Goal: Information Seeking & Learning: Find contact information

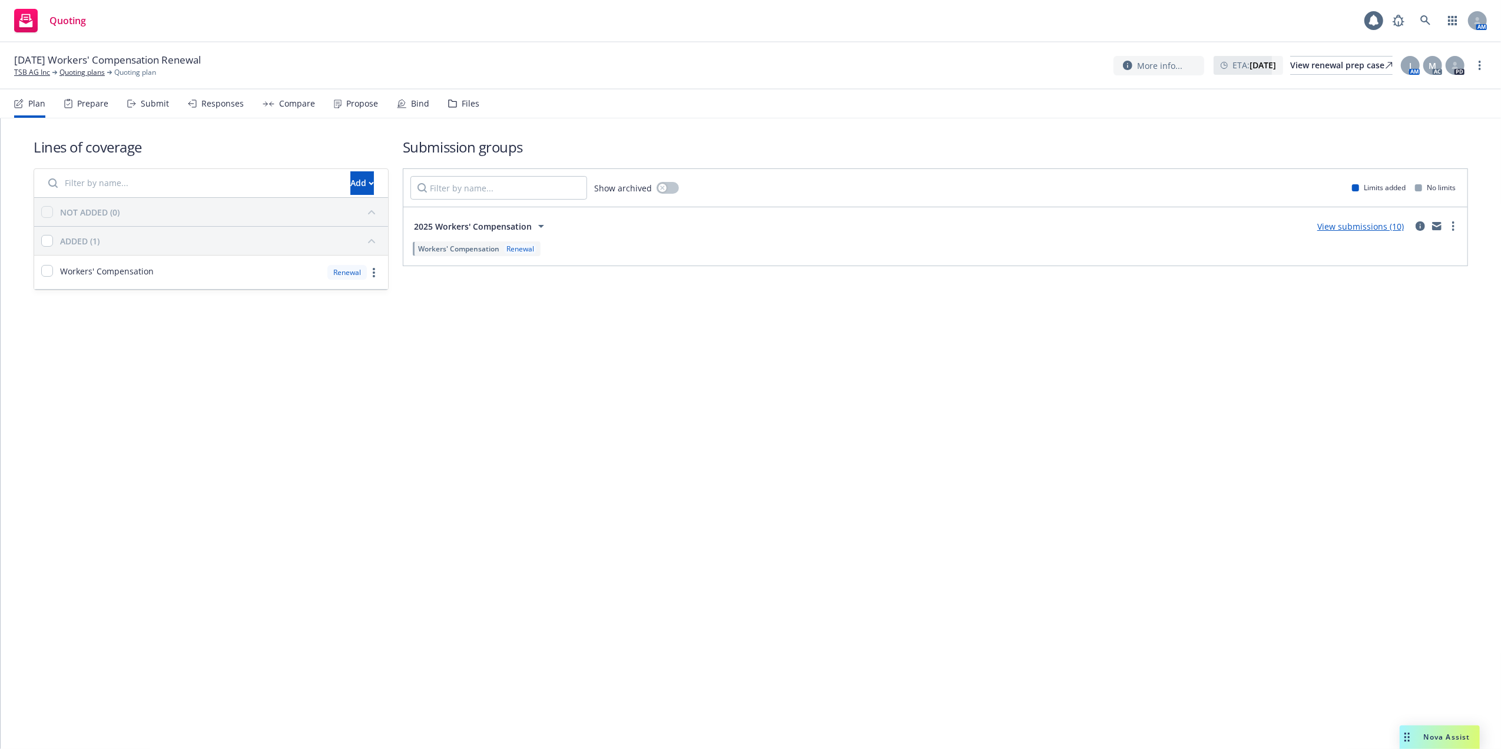
click at [1432, 736] on span "Nova Assist" at bounding box center [1447, 737] width 47 height 10
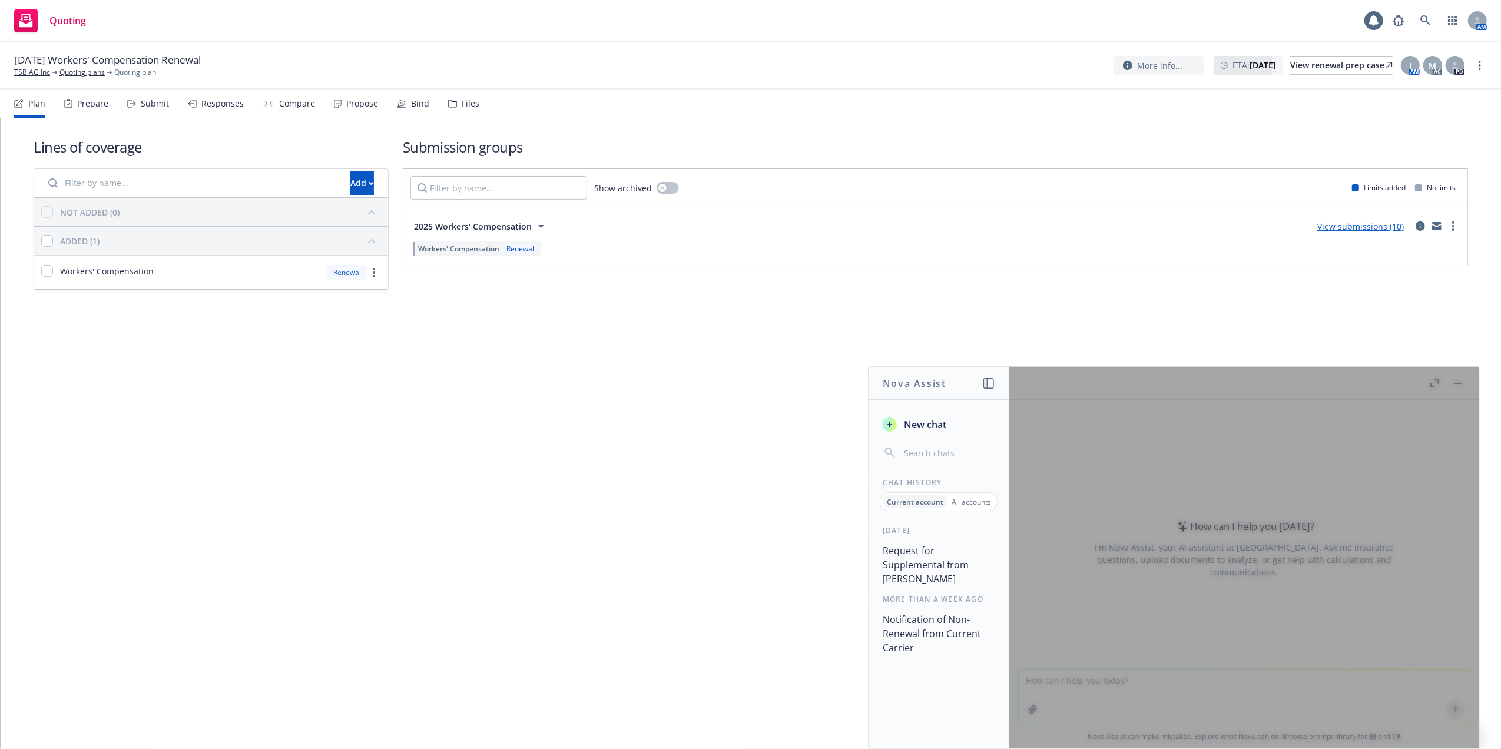
click at [926, 452] on input "button" at bounding box center [948, 453] width 94 height 16
click at [1074, 694] on div at bounding box center [1244, 558] width 470 height 382
click at [1060, 687] on div at bounding box center [1244, 558] width 470 height 382
drag, startPoint x: 928, startPoint y: 425, endPoint x: 940, endPoint y: 423, distance: 12.0
click at [928, 425] on span "New chat" at bounding box center [923, 424] width 45 height 14
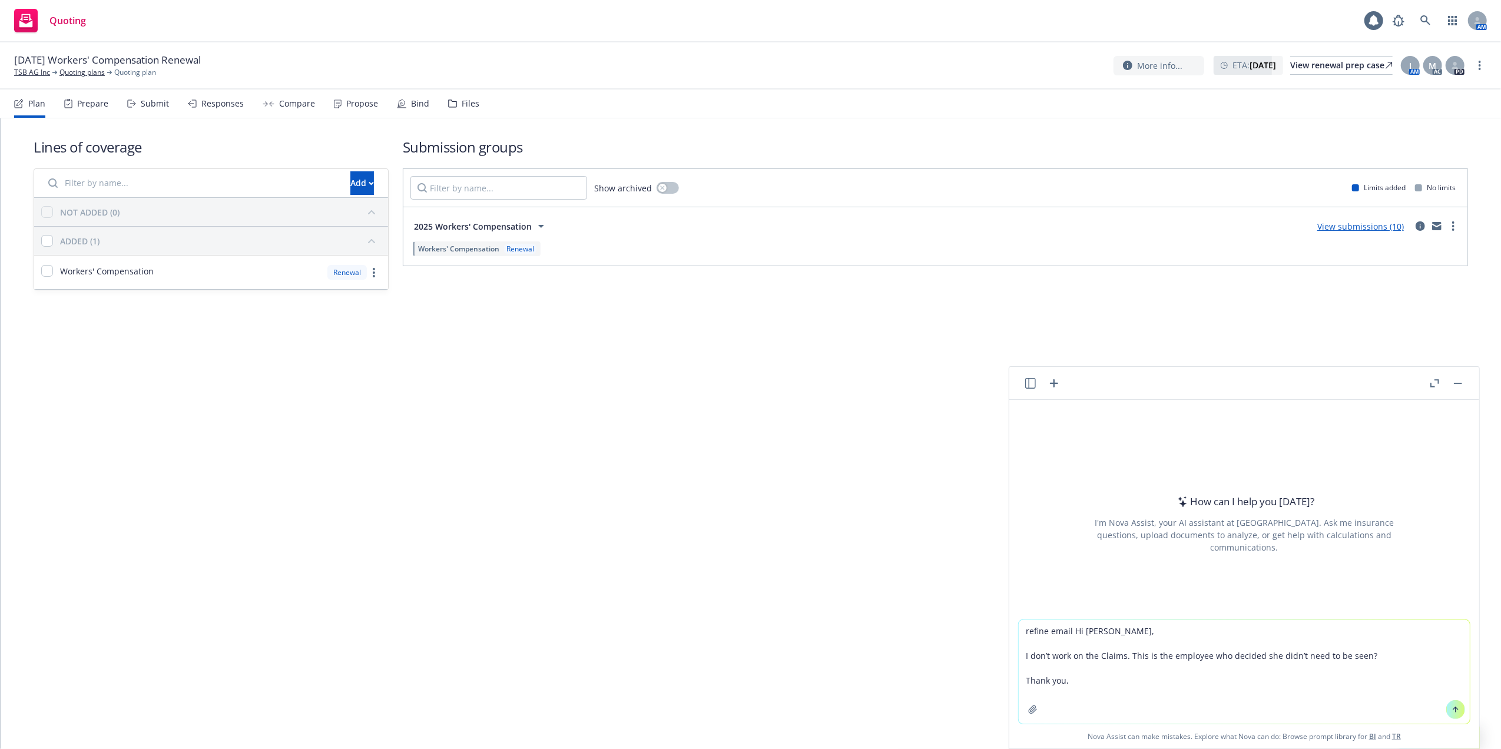
type textarea "refine email Hi Amanda, I don’t work on the Claims. This is the employee who de…"
click at [1451, 707] on icon at bounding box center [1455, 709] width 8 height 8
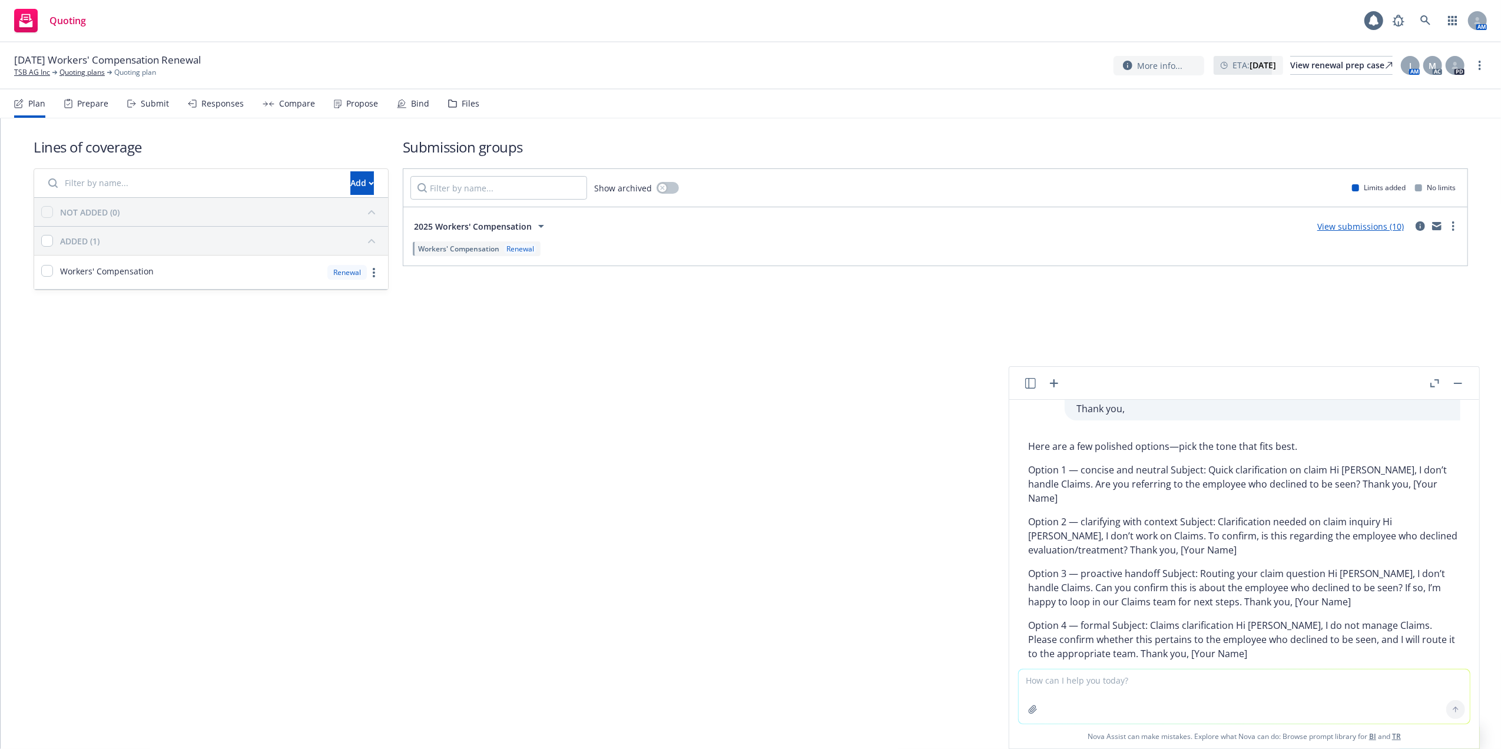
scroll to position [120, 0]
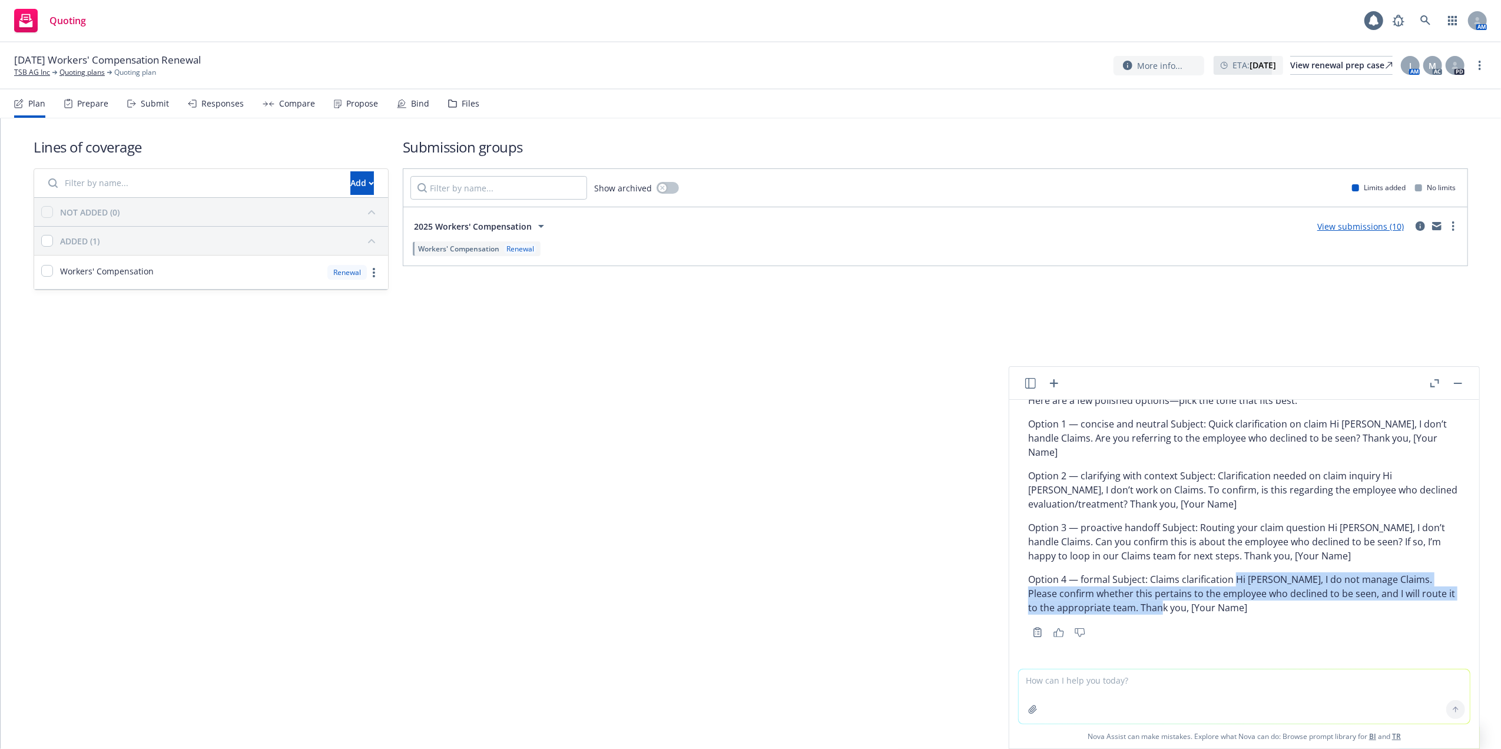
drag, startPoint x: 1234, startPoint y: 578, endPoint x: 1179, endPoint y: 605, distance: 61.6
click at [1179, 605] on p "Option 4 — formal Subject: Claims clarification Hi Amanda, I do not manage Clai…" at bounding box center [1244, 593] width 432 height 42
copy p "Hi Amanda, I do not manage Claims. Please confirm whether this pertains to the …"
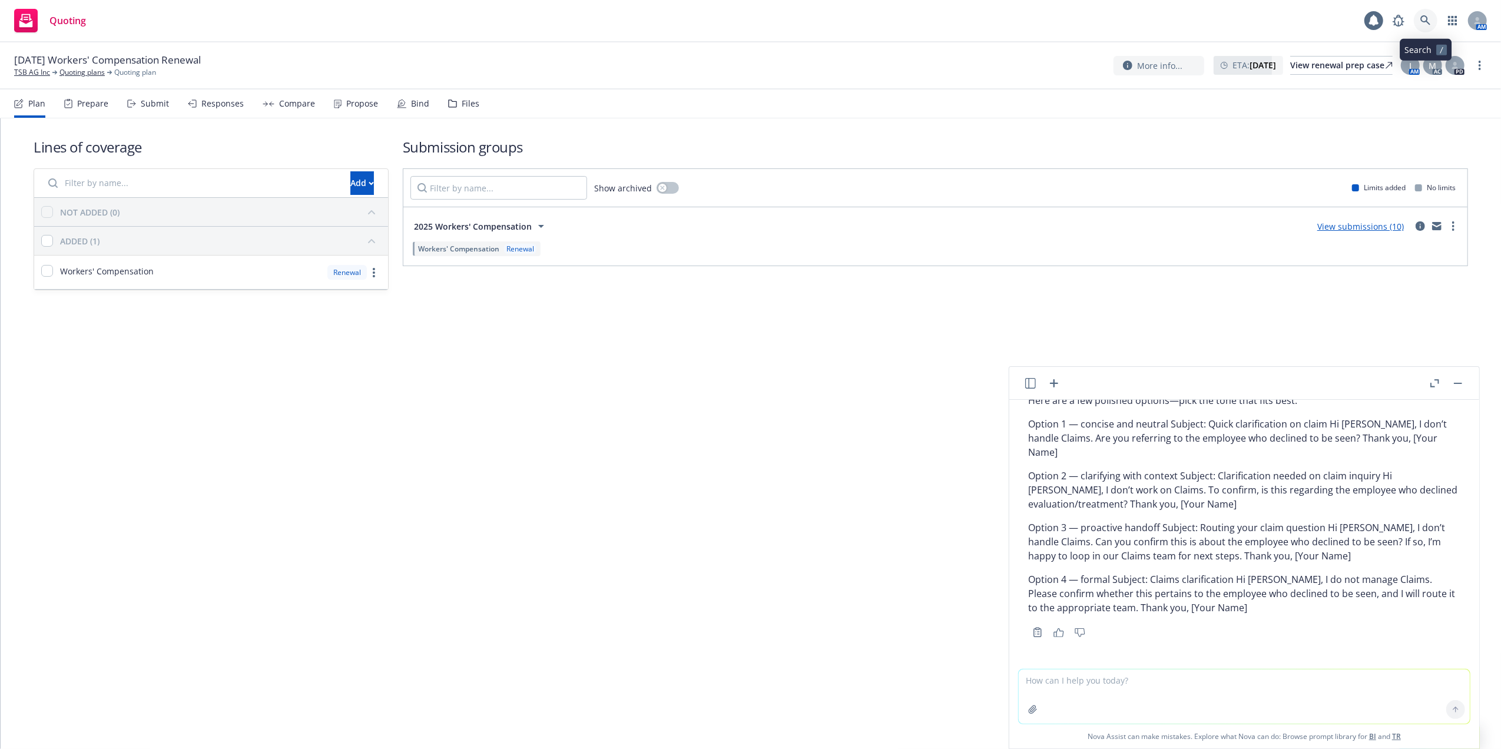
click at [1425, 18] on icon at bounding box center [1425, 20] width 11 height 11
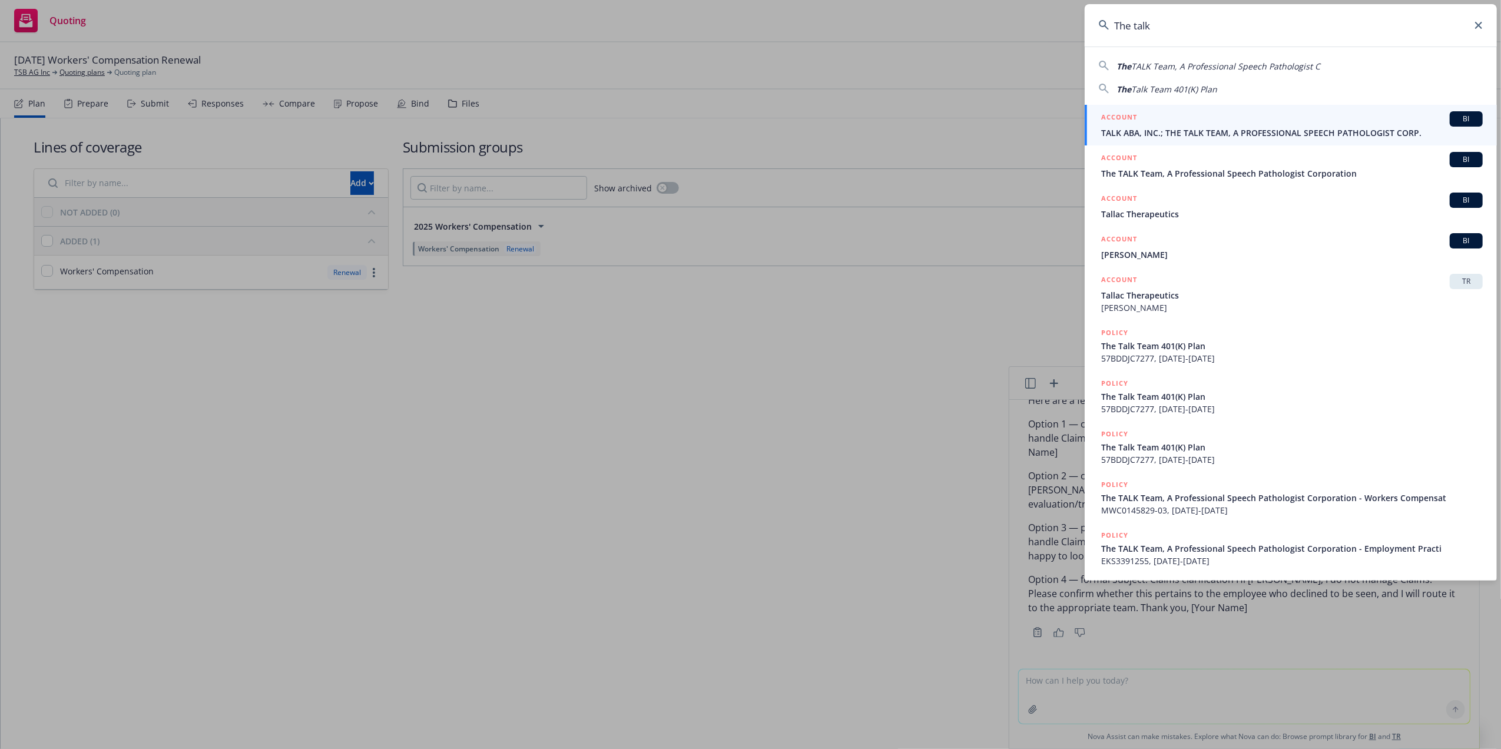
type input "The talk"
click at [1133, 128] on span "TALK ABA, INC.; THE TALK TEAM, A PROFESSIONAL SPEECH PATHOLOGIST CORP." at bounding box center [1292, 133] width 382 height 12
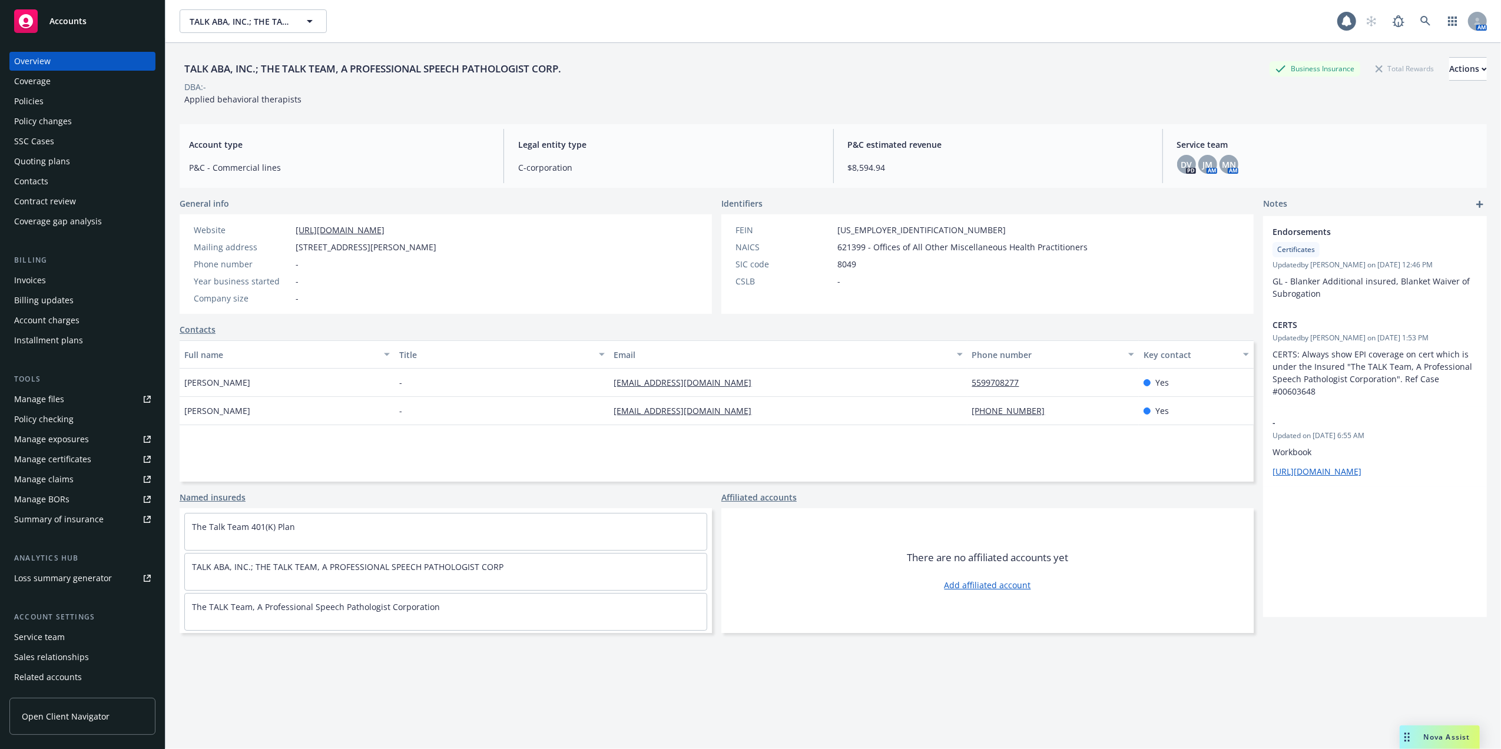
click at [28, 98] on div "Policies" at bounding box center [28, 101] width 29 height 19
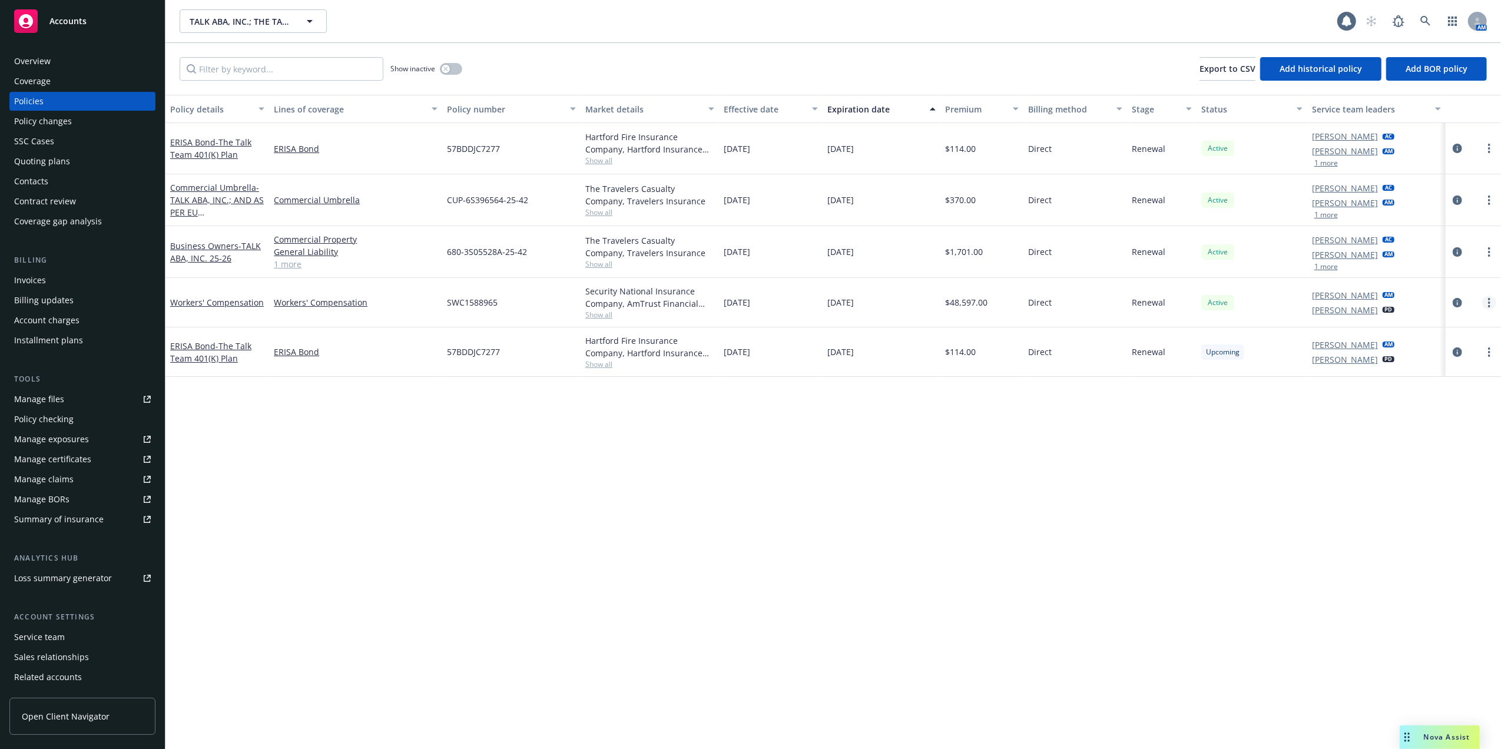
click at [1489, 300] on circle "more" at bounding box center [1489, 299] width 2 height 2
click at [1388, 469] on link "Copy logging email" at bounding box center [1426, 469] width 138 height 24
click at [1419, 24] on link at bounding box center [1426, 21] width 24 height 24
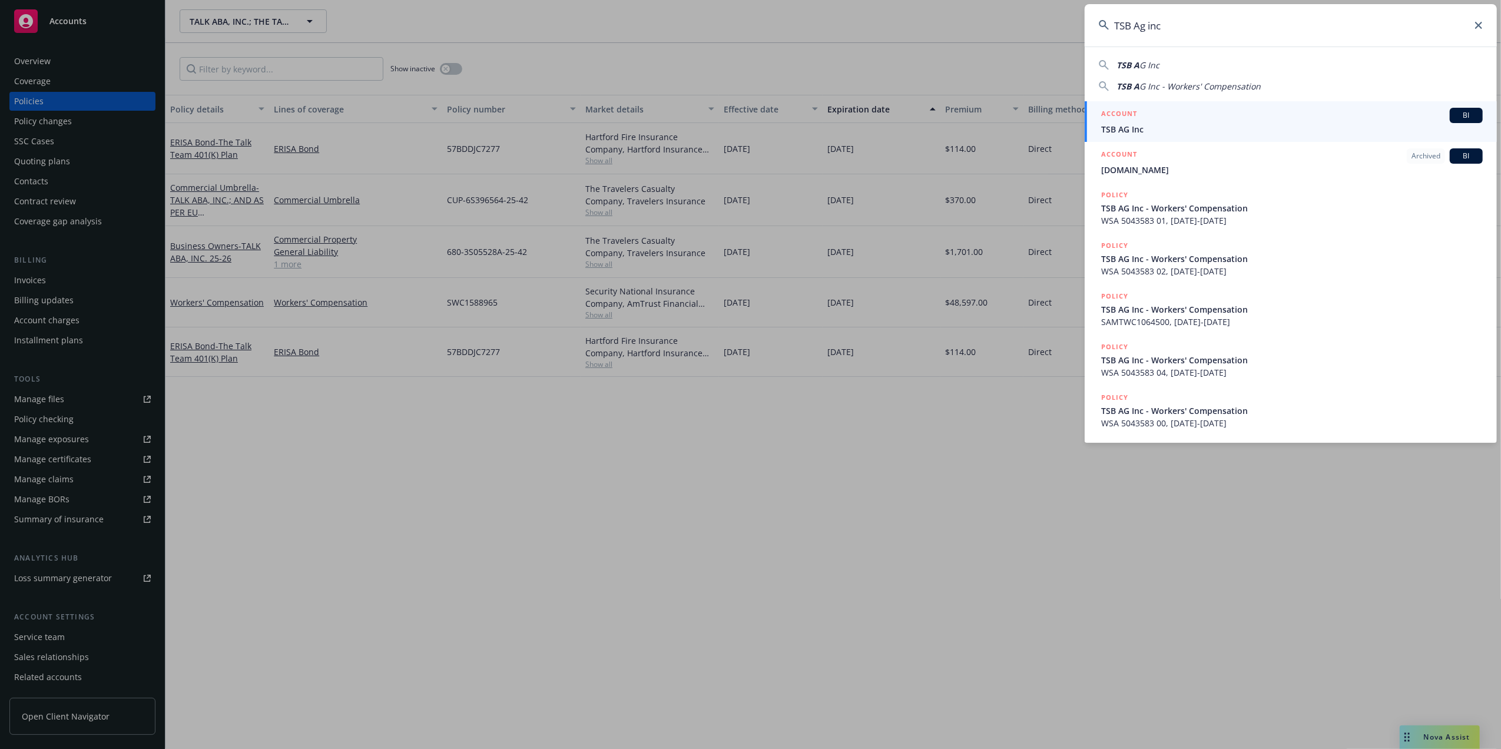
type input "TSB Ag inc"
click at [1110, 127] on span "TSB AG Inc" at bounding box center [1292, 129] width 382 height 12
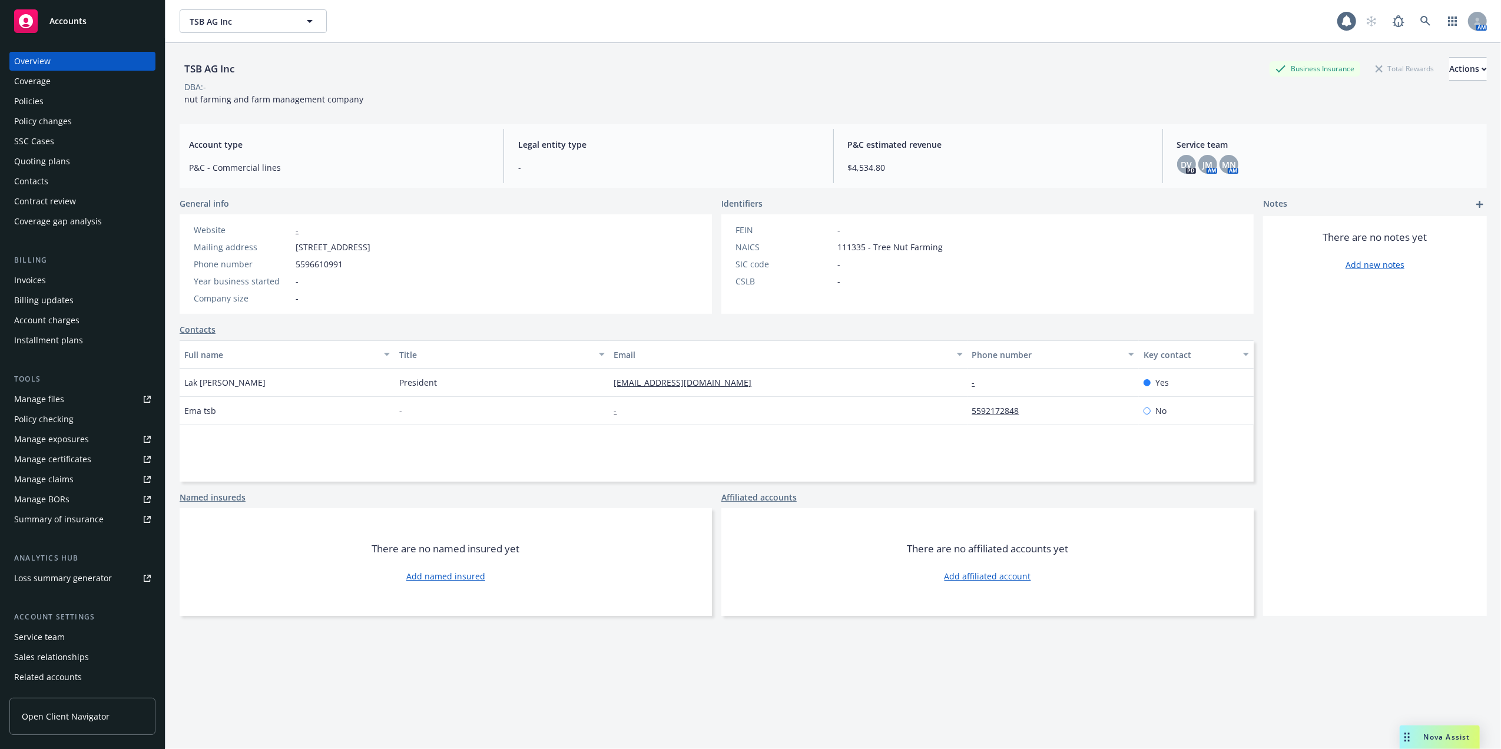
click at [34, 161] on div "Quoting plans" at bounding box center [42, 161] width 56 height 19
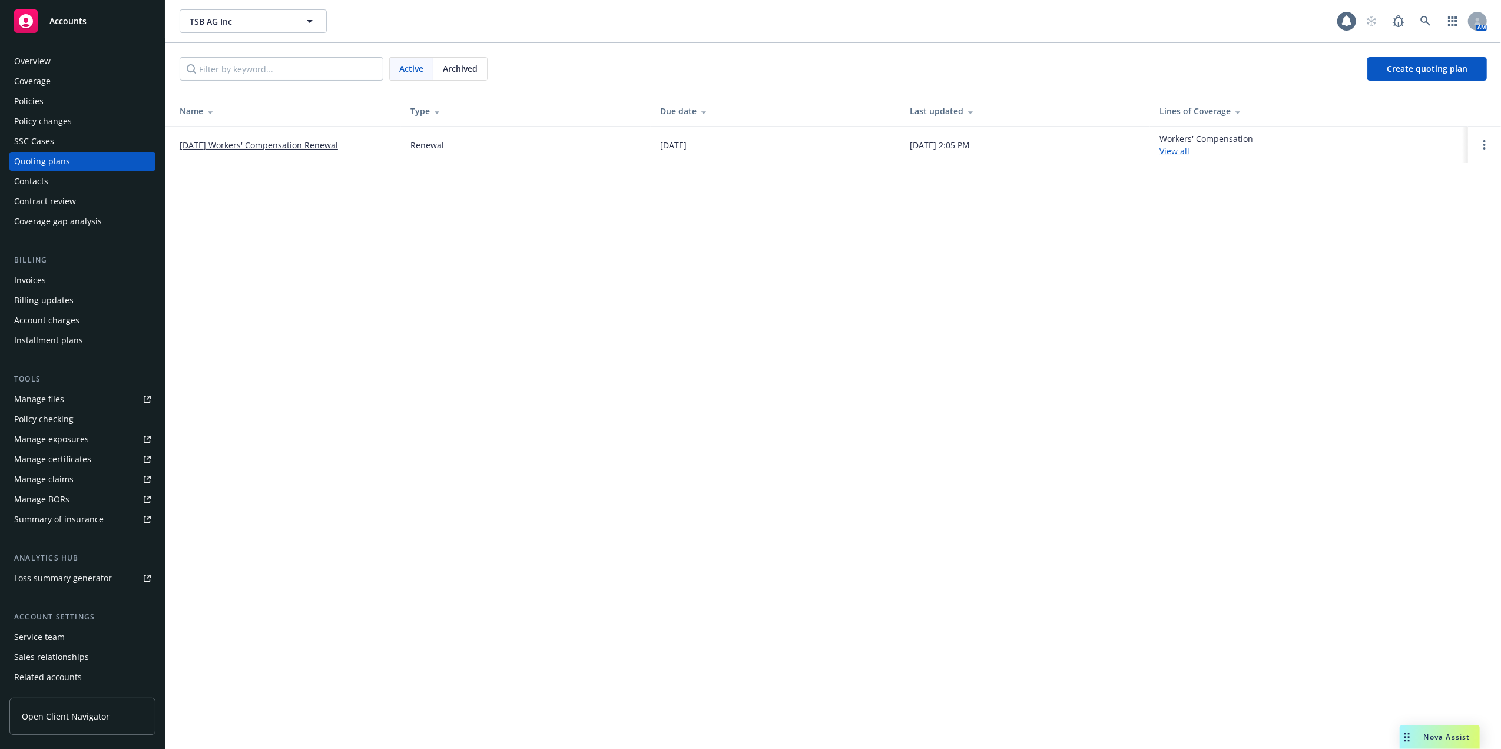
click at [311, 144] on link "10/04/25 Workers' Compensation Renewal" at bounding box center [259, 145] width 158 height 12
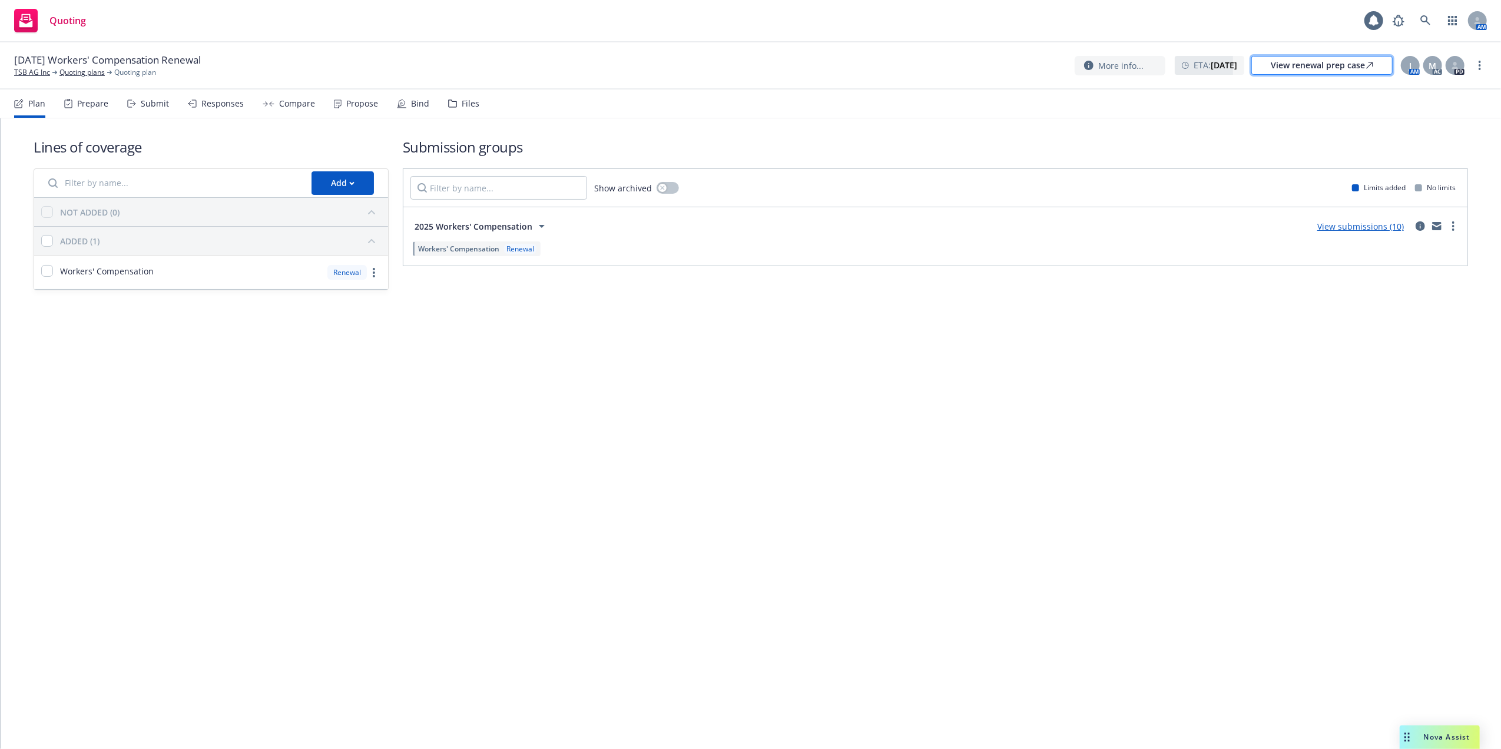
click at [1331, 62] on div "View renewal prep case" at bounding box center [1322, 66] width 102 height 18
click at [1425, 20] on icon at bounding box center [1425, 20] width 11 height 11
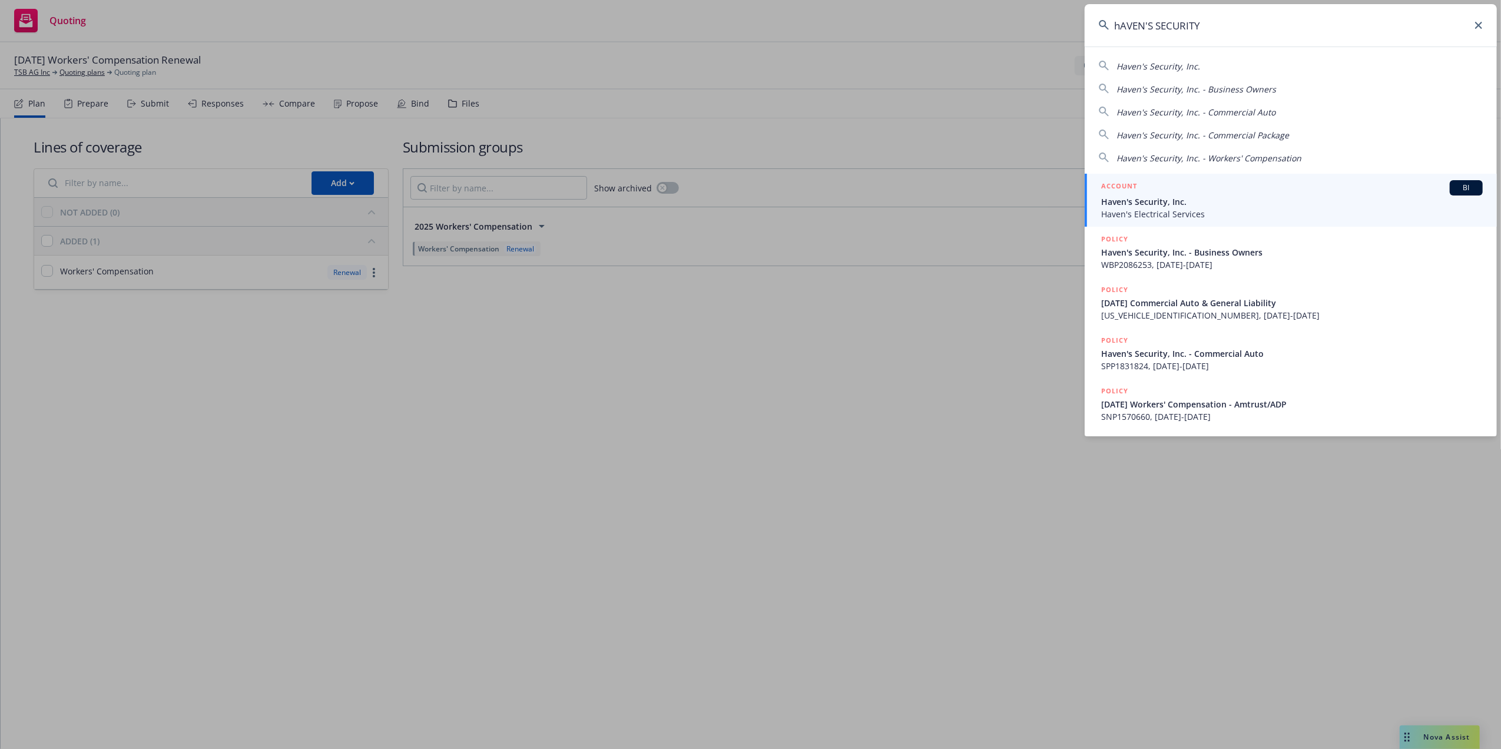
type input "hAVEN'S SECURITY"
click at [1120, 205] on span "Haven's Security, Inc." at bounding box center [1292, 201] width 382 height 12
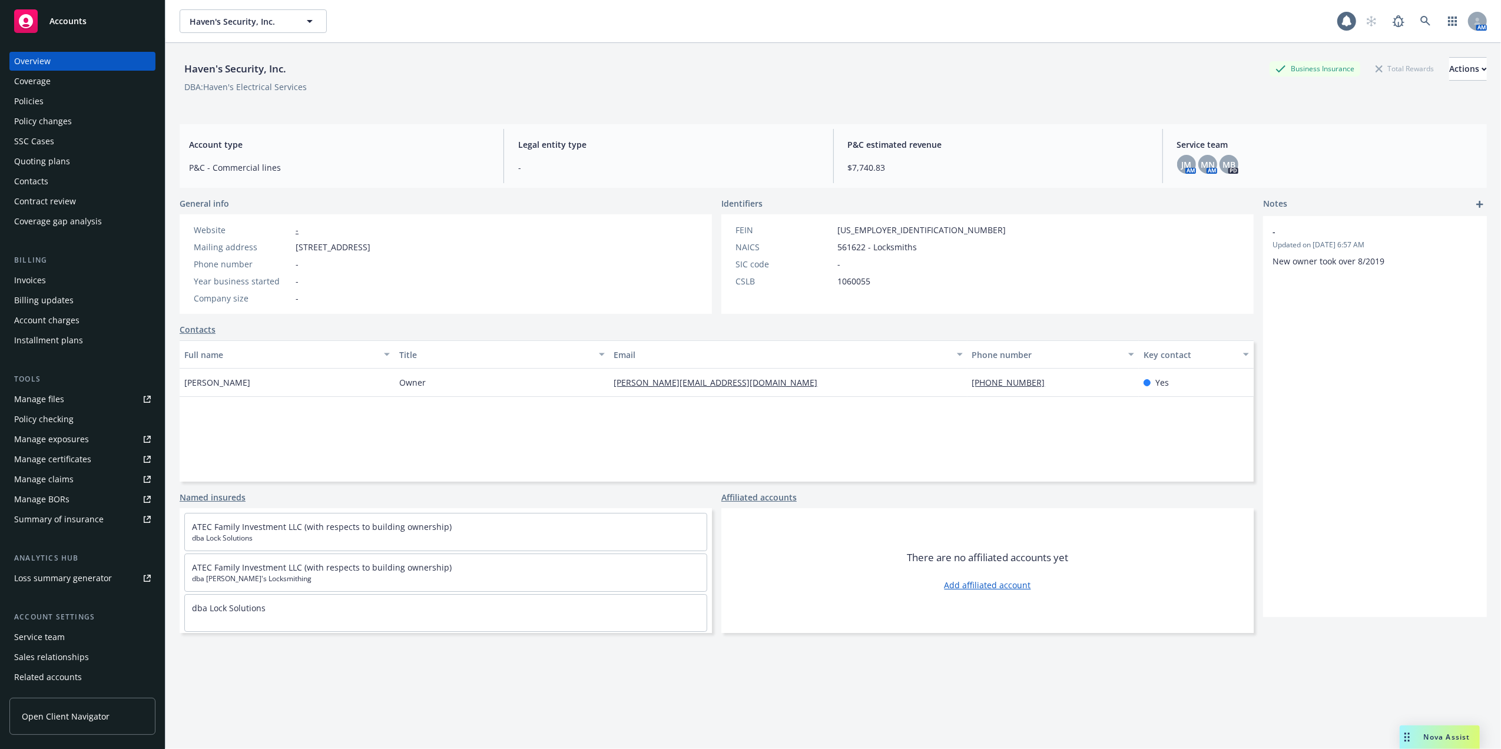
click at [299, 247] on span "7081 N Marks Ave Ste 104 PMB 197, Fresno, CA, 93711" at bounding box center [333, 247] width 75 height 12
drag, startPoint x: 296, startPoint y: 248, endPoint x: 394, endPoint y: 248, distance: 98.9
click at [370, 248] on span "7081 N Marks Ave Ste 104 PMB 197, Fresno, CA, 93711" at bounding box center [333, 247] width 75 height 12
copy span "7081 N Marks Ave Ste 104"
click at [1449, 71] on div "Actions" at bounding box center [1468, 69] width 38 height 22
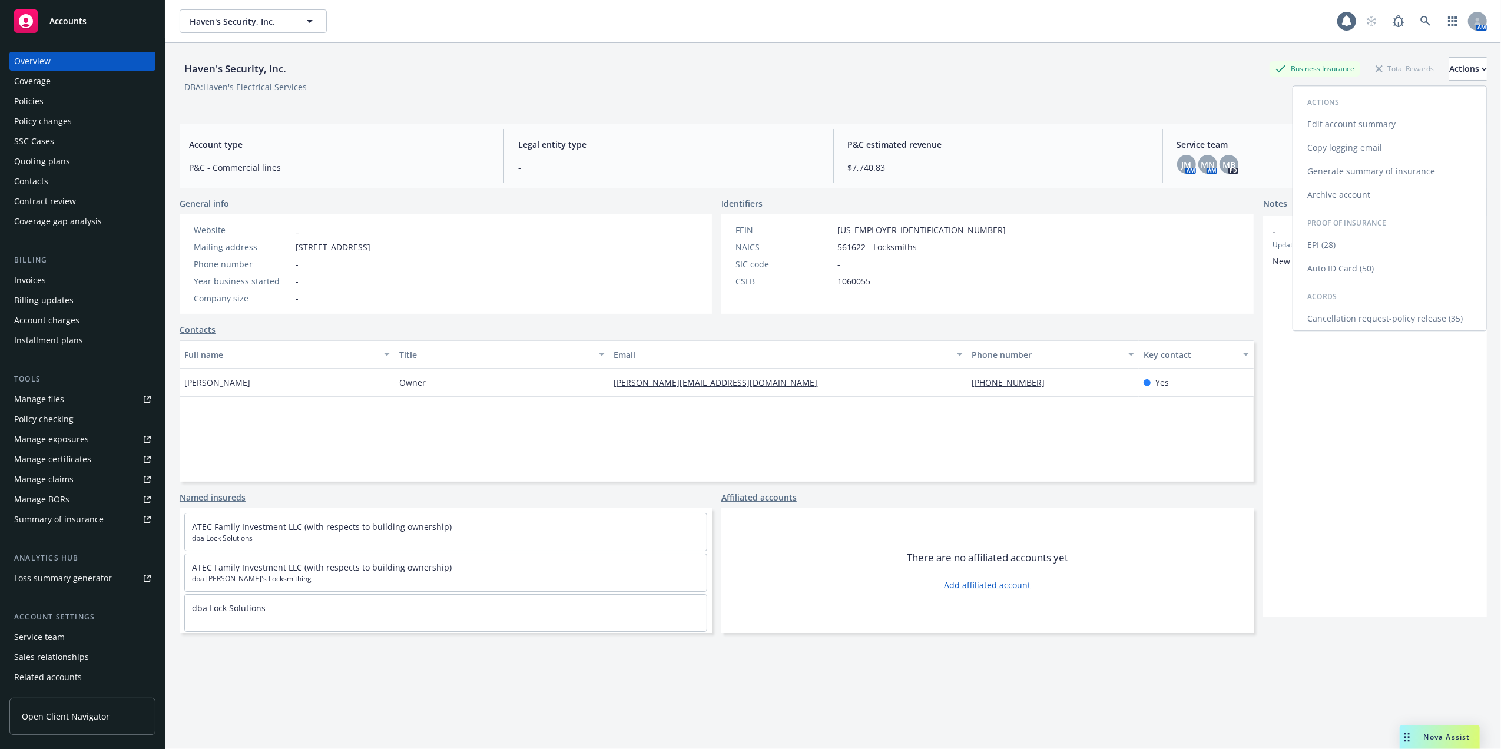
click at [1341, 123] on link "Edit account summary" at bounding box center [1389, 124] width 193 height 24
select select "US"
select select "CA"
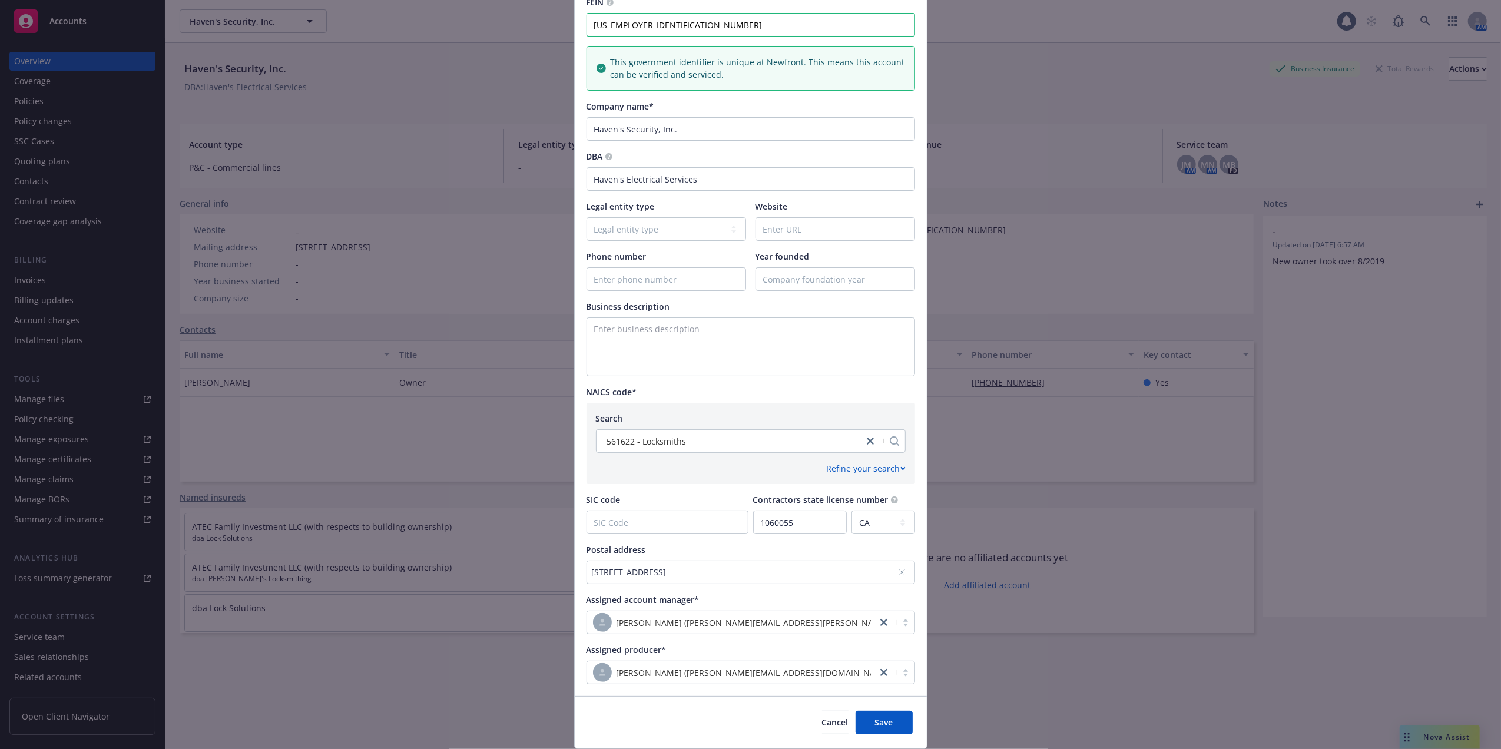
scroll to position [210, 0]
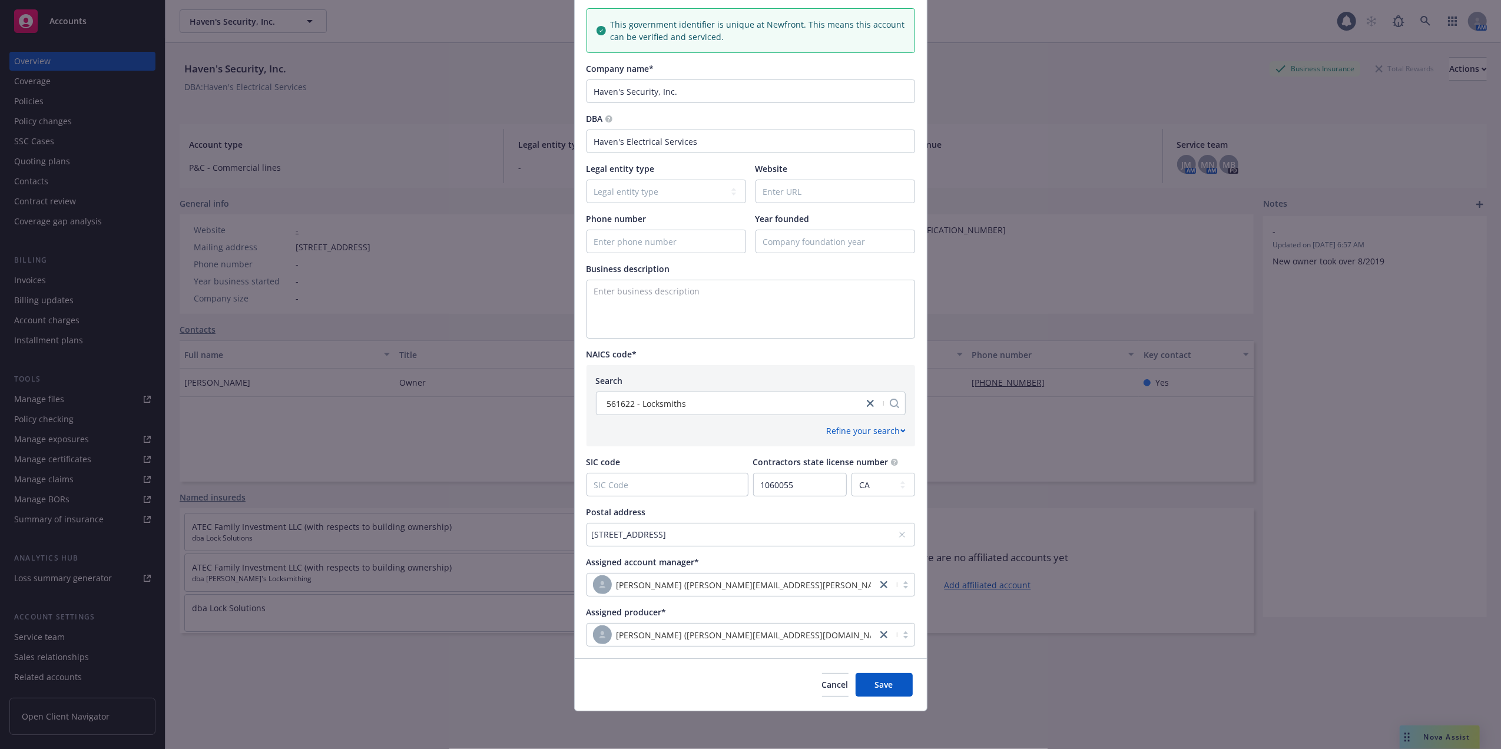
drag, startPoint x: 687, startPoint y: 533, endPoint x: 719, endPoint y: 533, distance: 33.0
click at [719, 533] on div "7081 N Marks Ave Ste 104 PMB 197, Fresno, CA, 93711, USA" at bounding box center [745, 534] width 306 height 12
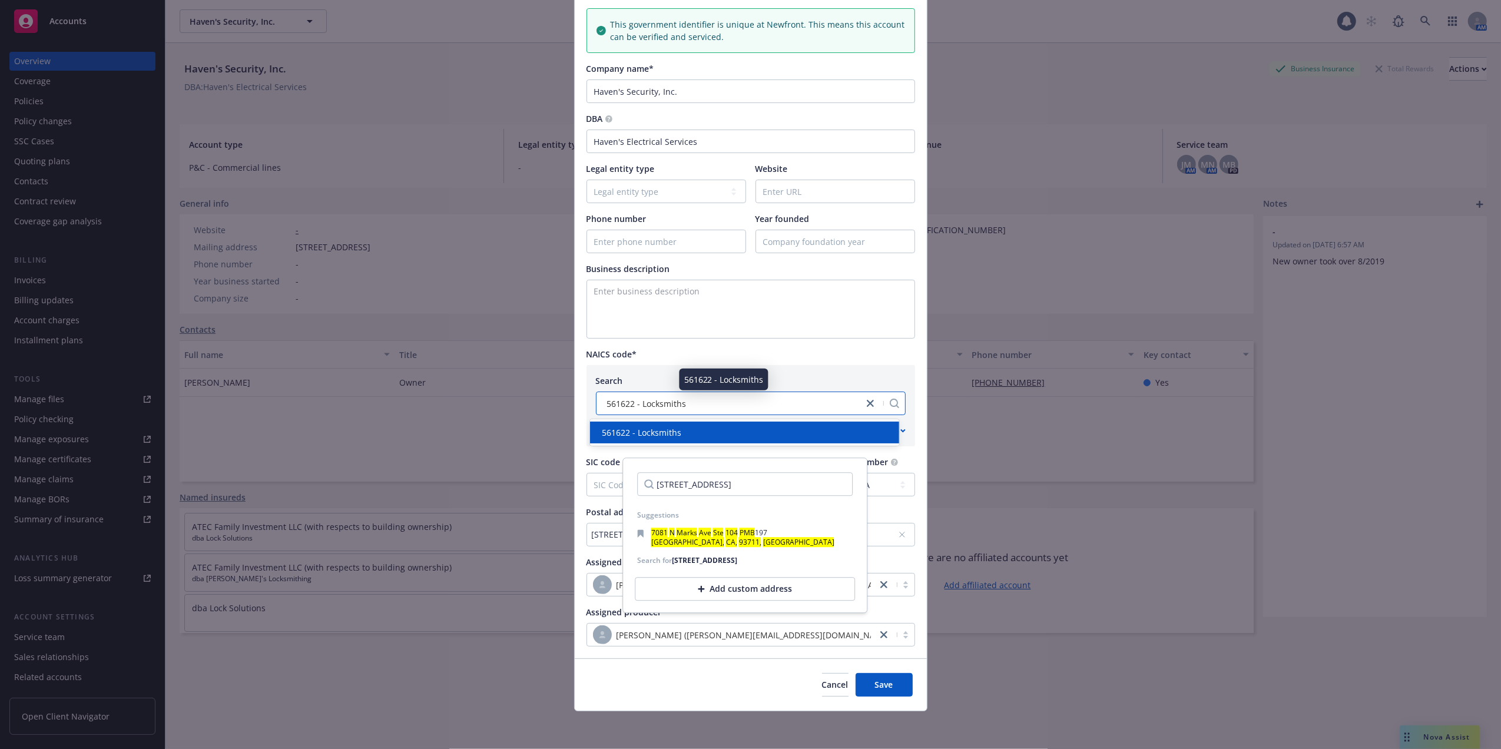
click at [775, 399] on div "561622 - Locksmiths" at bounding box center [729, 403] width 255 height 12
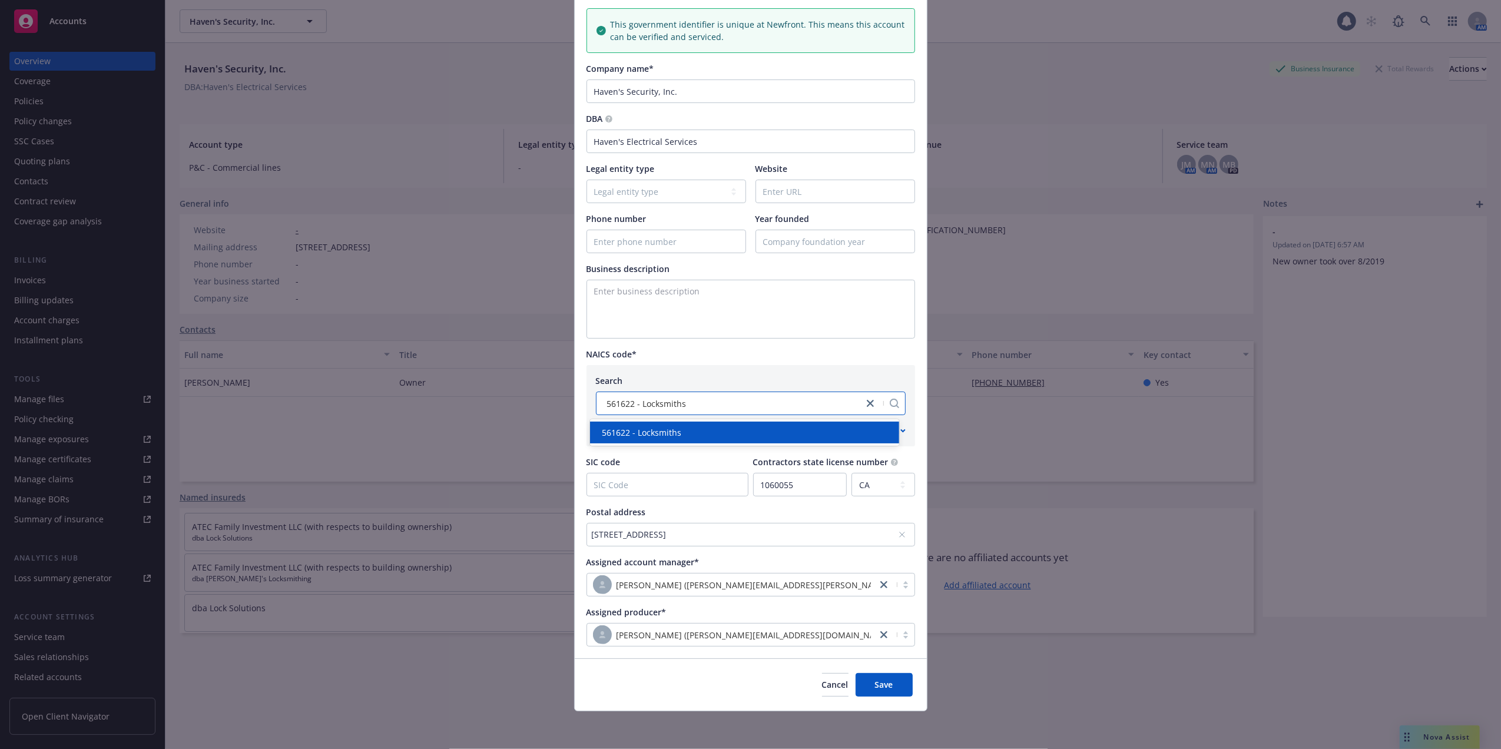
click at [710, 531] on div "7081 N Marks Ave Ste 104 PMB 197, Fresno, CA, 93711, USA" at bounding box center [745, 534] width 306 height 12
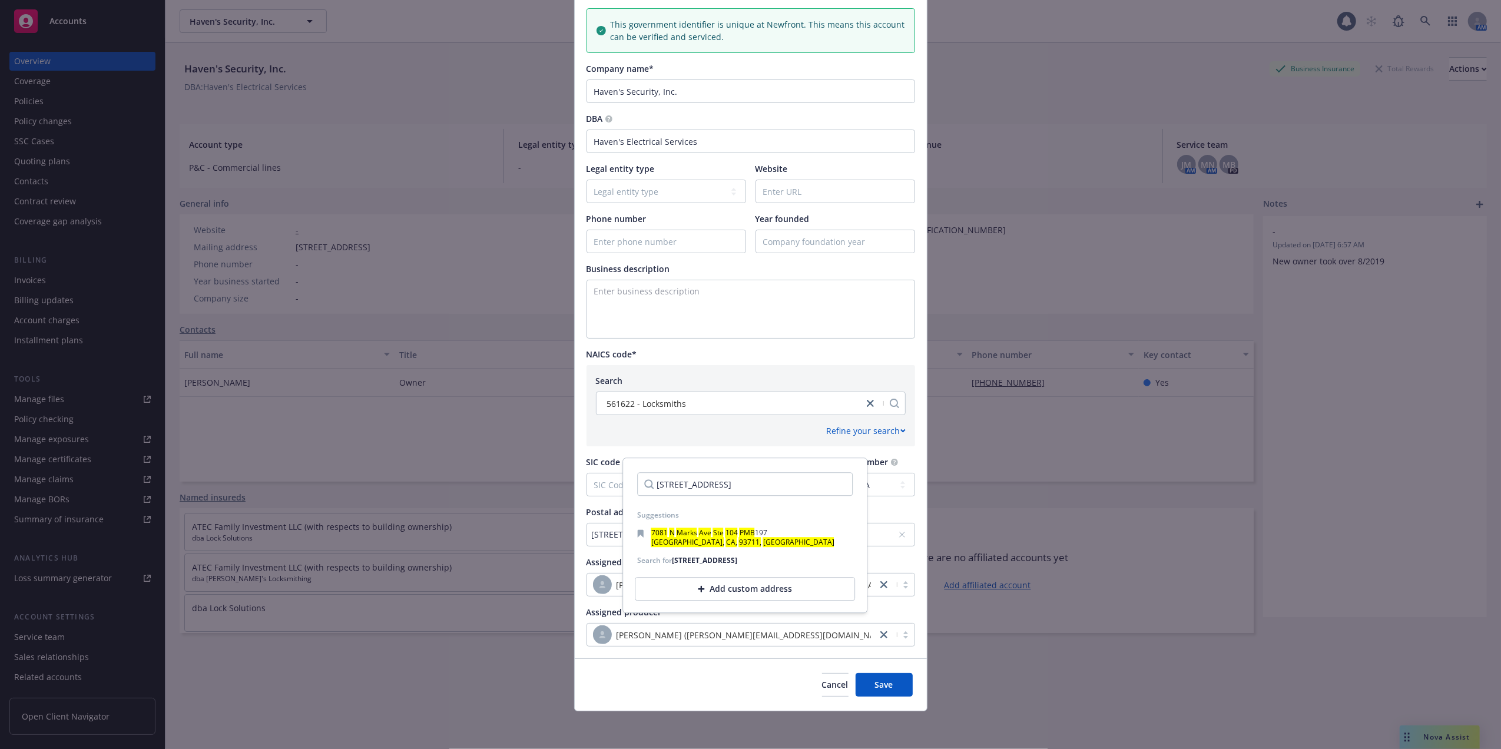
click at [711, 505] on div "Suggestions" at bounding box center [745, 514] width 234 height 19
drag, startPoint x: 758, startPoint y: 483, endPoint x: 792, endPoint y: 485, distance: 34.2
click at [792, 485] on input "7081 N Marks Ave Ste 104 PMB 197, Fresno, CA, 93711, USA" at bounding box center [744, 484] width 215 height 24
type input "7081 N Marks Ave Ste 104 , Fresno, CA, 93711, USA"
click at [865, 681] on button "Save" at bounding box center [883, 685] width 57 height 24
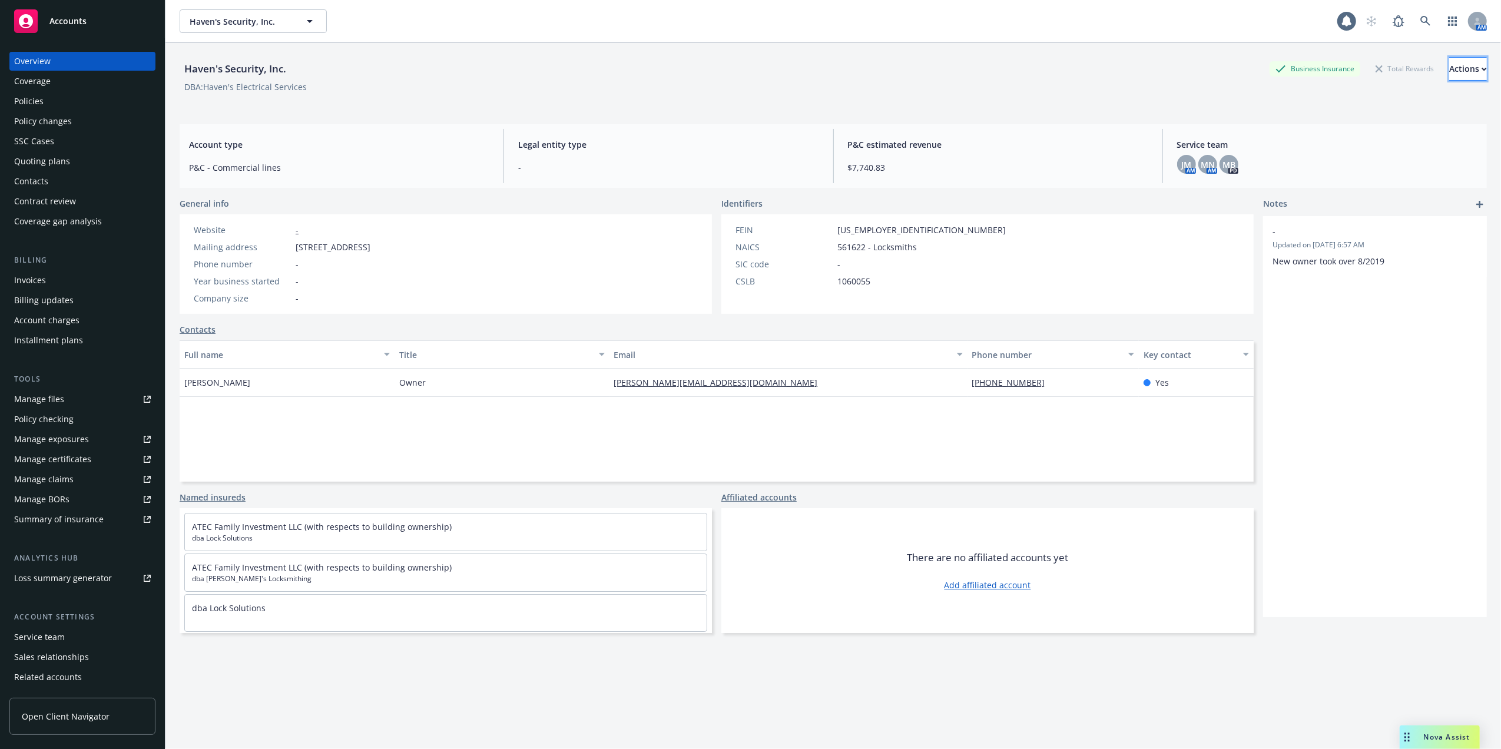
click at [1481, 71] on icon "button" at bounding box center [1483, 69] width 5 height 4
click at [1324, 148] on link "Copy logging email" at bounding box center [1389, 148] width 193 height 24
click at [26, 97] on div "Policies" at bounding box center [28, 101] width 29 height 19
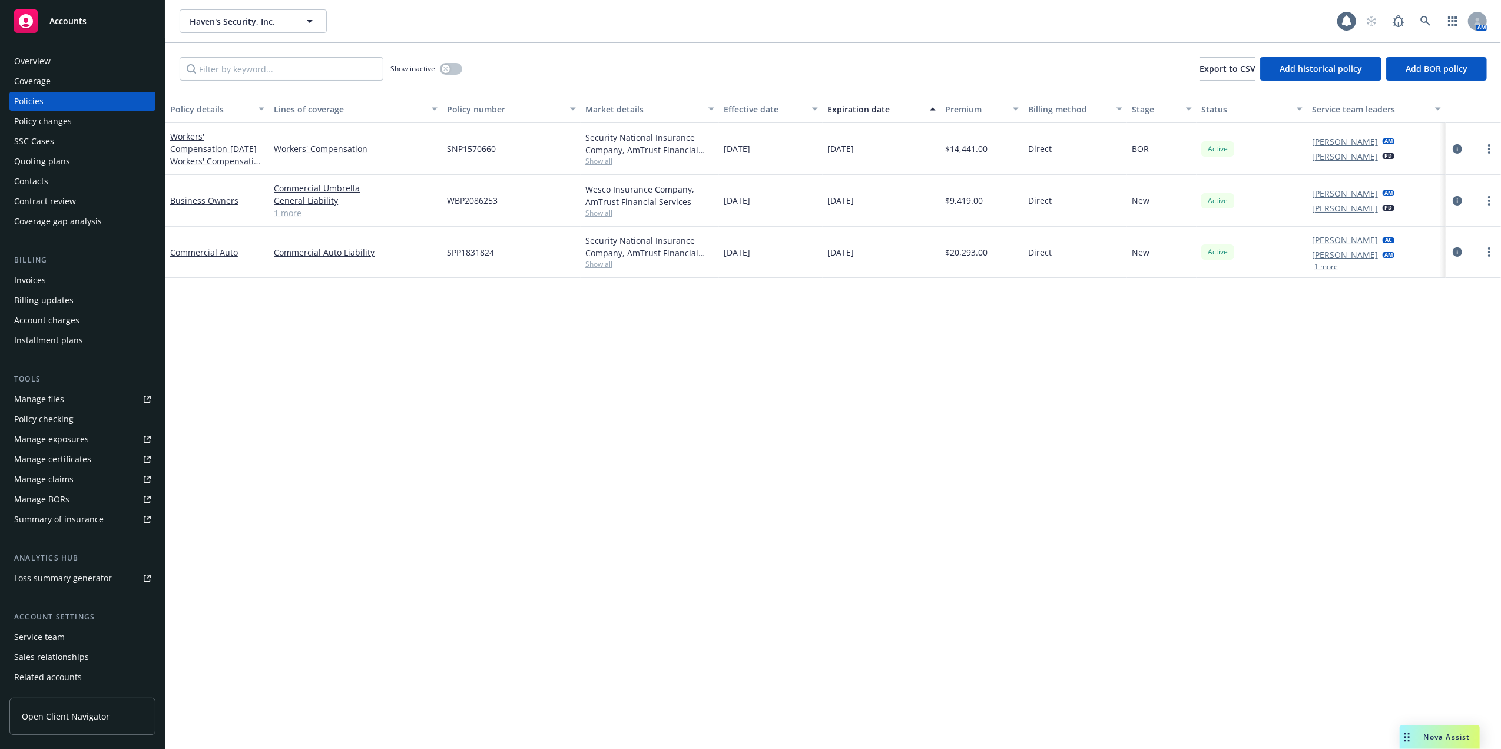
click at [52, 55] on div "Overview" at bounding box center [82, 61] width 137 height 19
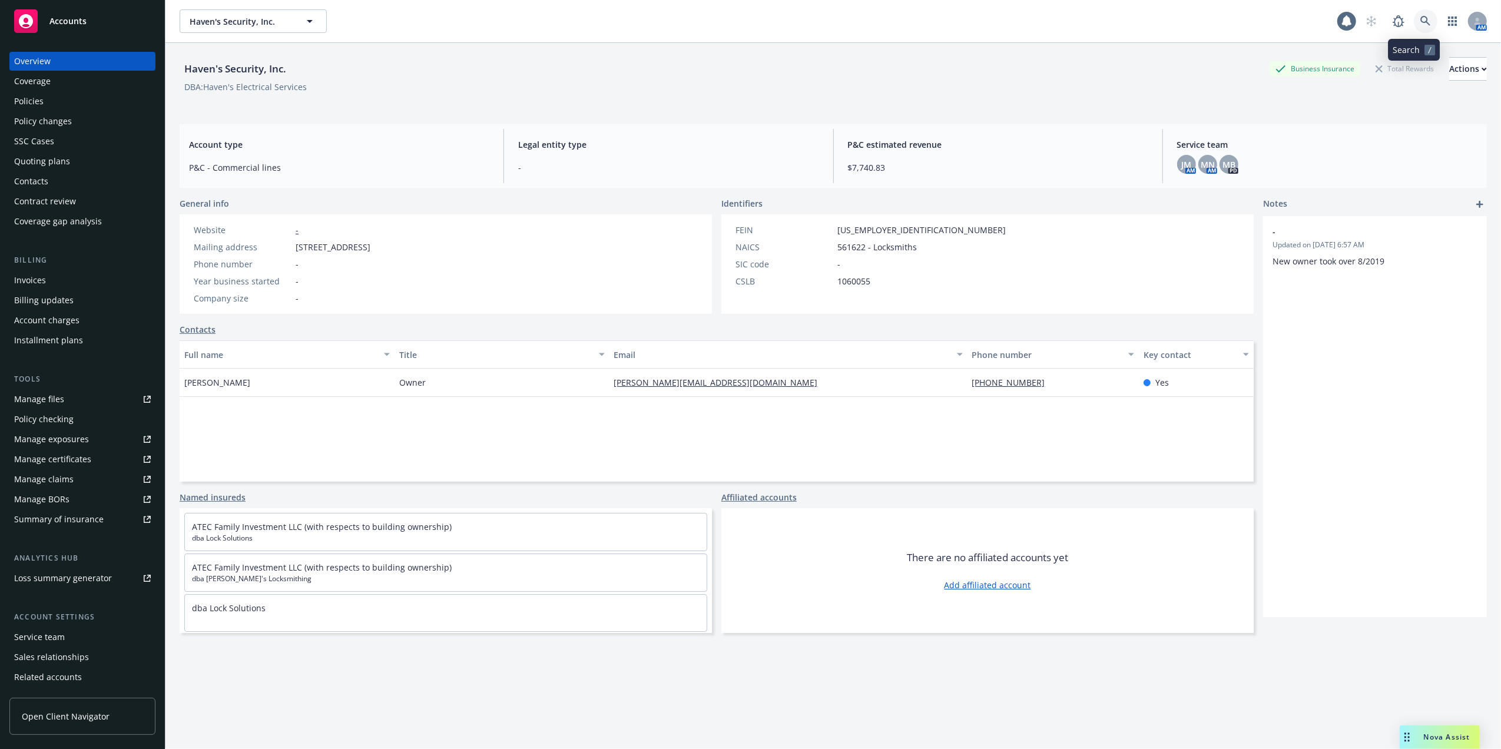
click at [1420, 21] on icon at bounding box center [1425, 21] width 11 height 11
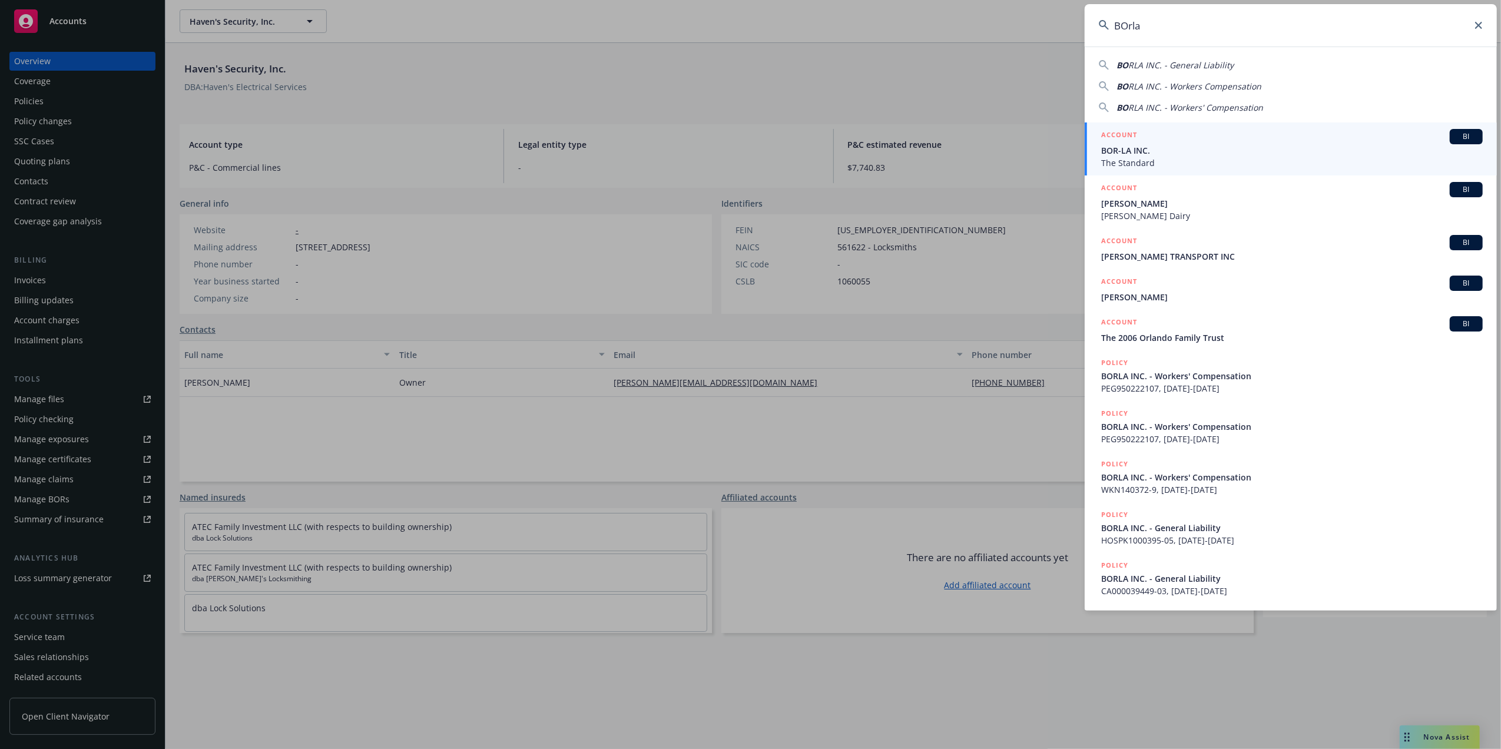
click at [1105, 158] on li "ACCOUNT BI BOR-LA INC. The Standard" at bounding box center [1291, 148] width 412 height 53
drag, startPoint x: 1149, startPoint y: 22, endPoint x: 1112, endPoint y: 16, distance: 38.1
click at [1112, 16] on input "BOrla" at bounding box center [1291, 25] width 412 height 42
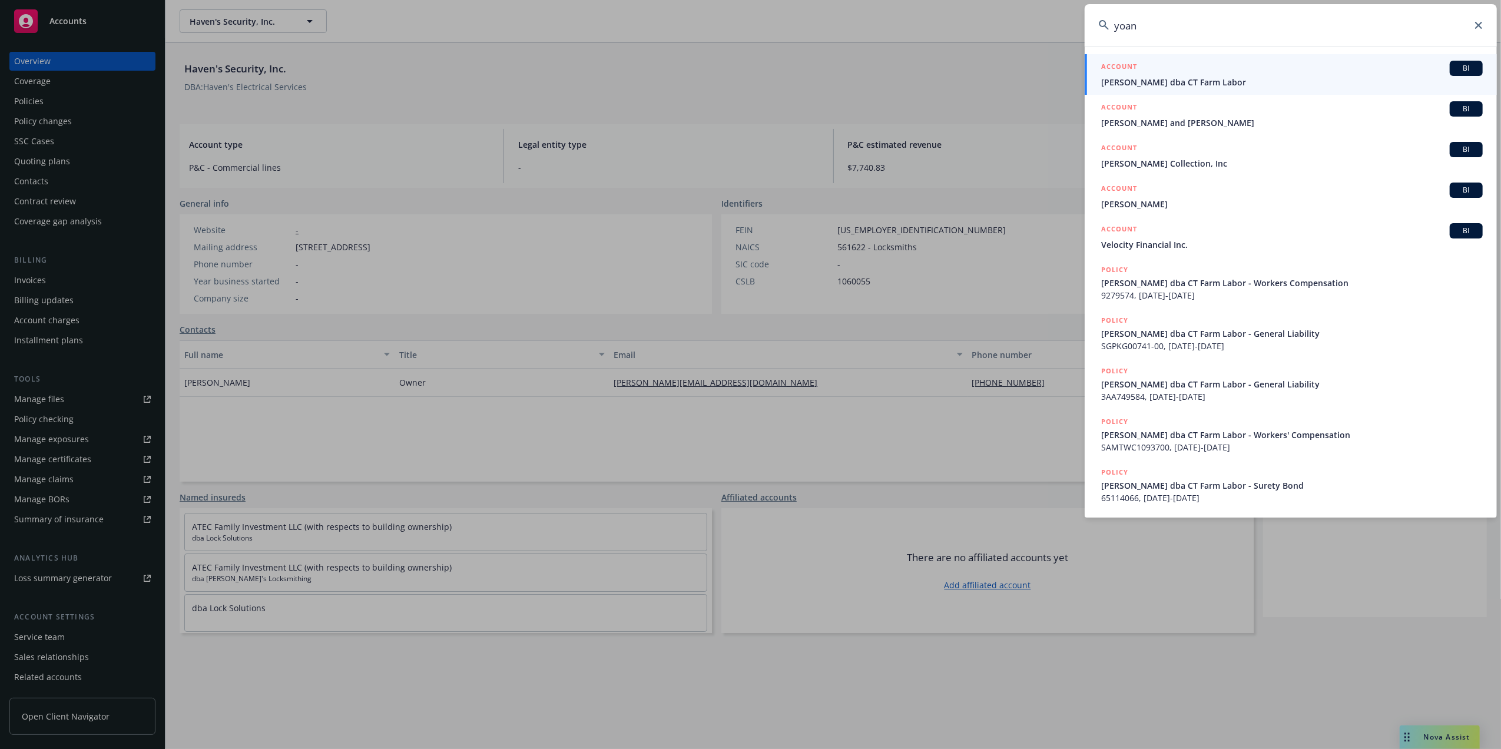
type input "yoan"
click at [1157, 77] on span "[PERSON_NAME] dba CT Farm Labor" at bounding box center [1292, 82] width 382 height 12
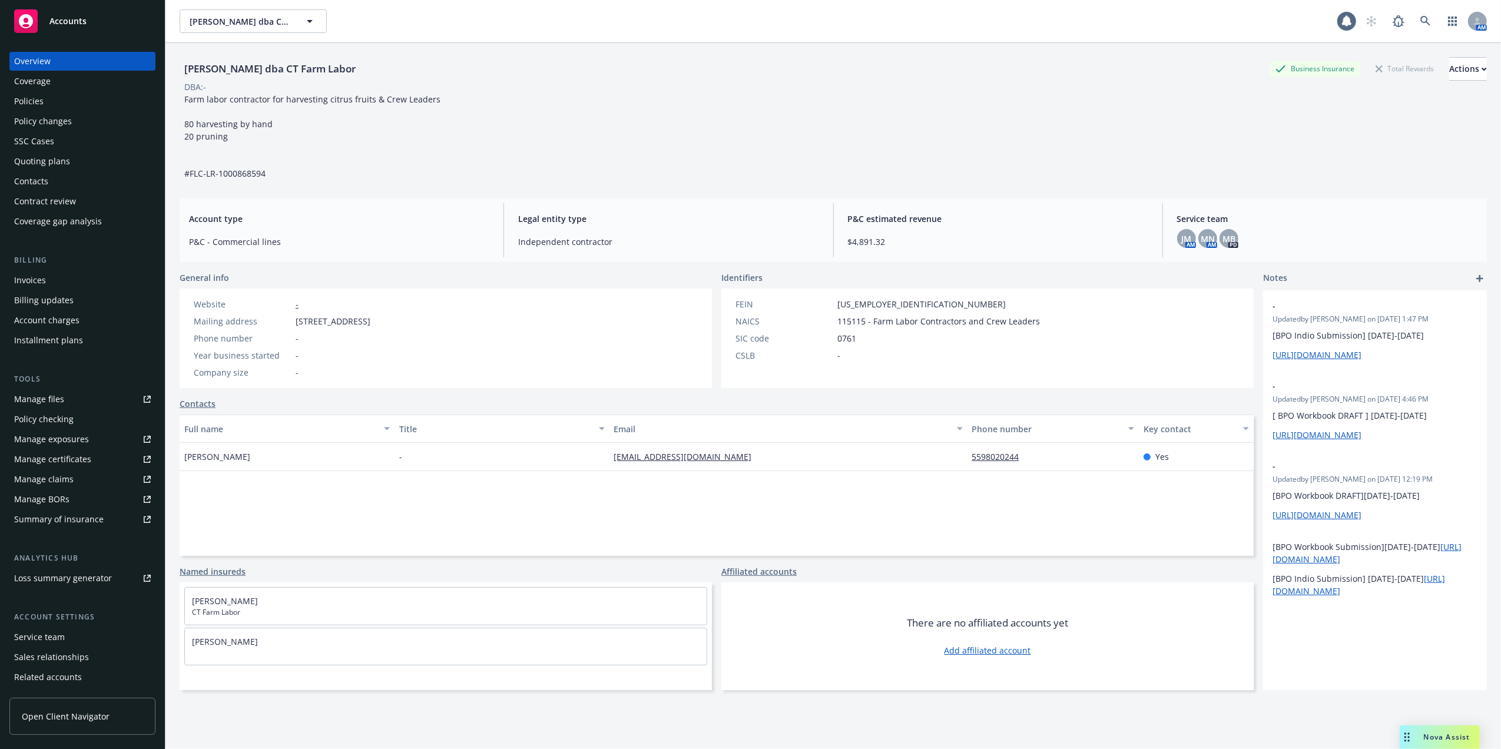
click at [336, 130] on div "Farm labor contractor for harvesting citrus fruits & Crew Leaders 80 harvesting…" at bounding box center [313, 136] width 266 height 87
drag, startPoint x: 41, startPoint y: 161, endPoint x: 50, endPoint y: 161, distance: 9.4
click at [41, 159] on div "Quoting plans" at bounding box center [42, 161] width 56 height 19
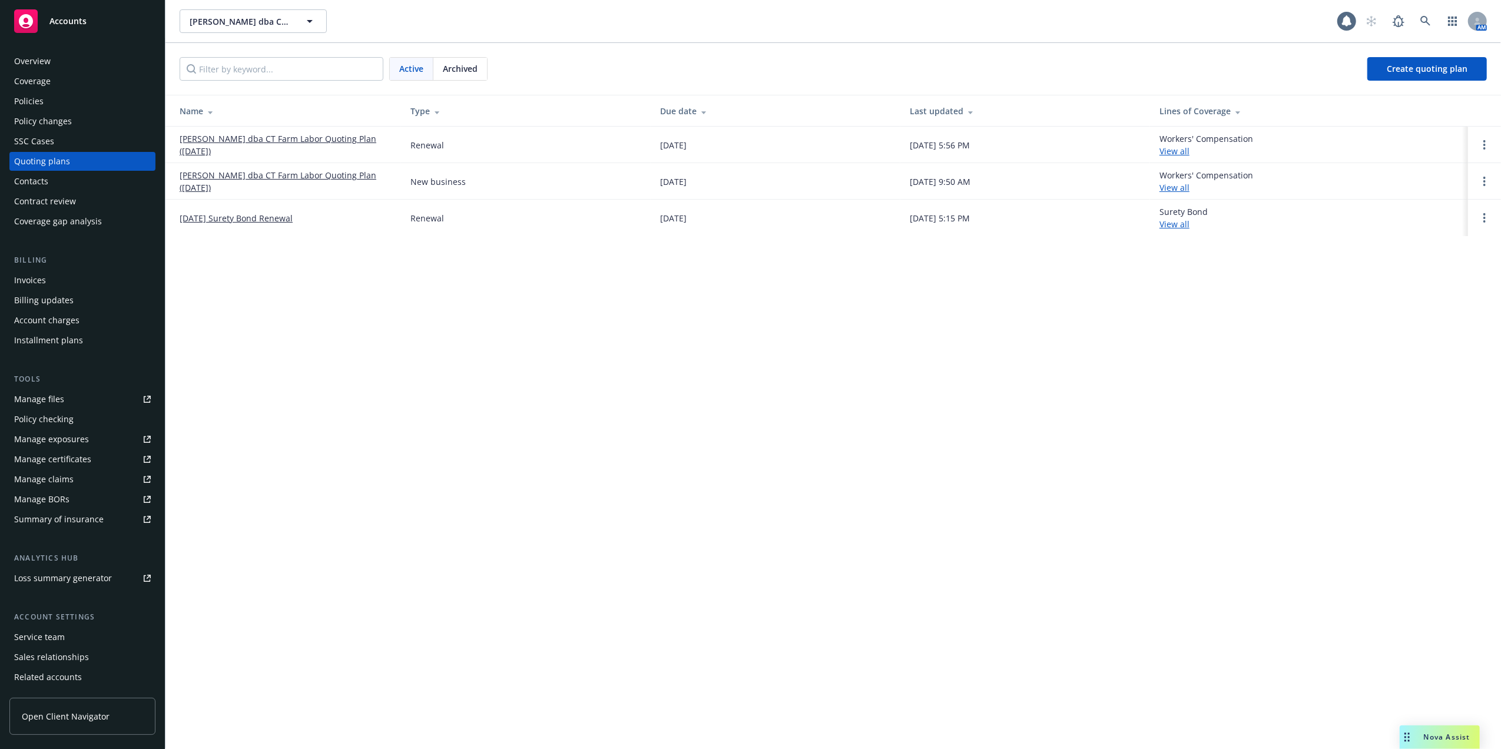
click at [263, 139] on link "[PERSON_NAME] dba CT Farm Labor Quoting Plan ([DATE])" at bounding box center [286, 144] width 212 height 25
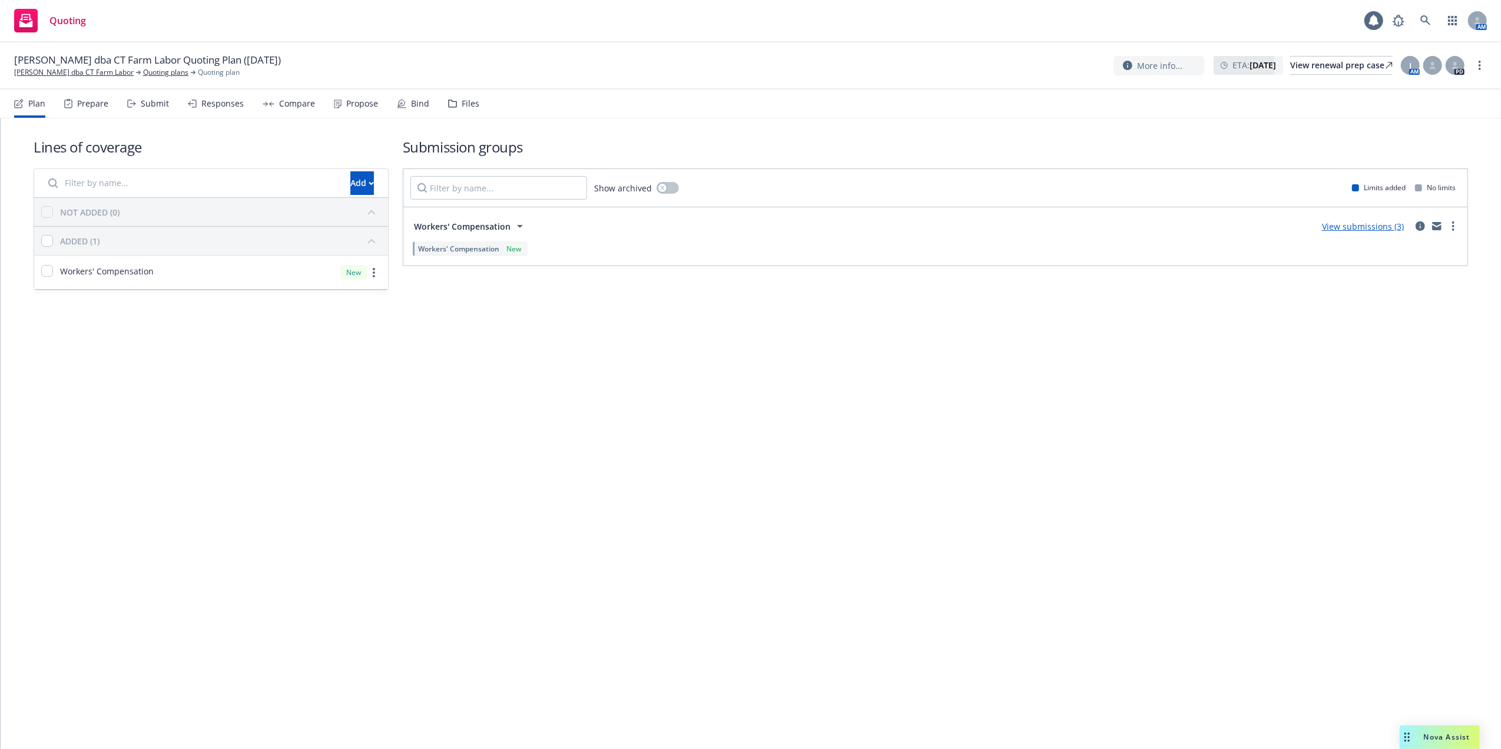
click at [716, 450] on div "Lines of coverage Add NOT ADDED (0) ADDED (1) Workers' Compensation New Submiss…" at bounding box center [751, 433] width 1500 height 631
click at [1310, 64] on div "View renewal prep case" at bounding box center [1341, 66] width 102 height 18
click at [1425, 19] on icon at bounding box center [1425, 20] width 11 height 11
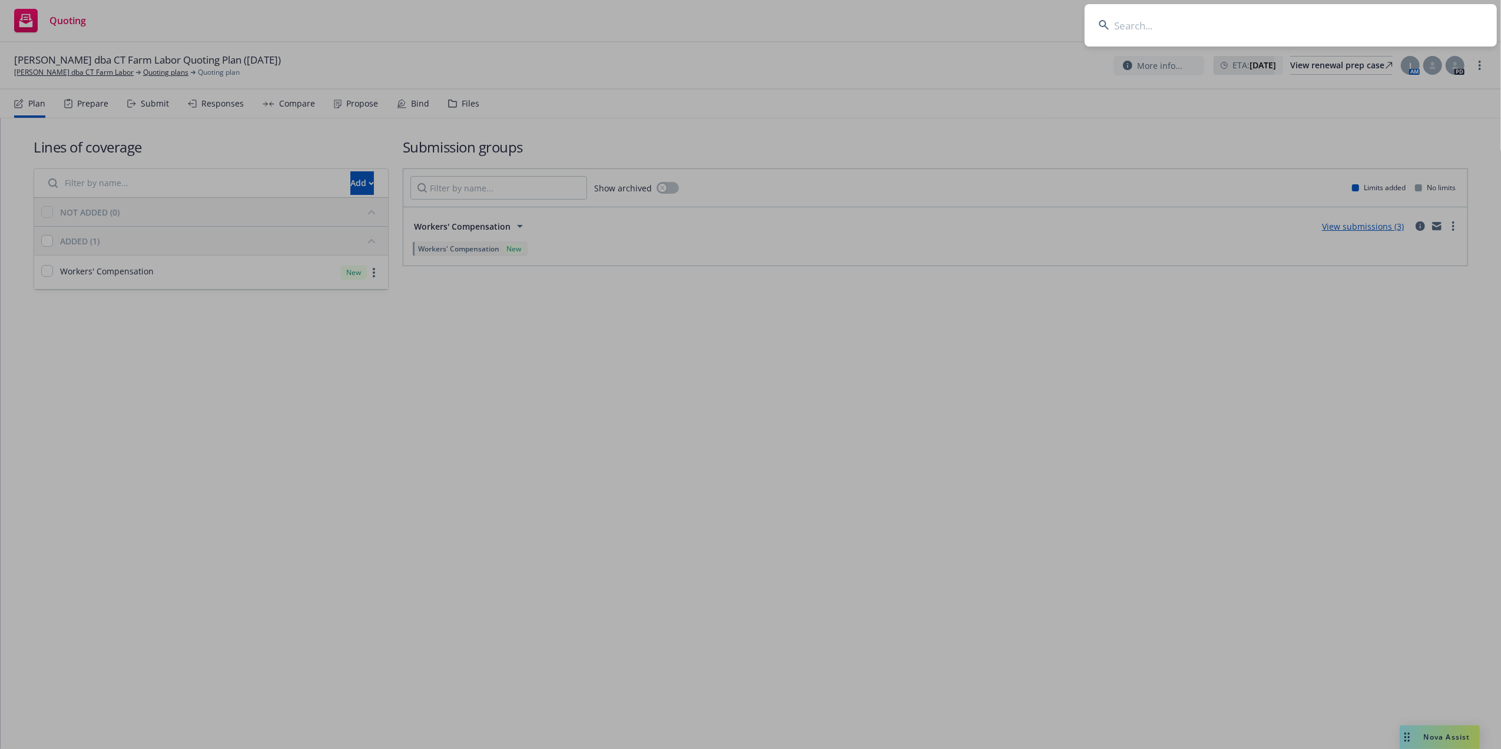
drag, startPoint x: 1150, startPoint y: 25, endPoint x: 1149, endPoint y: 18, distance: 7.2
click at [1149, 22] on input at bounding box center [1291, 25] width 412 height 42
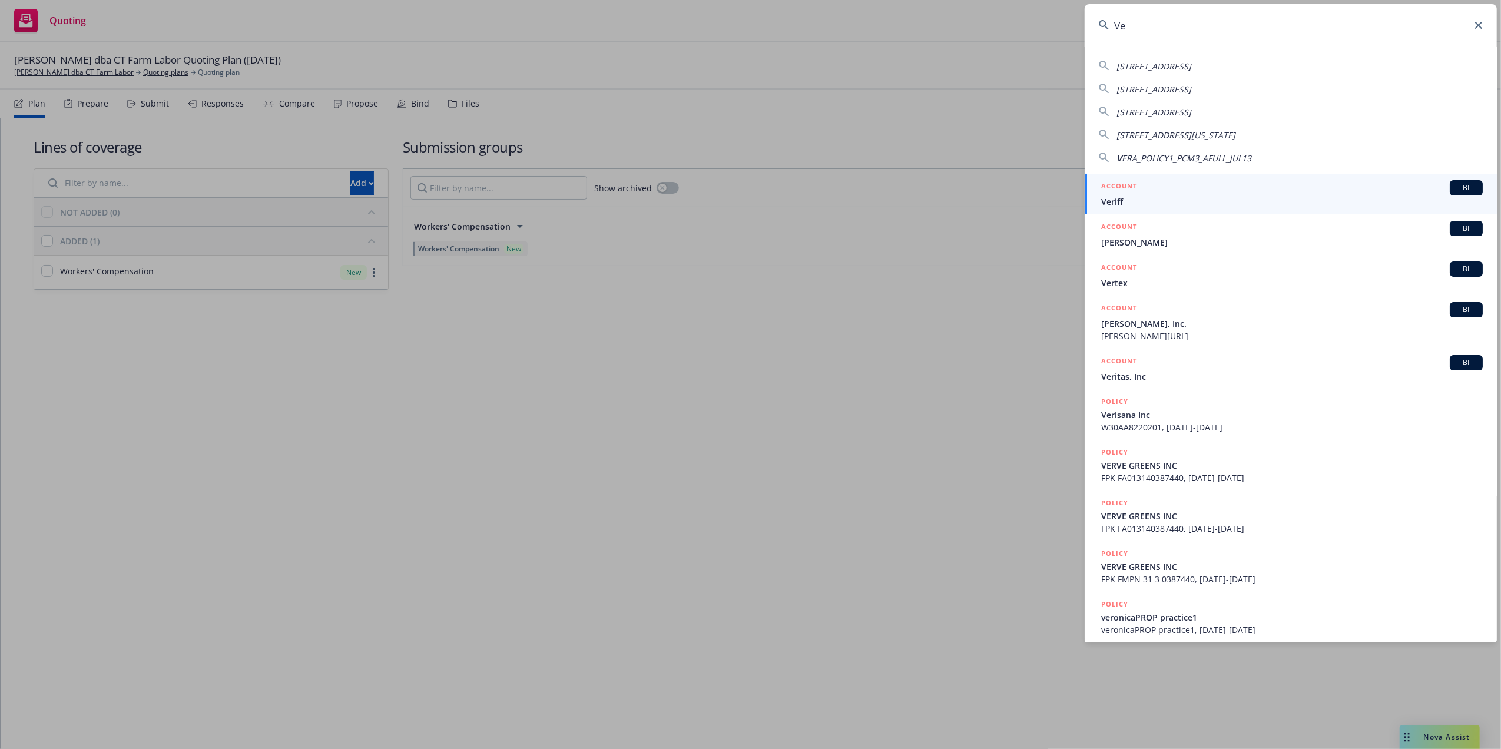
type input "V"
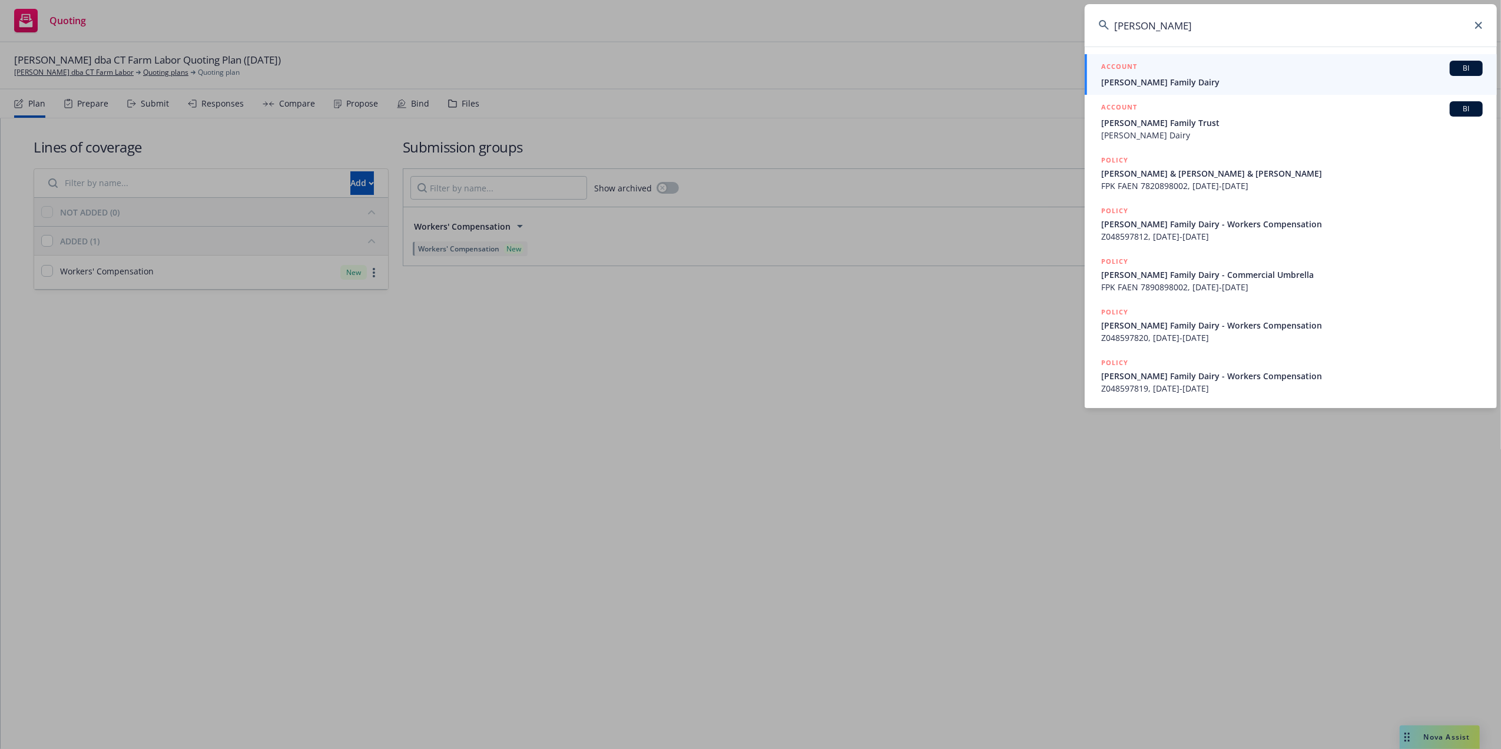
type input "[PERSON_NAME]"
click at [1138, 78] on span "[PERSON_NAME] Family Dairy" at bounding box center [1292, 82] width 382 height 12
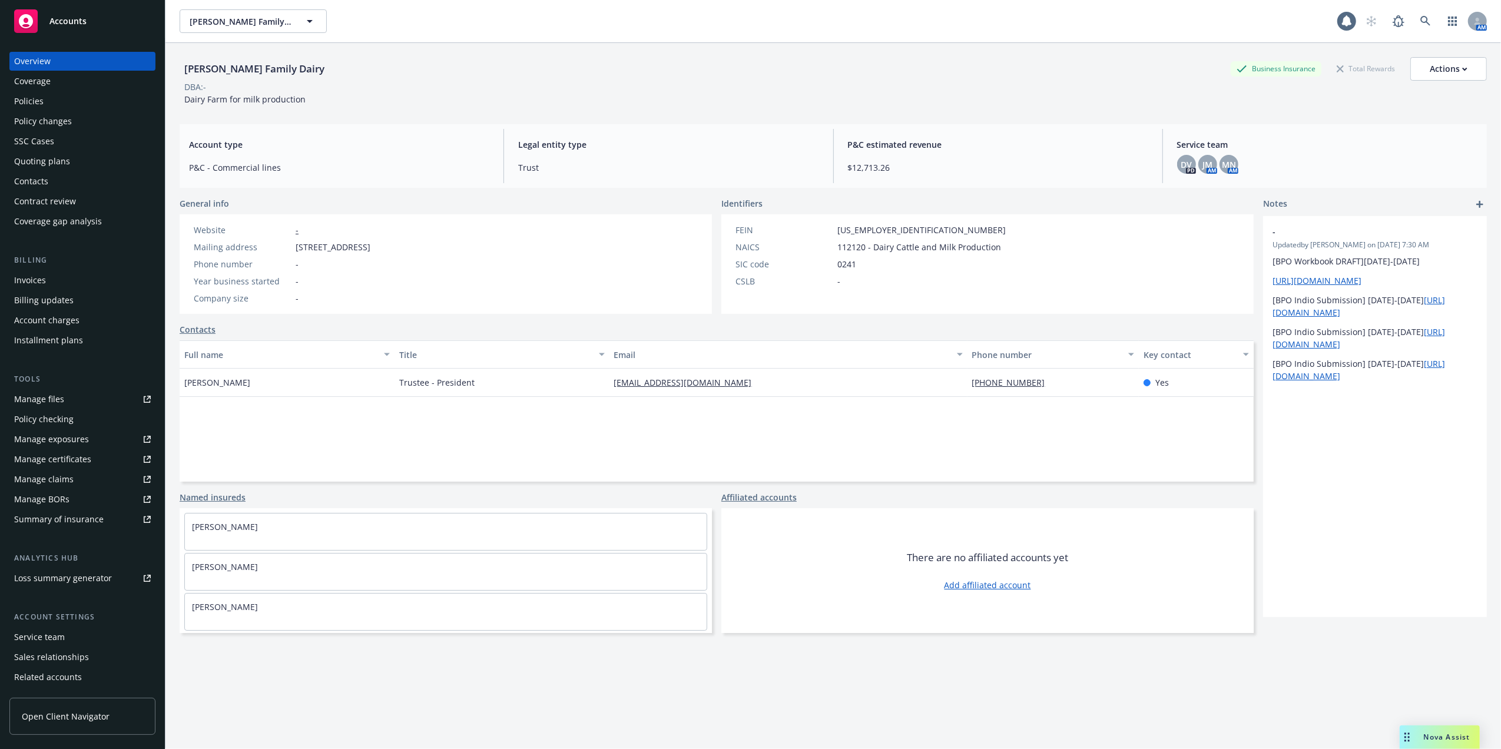
click at [34, 177] on div "Contacts" at bounding box center [31, 181] width 34 height 19
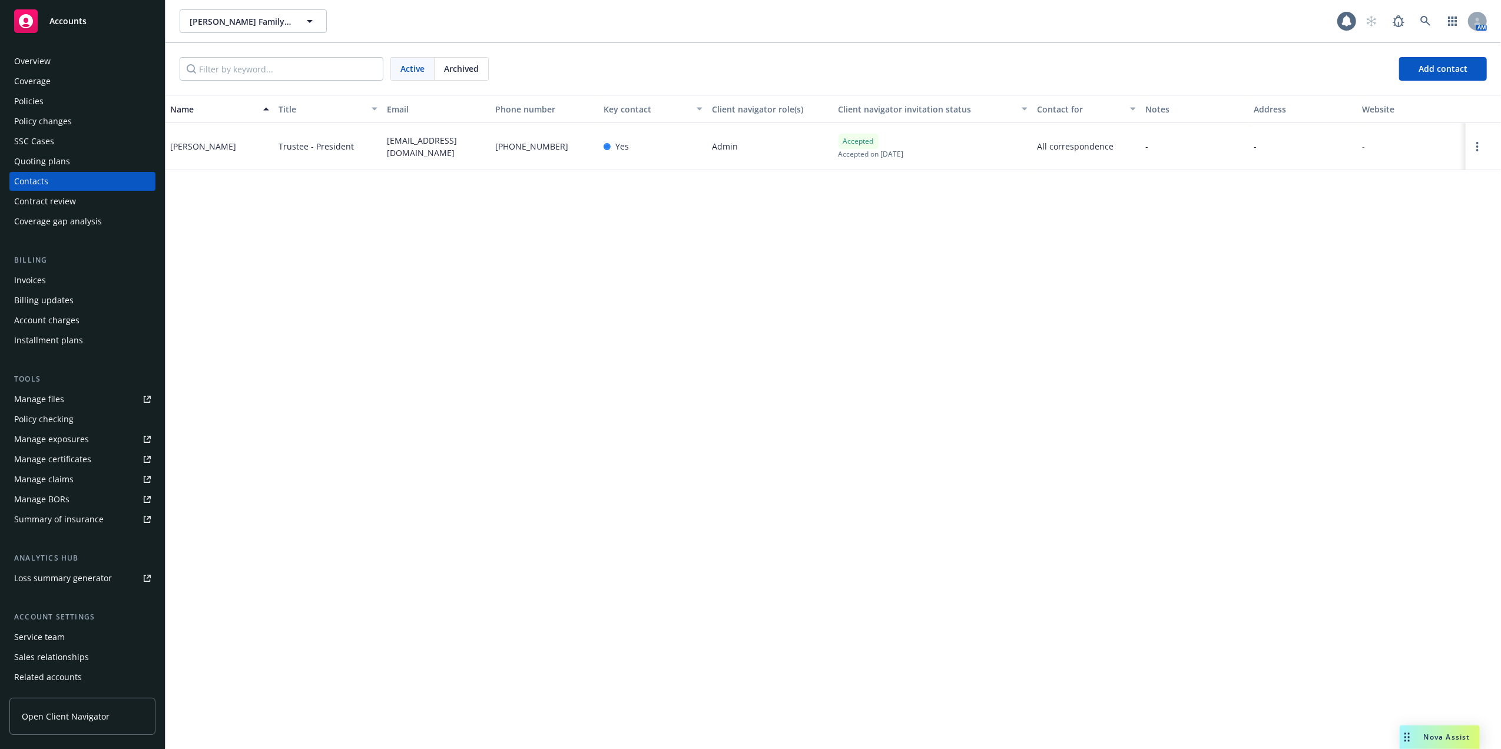
drag, startPoint x: 55, startPoint y: 160, endPoint x: 57, endPoint y: 154, distance: 6.0
click at [55, 158] on div "Quoting plans" at bounding box center [42, 161] width 56 height 19
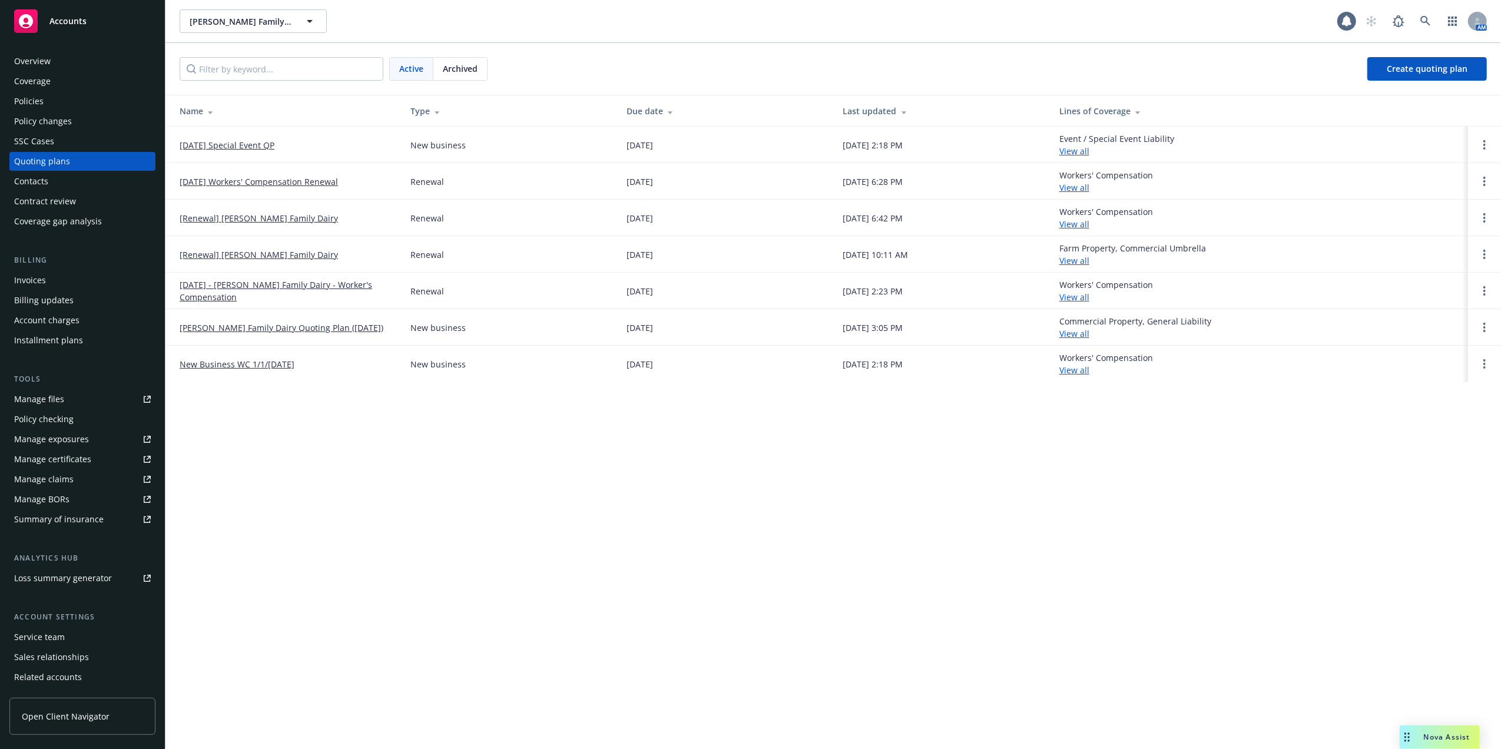
drag, startPoint x: 243, startPoint y: 141, endPoint x: 251, endPoint y: 148, distance: 10.9
click at [241, 140] on link "[DATE] Special Event QP" at bounding box center [227, 145] width 95 height 12
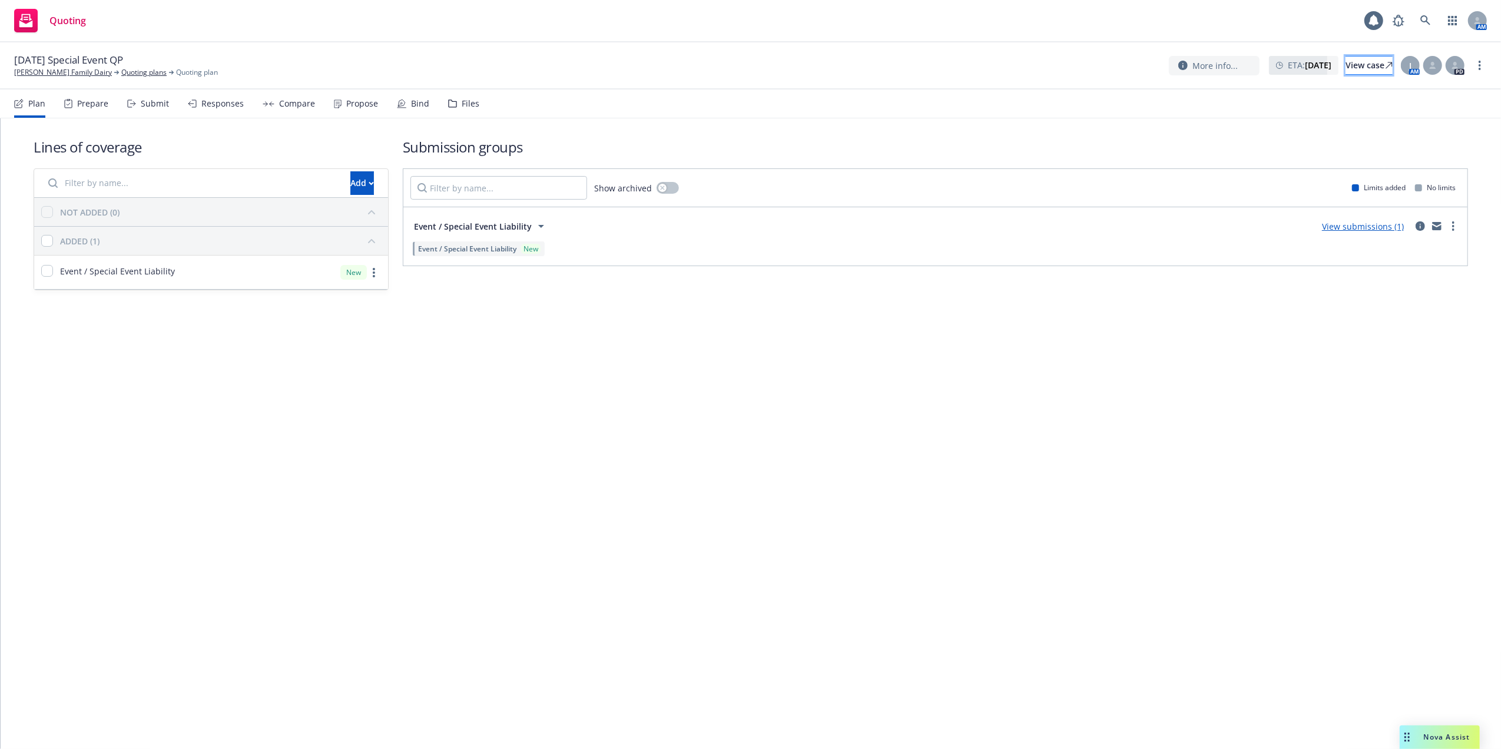
click at [1345, 65] on div "View case" at bounding box center [1368, 66] width 47 height 18
click at [74, 73] on link "[PERSON_NAME] Family Dairy" at bounding box center [63, 72] width 98 height 11
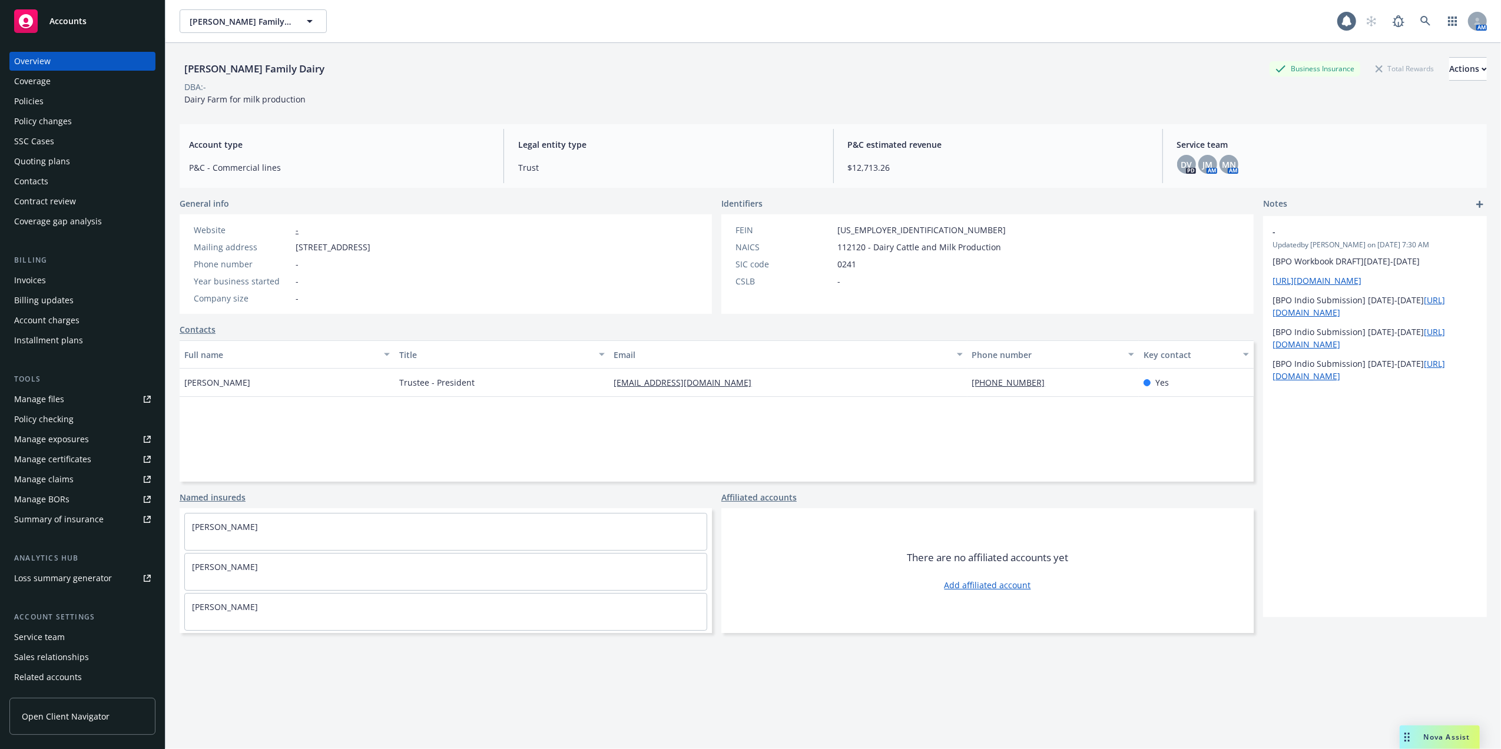
click at [33, 178] on div "Contacts" at bounding box center [31, 181] width 34 height 19
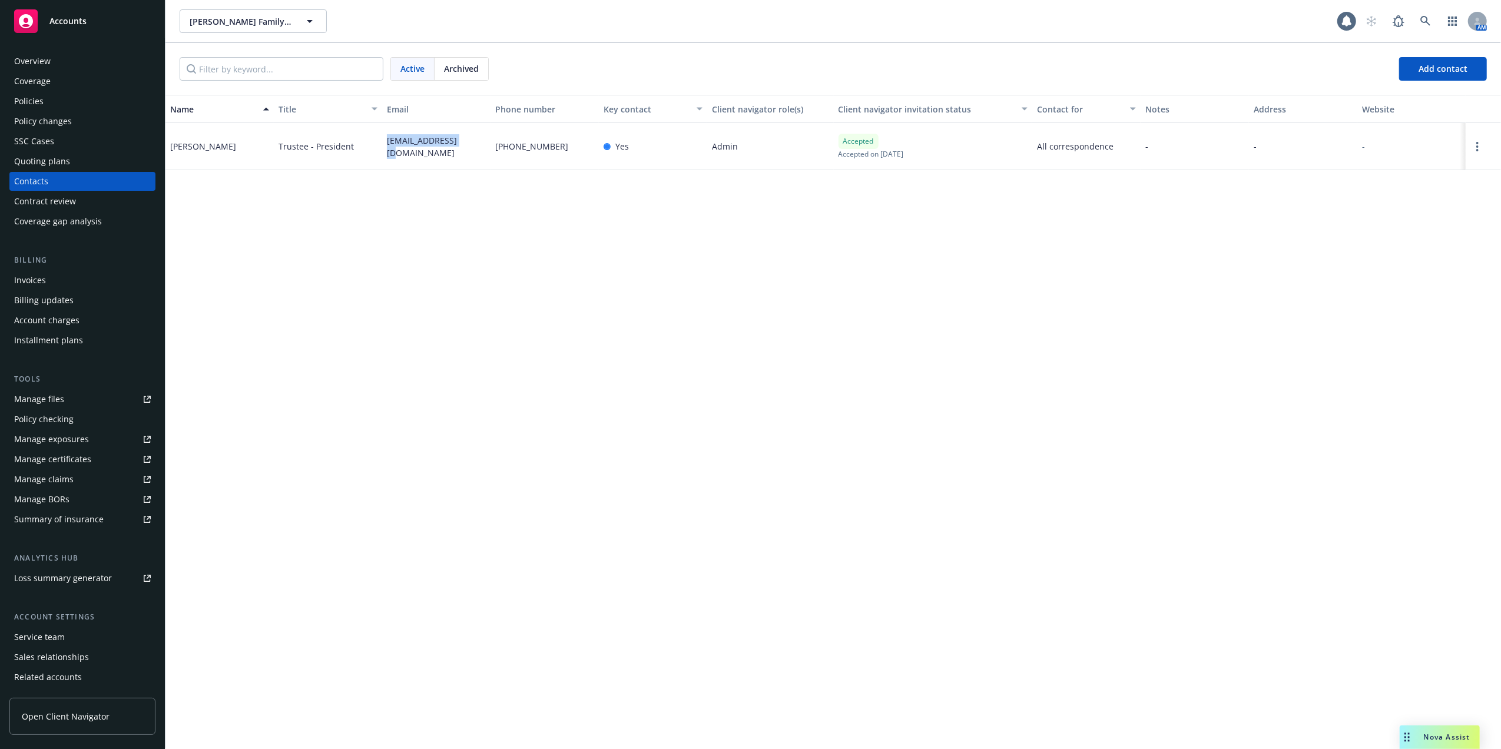
drag, startPoint x: 385, startPoint y: 147, endPoint x: 467, endPoint y: 148, distance: 81.9
click at [467, 148] on div "rbvrhvn@gmail.com" at bounding box center [436, 146] width 108 height 47
copy span "rbvrhvn@gmail.com"
click at [62, 60] on div "Overview" at bounding box center [82, 61] width 137 height 19
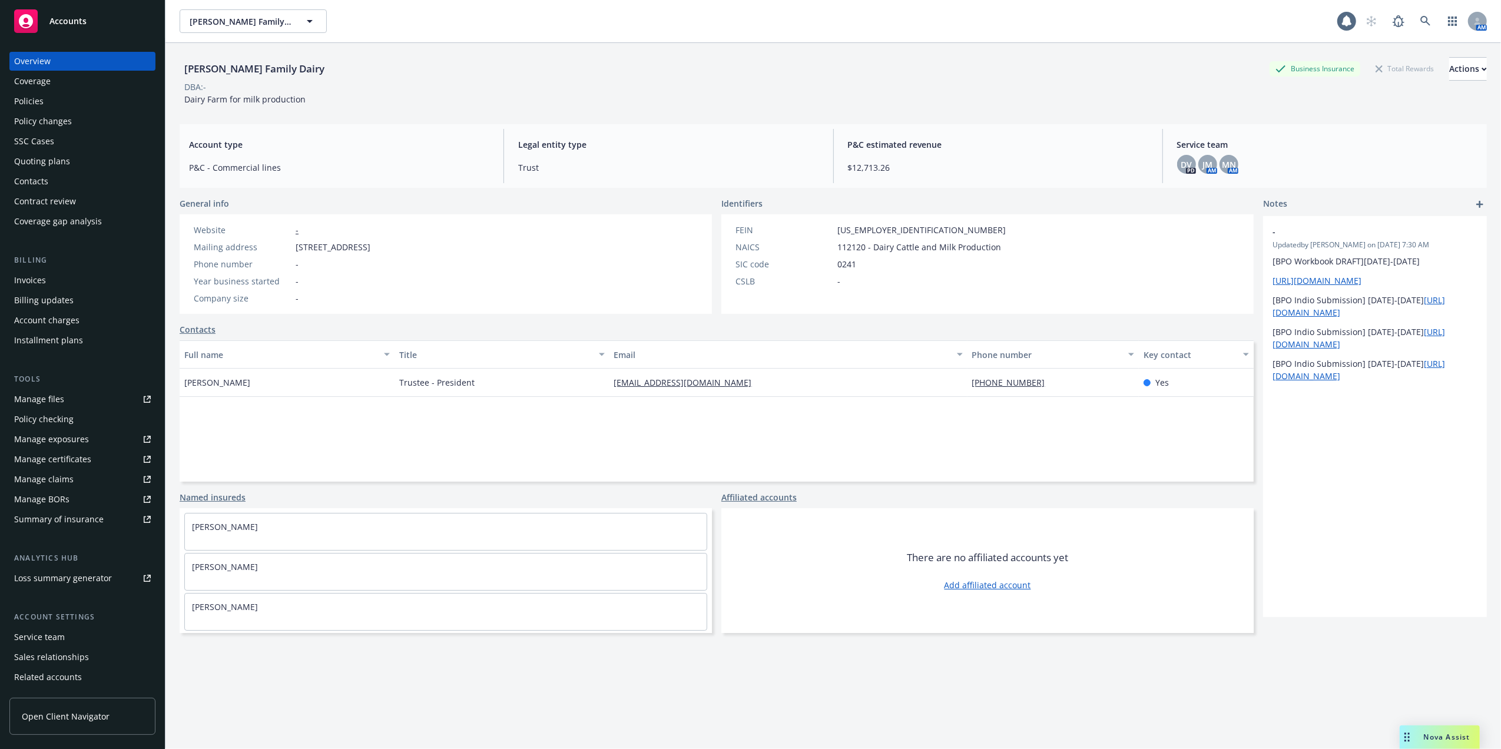
click at [29, 160] on div "Quoting plans" at bounding box center [42, 161] width 56 height 19
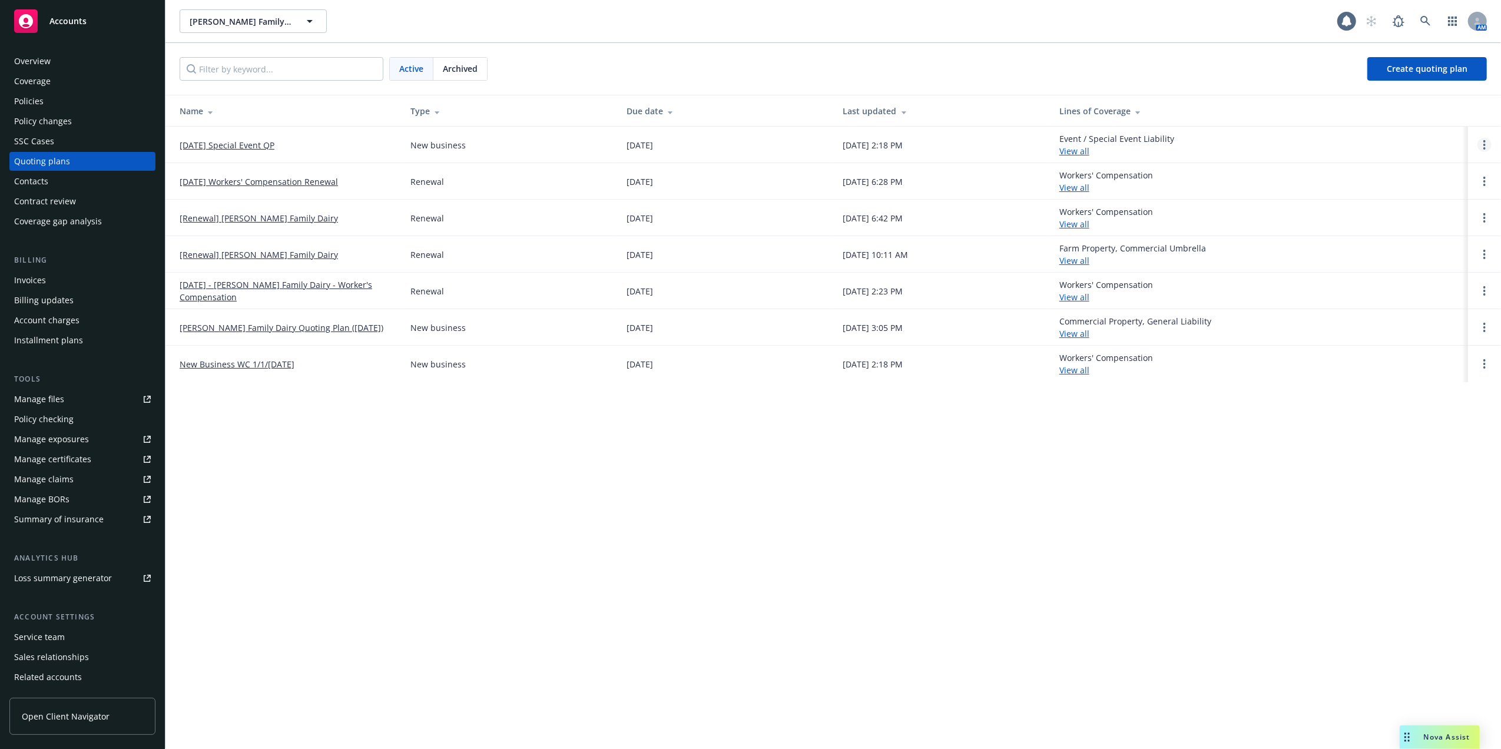
click at [1485, 147] on icon "Open options" at bounding box center [1484, 144] width 2 height 9
click at [1416, 64] on span "Copy logging email" at bounding box center [1423, 65] width 103 height 11
click at [206, 142] on link "10/04/25 Special Event QP" at bounding box center [227, 145] width 95 height 12
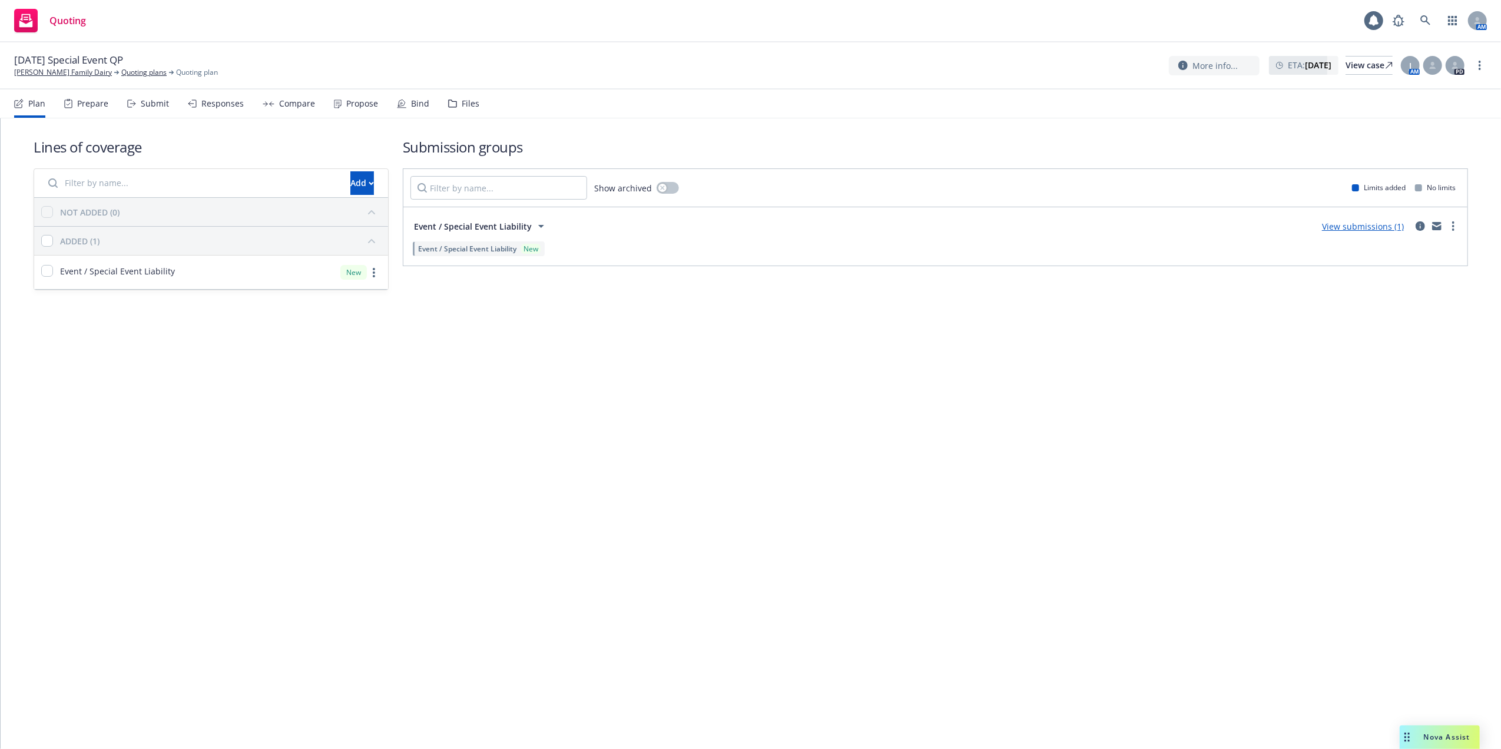
click at [1358, 225] on link "View submissions (1)" at bounding box center [1363, 226] width 82 height 11
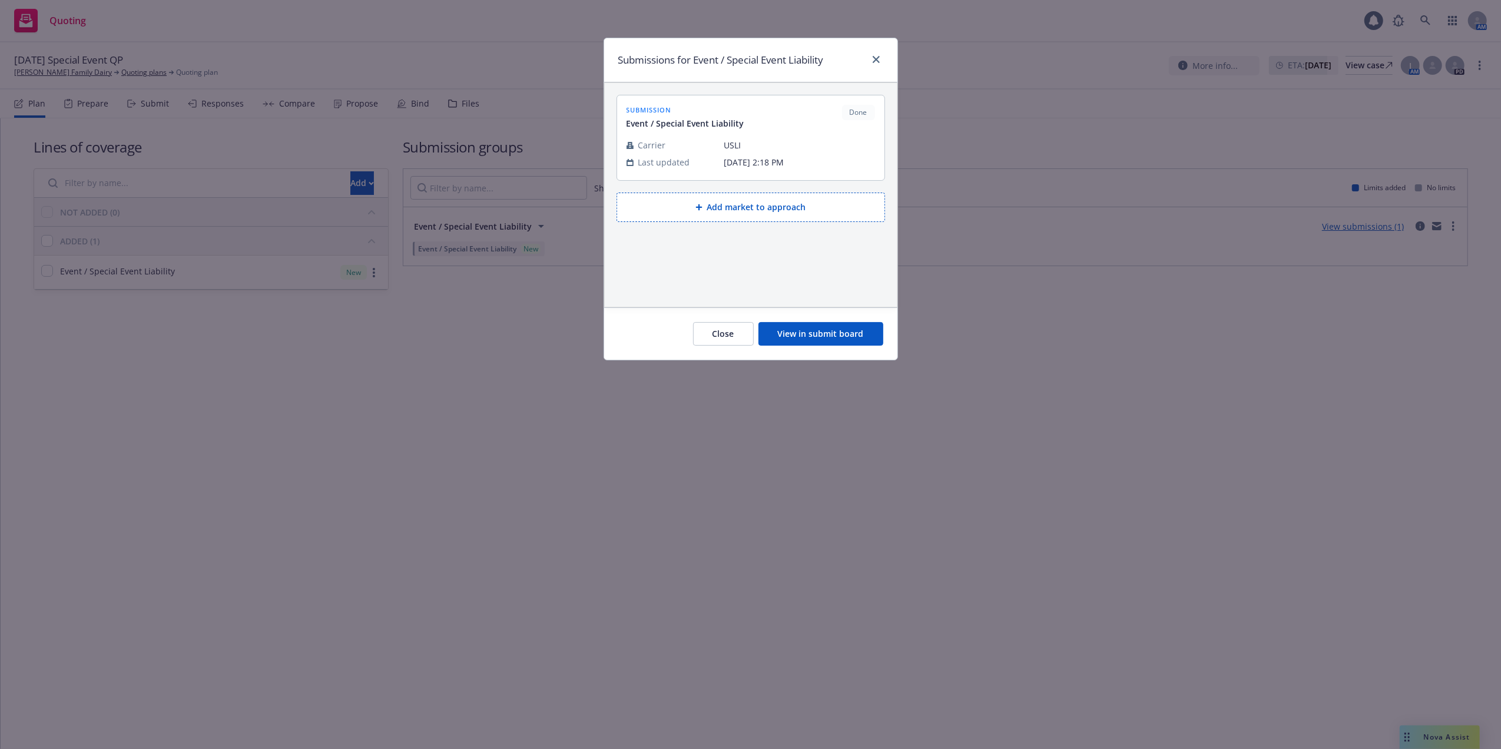
click at [802, 333] on button "View in submit board" at bounding box center [820, 334] width 125 height 24
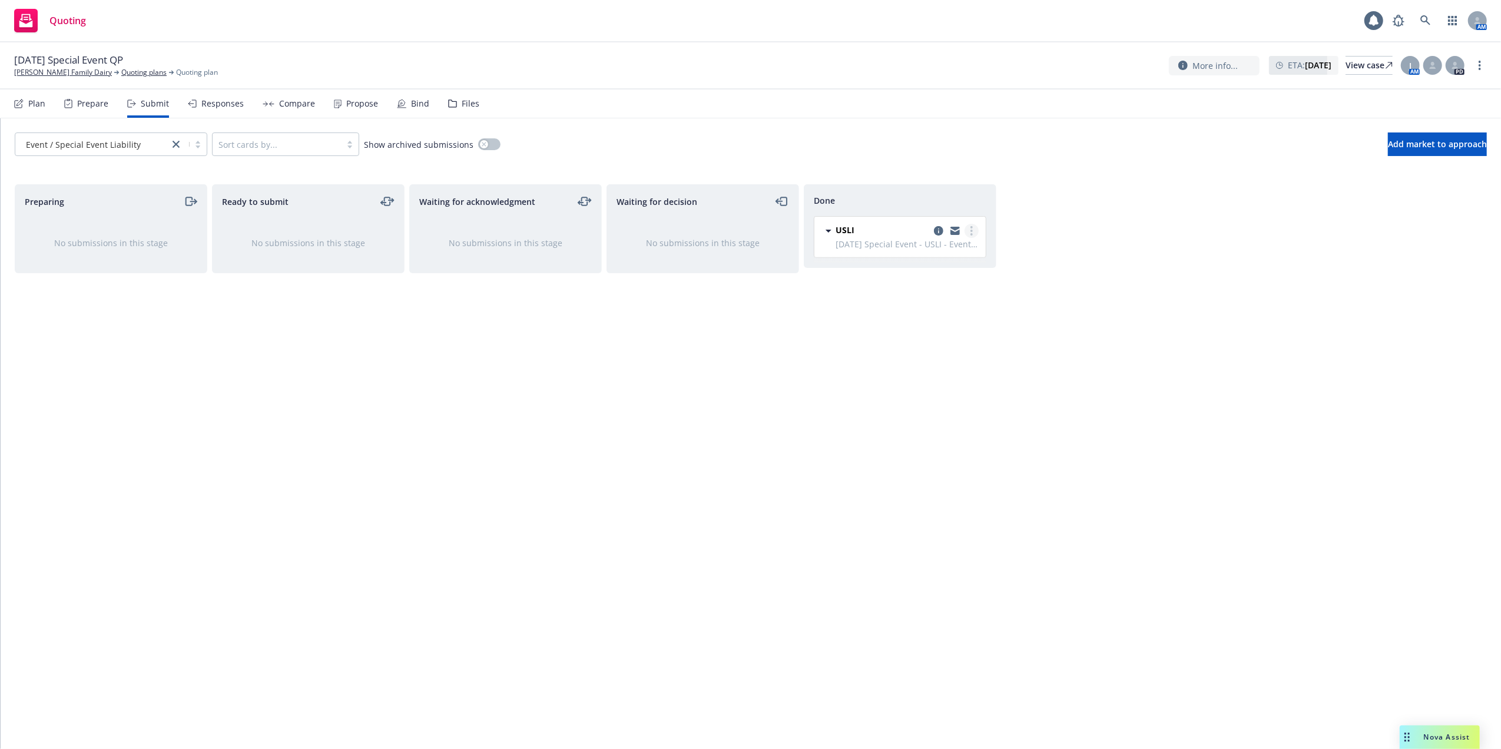
click at [971, 231] on link "more" at bounding box center [971, 231] width 14 height 14
click at [914, 276] on span "Add accepted decision" at bounding box center [919, 278] width 118 height 11
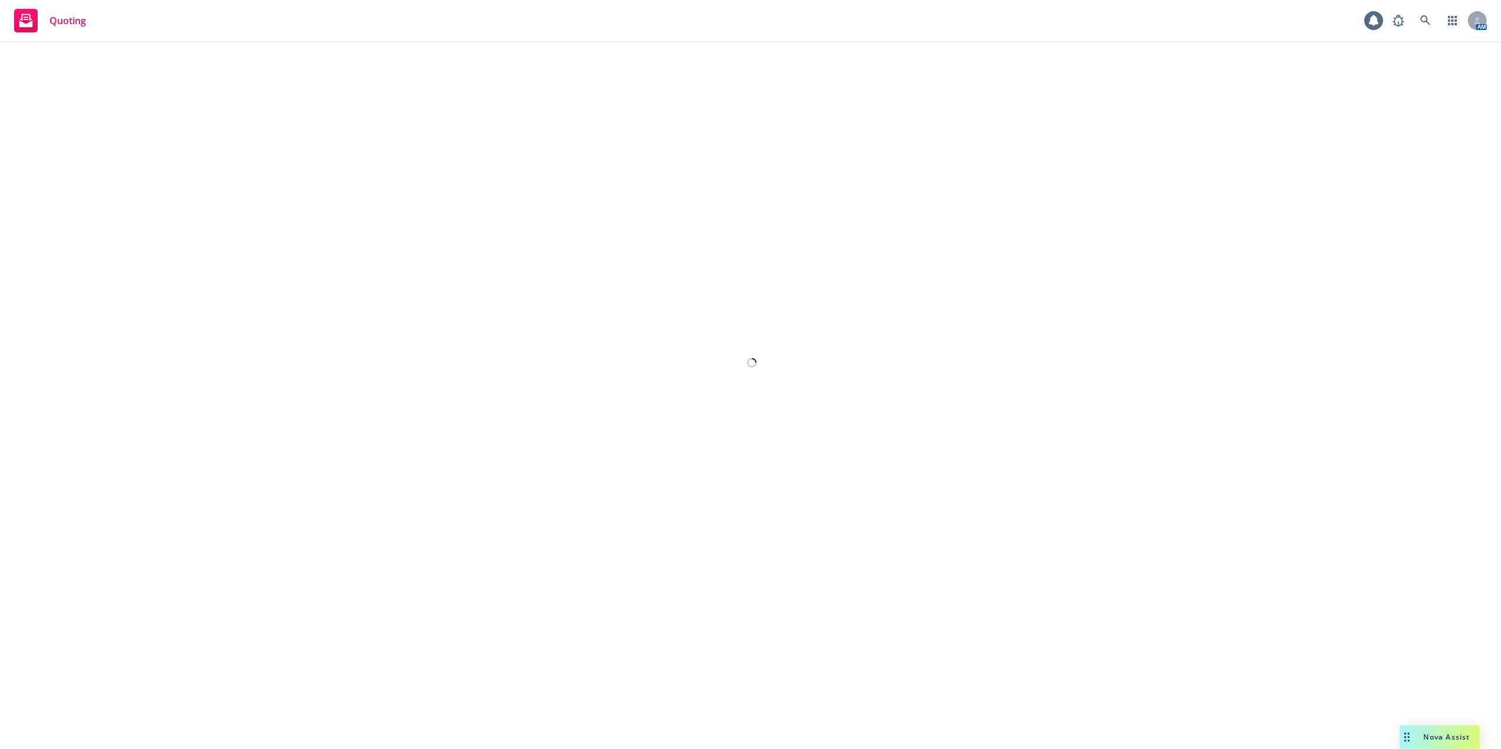
select select "12"
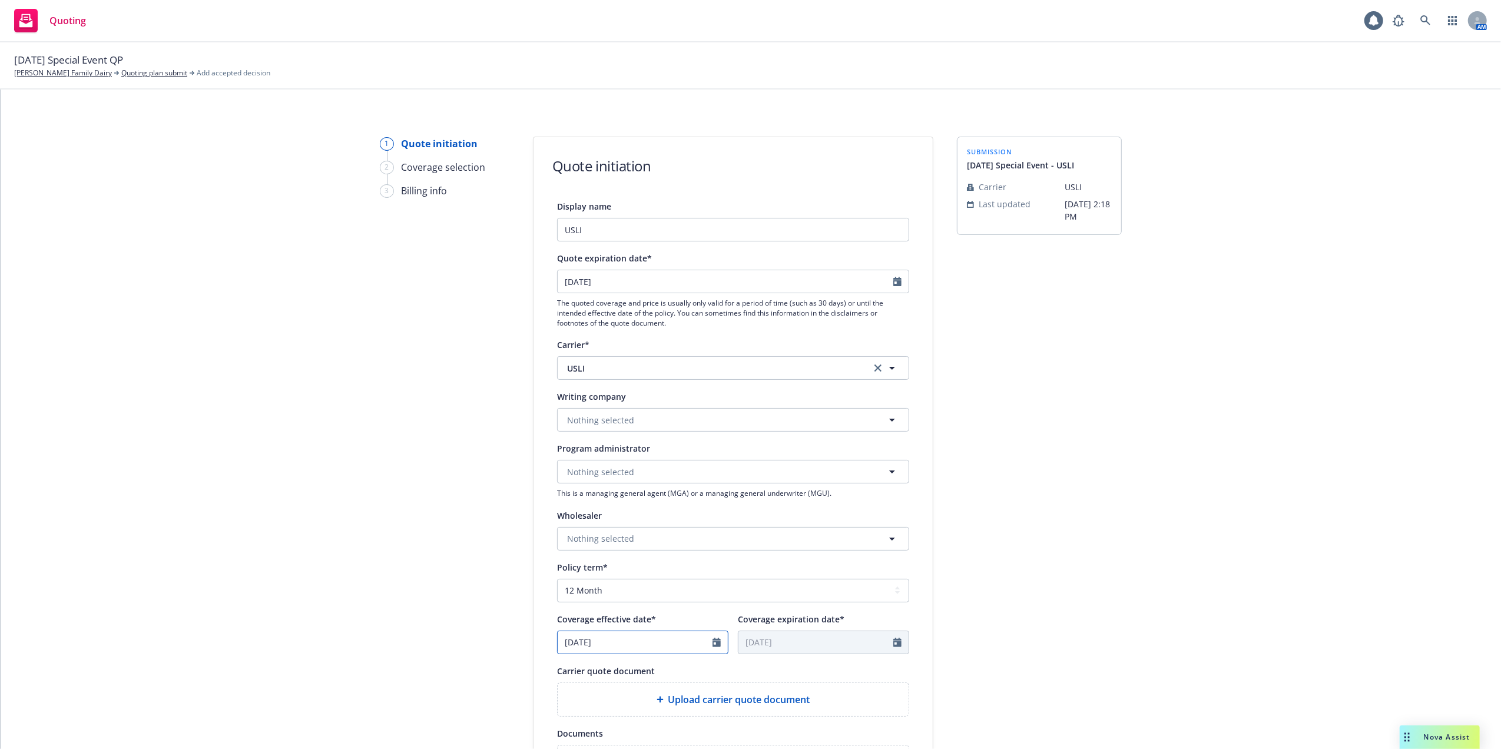
drag, startPoint x: 711, startPoint y: 644, endPoint x: 707, endPoint y: 615, distance: 29.1
click at [712, 644] on icon "Calendar" at bounding box center [716, 642] width 8 height 9
click at [684, 484] on icon "button" at bounding box center [687, 485] width 7 height 7
select select "10"
click at [681, 524] on span "4" at bounding box center [686, 526] width 16 height 15
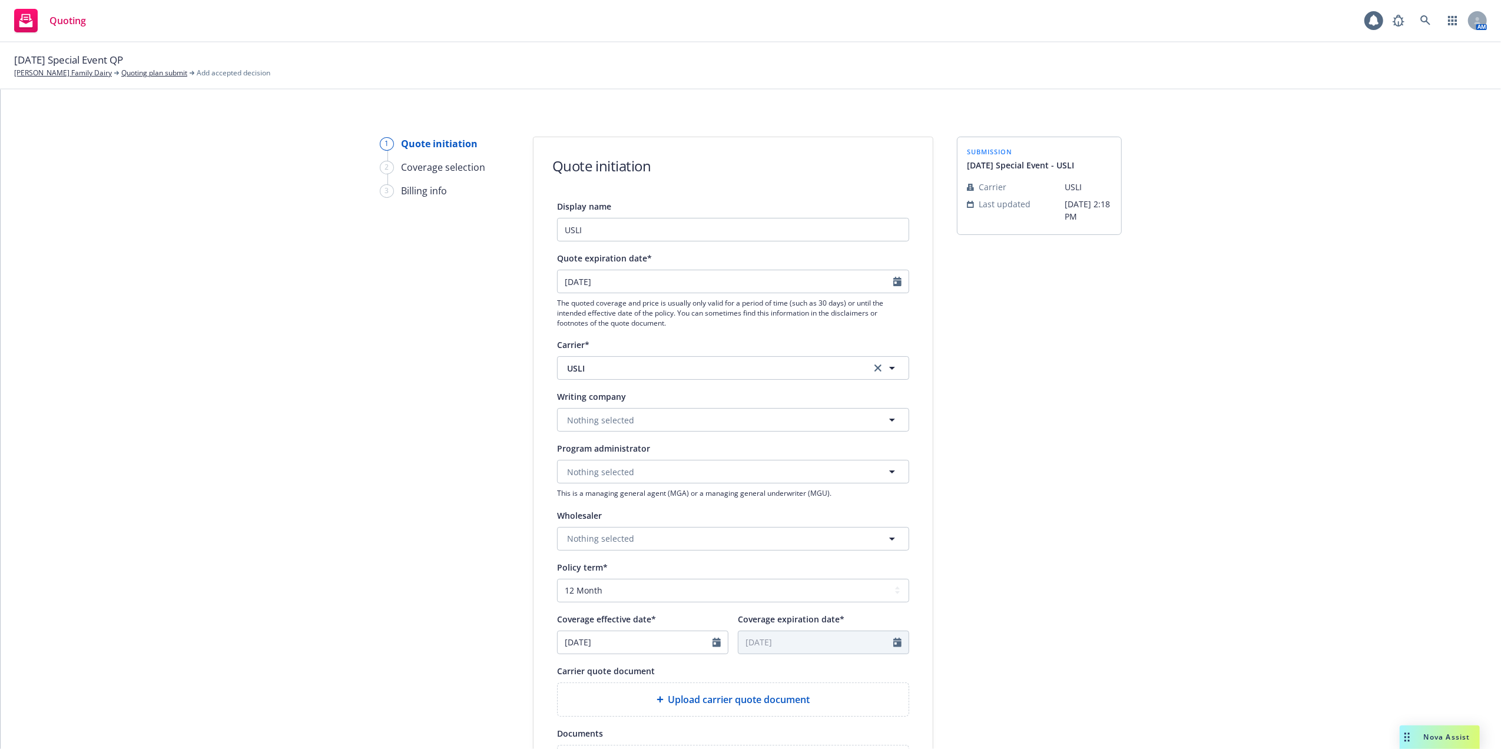
type input "10/04/2025"
type input "10/04/2026"
click at [893, 639] on icon "Calendar" at bounding box center [897, 642] width 8 height 9
click at [893, 643] on icon "Calendar" at bounding box center [897, 642] width 8 height 9
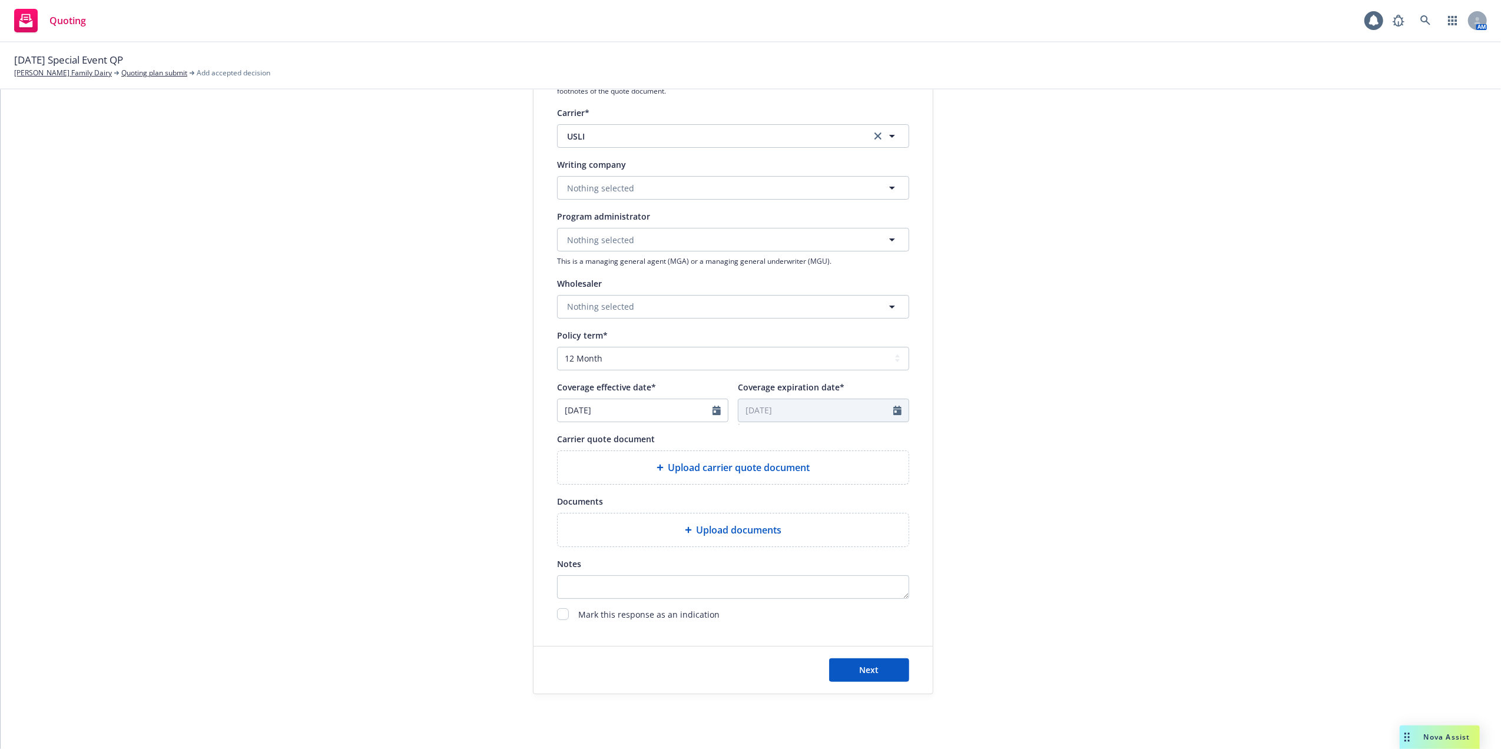
scroll to position [236, 0]
click at [736, 465] on span "Upload carrier quote document" at bounding box center [739, 464] width 142 height 14
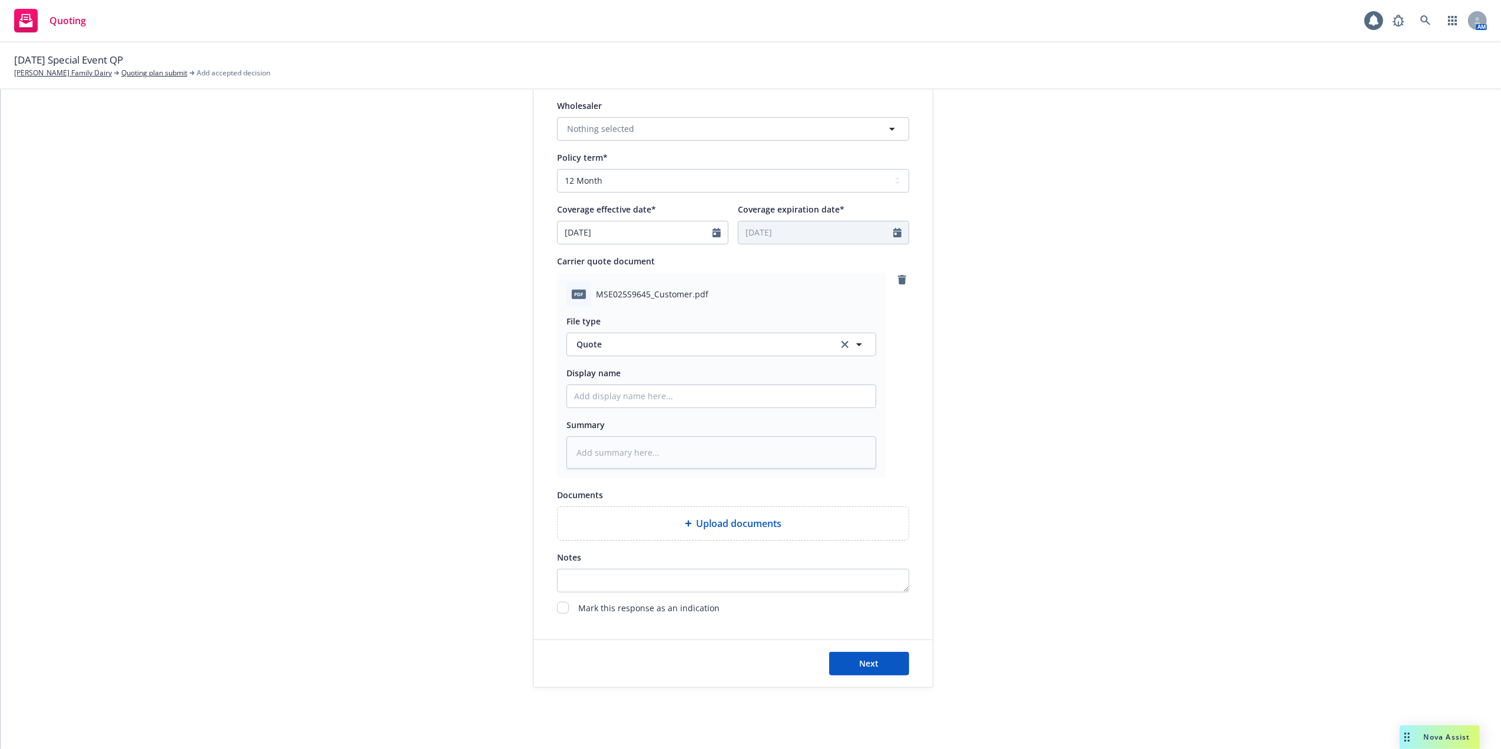
scroll to position [425, 0]
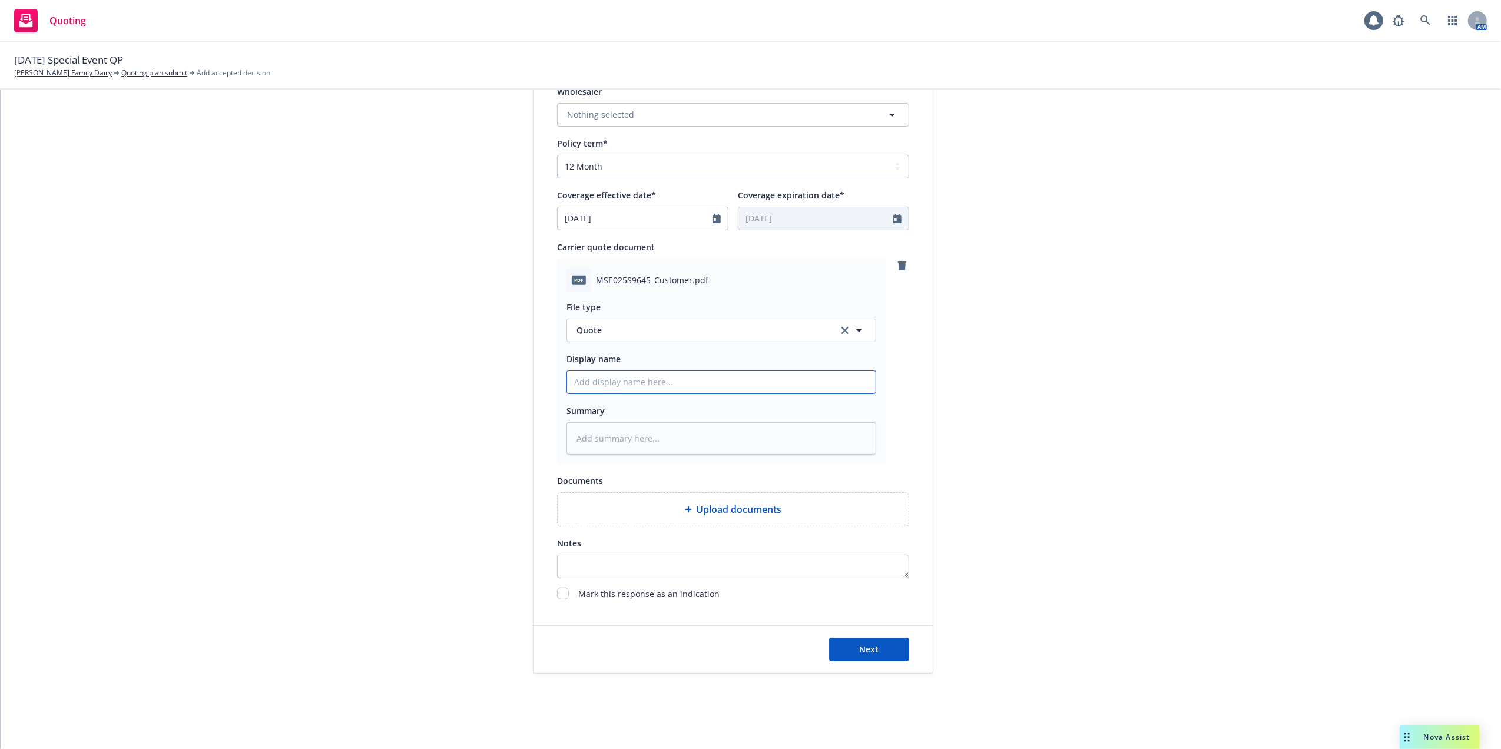
click at [568, 374] on input "Display name" at bounding box center [721, 382] width 309 height 22
click at [709, 387] on input "Display name" at bounding box center [721, 382] width 309 height 22
type textarea "x"
type input "1"
type textarea "x"
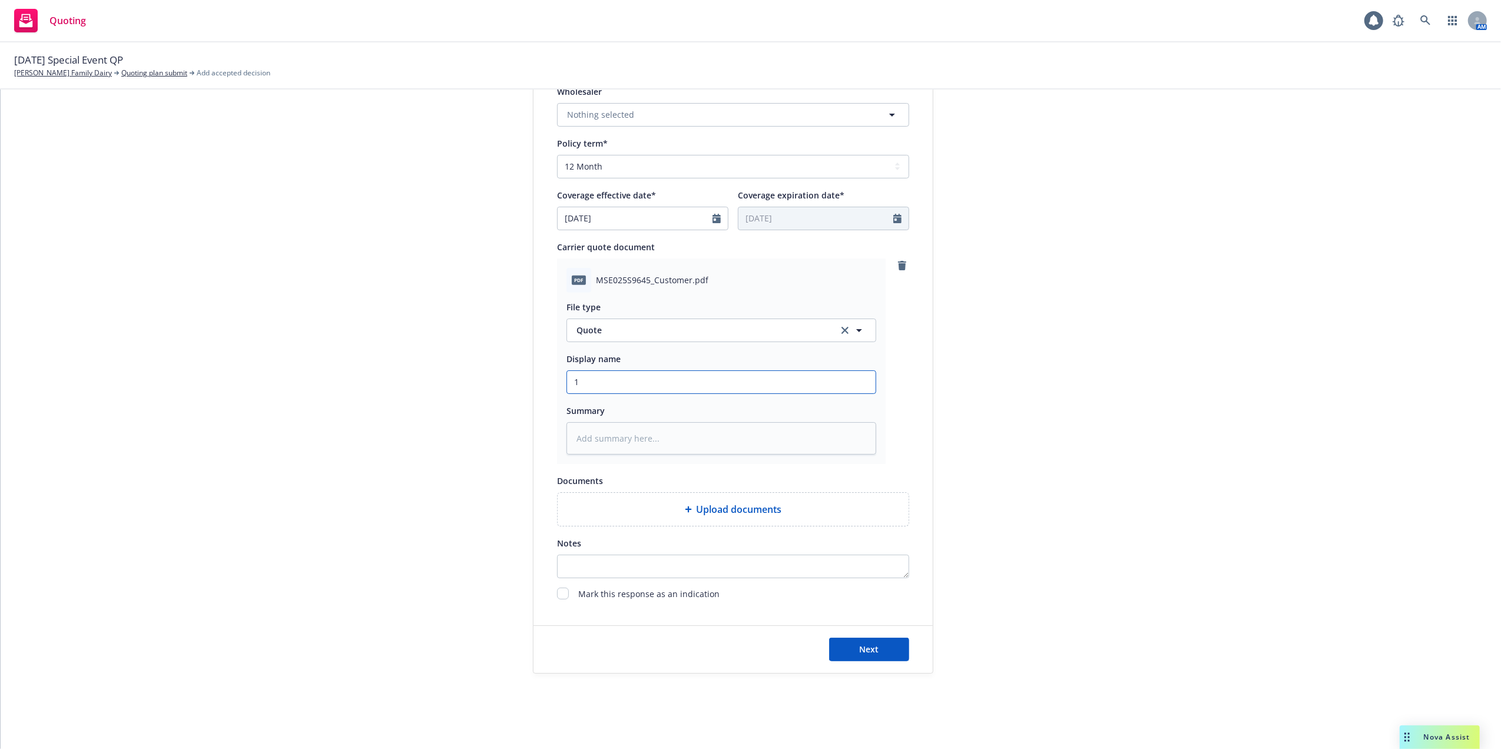
type input "10"
type textarea "x"
type input "10/"
type textarea "x"
type input "10/0"
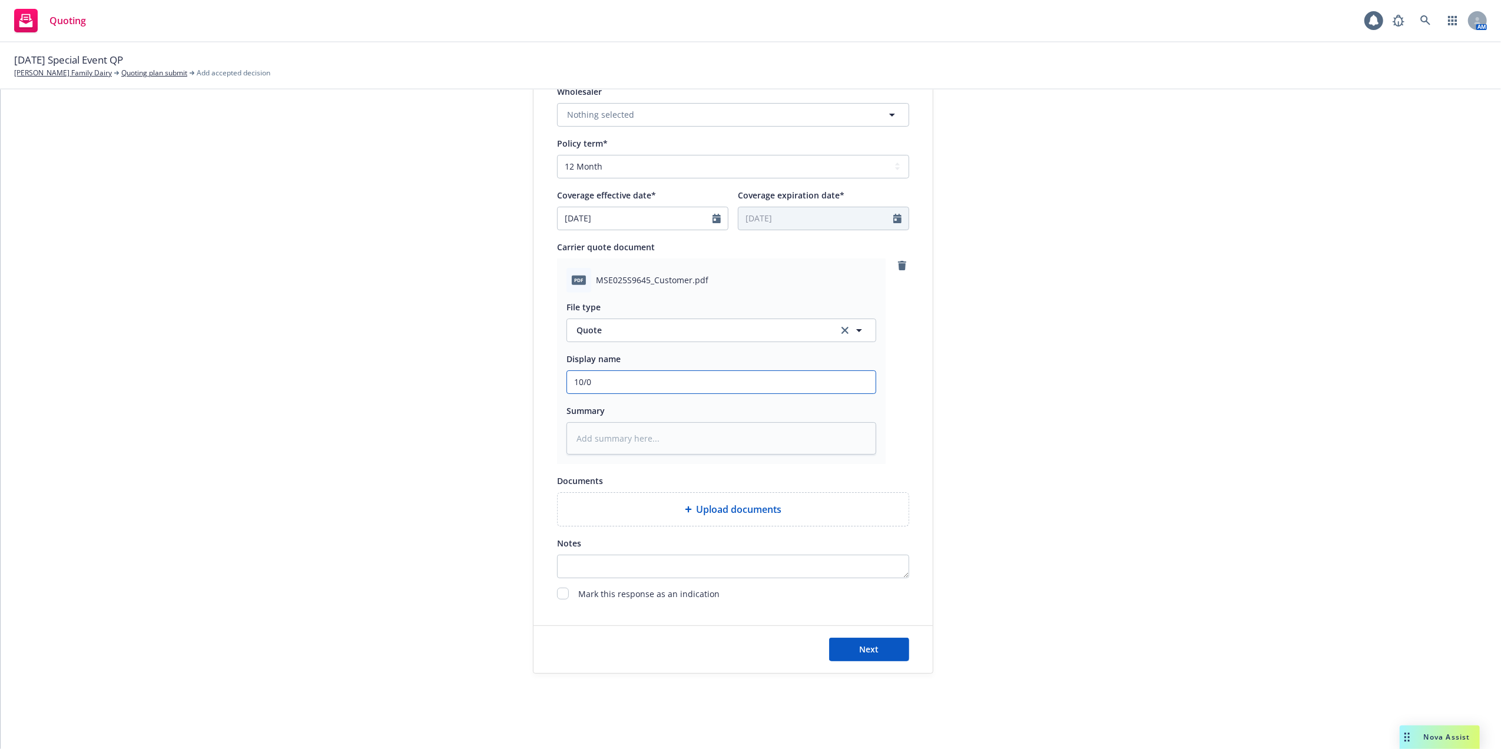
type textarea "x"
type input "10/04"
type textarea "x"
type input "10/04/"
type textarea "x"
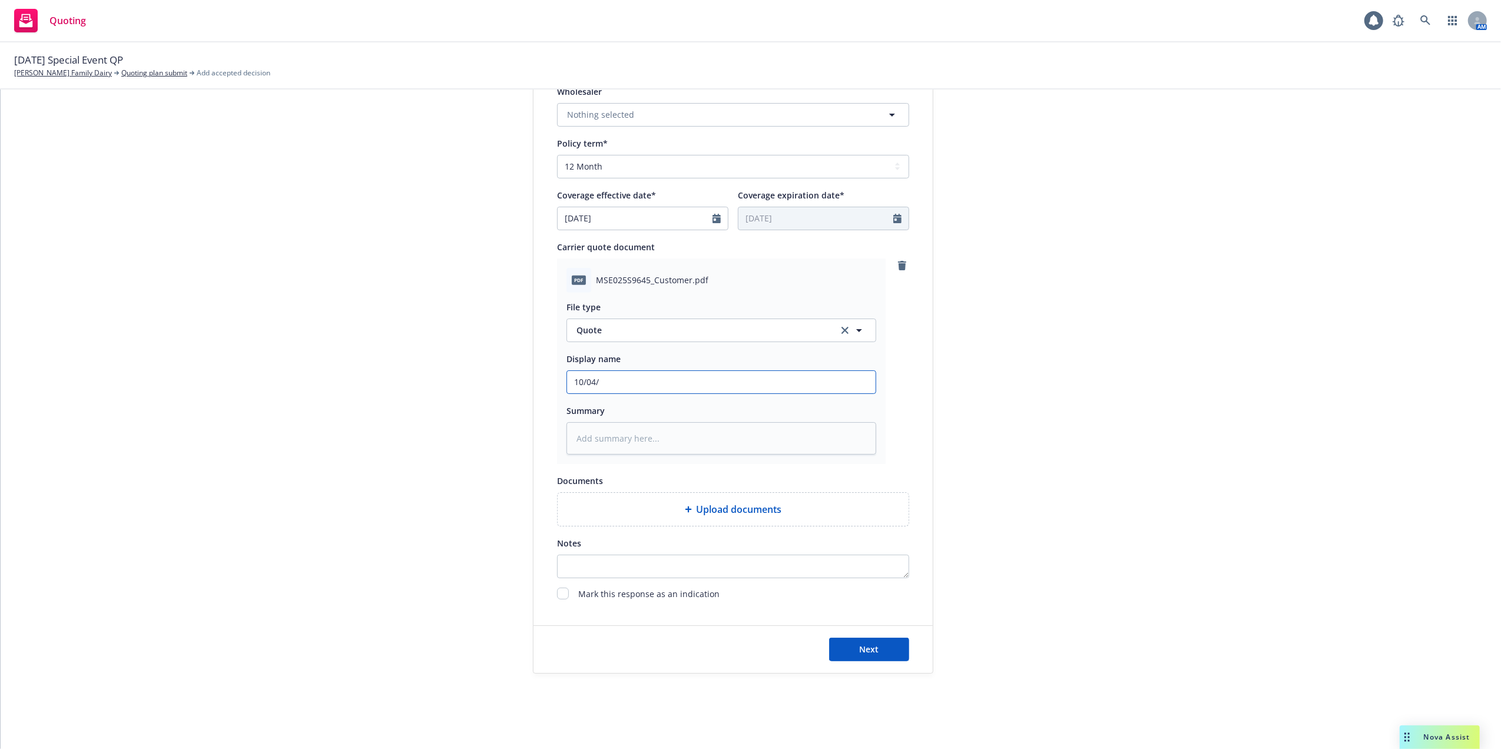
type input "10/04/2"
type textarea "x"
type input "10/04/25"
type textarea "x"
type input "10/04/25"
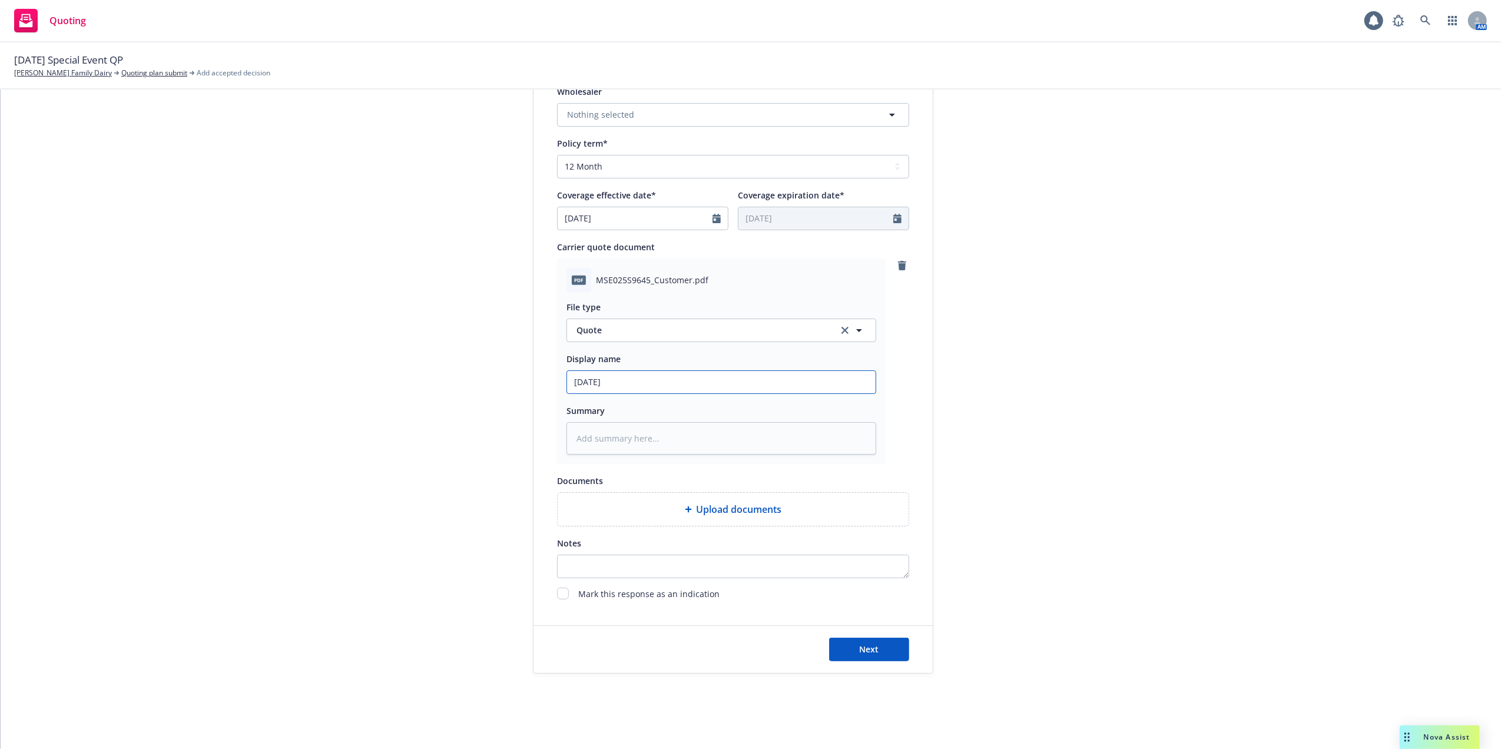
type textarea "x"
type input "10/04/25 s"
type textarea "x"
type input "10/04/25 sP"
type textarea "x"
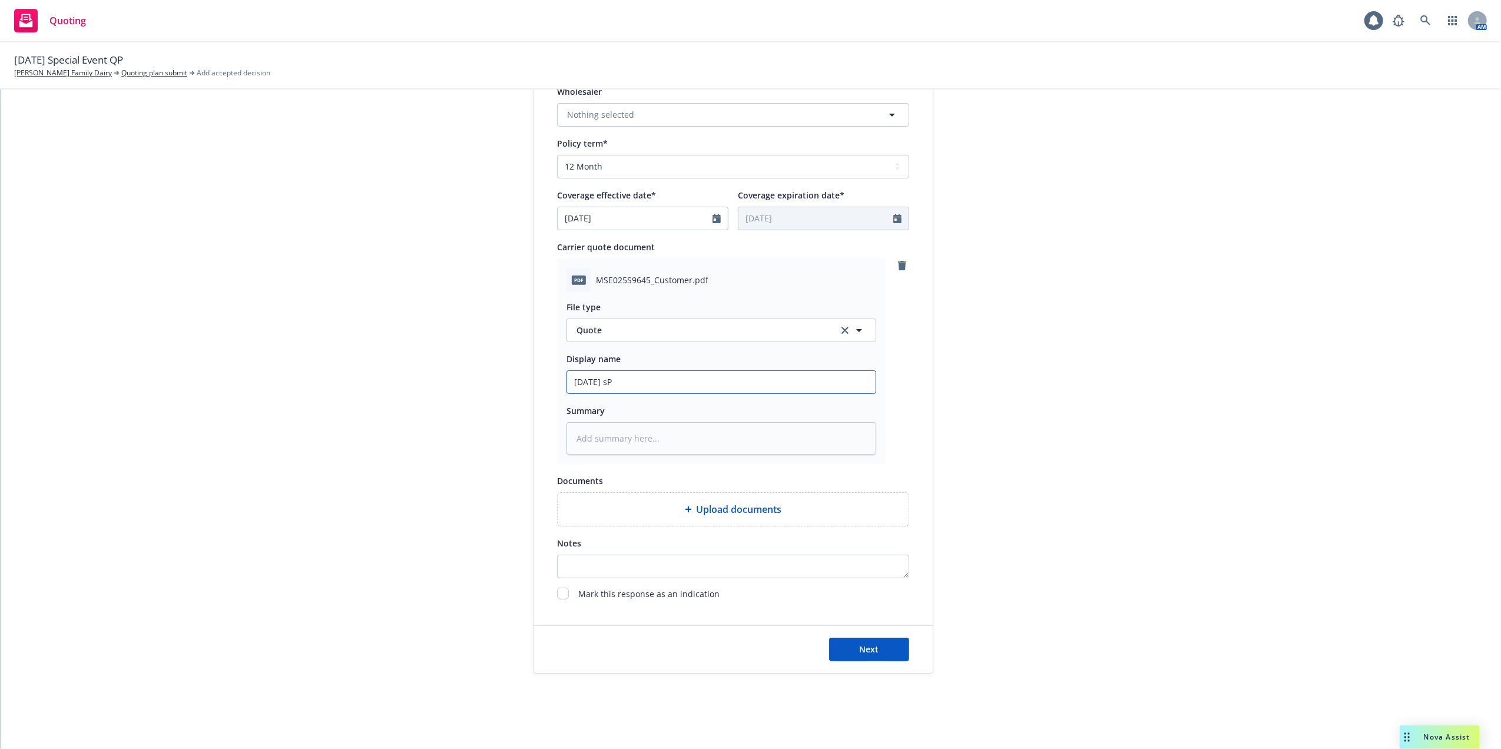
type input "10/04/25 sPE"
type textarea "x"
type input "10/04/25 sPEC"
type textarea "x"
type input "10/04/25 sPECI"
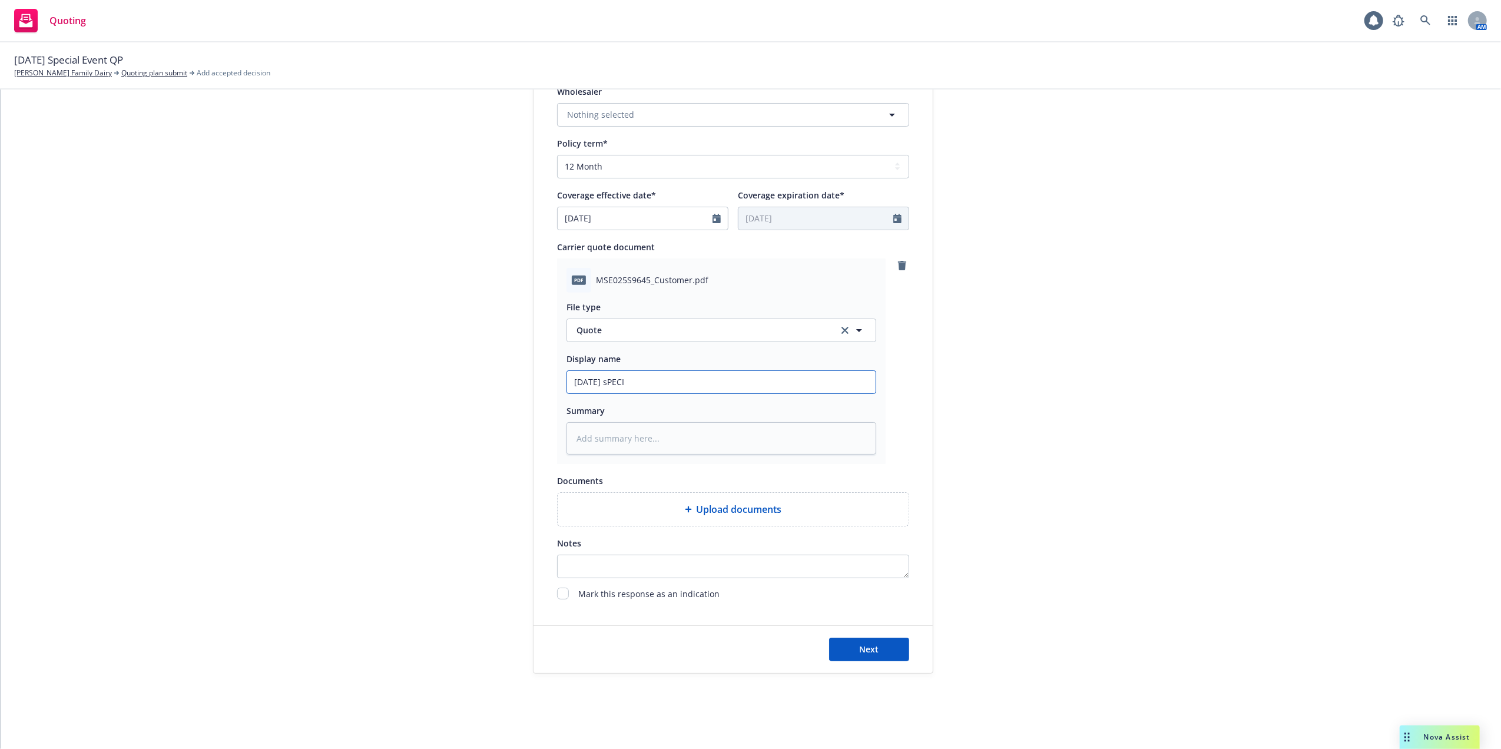
type textarea "x"
type input "10/04/25 sPECIA"
type textarea "x"
type input "10/04/25 sPECIAL"
type textarea "x"
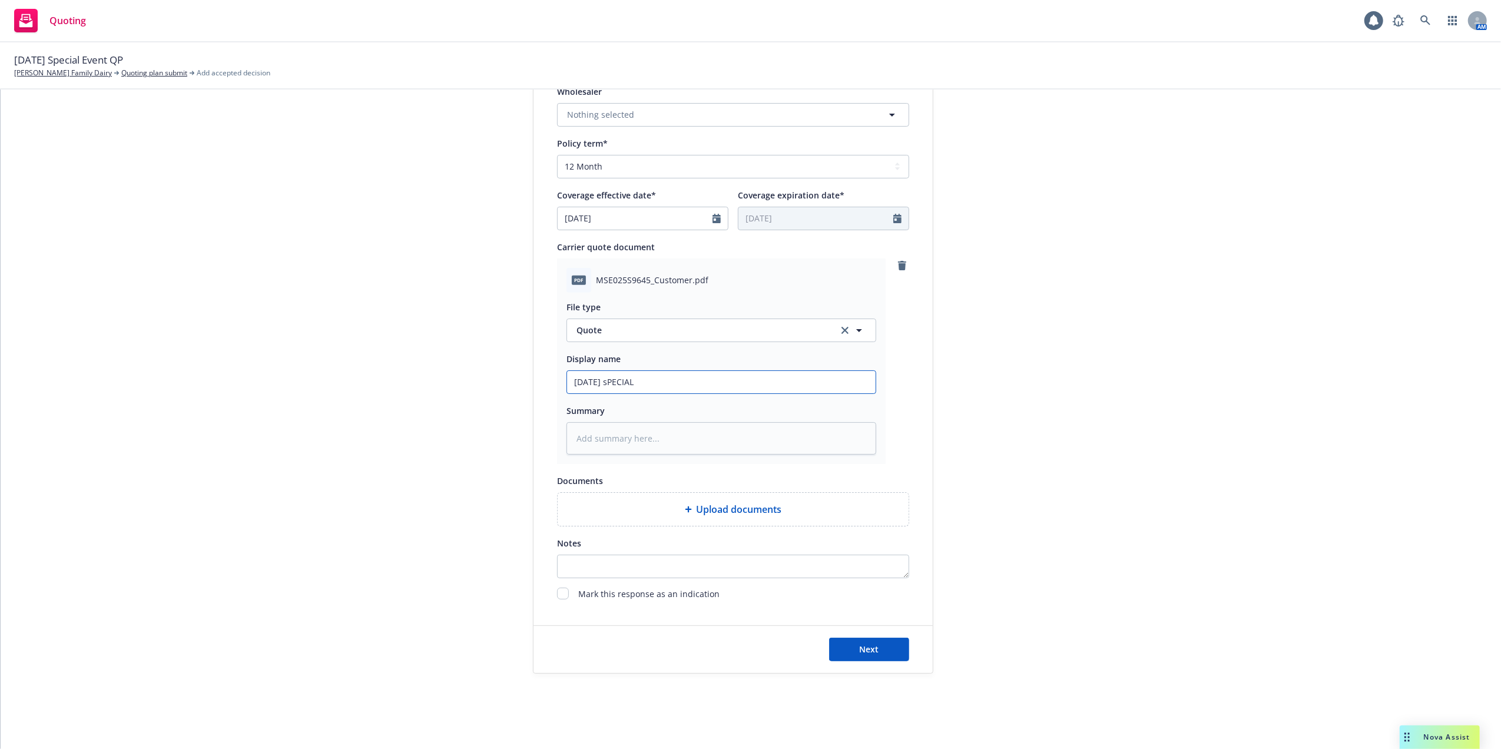
type input "10/04/25 sPECIAL"
type textarea "x"
type input "10/04/25 sPECIAL e"
type textarea "x"
type input "10/04/25 sPECIAL eV"
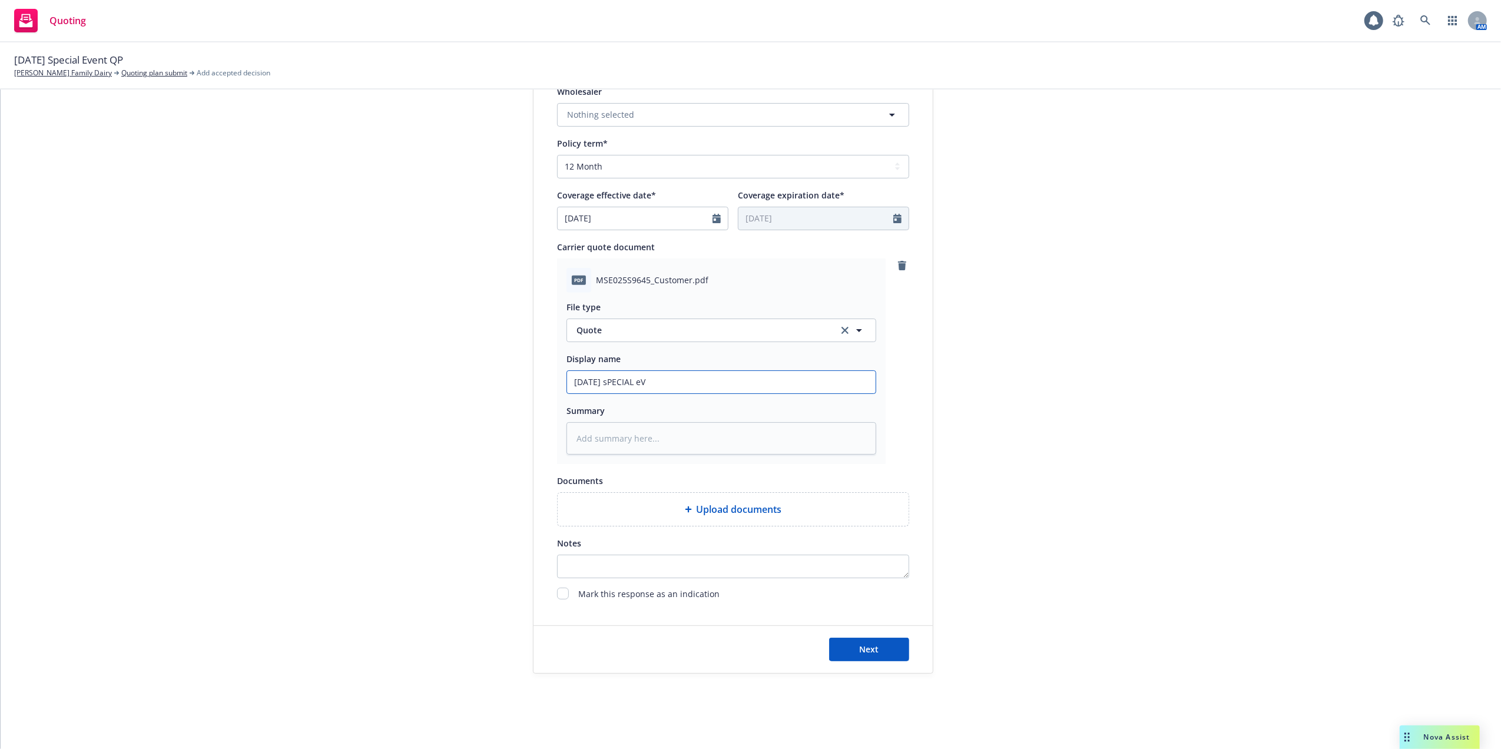
type textarea "x"
type input "10/04/25 sPECIAL eVE"
type textarea "x"
type input "10/04/25 sPECIAL eVEN"
type textarea "x"
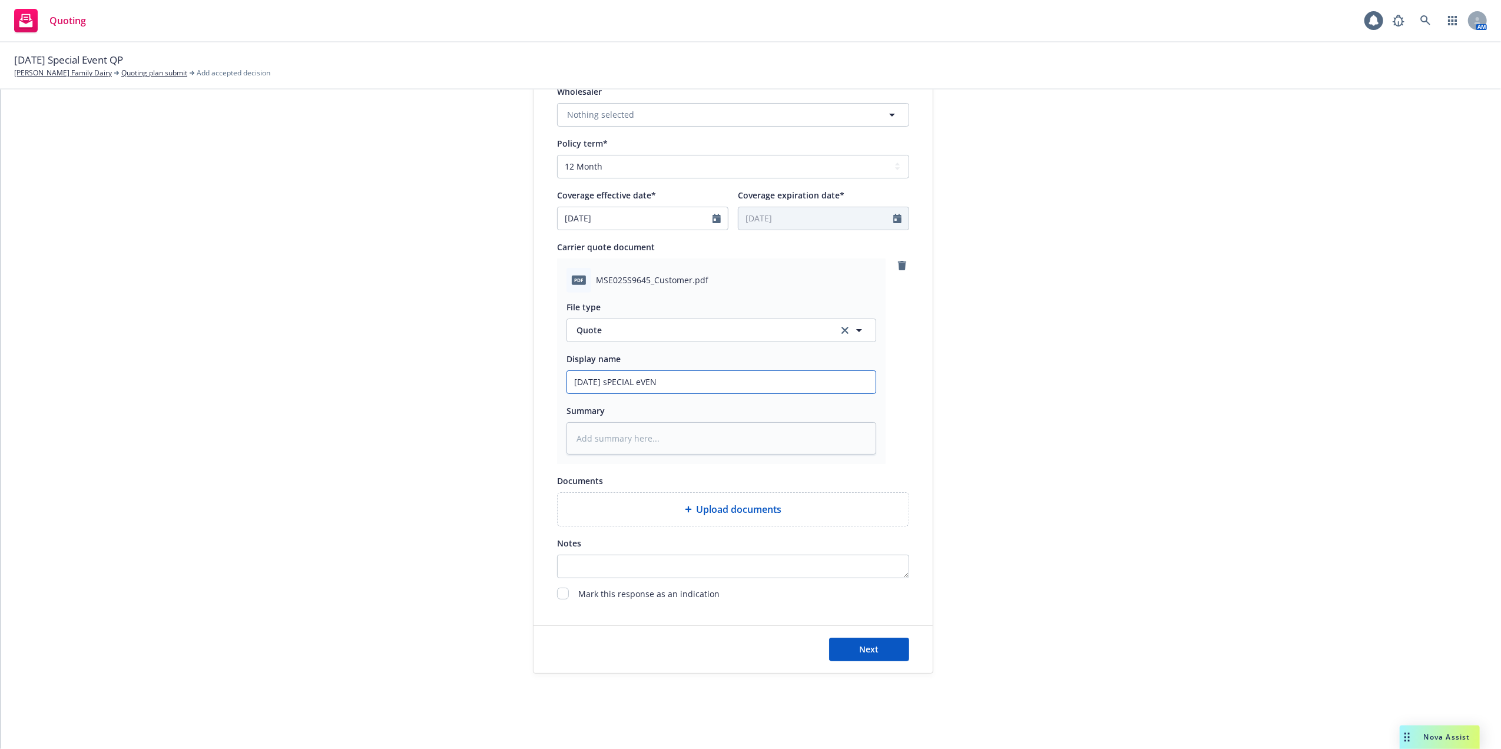
type input "10/04/25 sPECIAL eVENT"
type textarea "x"
type input "10/04/25 sPECIAL eVENT"
type textarea "x"
type input "10/04/25 sPECIAL eVENT"
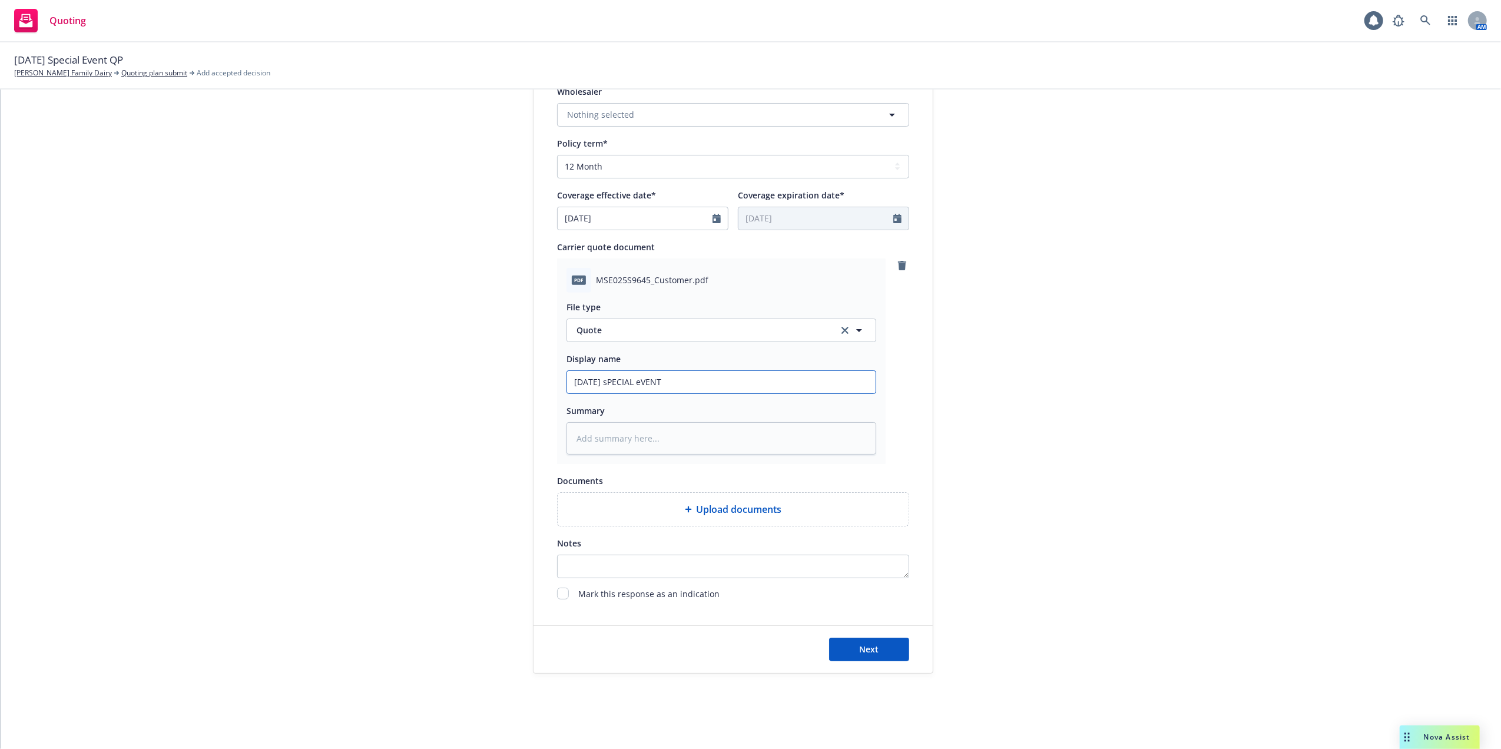
type textarea "x"
type input "10/04/25 sPECIAL eVEN"
type textarea "x"
type input "10/04/25 sPECIAL eVE"
type textarea "x"
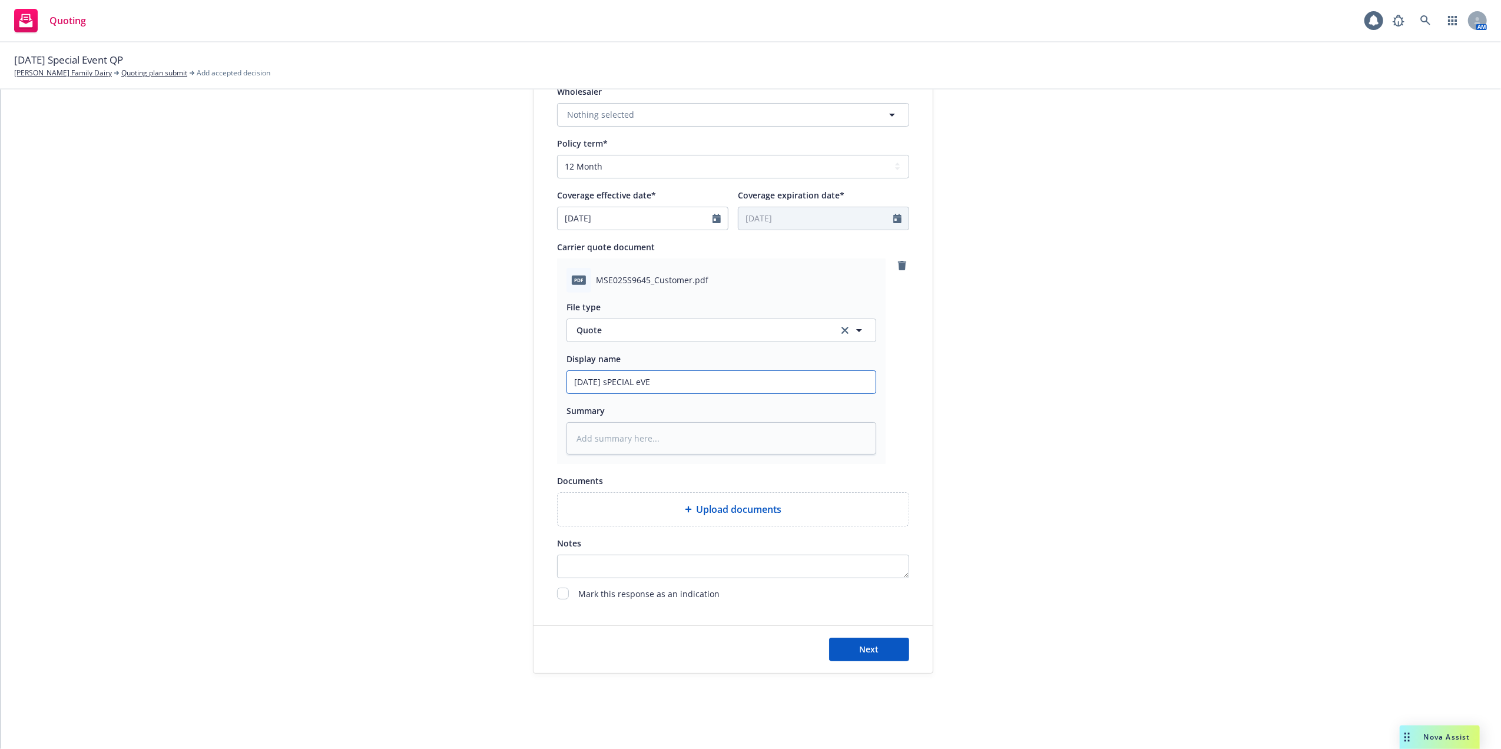
type input "10/04/25 sPECIAL eV"
type textarea "x"
type input "10/04/25 sPECIAL e"
type textarea "x"
type input "10/04/25 sPECIAL"
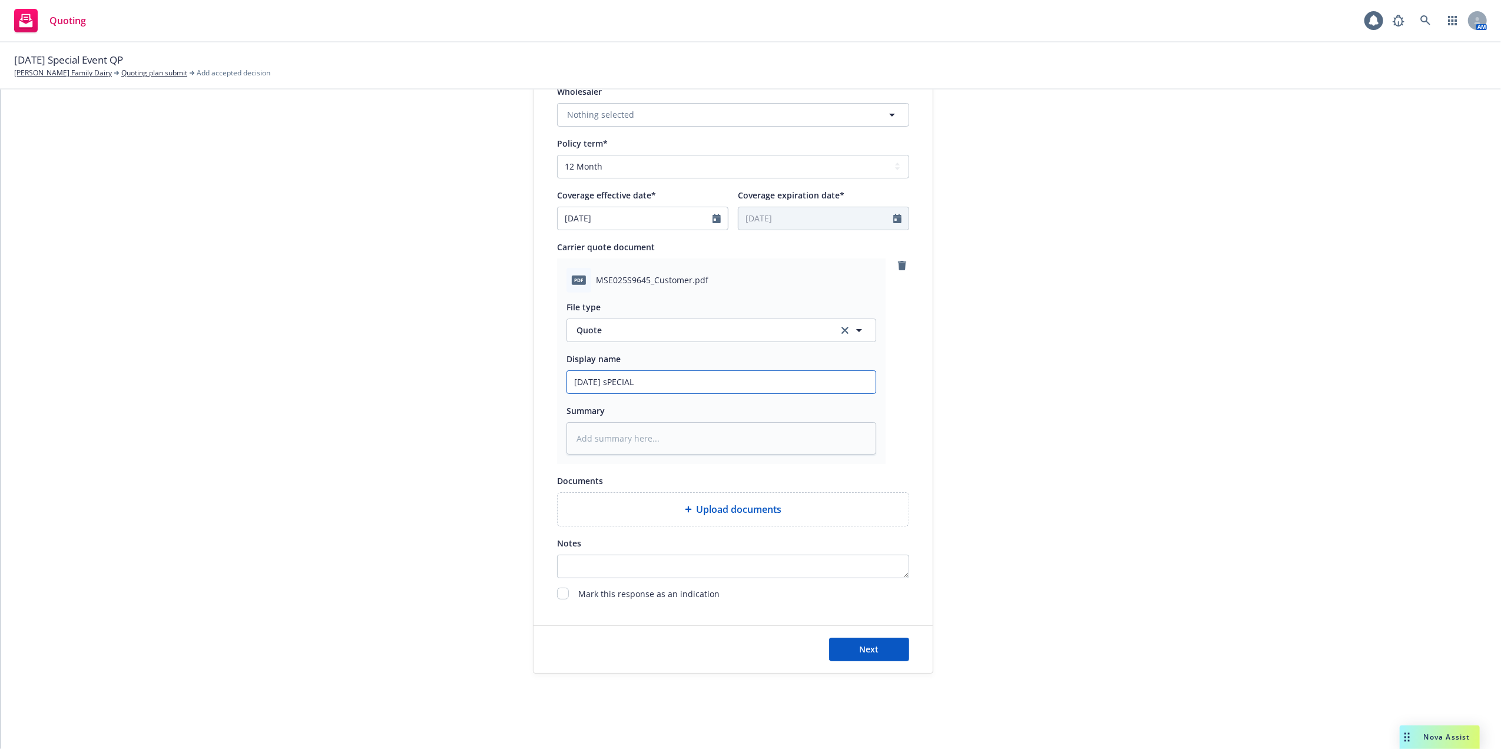
type textarea "x"
type input "10/04/25 sPECIAL"
type textarea "x"
type input "10/04/25 sPECIA"
type textarea "x"
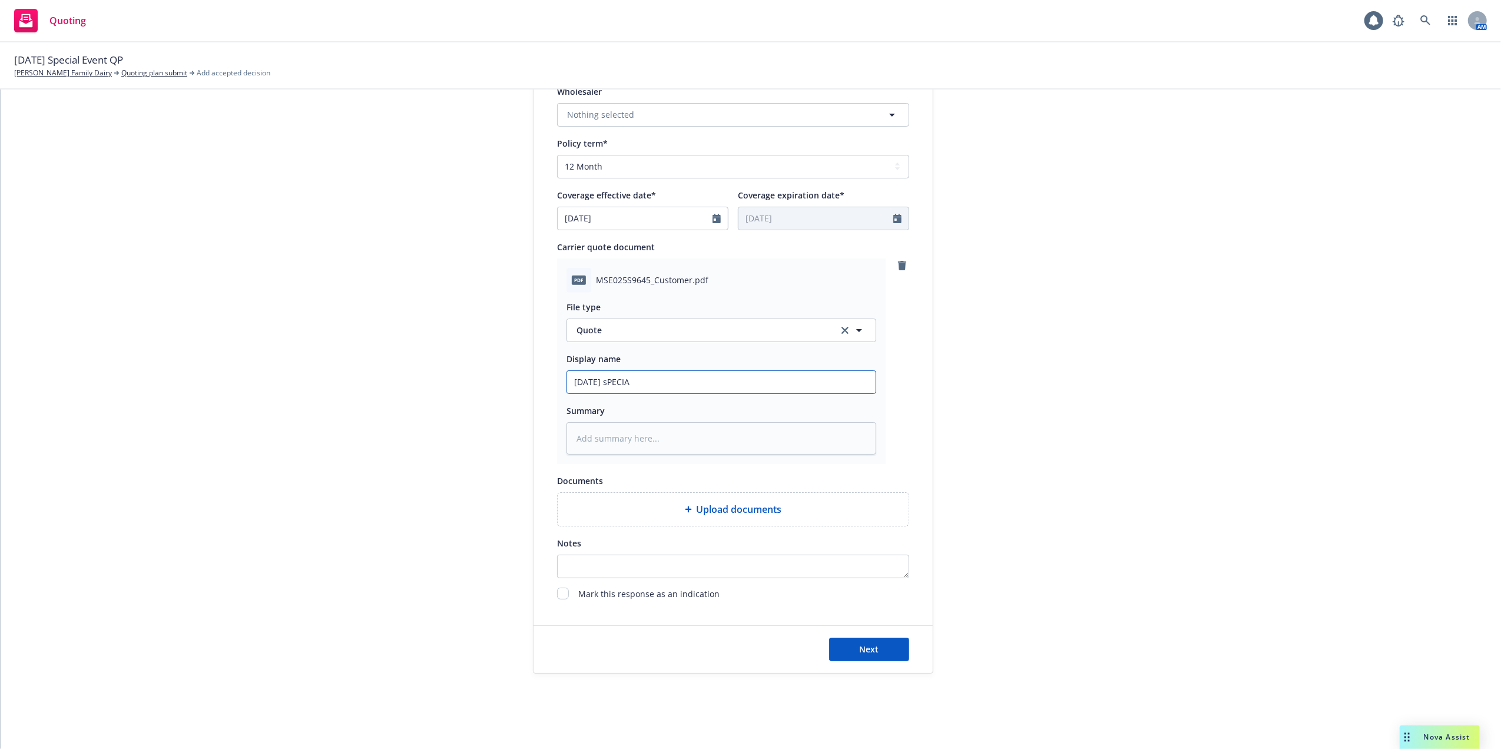
type input "10/04/25 sPECI"
type textarea "x"
type input "10/04/25 sPEC"
type textarea "x"
type input "10/04/25 sPE"
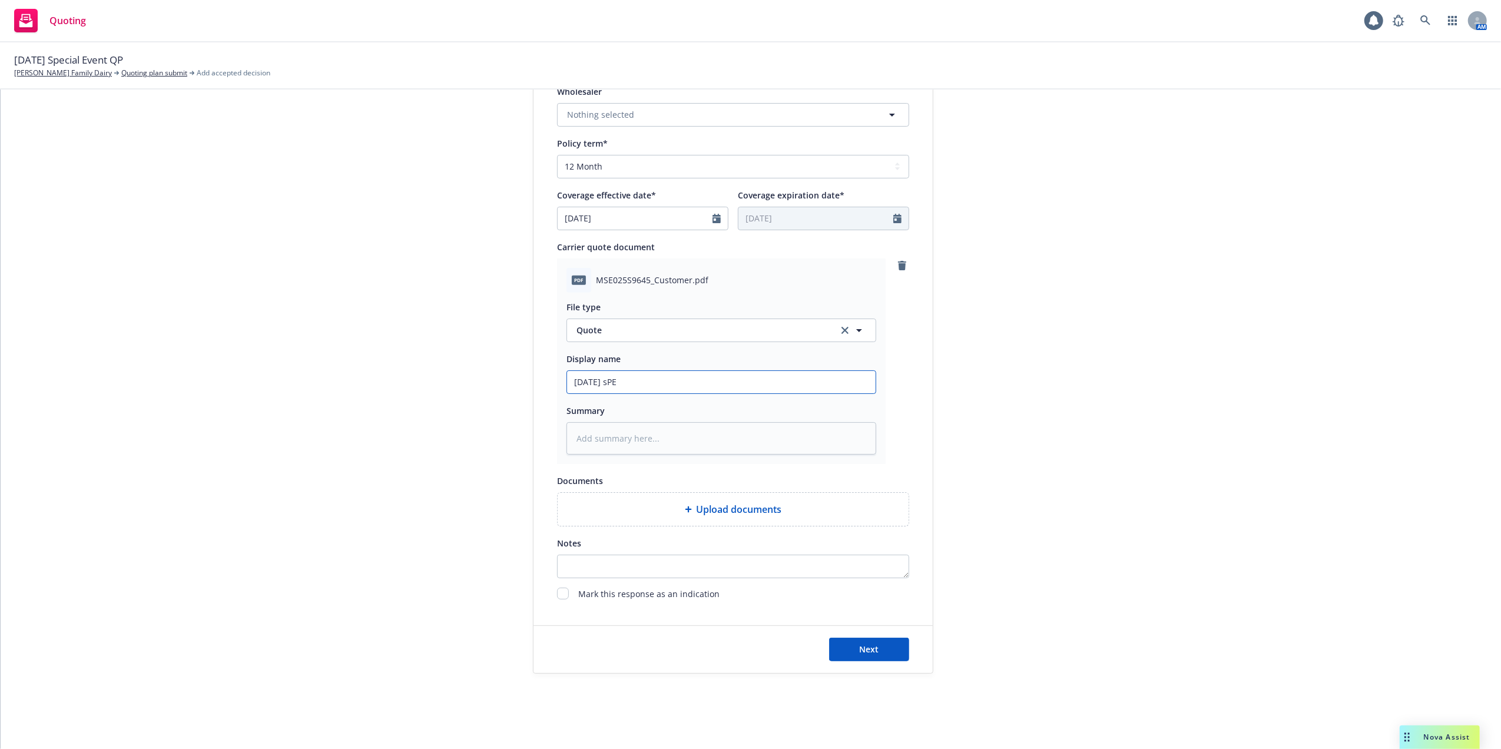
type textarea "x"
type input "10/04/25 sP"
type textarea "x"
type input "10/04/25 s"
type textarea "x"
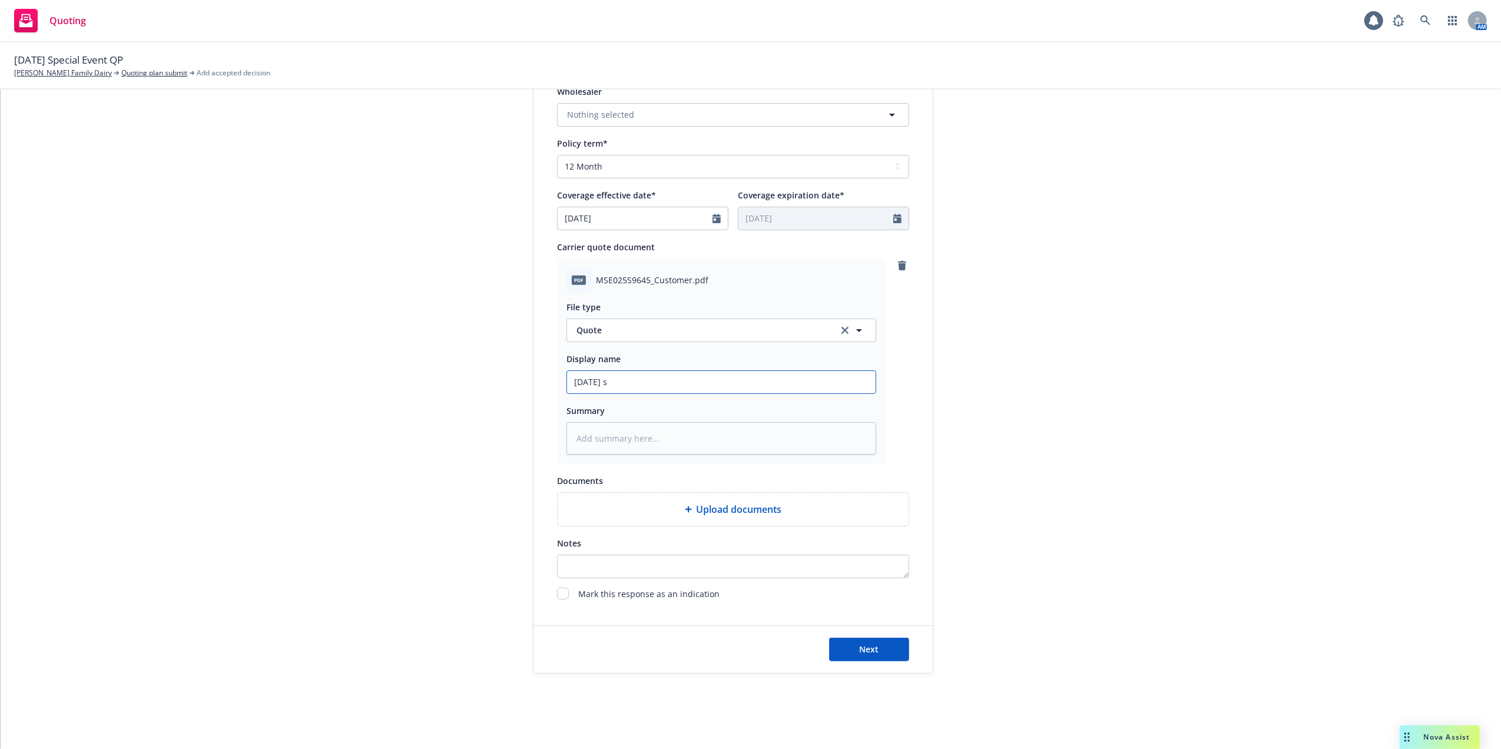
type input "10/04/25"
type textarea "x"
type input "10/04/25 S"
type textarea "x"
type input "10/04/25 Sp"
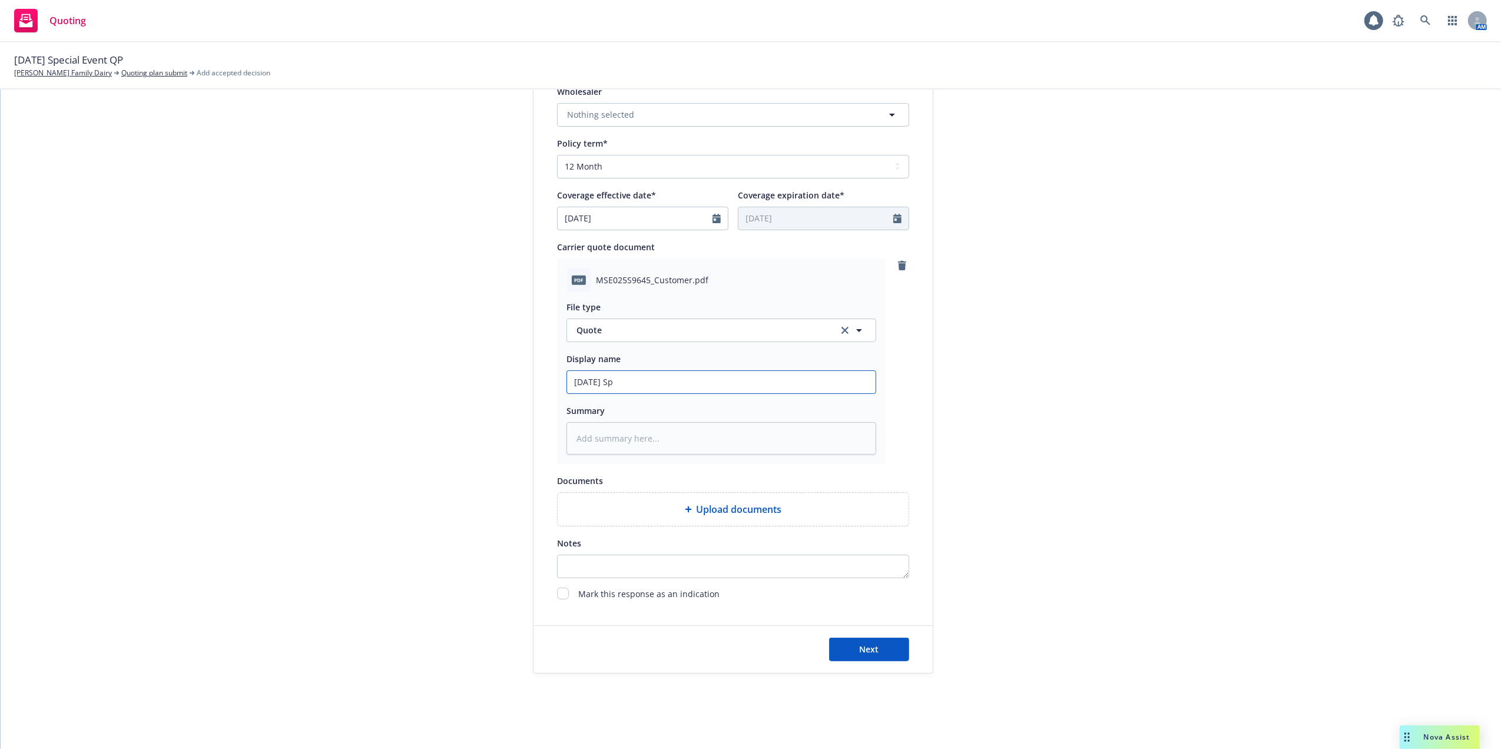
type textarea "x"
type input "10/04/25 Spe"
type textarea "x"
type input "10/04/25 Spec"
type textarea "x"
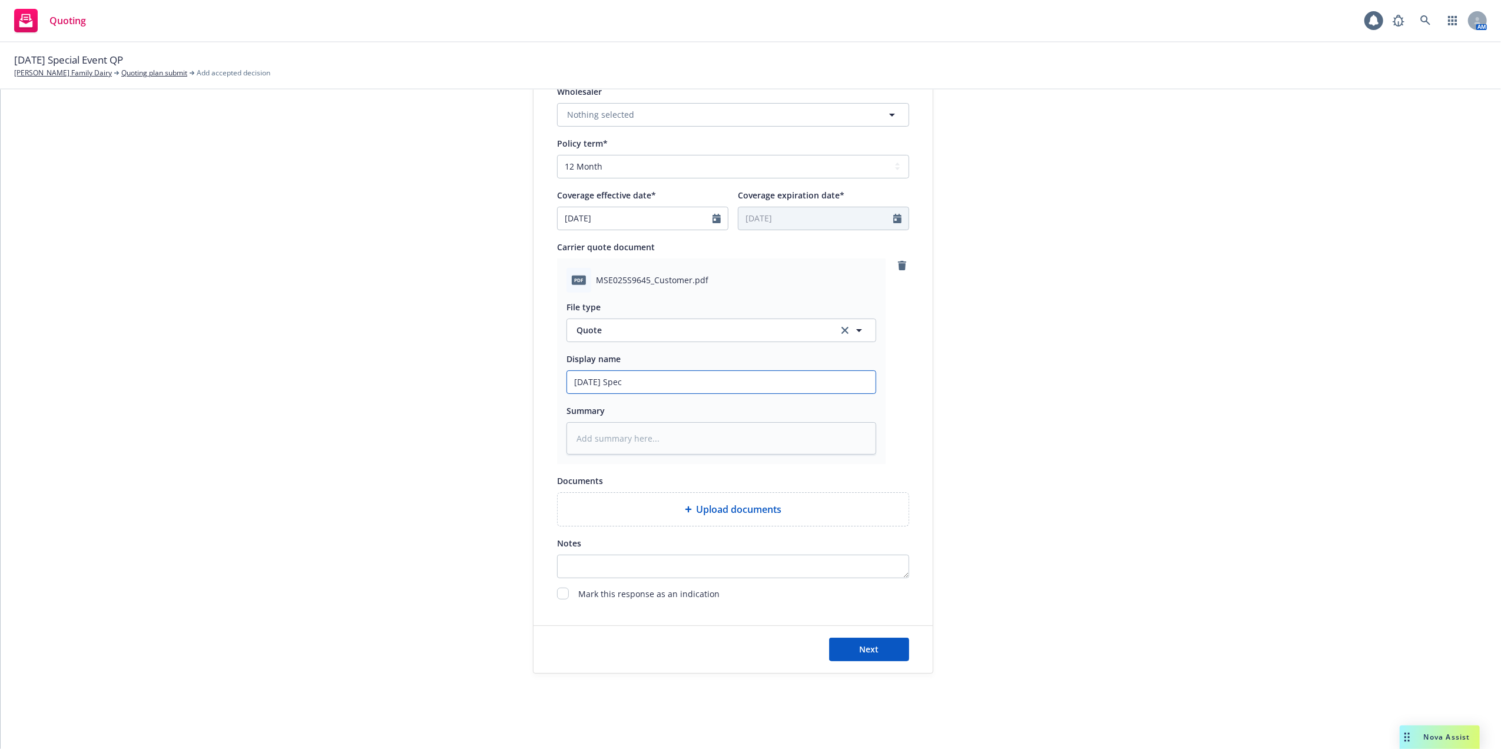
type input "10/04/25 Speci"
type textarea "x"
type input "10/04/25 Specia"
type textarea "x"
type input "10/04/25 Special"
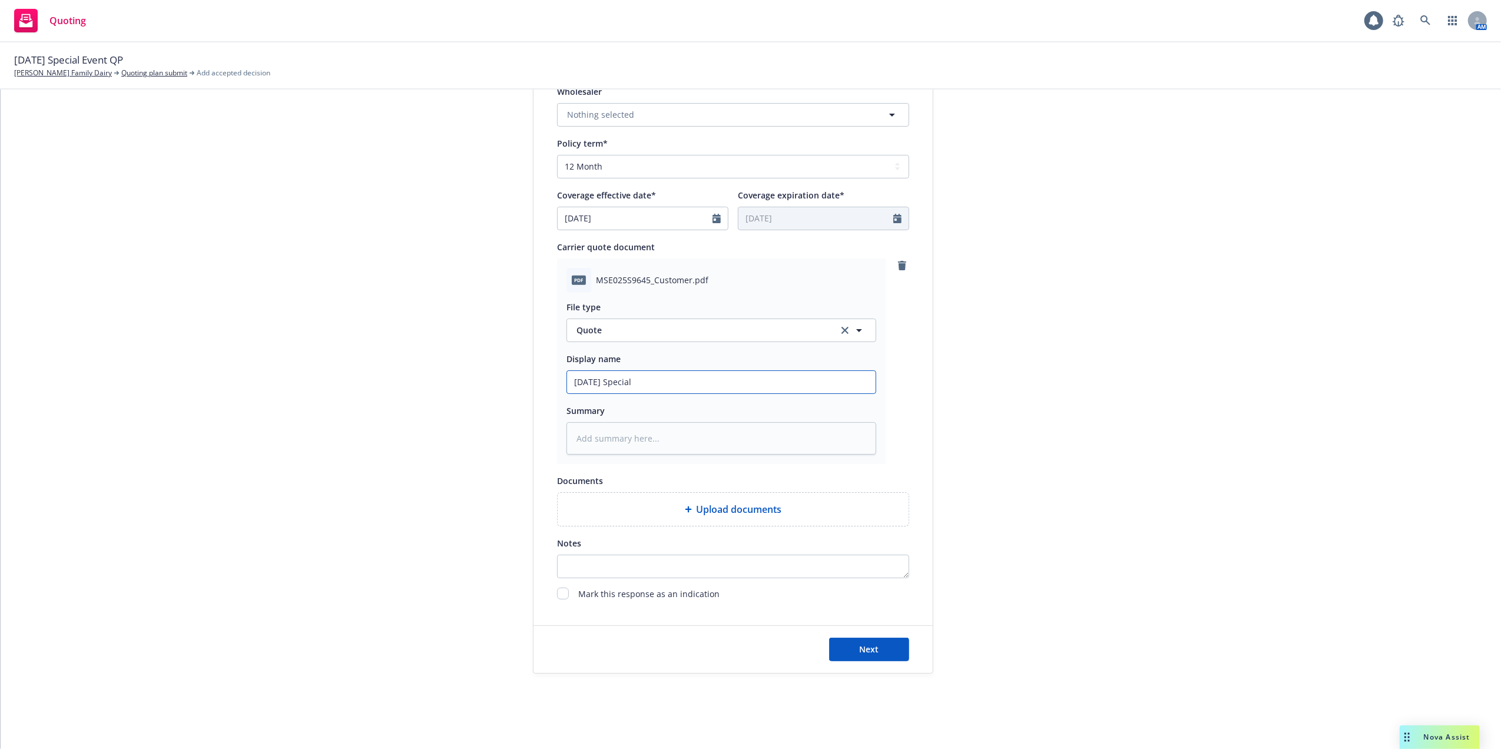
type textarea "x"
type input "10/04/25 Special"
type textarea "x"
type input "10/04/25 Special E"
type textarea "x"
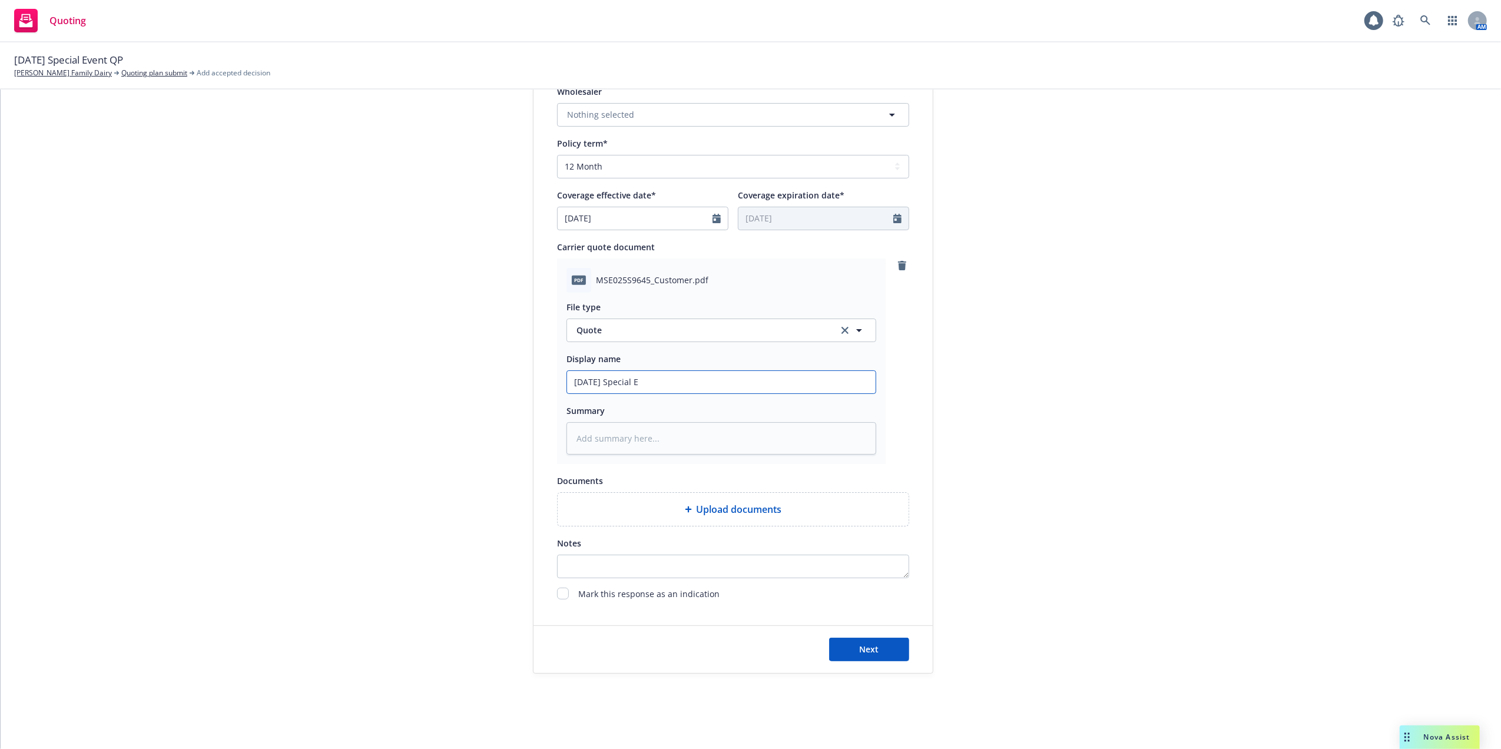
type input "10/04/25 Special Ev"
type textarea "x"
type input "10/04/25 Special Eve"
type textarea "x"
type input "10/04/25 Special Even"
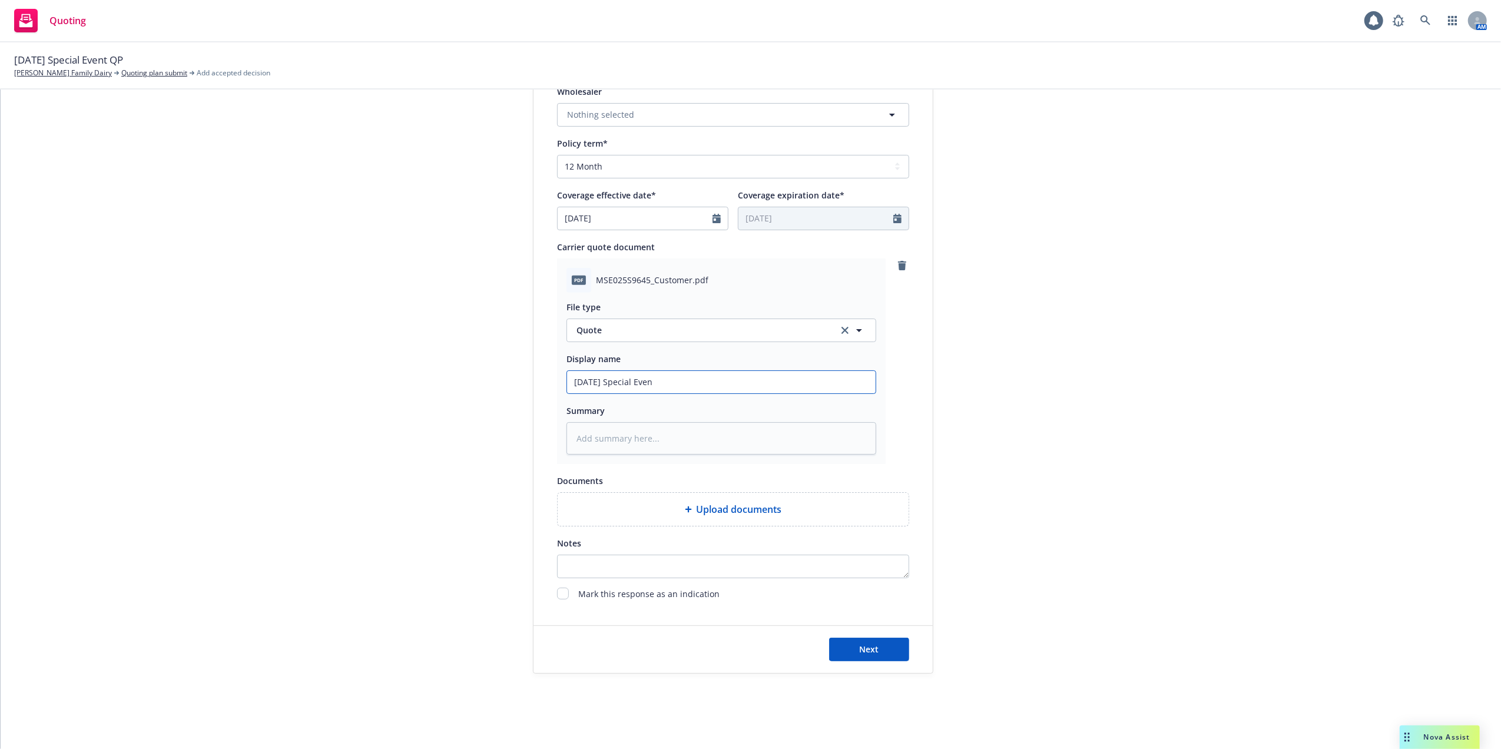
type textarea "x"
type input "10/04/25 Special Event"
type textarea "x"
type input "10/04/25 Special Event"
type textarea "x"
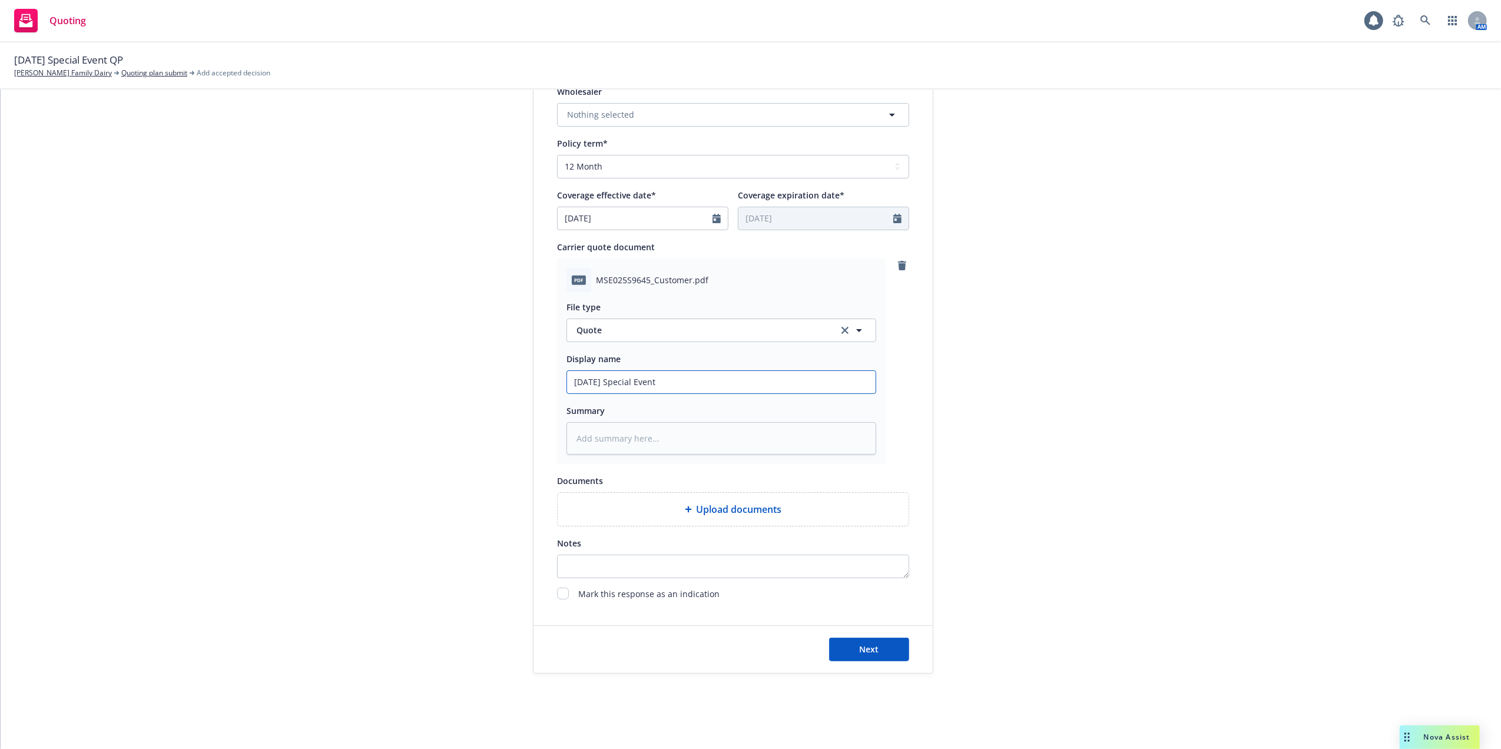
type input "10/04/25 Special Event 1"
type textarea "x"
type input "10/04/25 Special Event 1,"
type textarea "x"
type input "10/04/25 Special Event 1,,"
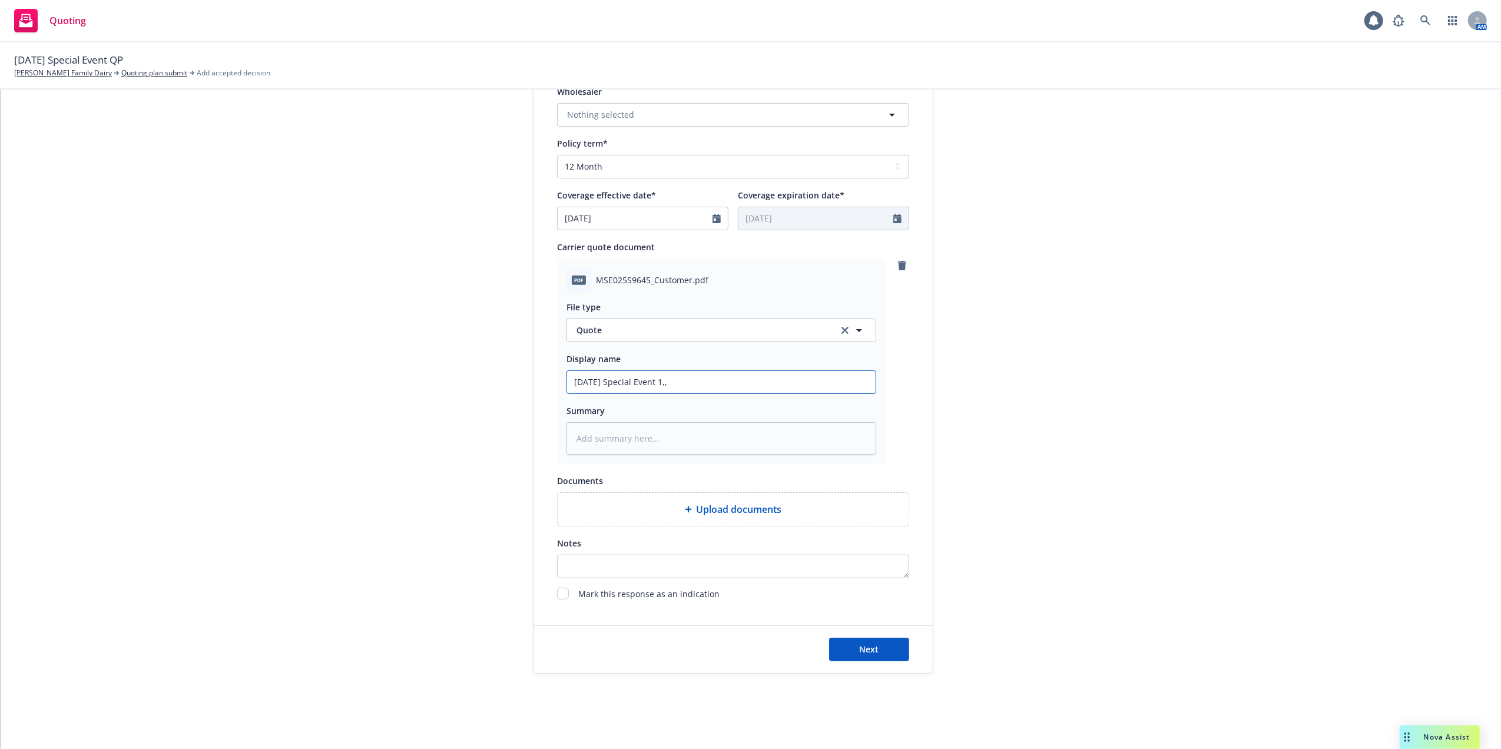
type textarea "x"
type input "10/04/25 Special Event 1,,O"
type textarea "x"
type input "10/04/25 Special Event 1,,Oc"
type textarea "x"
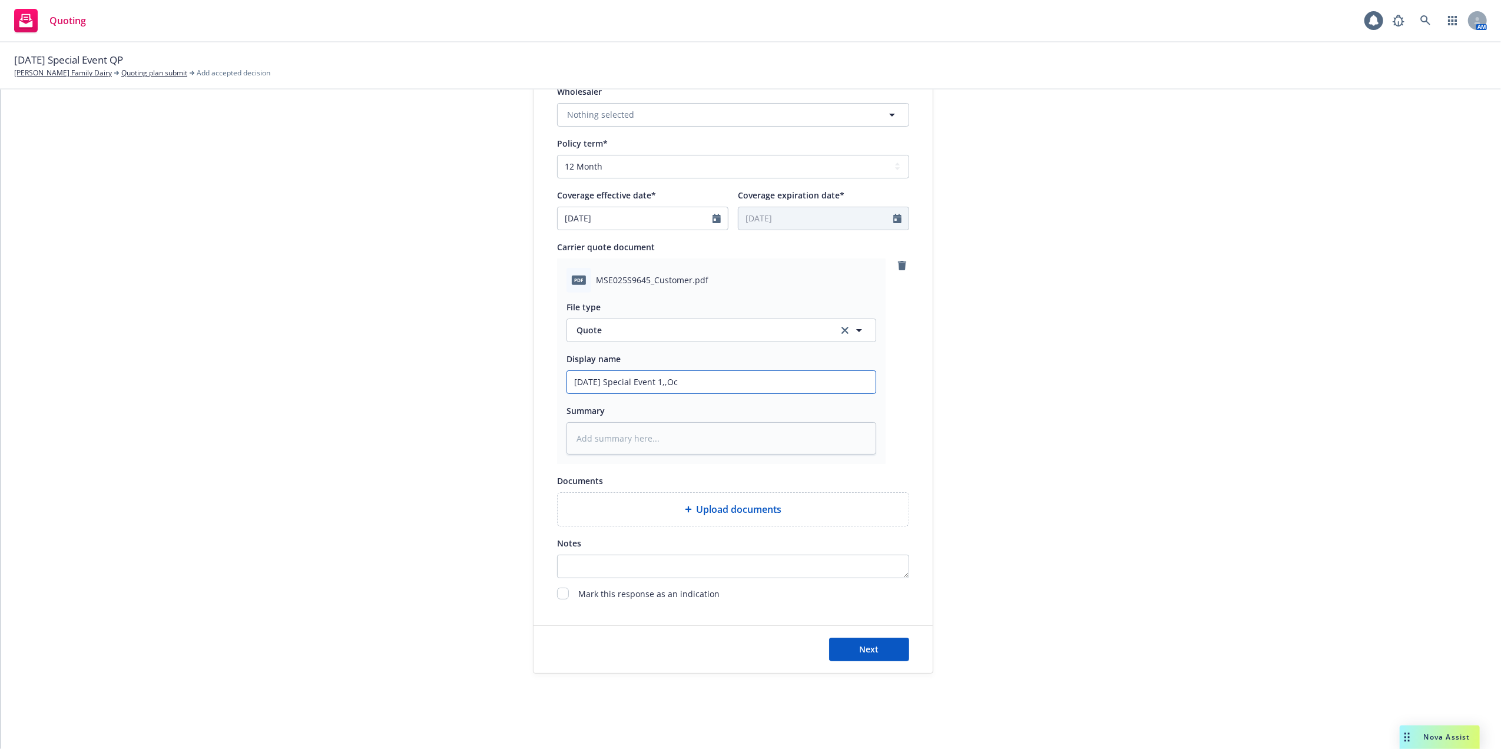
type input "10/04/25 Special Event 1,,Occ"
type textarea "x"
type input "10/04/25 Special Event 1,,Occ/"
type textarea "x"
type input "10/04/25 Special Event 1,,Occ/@"
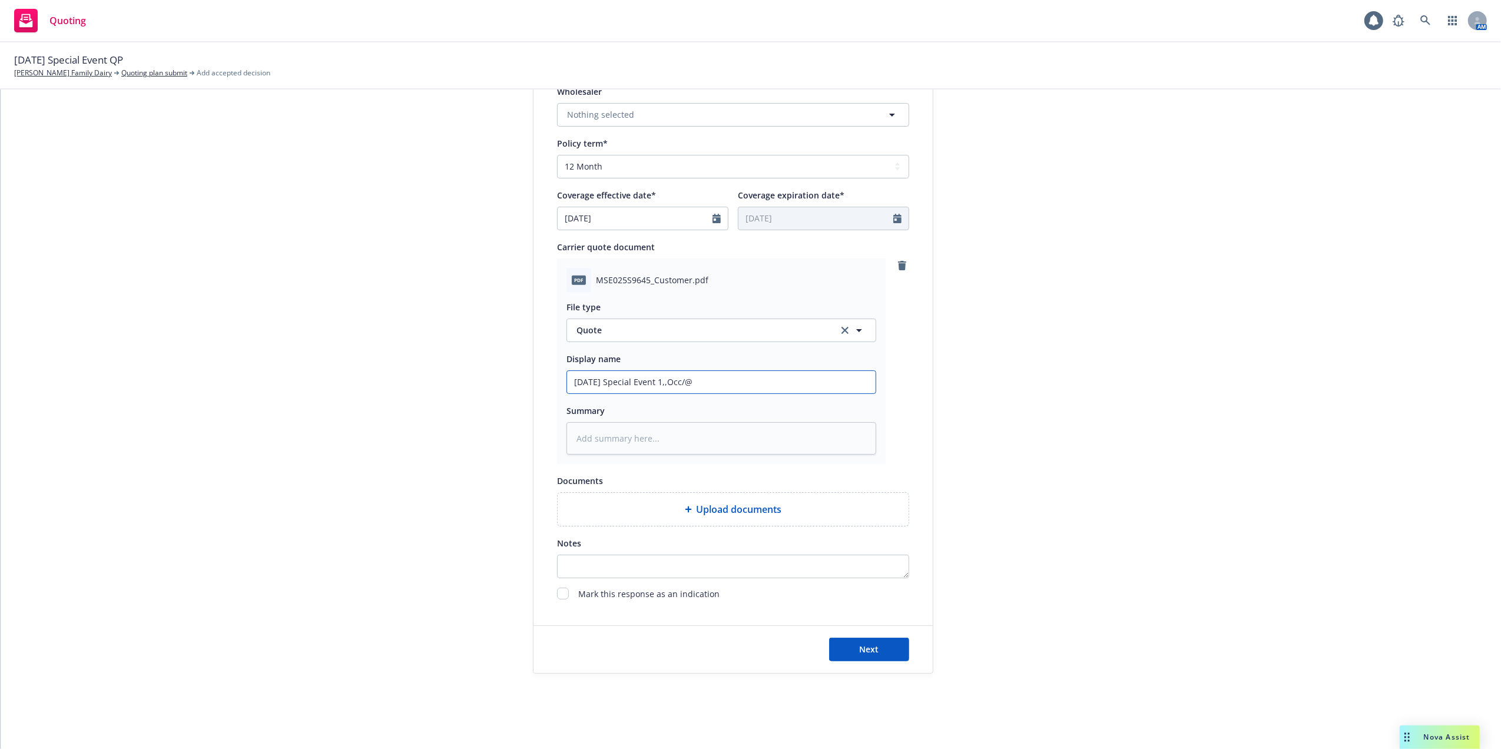
type textarea "x"
type input "10/04/25 Special Event 1,,Occ/@m"
type textarea "x"
type input "10/04/25 Special Event 1,,Occ/@mm"
type textarea "x"
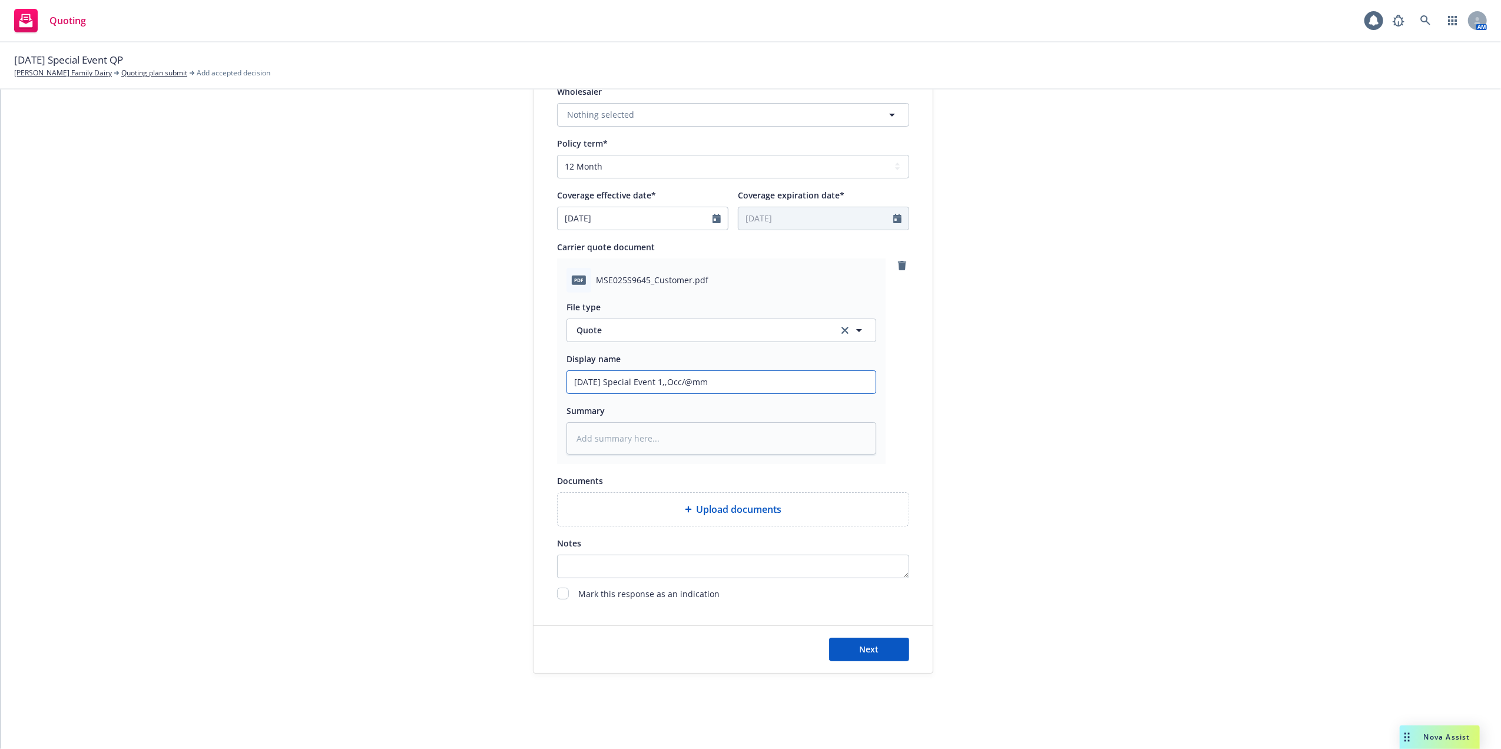
type input "10/04/25 Special Event 1,,Occ/@mm"
type textarea "x"
type input "10/04/25 Special Event 1,,Occ/@mm A"
type textarea "x"
type input "10/04/25 Special Event 1,,Occ/@mm Ag"
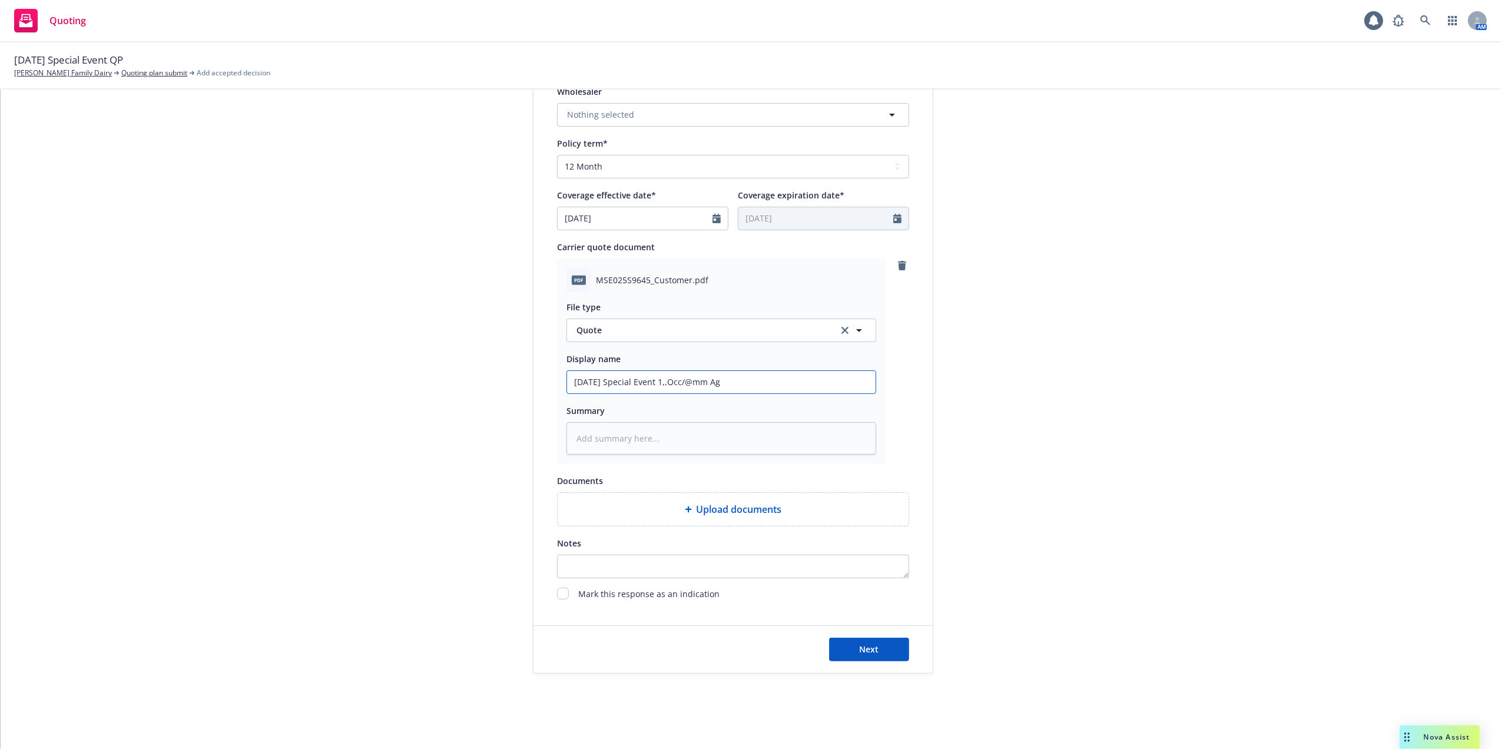
click at [690, 377] on input "10/04/25 Special Event 1,,Occ/@mm Ag" at bounding box center [721, 382] width 309 height 22
type textarea "x"
type input "10/04/25 Special Event 1,,Occ/mm Ag"
type textarea "x"
type input "10/04/25 Special Event 1,,Occ/2mm Ag"
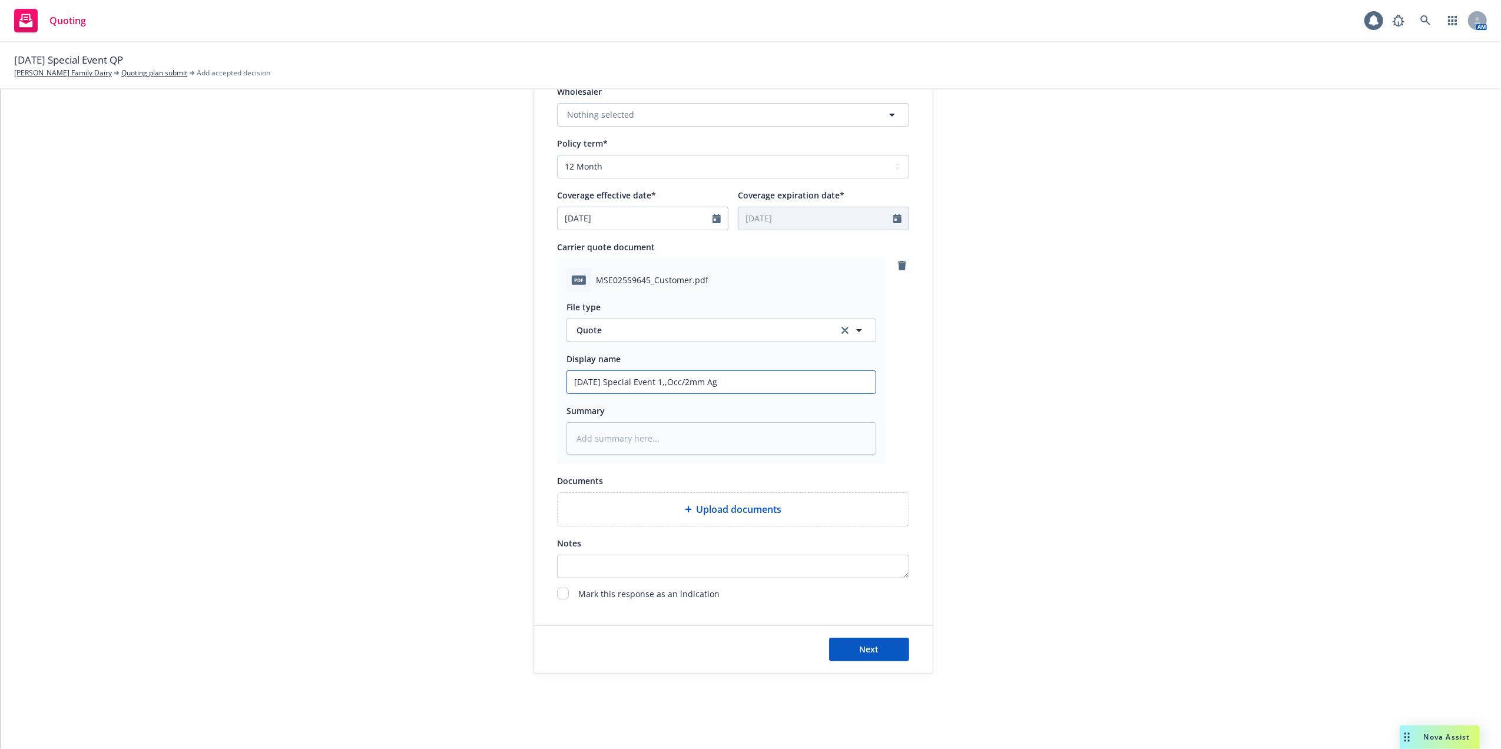
click at [714, 380] on input "10/04/25 Special Event 1,,Occ/2mm Ag" at bounding box center [721, 382] width 309 height 22
type textarea "x"
type input "10/04/25 Special Event 1,,Occ/2mm Agg"
type textarea "x"
type input "10/04/25 Special Event 1,Occ/2mm Agg"
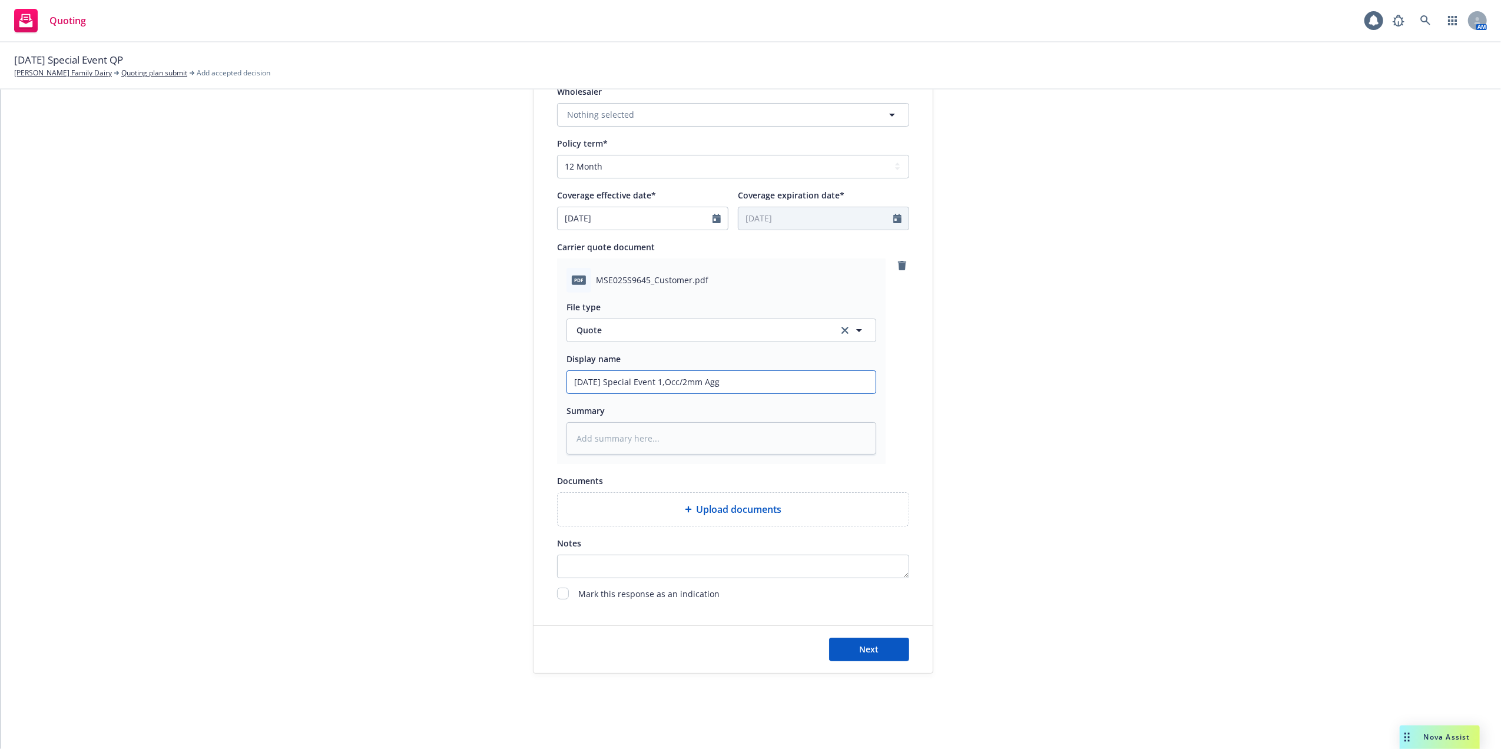
type textarea "x"
type input "10/04/25 Special Event 1Occ/2mm Agg"
type textarea "x"
type input "10/04/25 Special Event 1mOcc/2mm Agg"
type textarea "x"
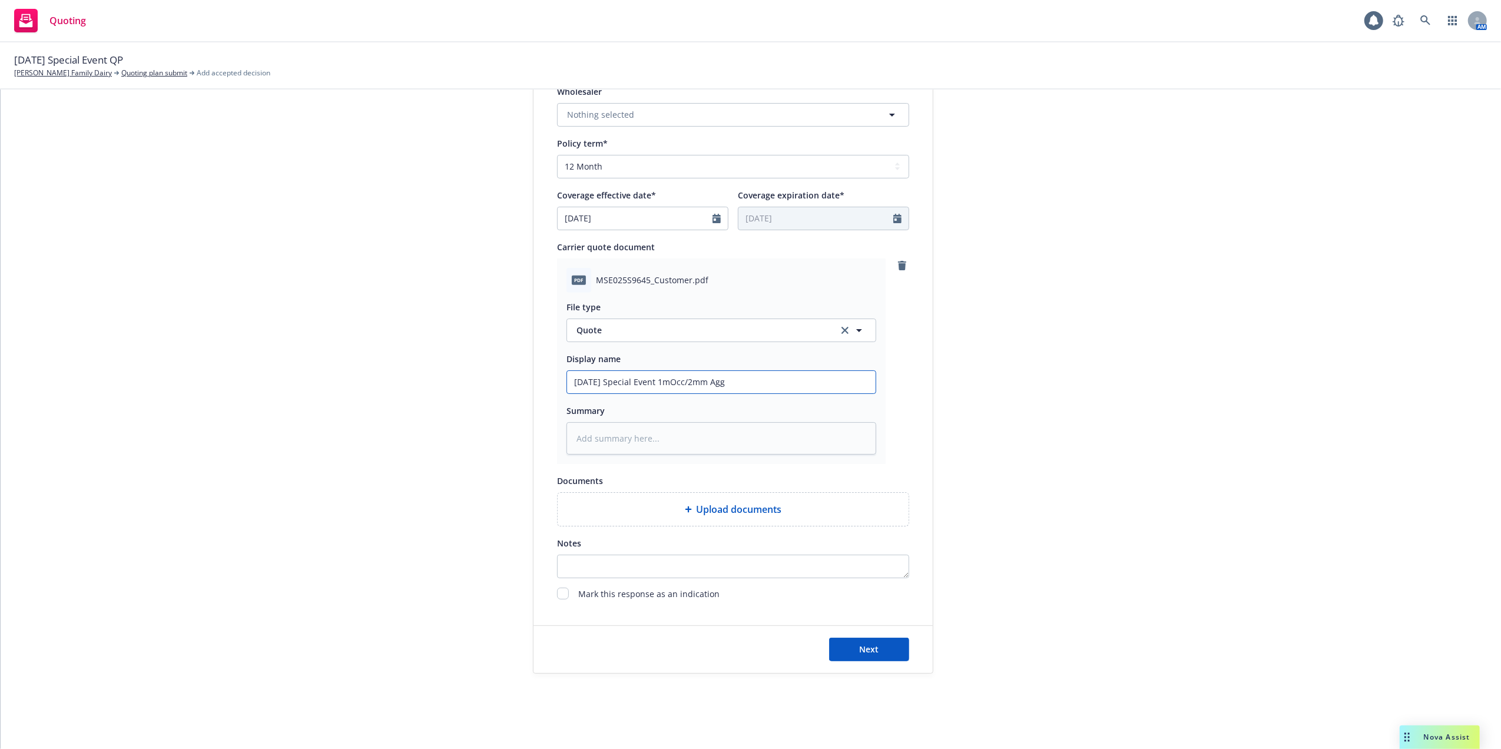
type input "10/04/25 Special Event 1mmOcc/2mm Agg"
click at [758, 377] on input "10/04/25 Special Event 1mmOcc/2mm Agg" at bounding box center [721, 382] width 309 height 22
type textarea "x"
type input "10/04/25 Special Event 1mmOcc/2mm Agg"
type textarea "x"
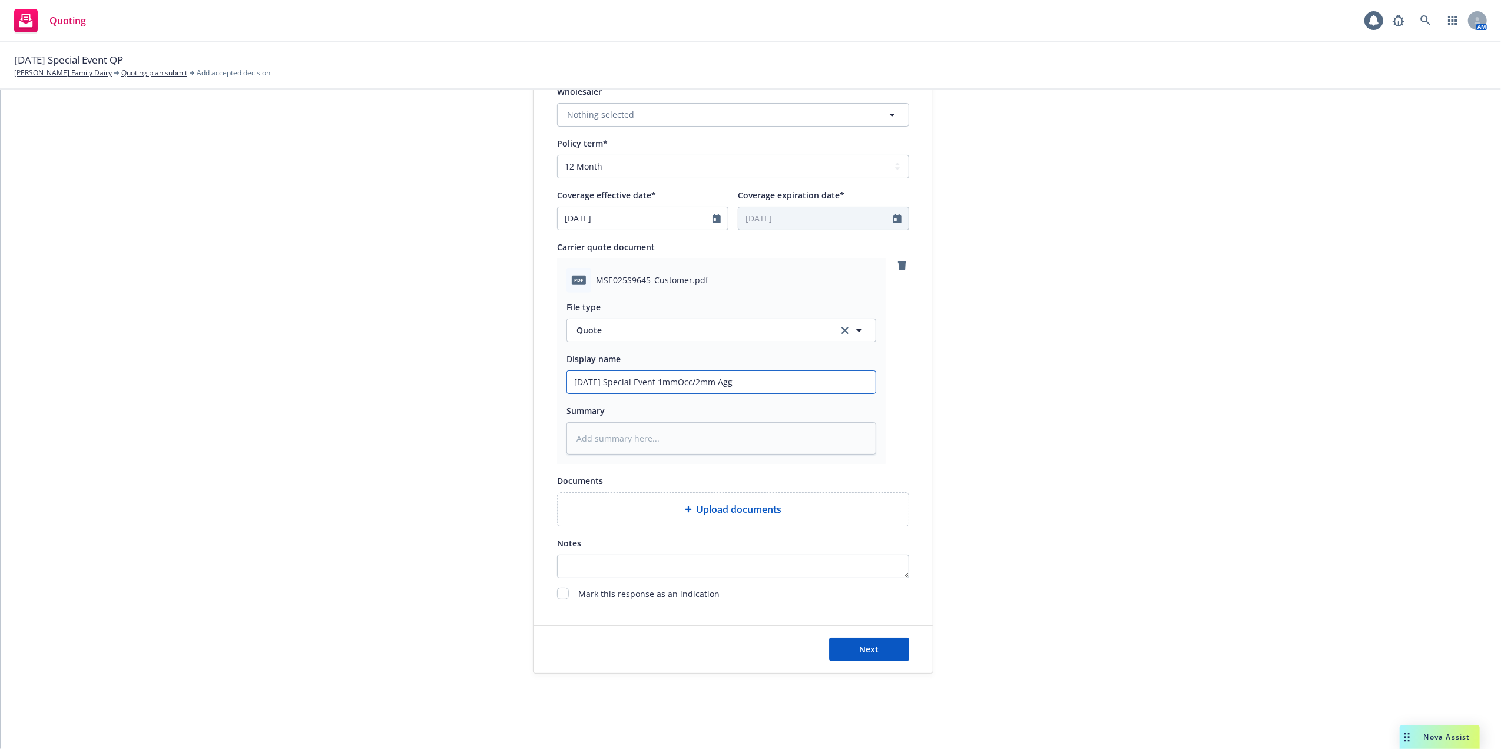
type input "10/04/25 Special Event 1mmOcc/2mm Agg -"
type textarea "x"
type input "10/04/25 Special Event 1mmOcc/2mm Agg -"
type textarea "x"
type input "10/04/25 Special Event 1mmOcc/2mm Agg - S"
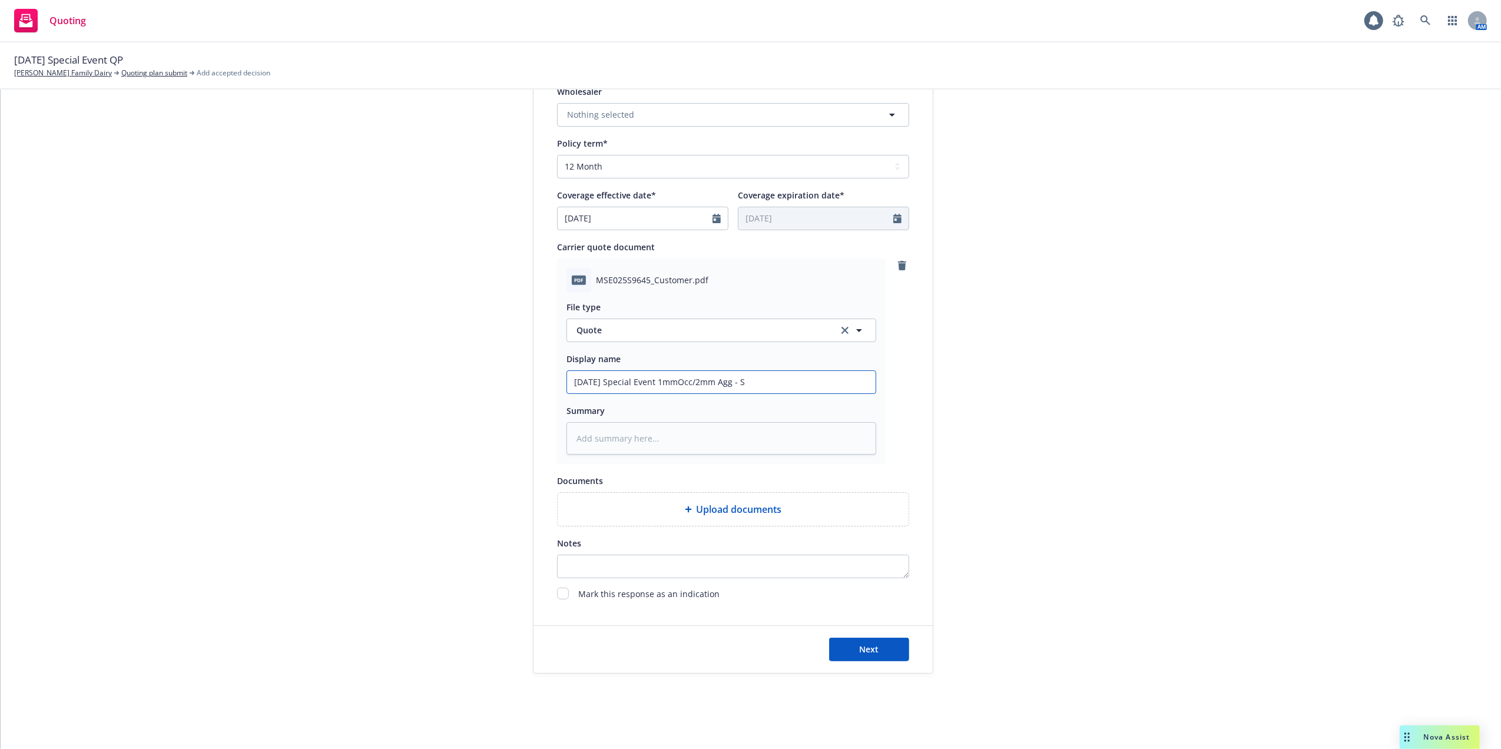
type textarea "x"
type input "10/04/25 Special Event 1mmOcc/2mm Agg - SU"
type textarea "x"
type input "10/04/25 Special Event 1mmOcc/2mm Agg - SUL"
type textarea "x"
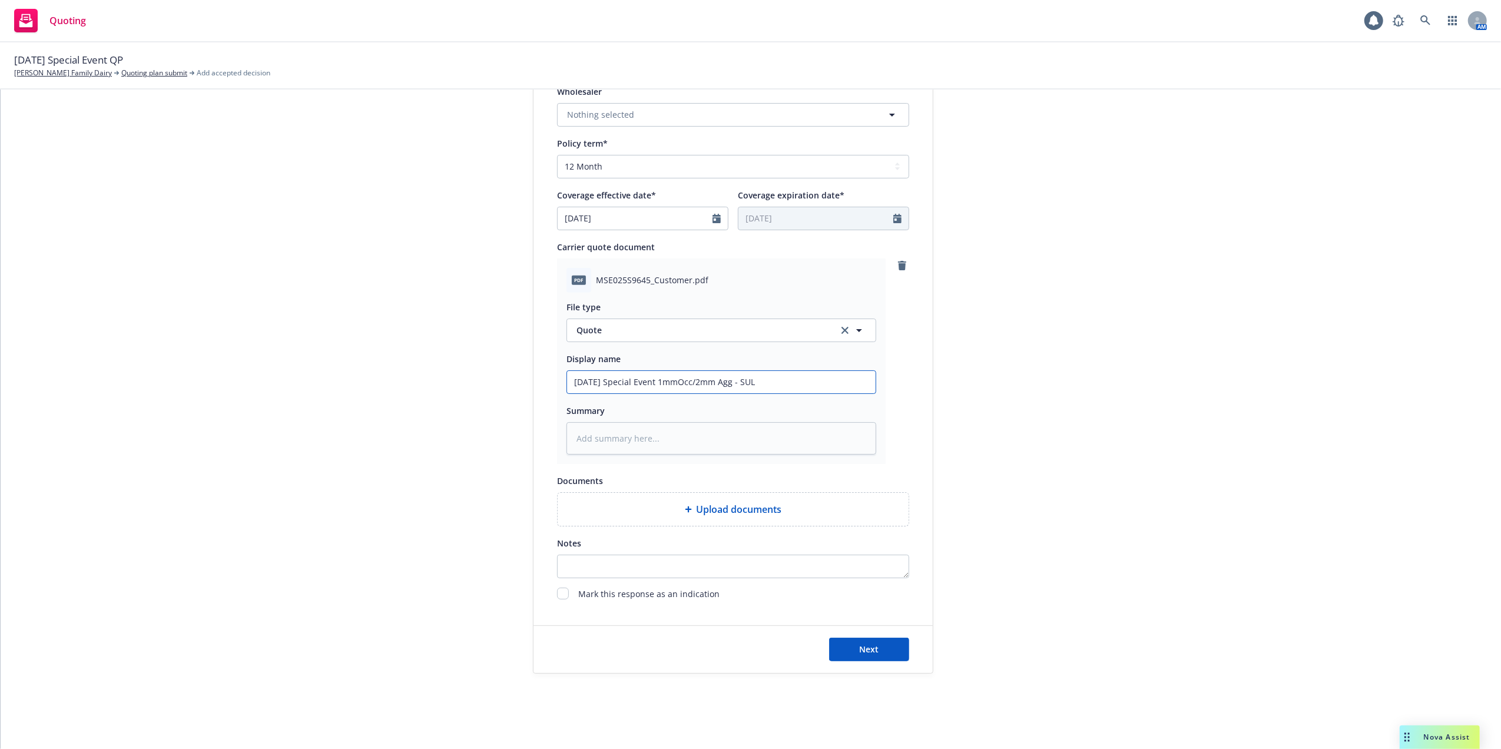
type input "10/04/25 Special Event 1mmOcc/2mm Agg - SULI"
type textarea "x"
type input "10/04/25 Special Event 1mmOcc/2mm Agg - SUL"
type textarea "x"
type input "10/04/25 Special Event 1mmOcc/2mm Agg - SU"
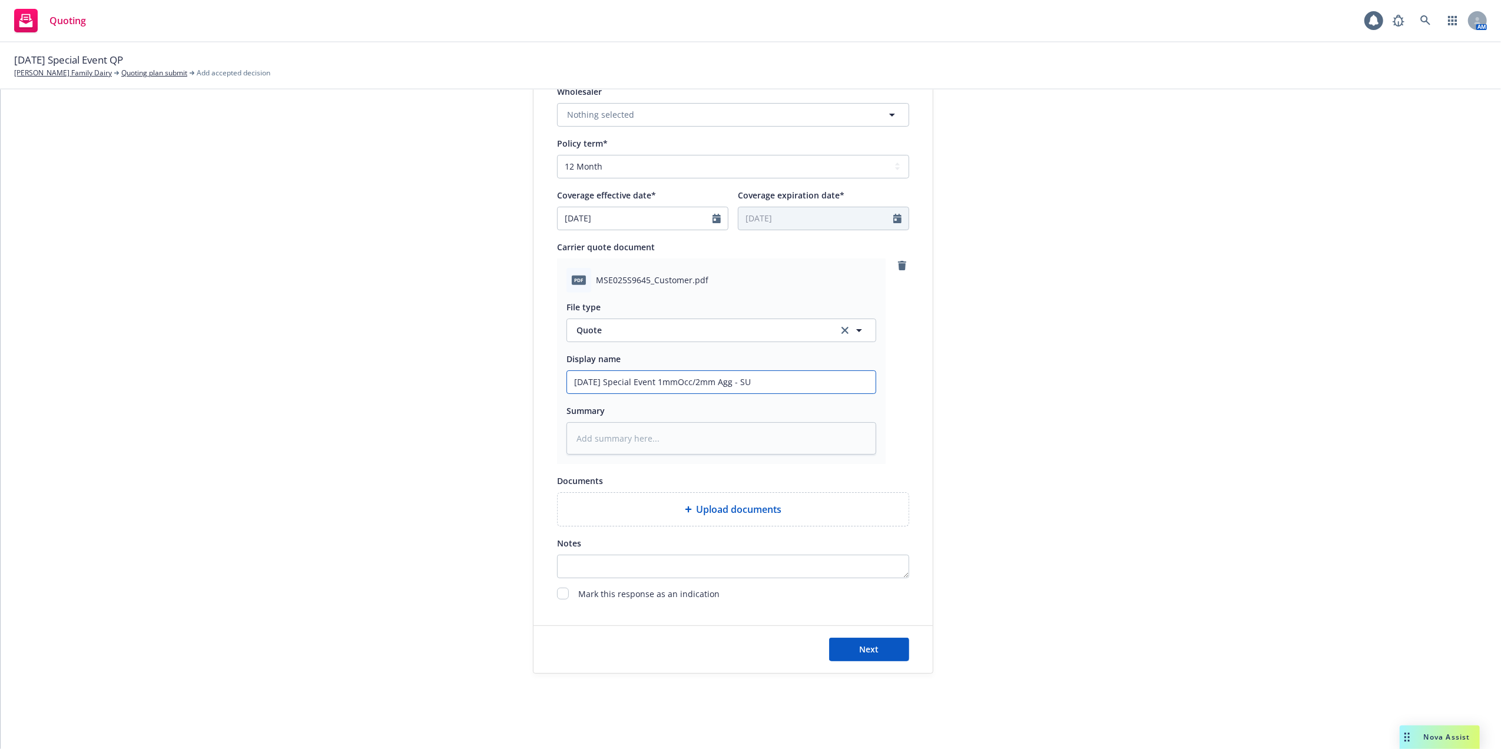
type textarea "x"
type input "10/04/25 Special Event 1mmOcc/2mm Agg - S"
type textarea "x"
type input "10/04/25 Special Event 1mmOcc/2mm Agg -"
type textarea "x"
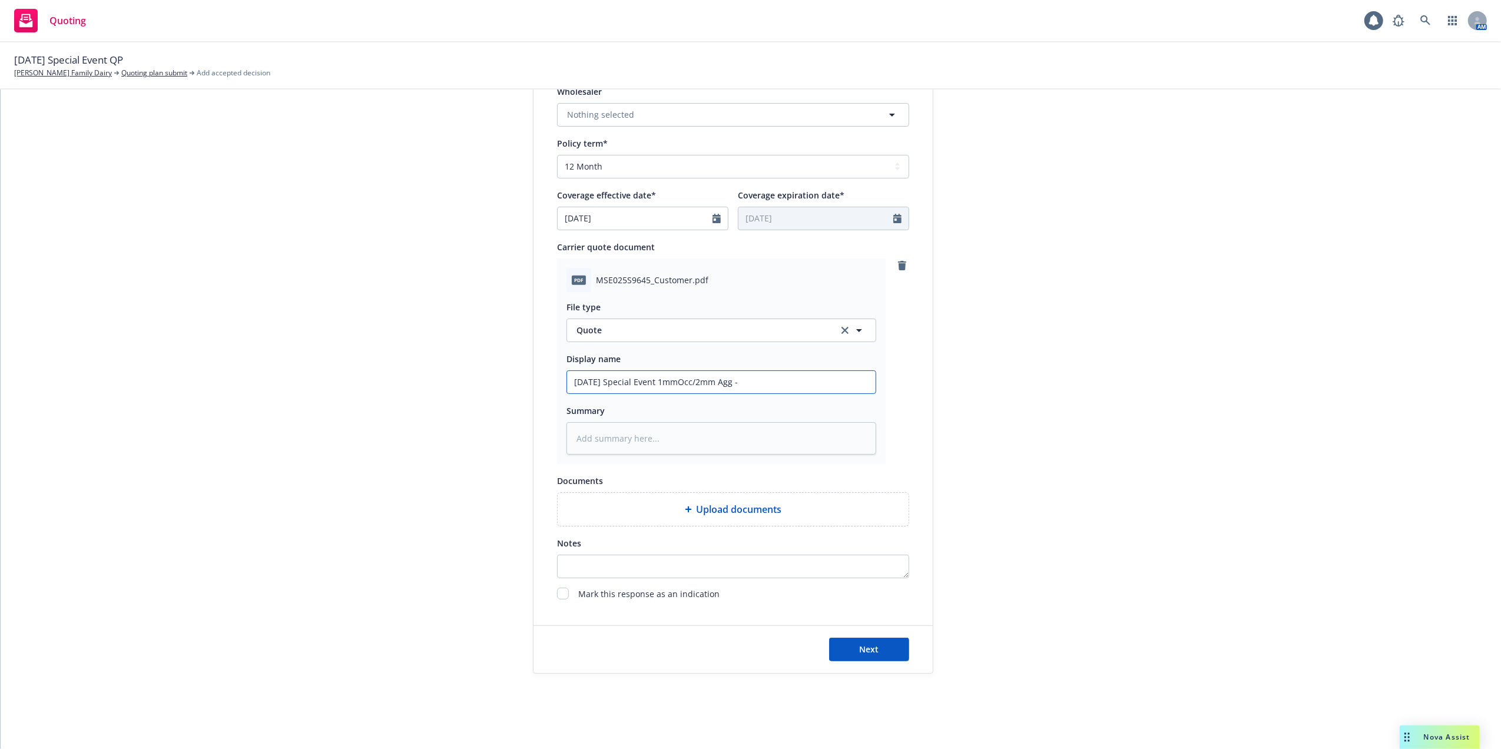
type input "10/04/25 Special Event 1mmOcc/2mm Agg - U"
type textarea "x"
type input "10/04/25 Special Event 1mmOcc/2mm Agg - US"
type textarea "x"
type input "10/04/25 Special Event 1mmOcc/2mm Agg - USL"
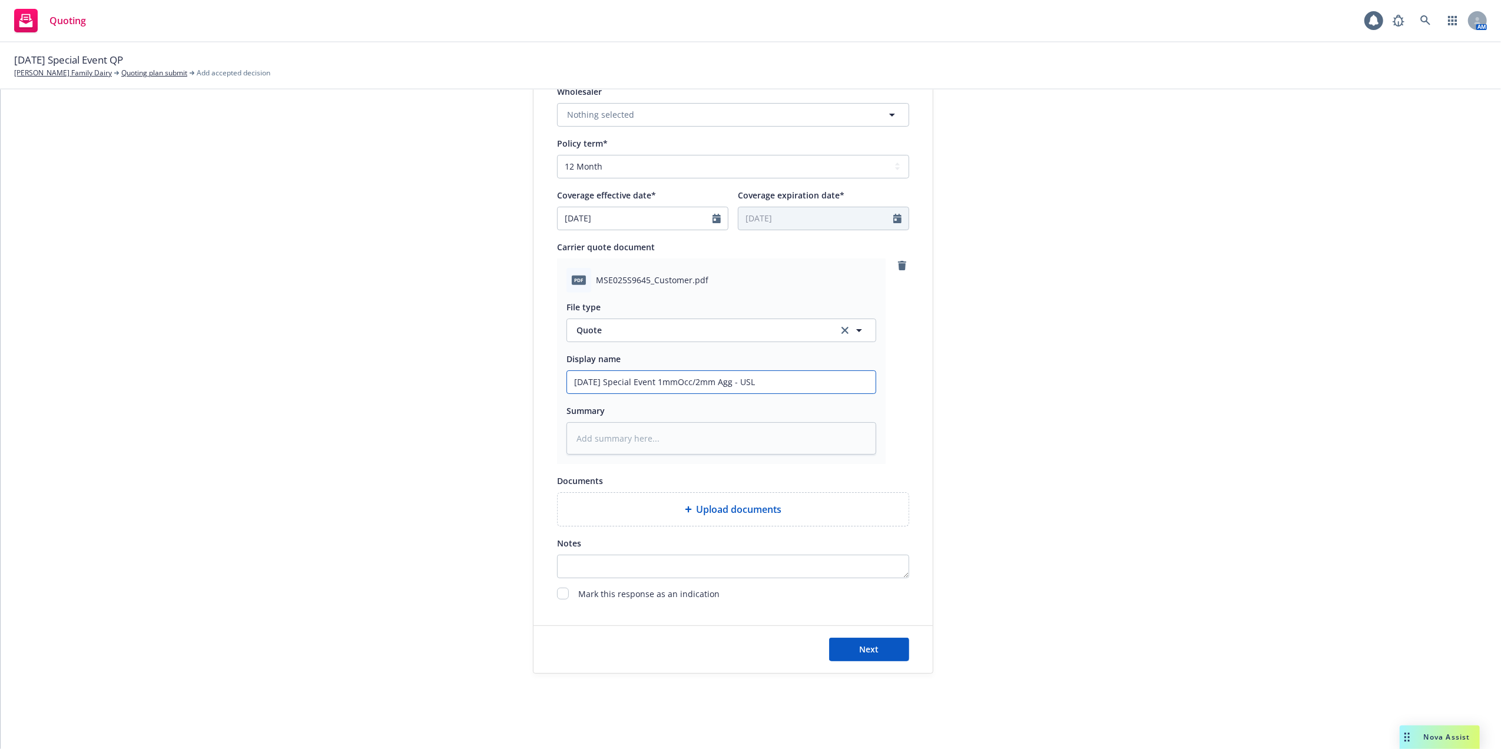
type textarea "x"
drag, startPoint x: 763, startPoint y: 382, endPoint x: 500, endPoint y: 382, distance: 263.2
click at [500, 382] on div "1 Quote initiation 2 Coverage selection 3 Billing info Quote initiation Display…" at bounding box center [751, 193] width 1472 height 961
type input "10/04/25 Special Event 1mmOcc/2mm Agg - USLI"
click at [575, 433] on textarea at bounding box center [721, 438] width 310 height 33
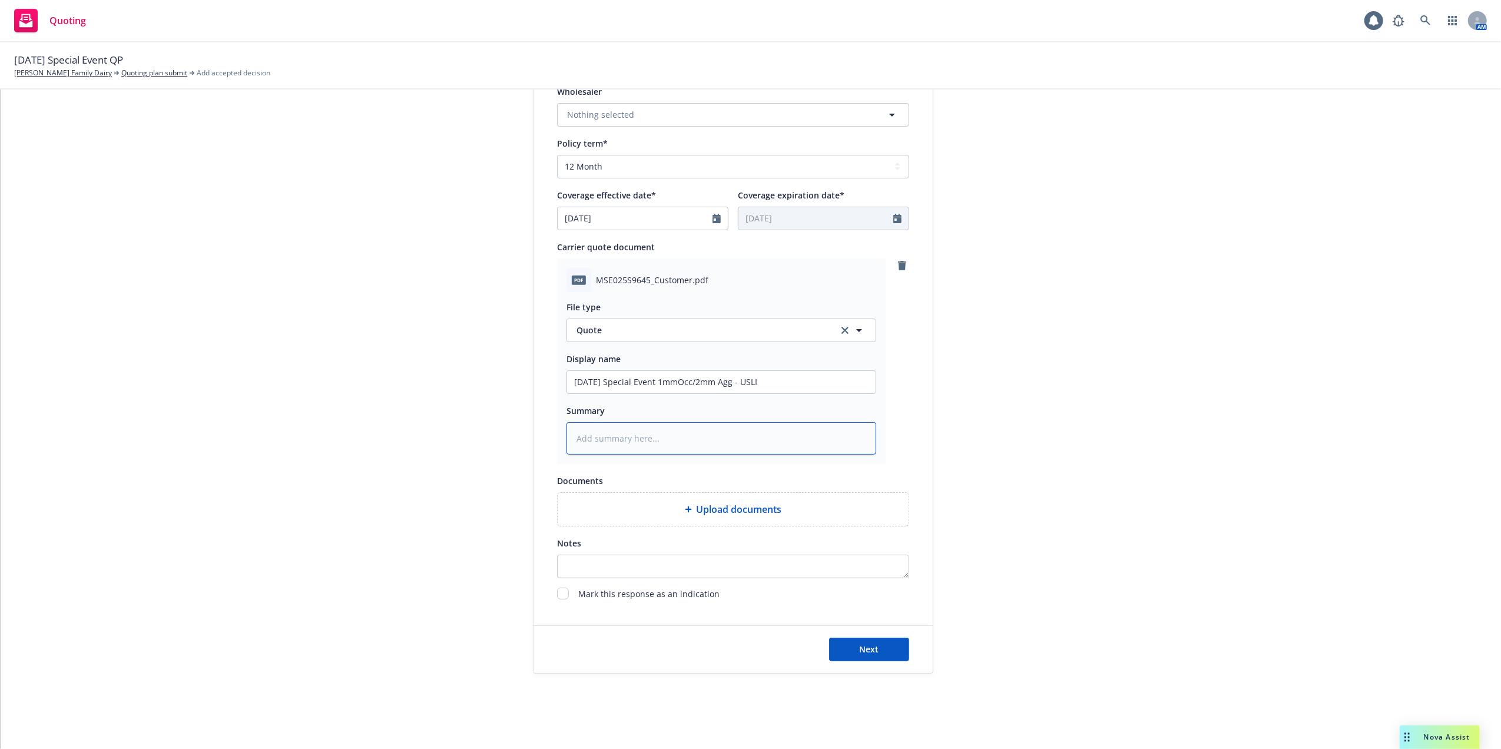
paste textarea "10/04/25 Special Event 1mmOcc/2mm Agg - USLI"
type textarea "x"
type textarea "10/04/25 Special Event 1mmOcc/2mm Agg - USLI"
click at [867, 648] on span "Next" at bounding box center [869, 649] width 19 height 11
type textarea "x"
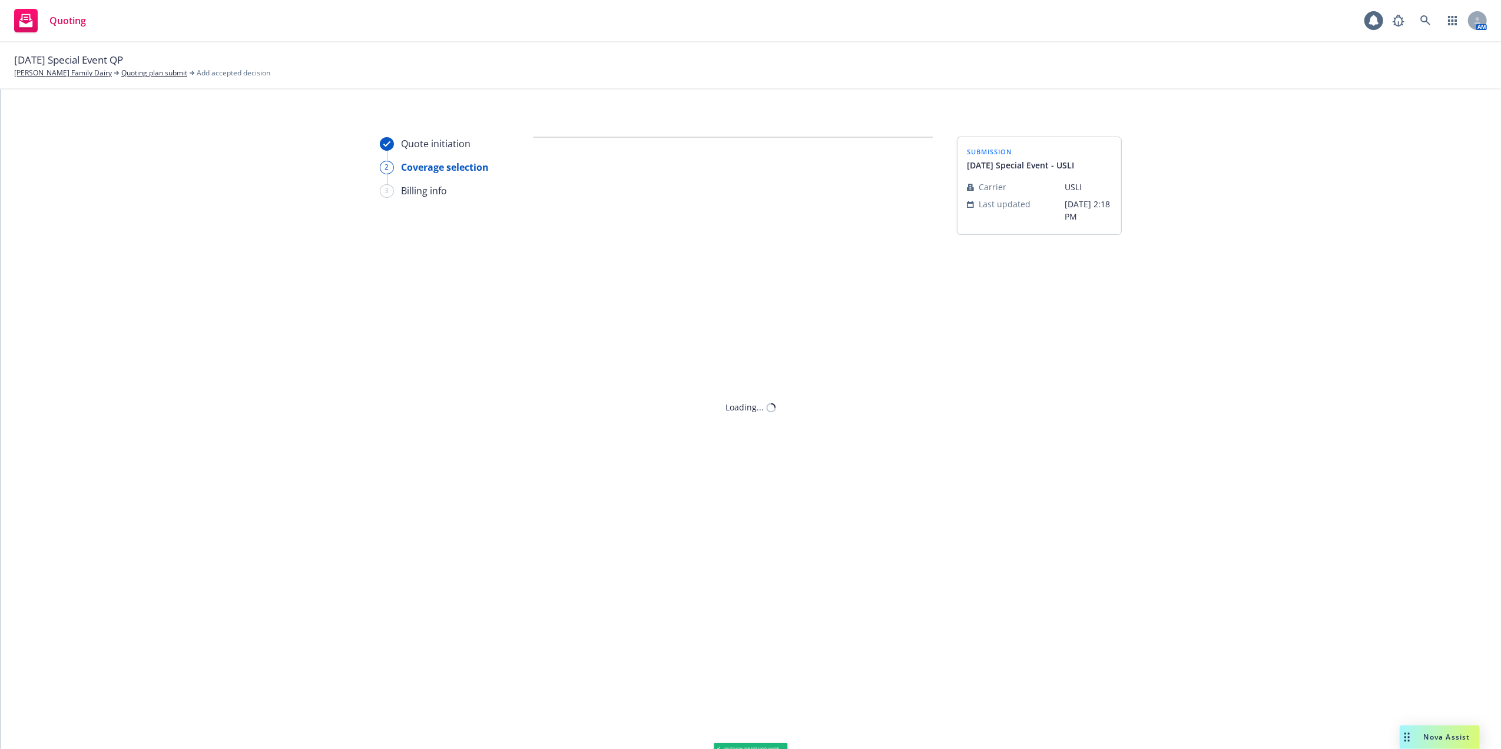
scroll to position [0, 0]
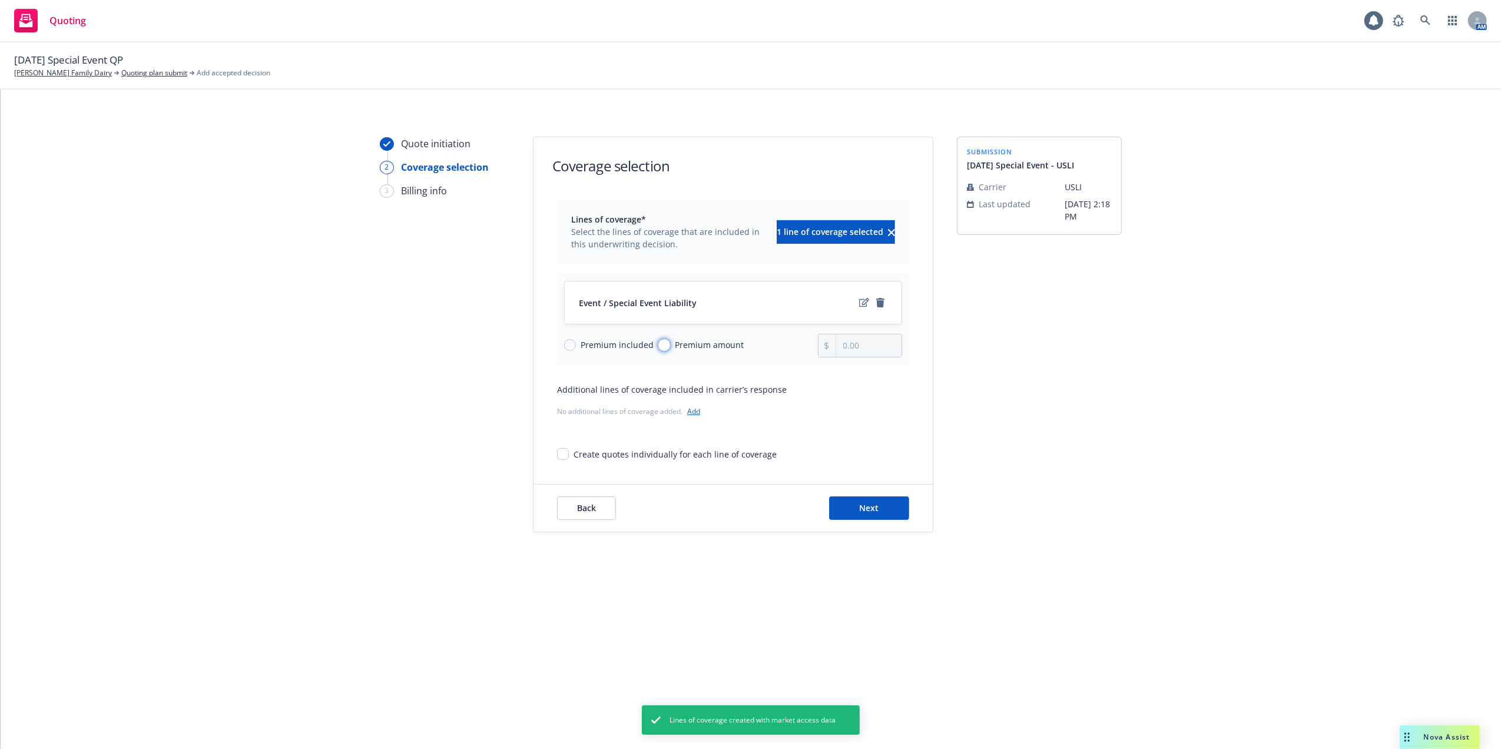
click at [659, 343] on input "Premium amount" at bounding box center [664, 345] width 12 height 12
radio input "true"
click at [863, 346] on input "0.00" at bounding box center [868, 345] width 65 height 22
type input "0.00"
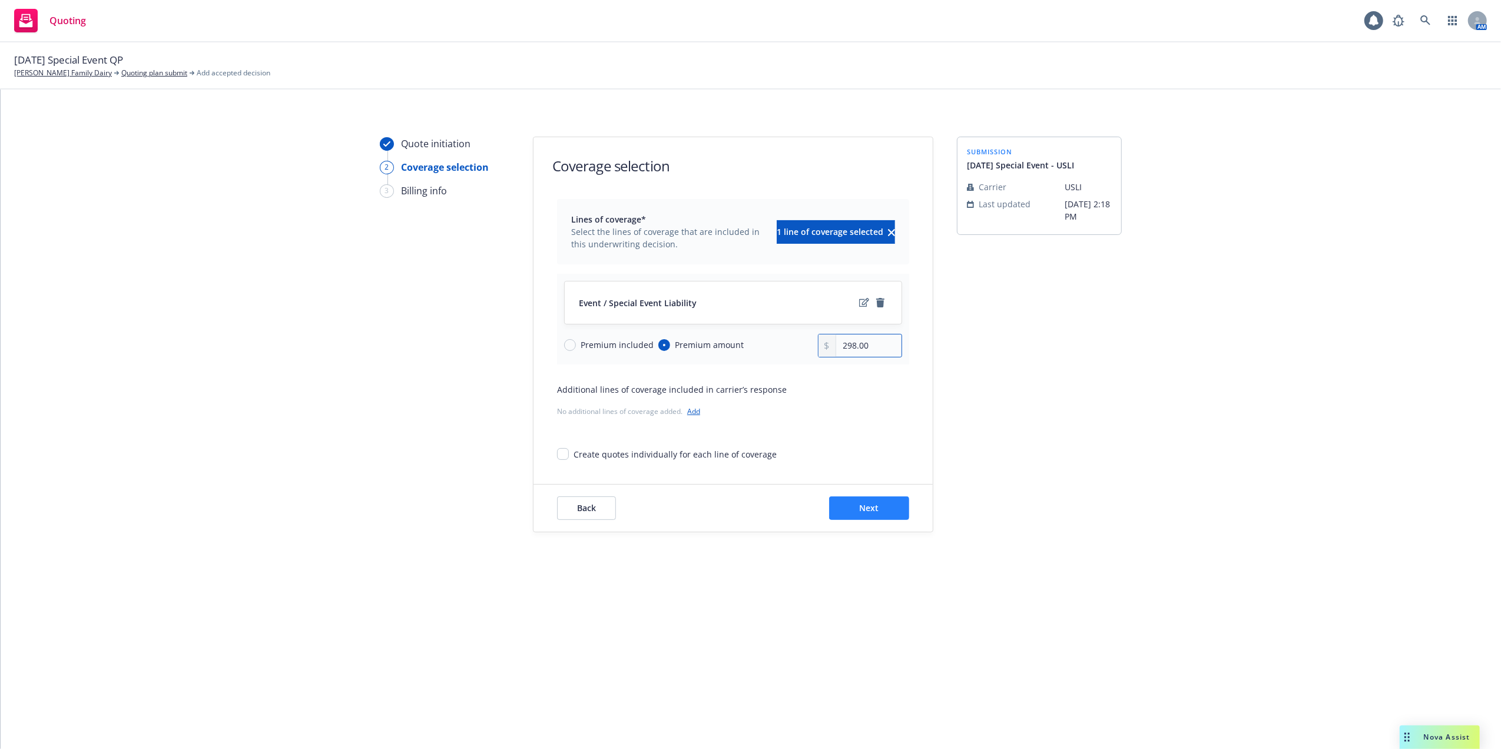
type input "298.00"
click at [850, 509] on button "Next" at bounding box center [869, 508] width 80 height 24
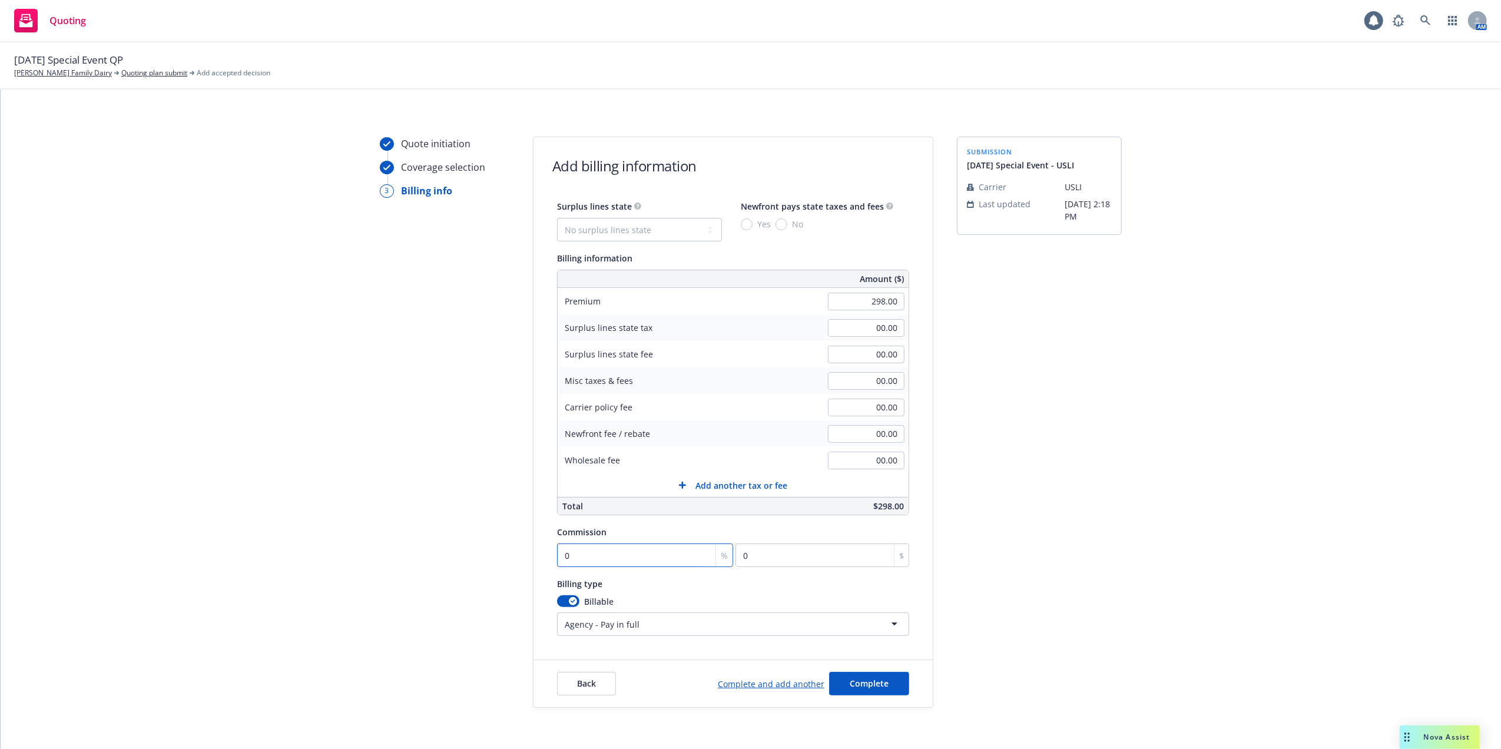
type input "1"
type input "2.98"
type input "12"
type input "35.76"
type input "12.5"
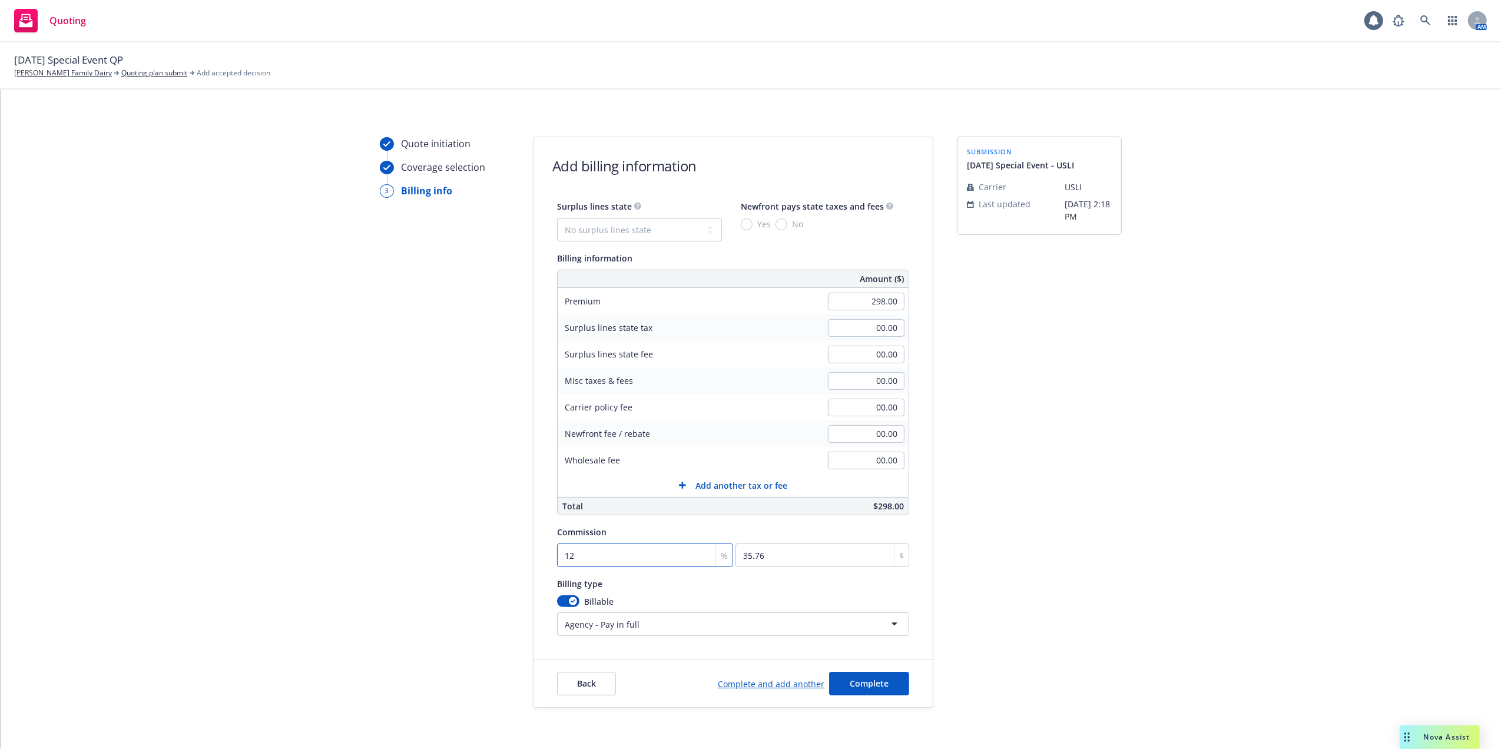
type input "37.25"
type input "12.5"
click at [871, 686] on span "Complete" at bounding box center [869, 683] width 39 height 11
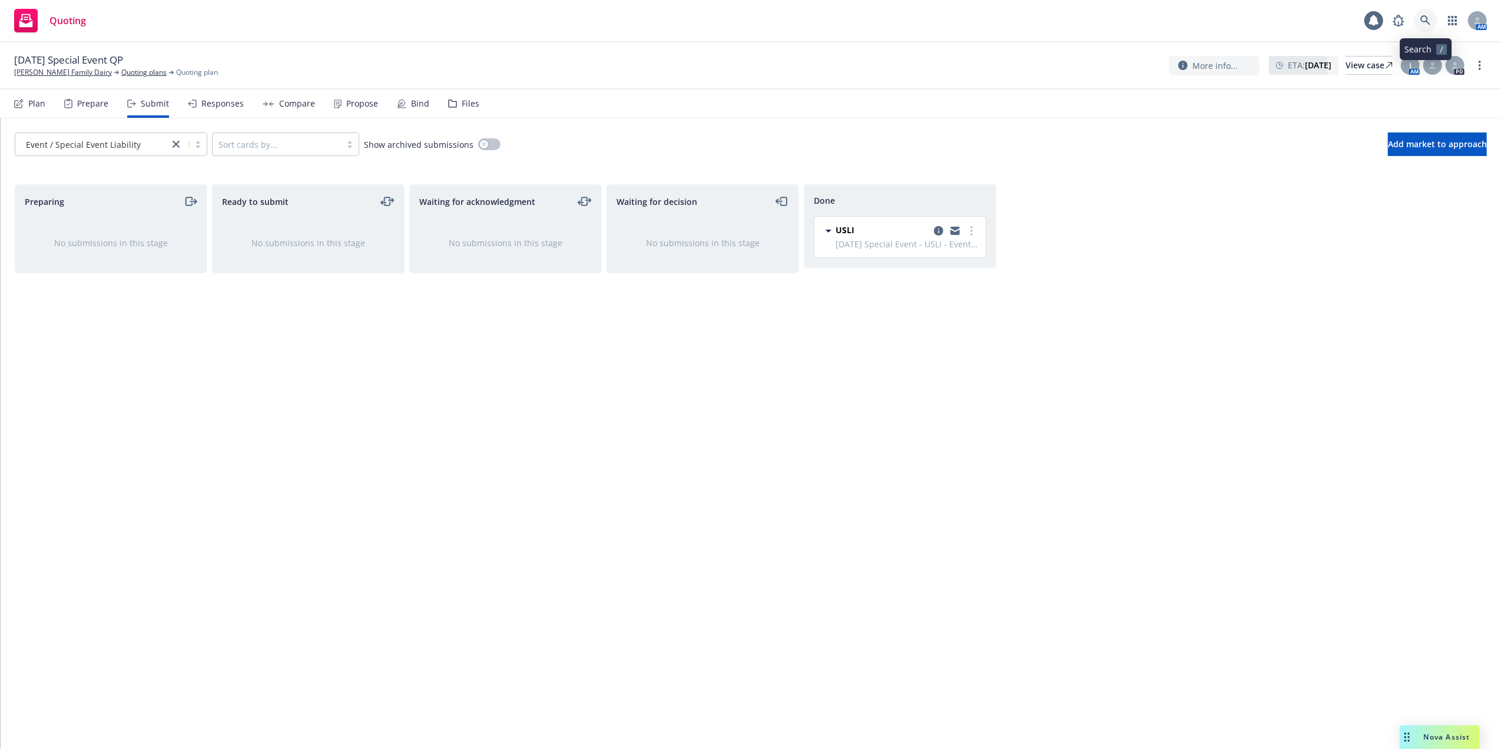
click at [1422, 19] on icon at bounding box center [1425, 20] width 11 height 11
drag, startPoint x: 130, startPoint y: 71, endPoint x: 132, endPoint y: 84, distance: 12.7
click at [71, 73] on link "Ron Verhoeven Family Dairy" at bounding box center [63, 72] width 98 height 11
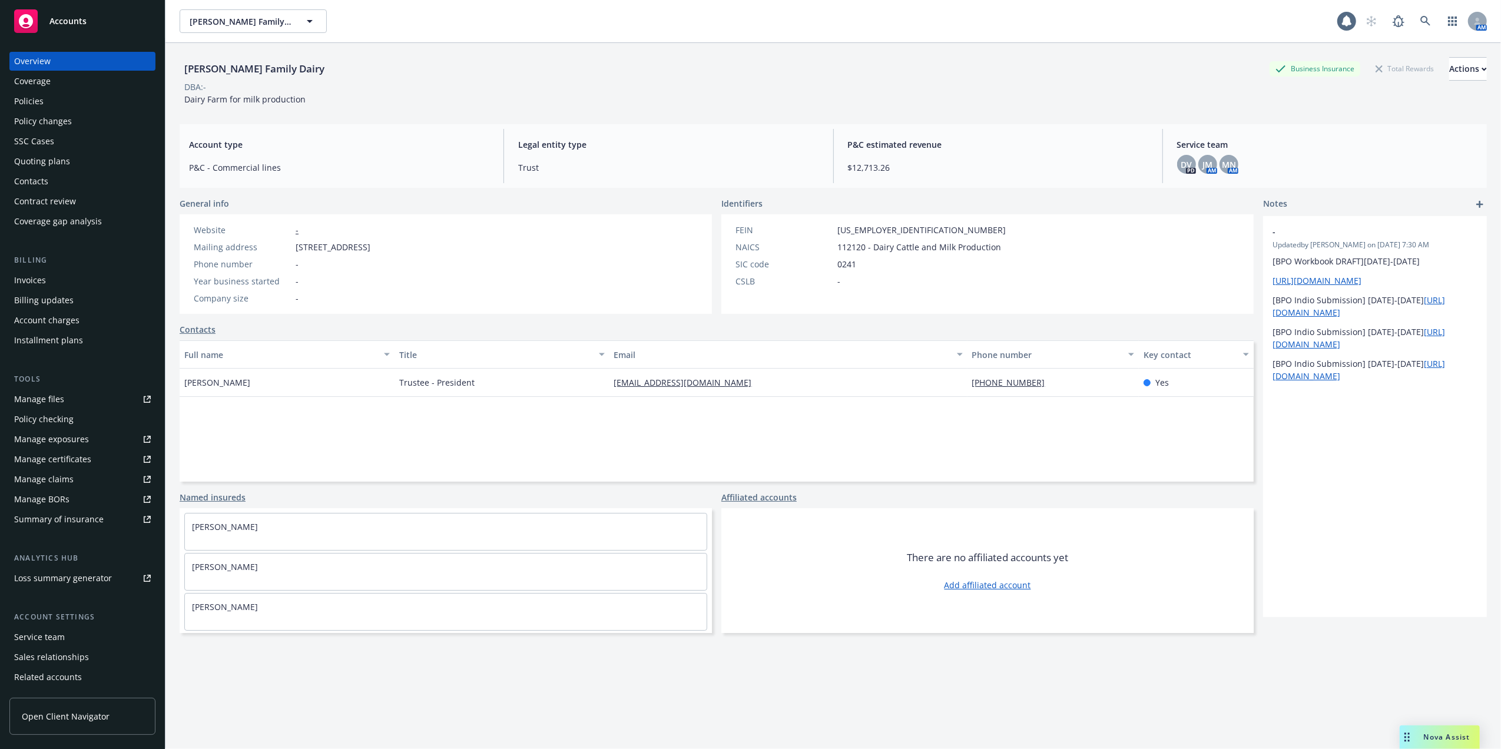
click at [34, 158] on div "Quoting plans" at bounding box center [42, 161] width 56 height 19
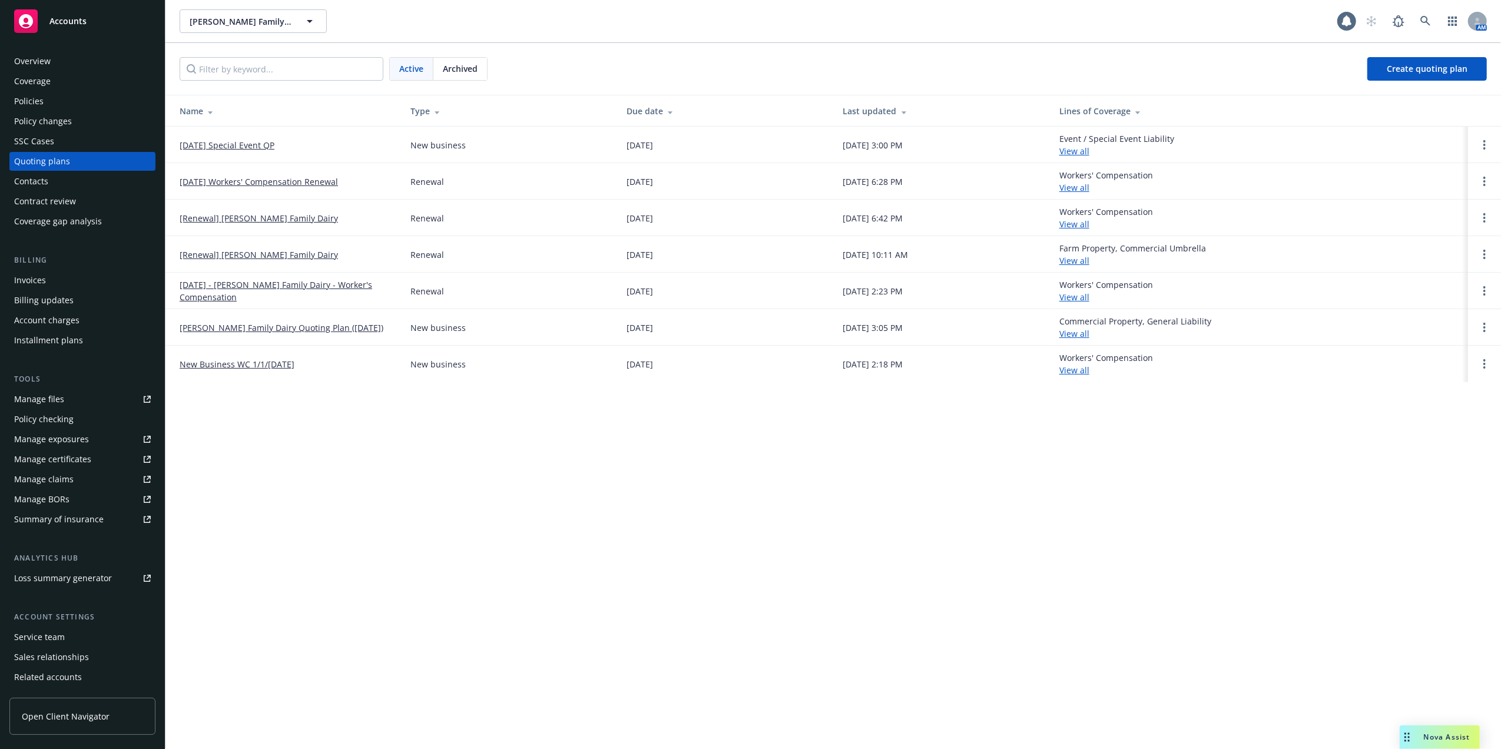
click at [266, 141] on link "[DATE] Special Event QP" at bounding box center [227, 145] width 95 height 12
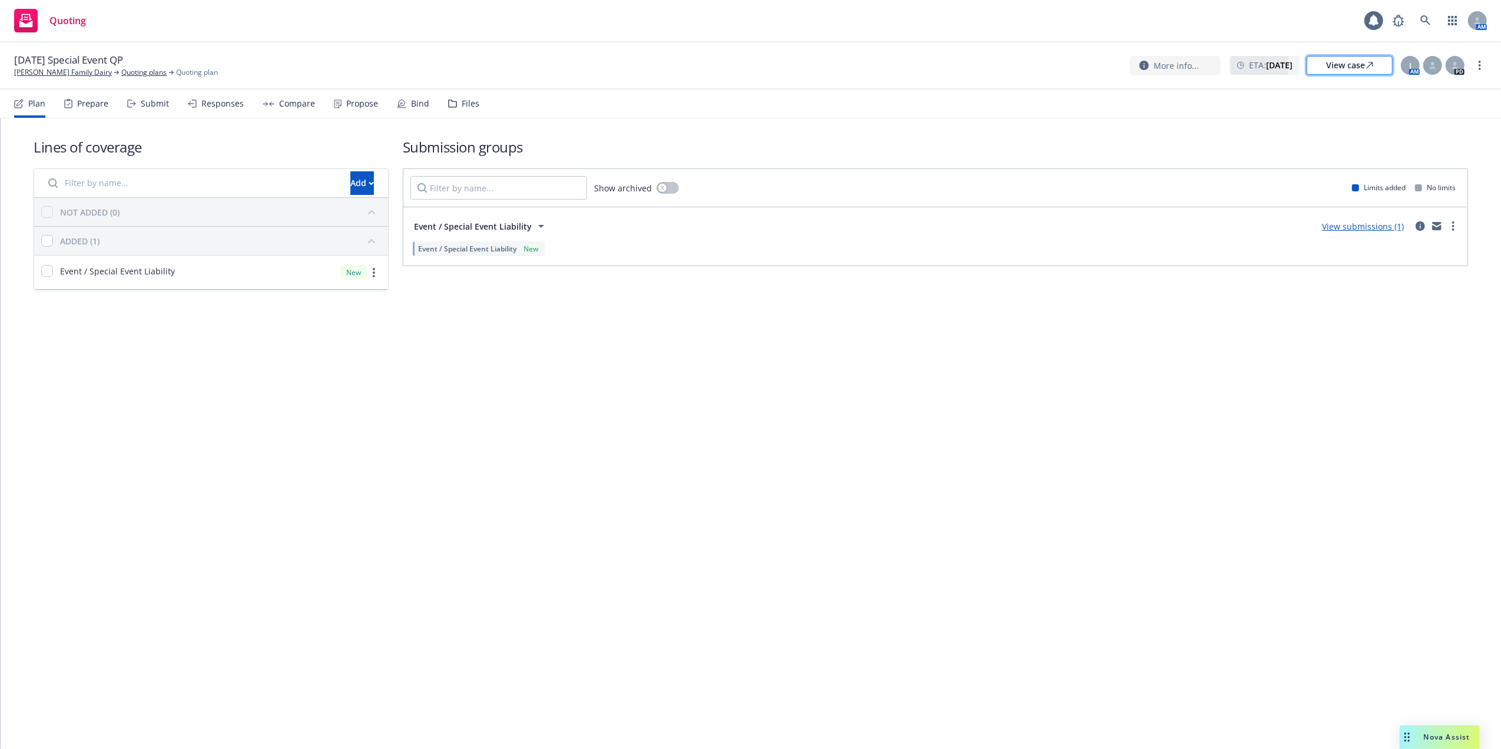
click at [1348, 66] on div "View case" at bounding box center [1349, 66] width 47 height 18
click at [1451, 24] on icon "button" at bounding box center [1452, 20] width 9 height 9
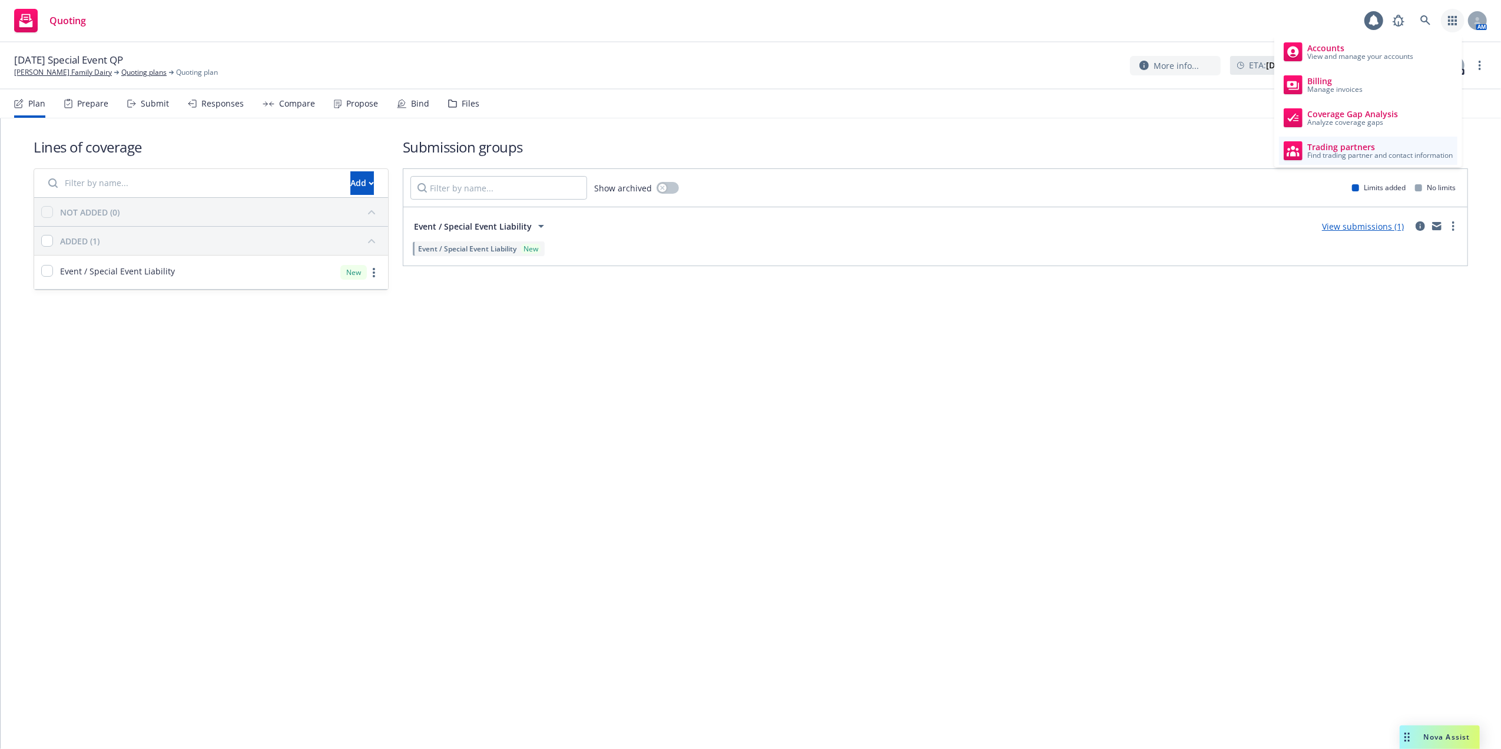
click at [1341, 152] on span "Find trading partner and contact information" at bounding box center [1379, 155] width 145 height 7
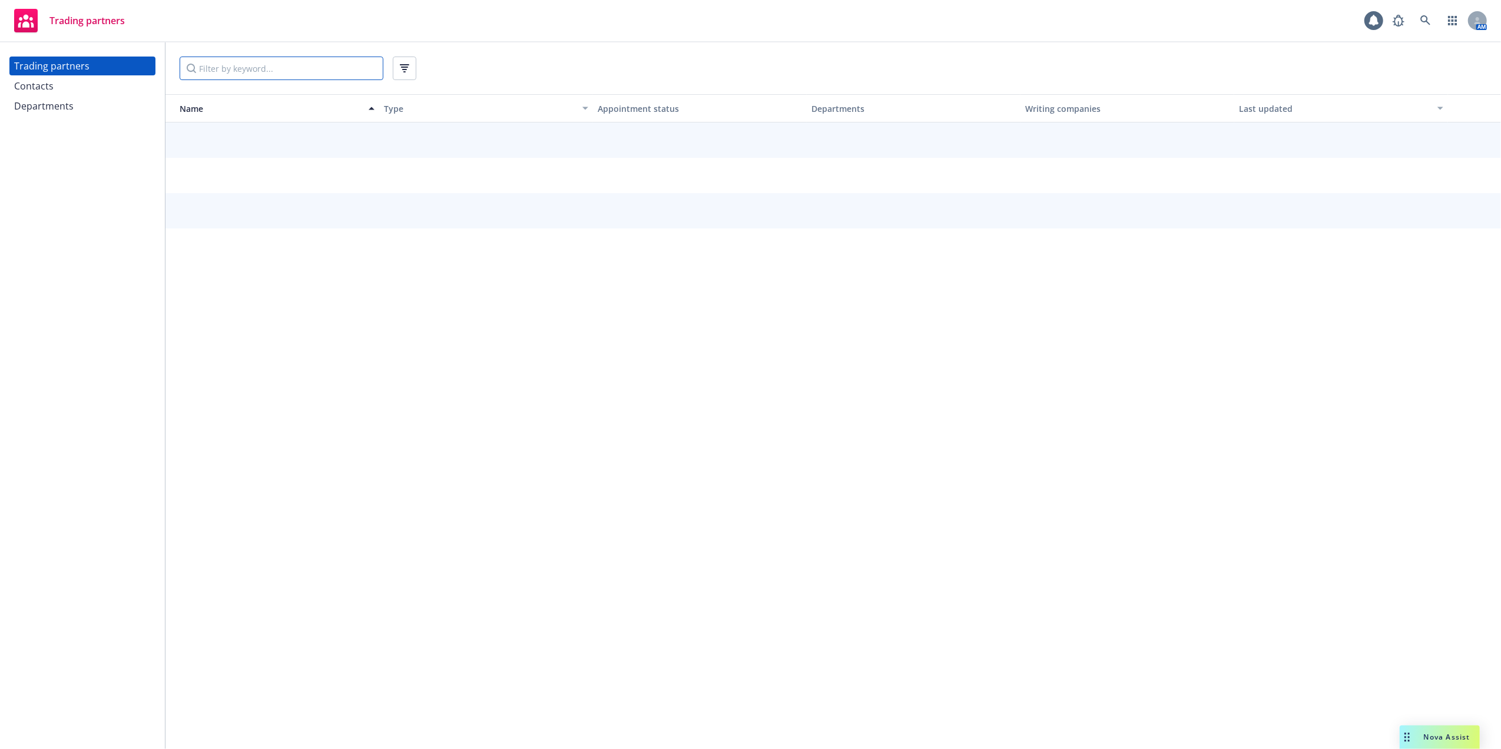
click at [250, 67] on input "Filter by keyword..." at bounding box center [282, 69] width 204 height 24
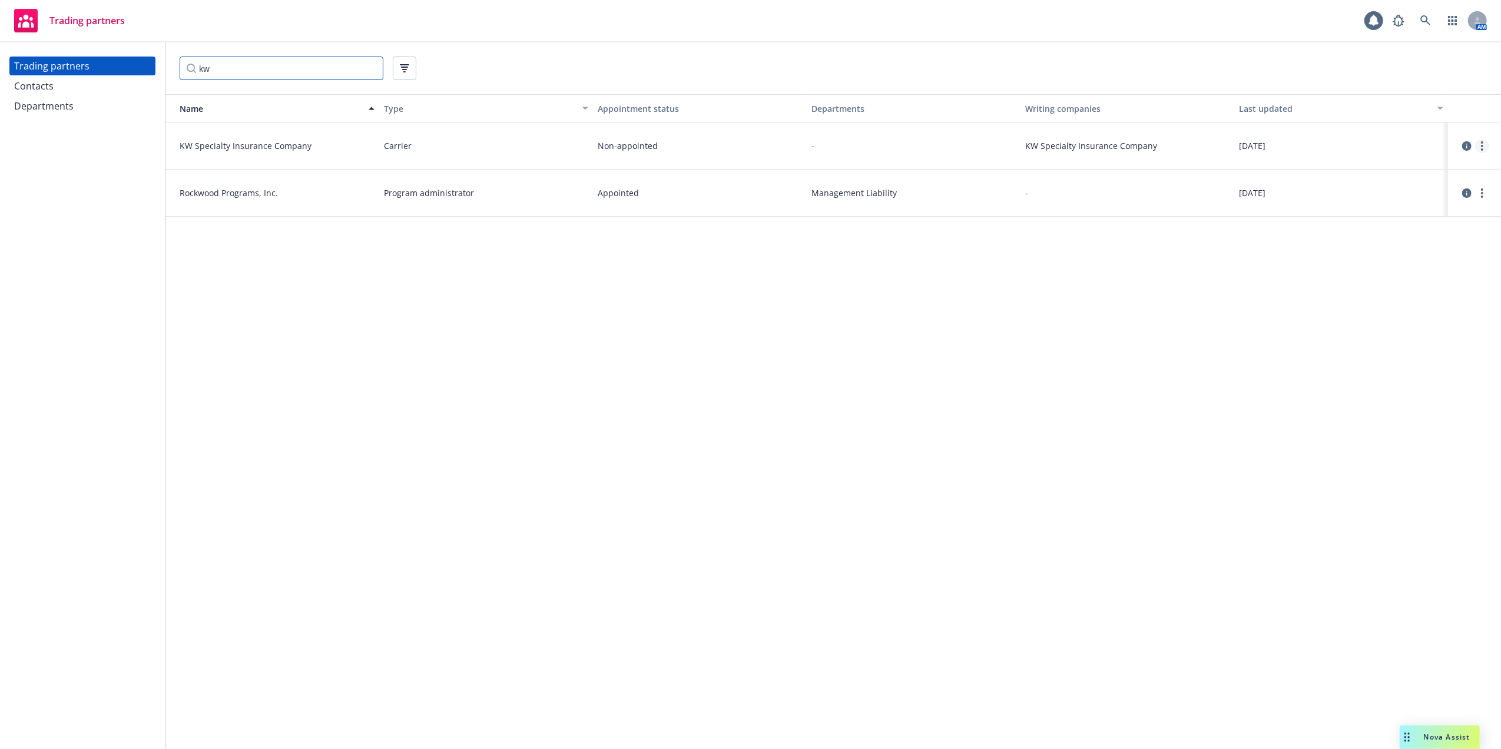
type input "kw"
click at [1482, 142] on circle "more" at bounding box center [1482, 142] width 2 height 2
click at [1392, 168] on link "View contacts" at bounding box center [1422, 170] width 131 height 24
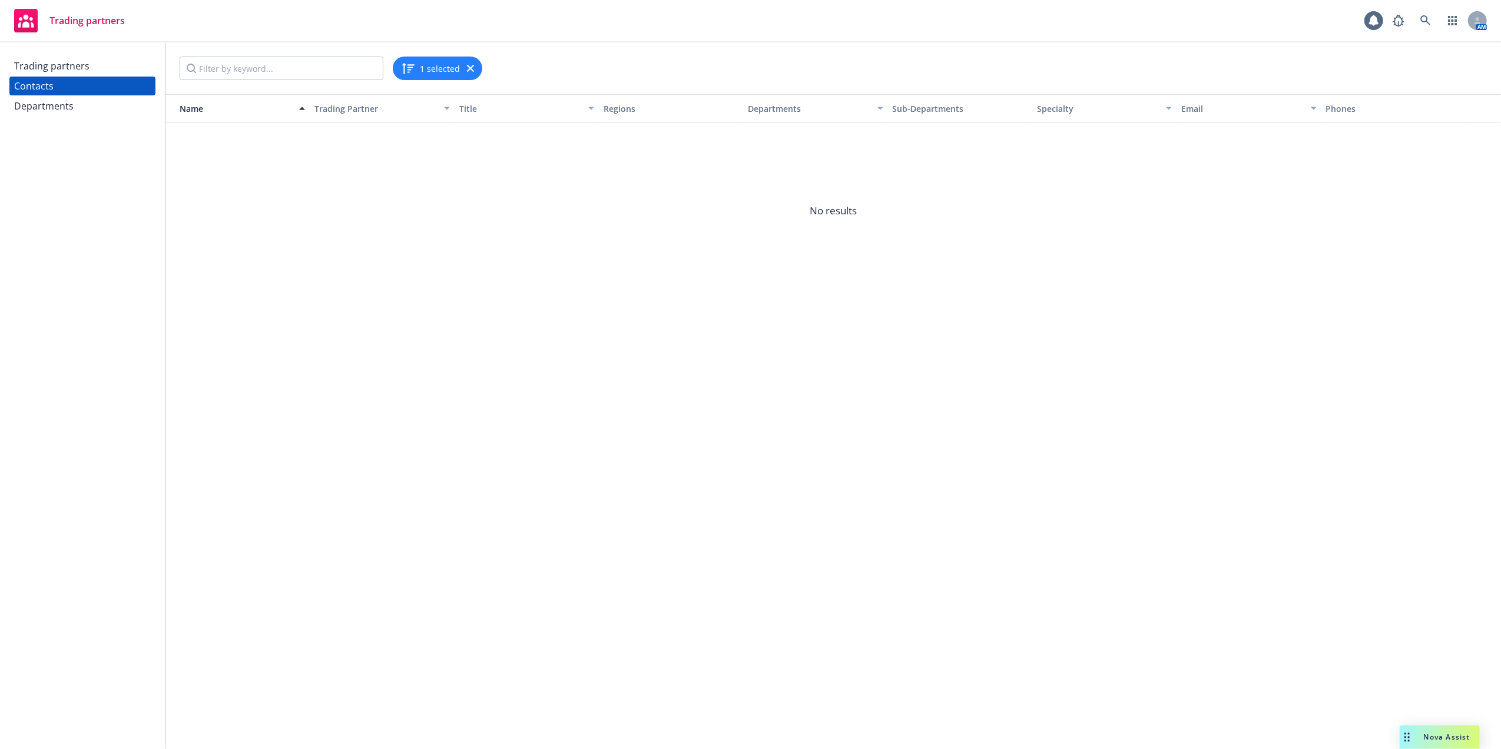
click at [28, 108] on div "Departments" at bounding box center [43, 106] width 59 height 19
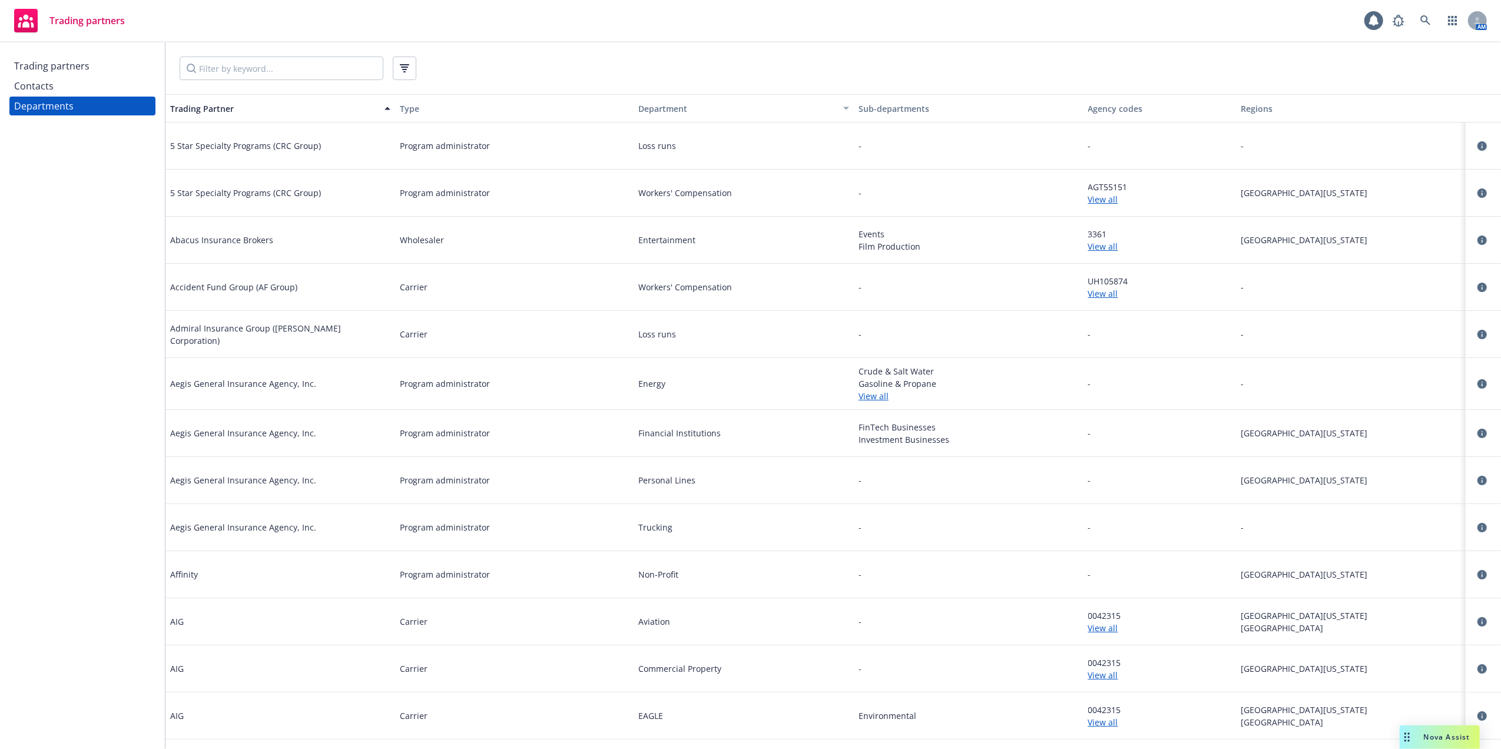
click at [40, 102] on div "Departments" at bounding box center [43, 106] width 59 height 19
click at [33, 64] on div "Trading partners" at bounding box center [51, 66] width 75 height 19
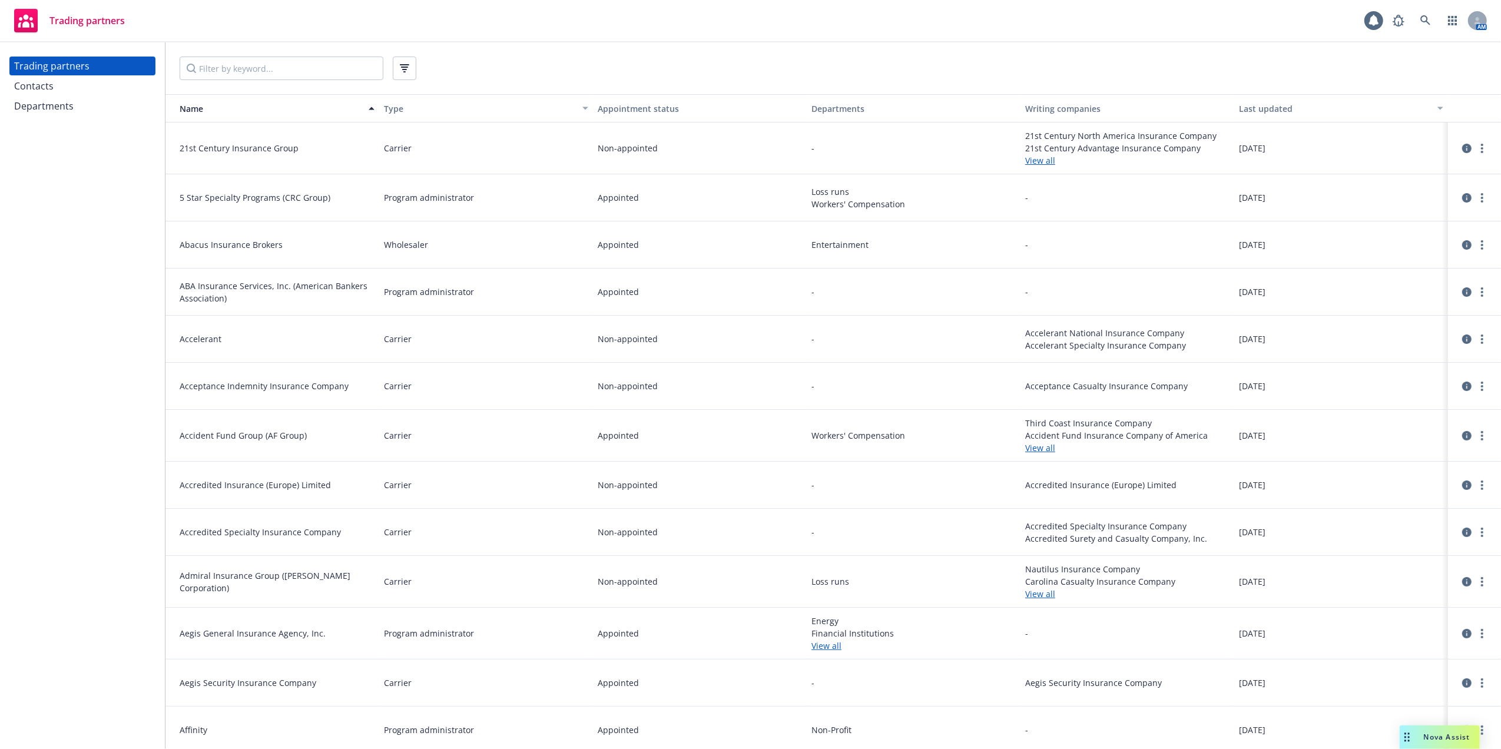
click at [1431, 735] on span "Nova Assist" at bounding box center [1447, 737] width 47 height 10
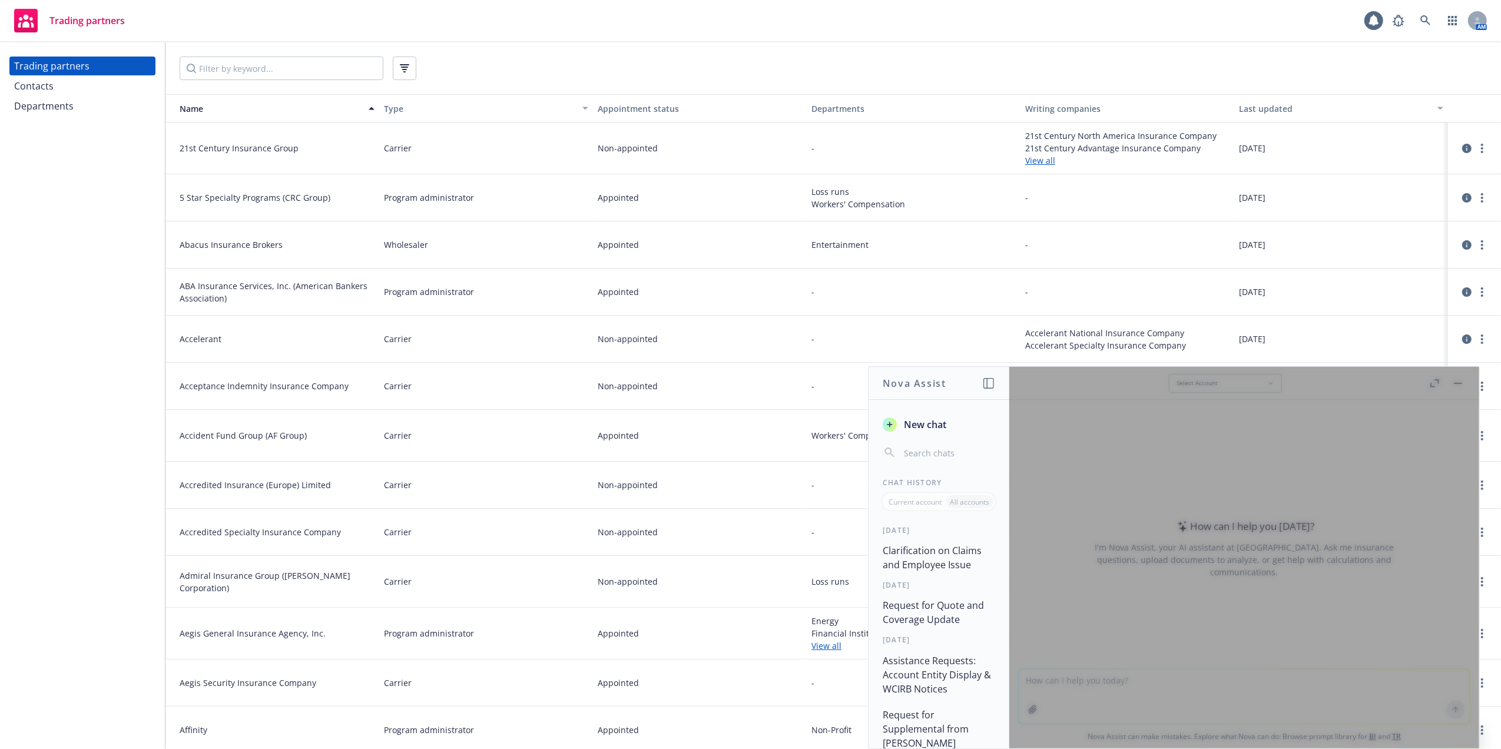
click at [931, 450] on input "button" at bounding box center [948, 453] width 94 height 16
click at [943, 422] on span "New chat" at bounding box center [923, 424] width 45 height 14
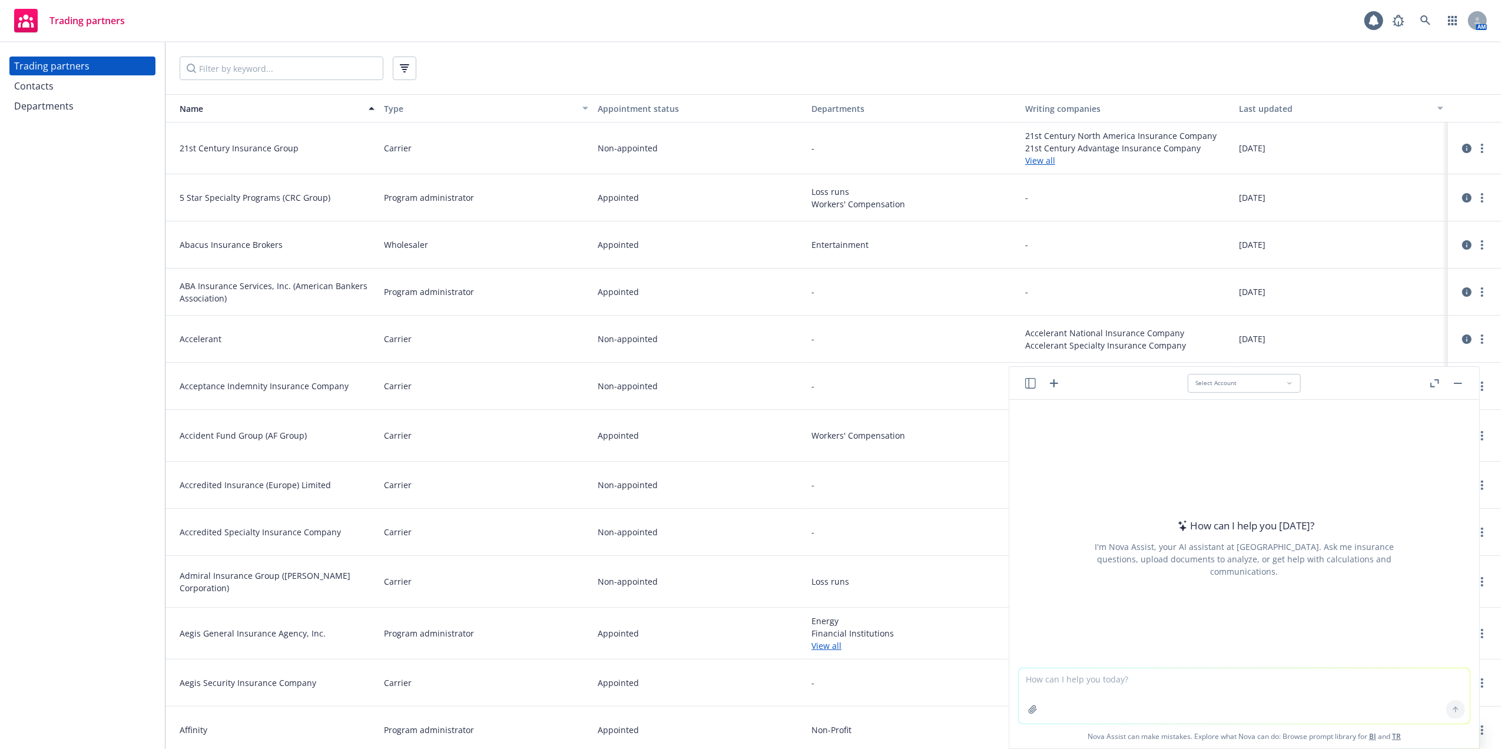
click at [1087, 677] on textarea at bounding box center [1244, 695] width 451 height 55
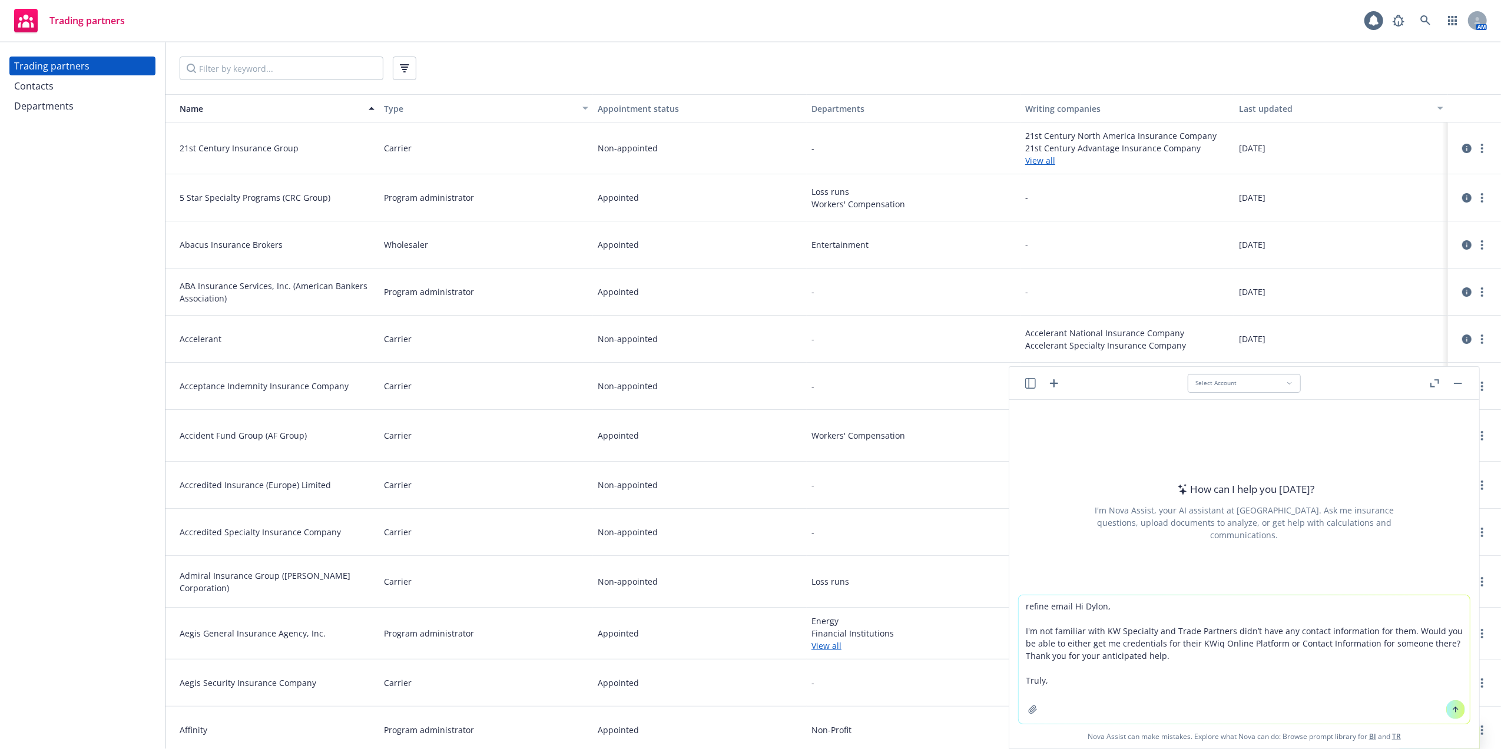
type textarea "refine email Hi Dylon, I'm not familiar with KW Specialty and Trade Partners di…"
click at [1451, 708] on icon at bounding box center [1455, 709] width 8 height 8
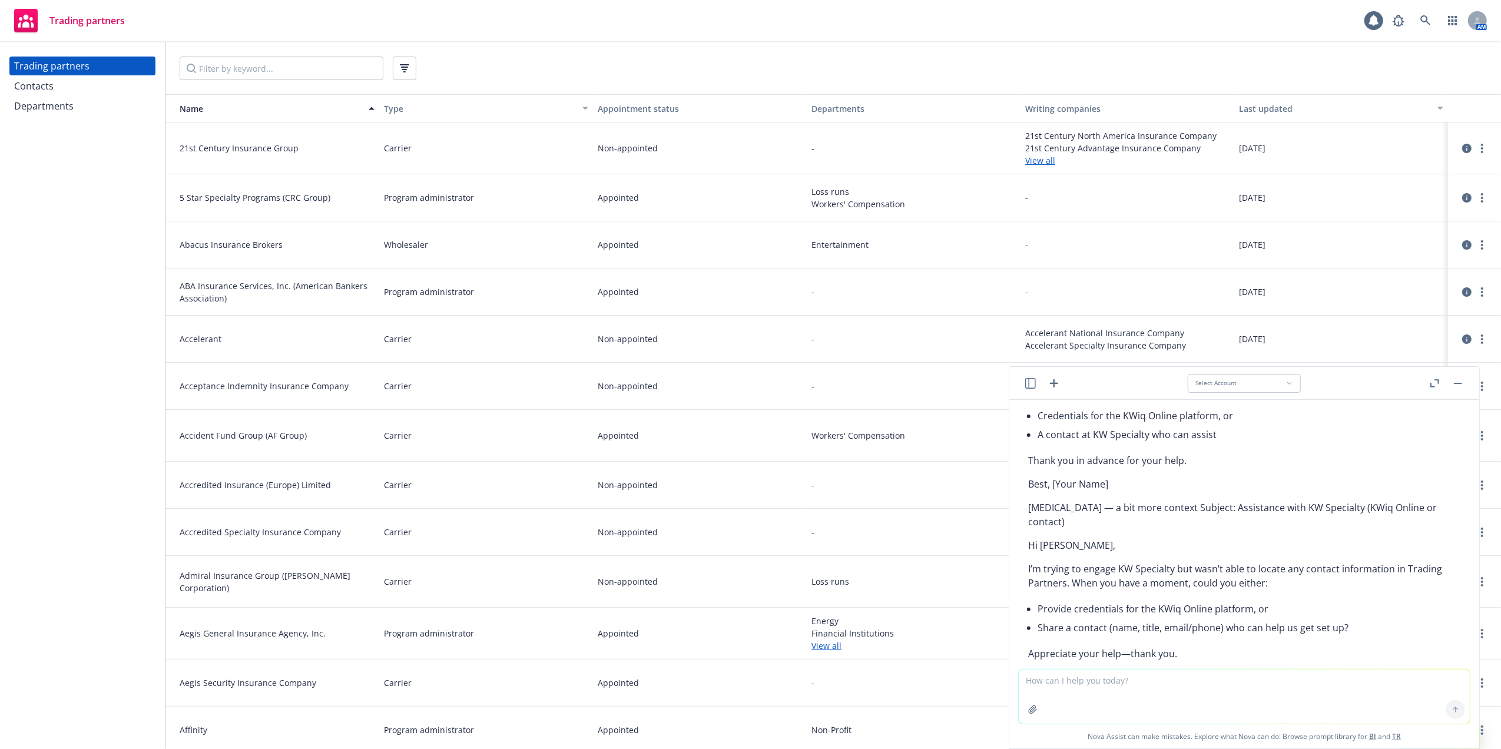
scroll to position [142, 0]
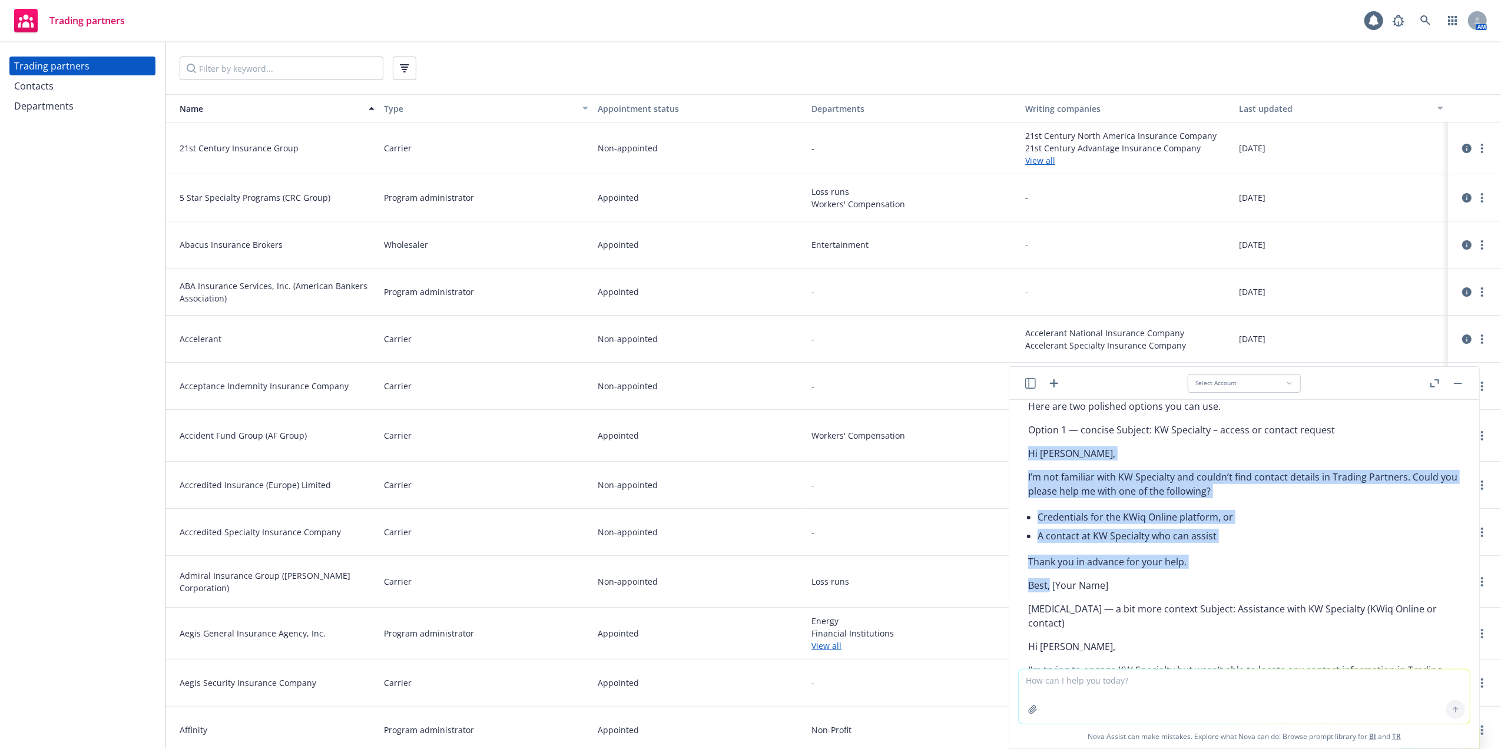
drag, startPoint x: 1026, startPoint y: 452, endPoint x: 1049, endPoint y: 589, distance: 138.6
click at [1049, 589] on div "Here are two polished options you can use. Option 1 — concise Subject: KW Speci…" at bounding box center [1244, 602] width 451 height 417
copy div "Hi [PERSON_NAME], I’m not familiar with KW Specialty and couldn’t find contact …"
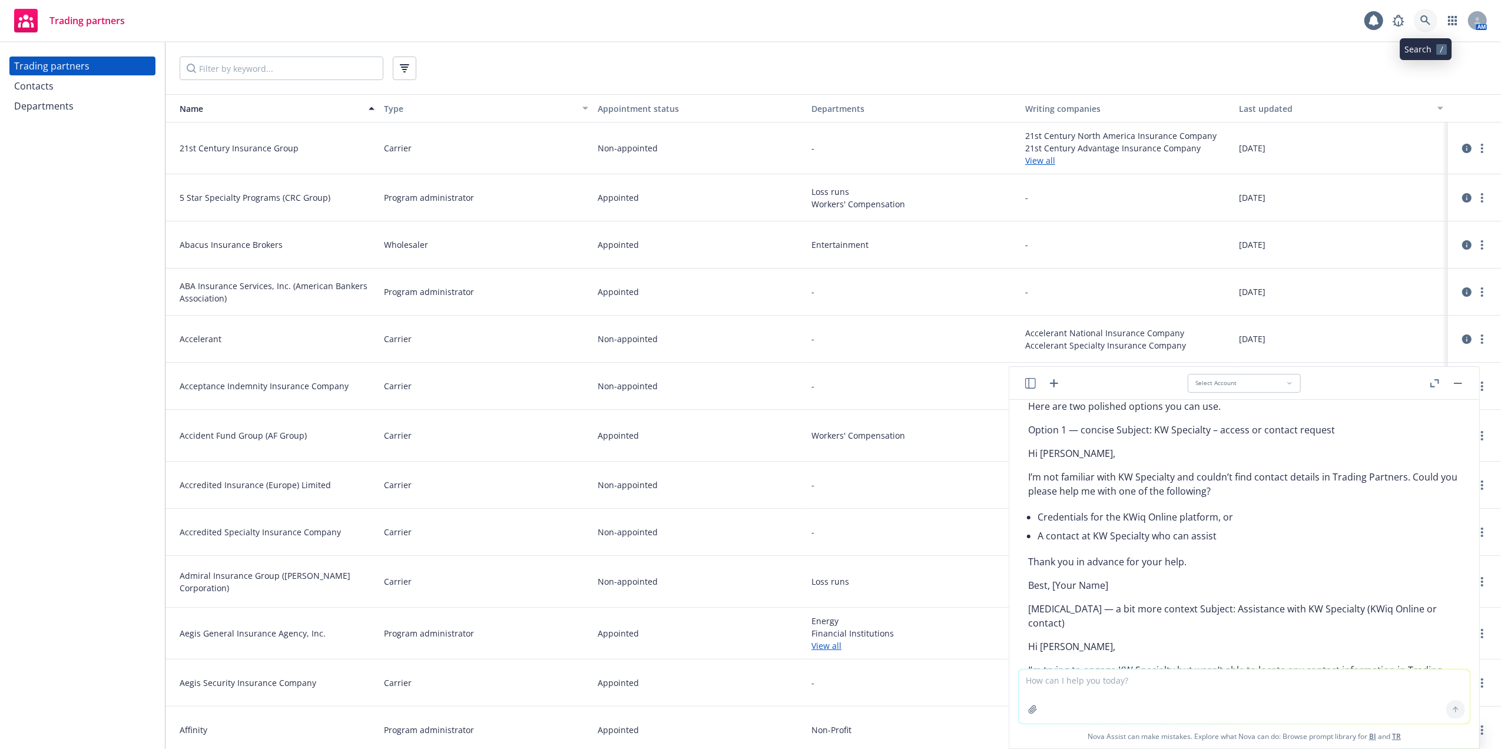
click at [1419, 18] on link at bounding box center [1426, 21] width 24 height 24
click at [1454, 24] on icon "button" at bounding box center [1452, 20] width 9 height 9
drag, startPoint x: 1367, startPoint y: 54, endPoint x: 1359, endPoint y: 54, distance: 7.1
click at [1365, 53] on span "View and manage your accounts" at bounding box center [1402, 56] width 106 height 7
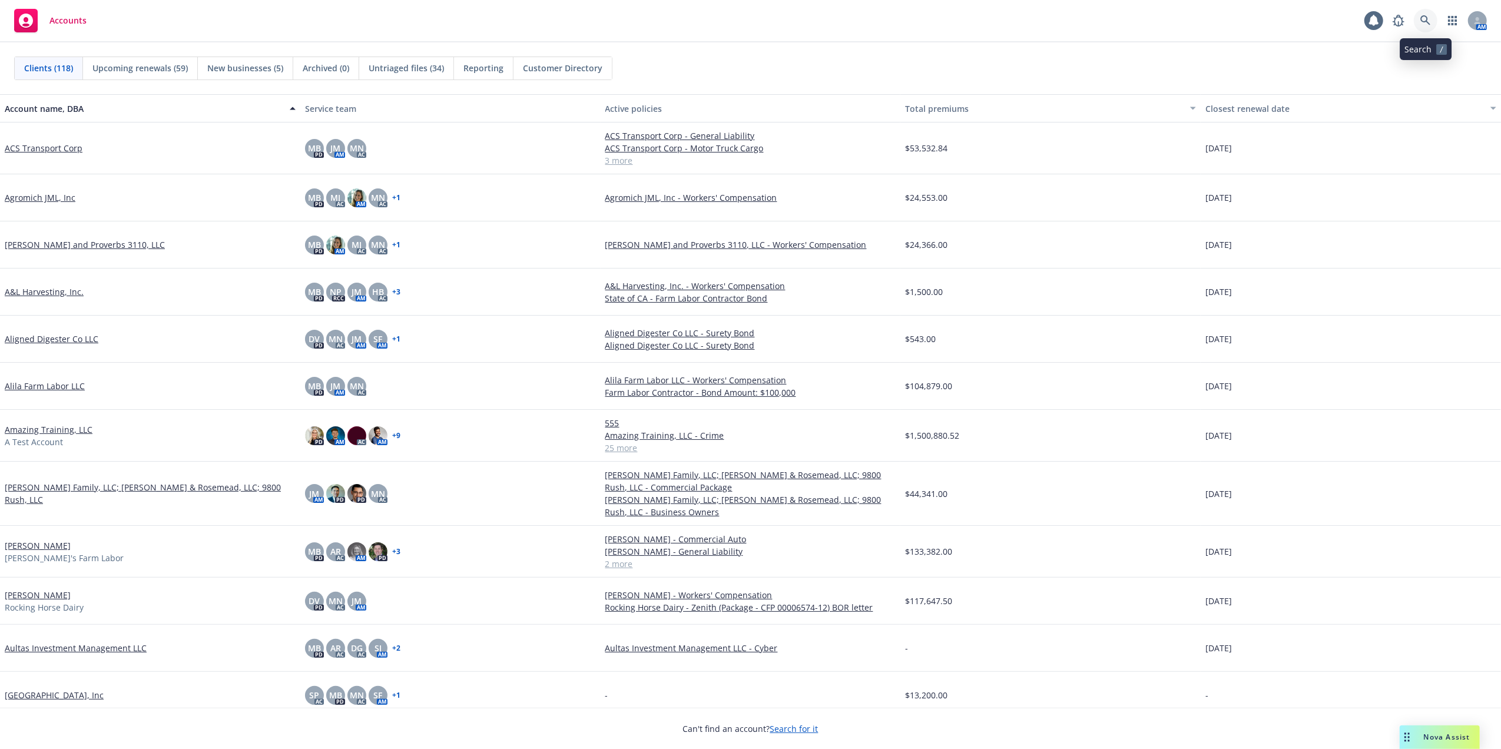
click at [1427, 22] on icon at bounding box center [1425, 20] width 10 height 10
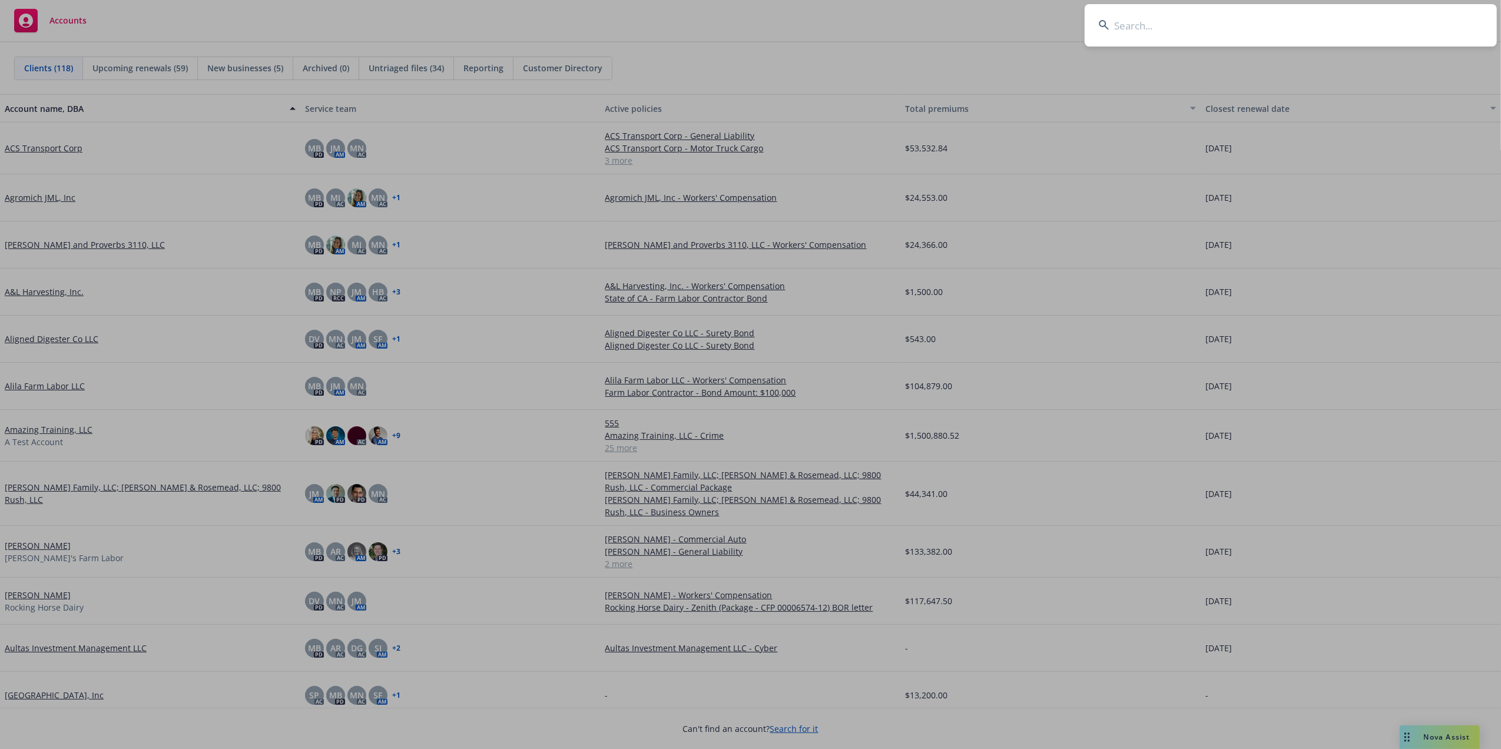
click at [1140, 29] on input at bounding box center [1291, 25] width 412 height 42
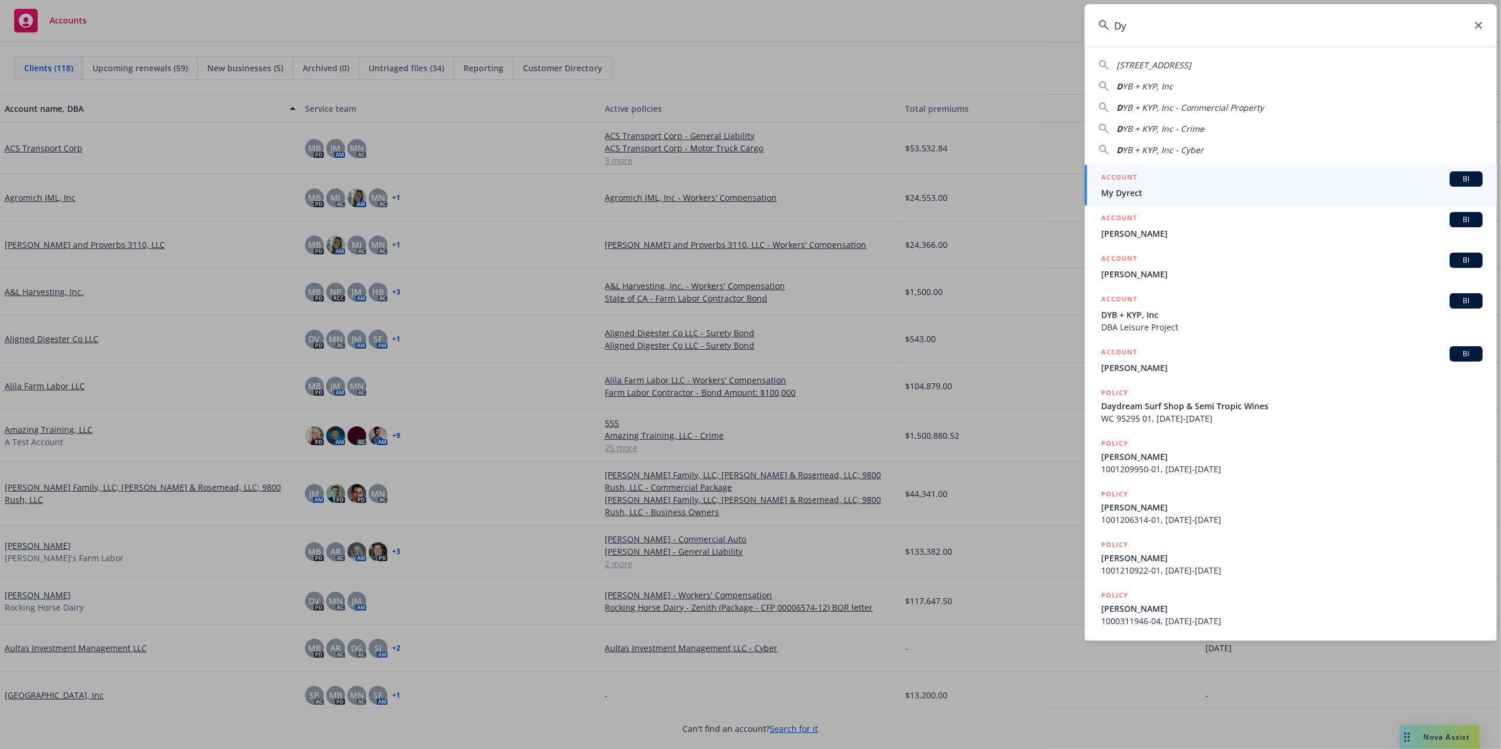
type input "D"
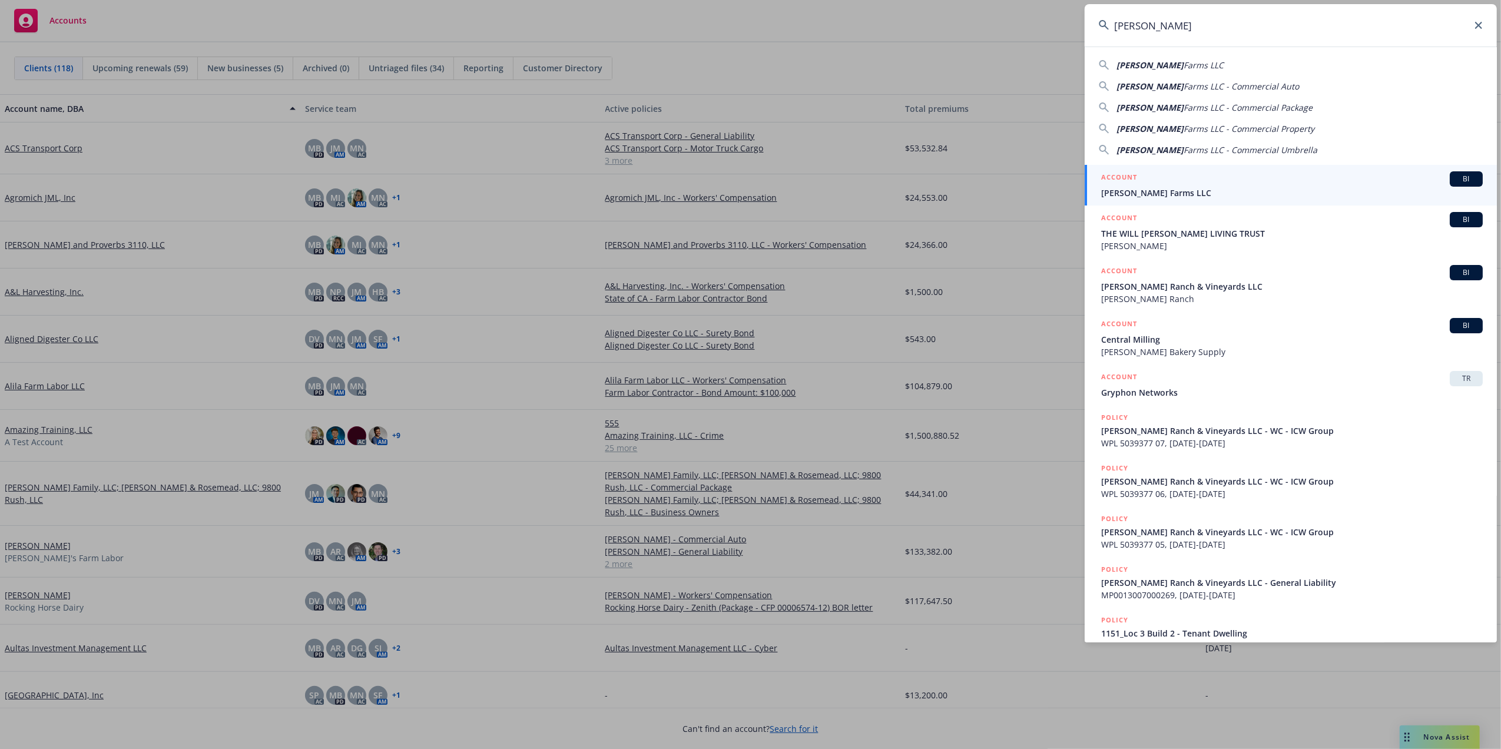
type input "Giusti"
click at [1122, 187] on span "[PERSON_NAME] Farms LLC" at bounding box center [1292, 193] width 382 height 12
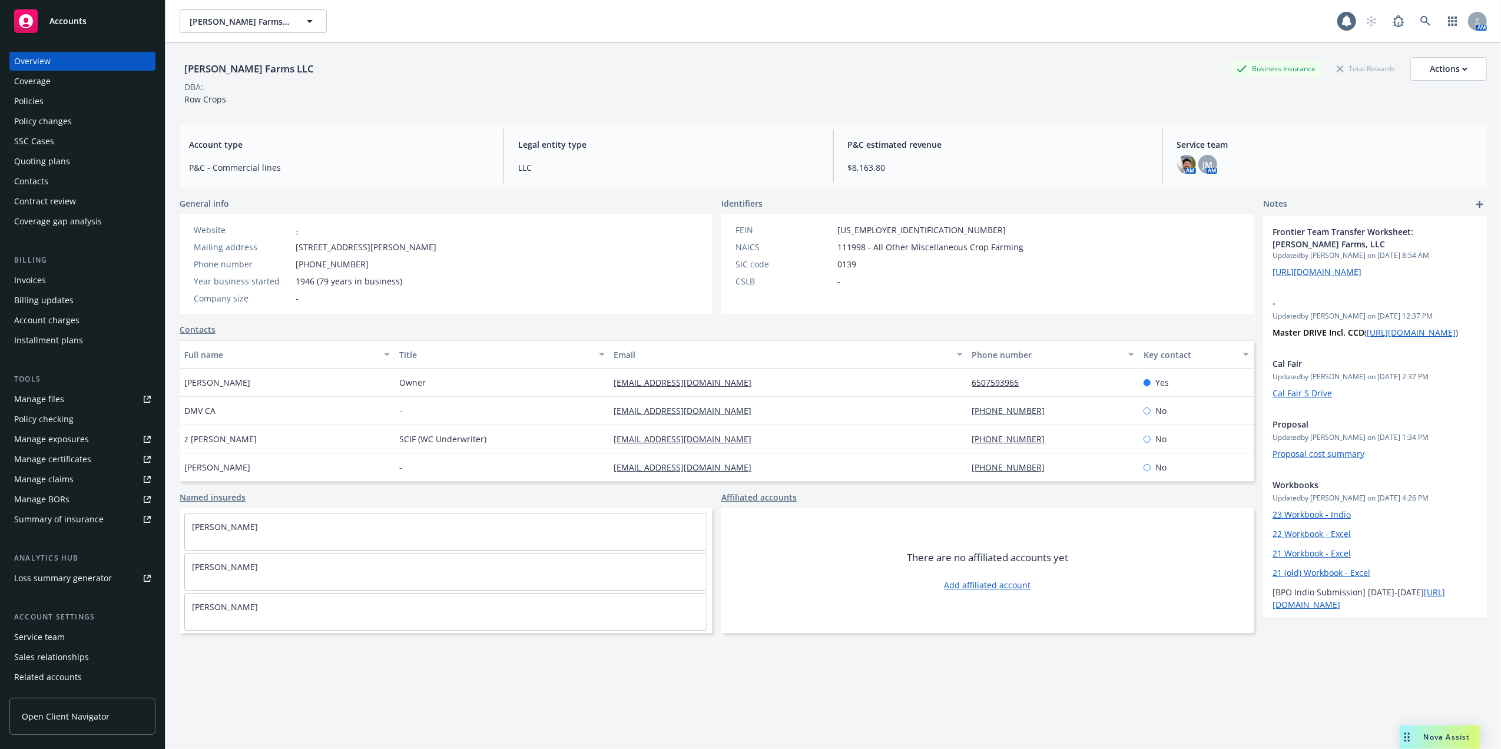
click at [48, 102] on div "Policies" at bounding box center [82, 101] width 137 height 19
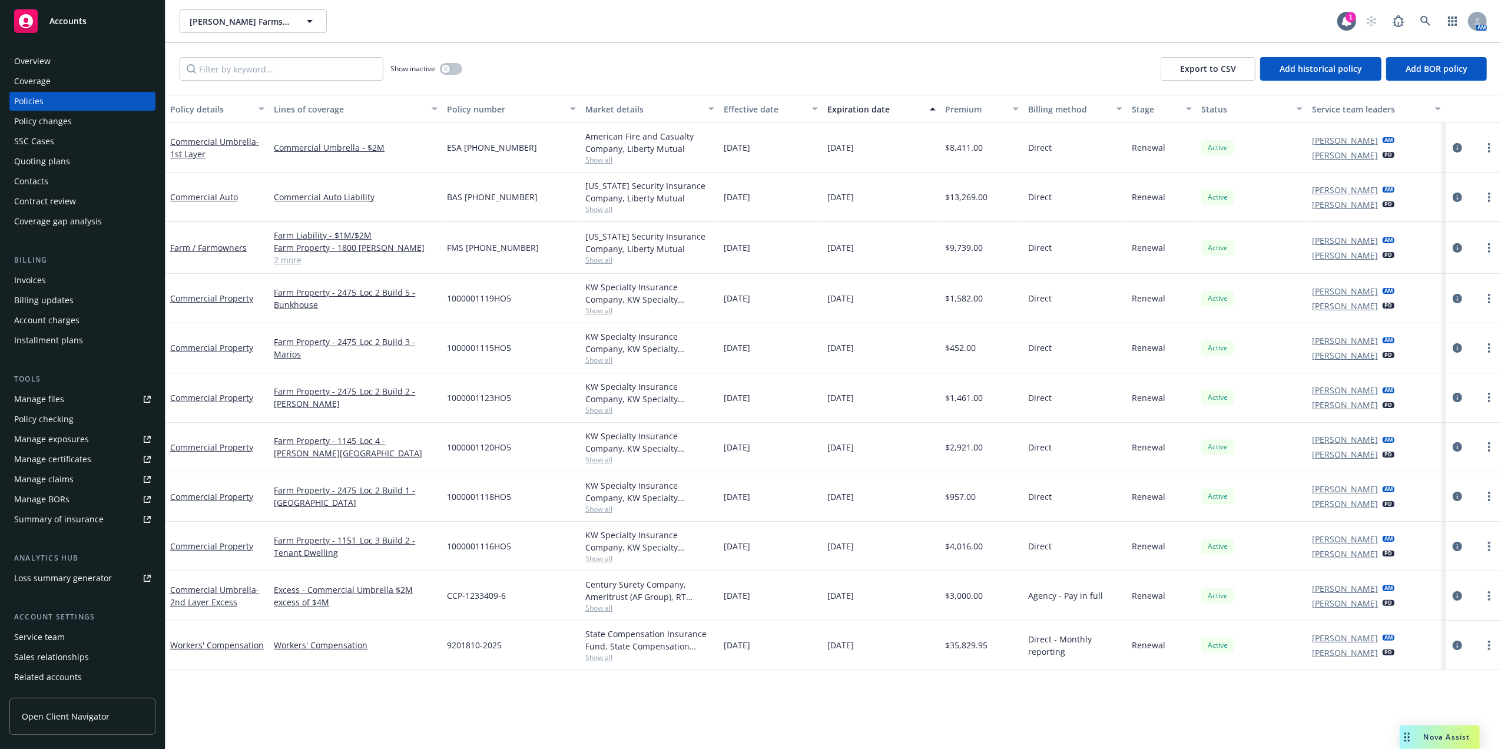
click at [43, 160] on div "Quoting plans" at bounding box center [42, 161] width 56 height 19
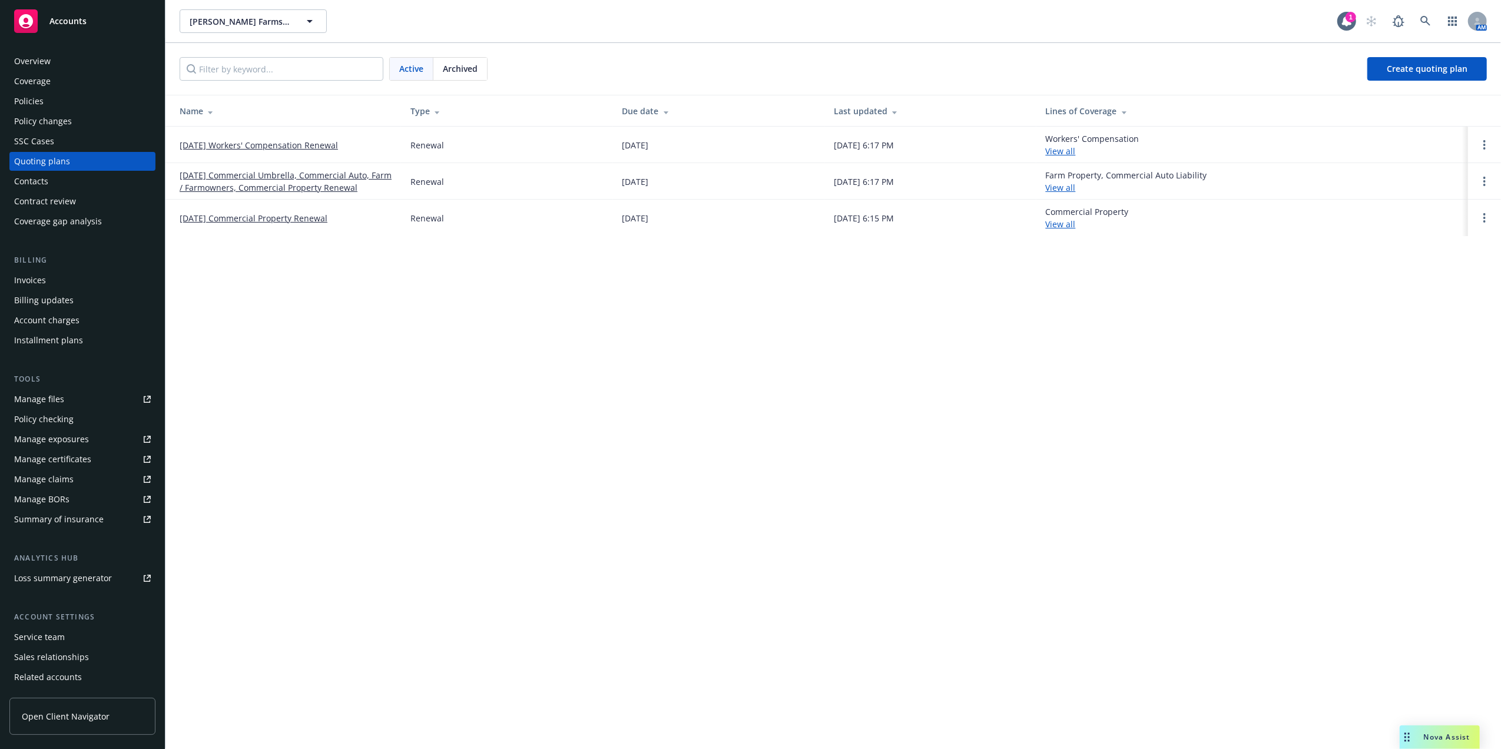
click at [263, 145] on link "[DATE] Workers' Compensation Renewal" at bounding box center [259, 145] width 158 height 12
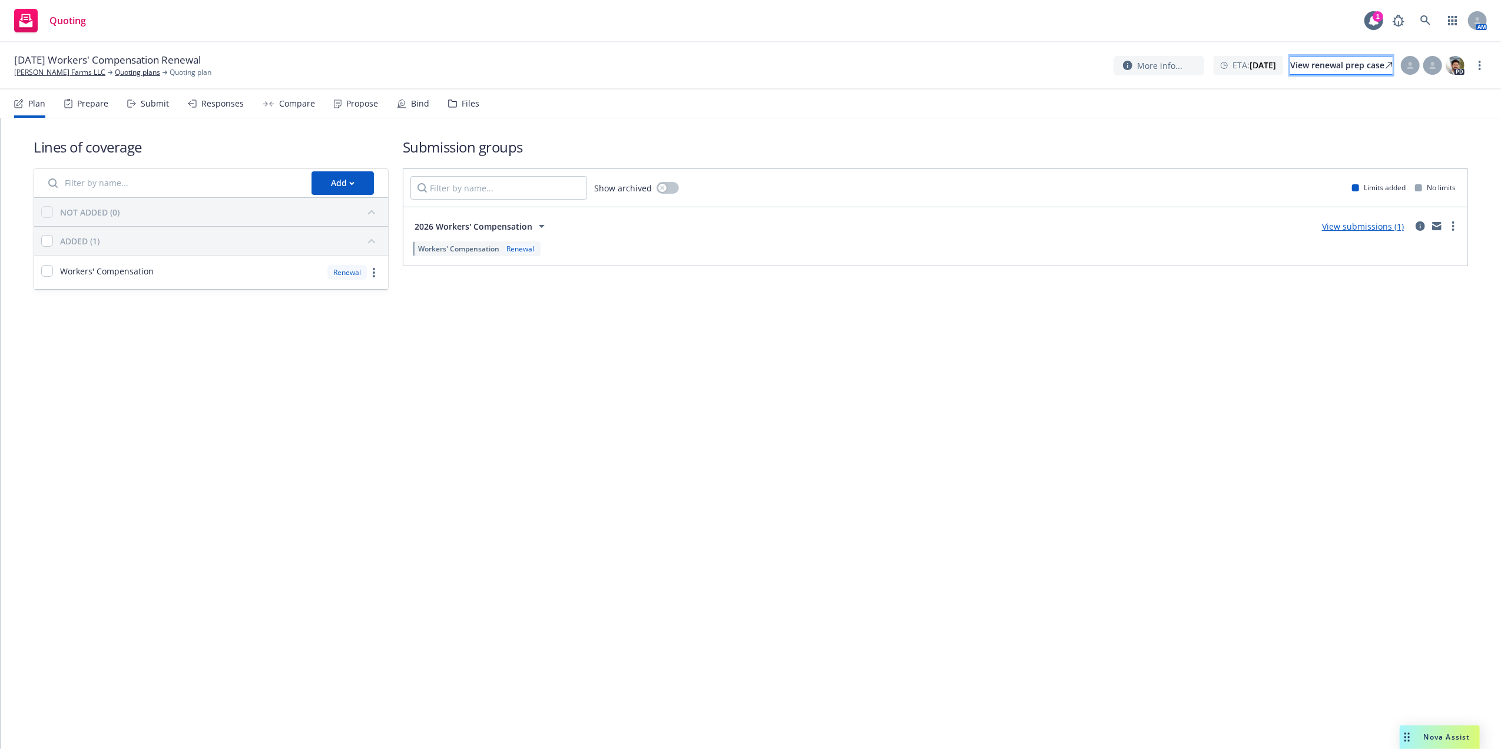
click at [1290, 64] on link "View renewal prep case" at bounding box center [1341, 65] width 102 height 19
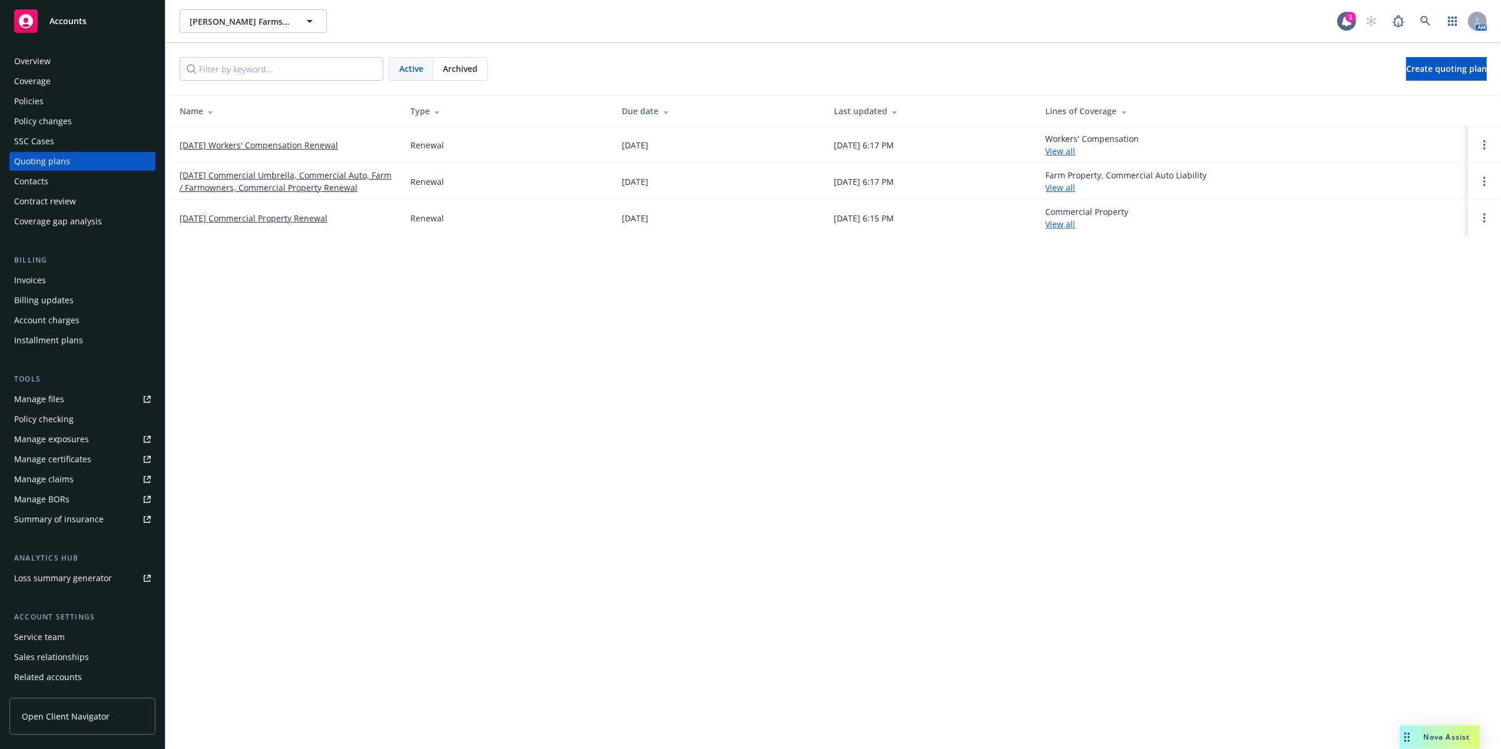
click at [18, 99] on div "Policies" at bounding box center [28, 101] width 29 height 19
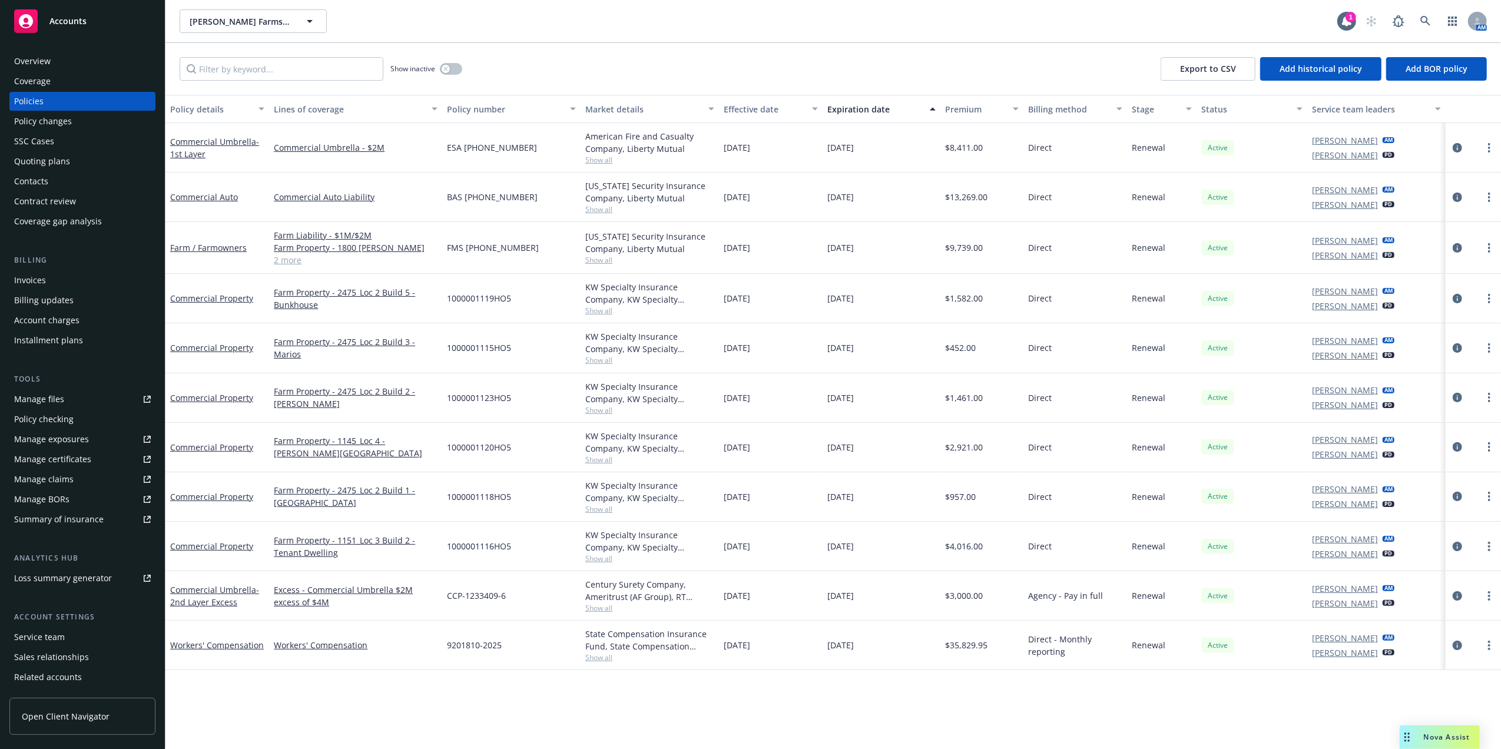
click at [608, 83] on div "Show inactive Export to CSV Add historical policy Add BOR policy" at bounding box center [832, 69] width 1335 height 52
click at [311, 15] on icon "button" at bounding box center [310, 21] width 14 height 14
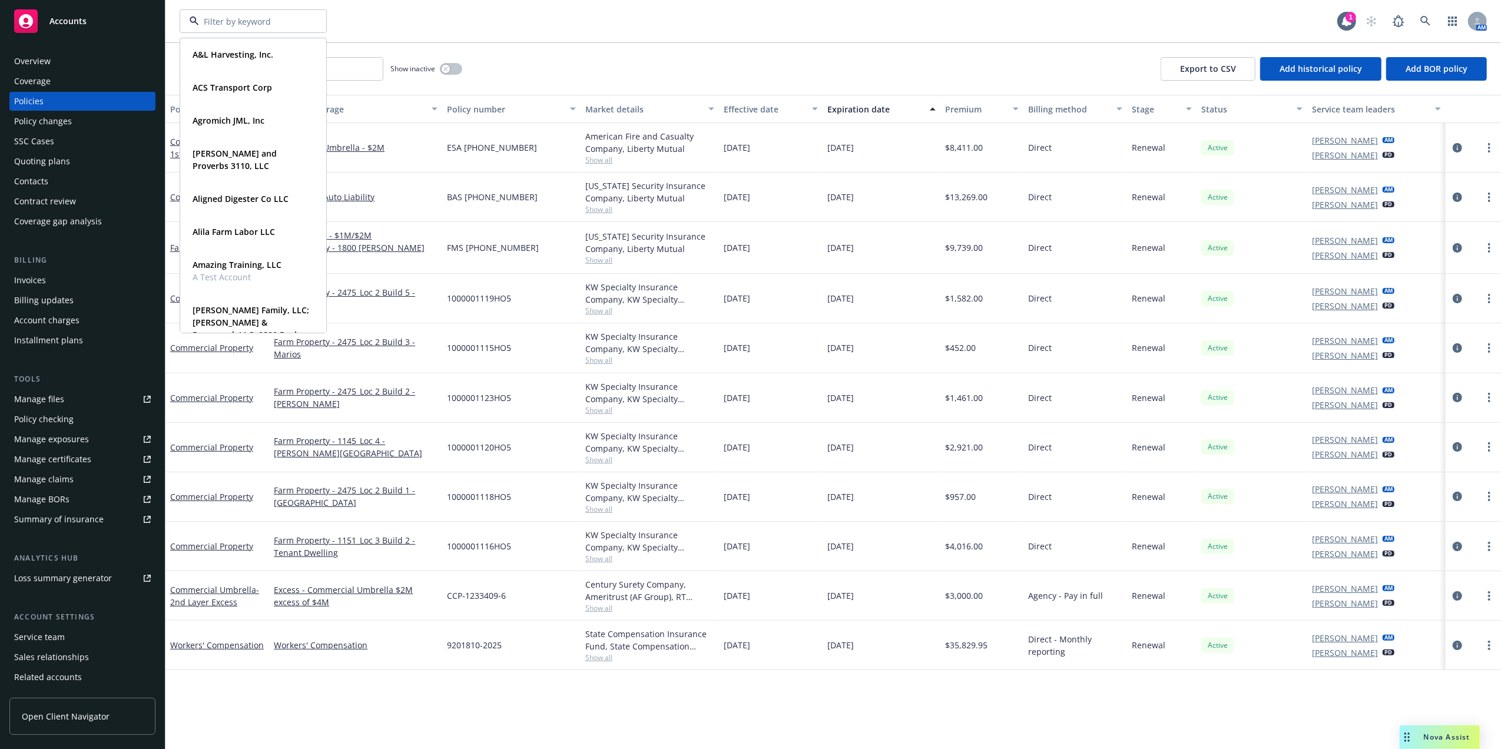
click at [377, 16] on div "A&L Harvesting, Inc. Type Commercial FEIN 33-2780097 ACS Transport Corp Type Co…" at bounding box center [759, 21] width 1158 height 24
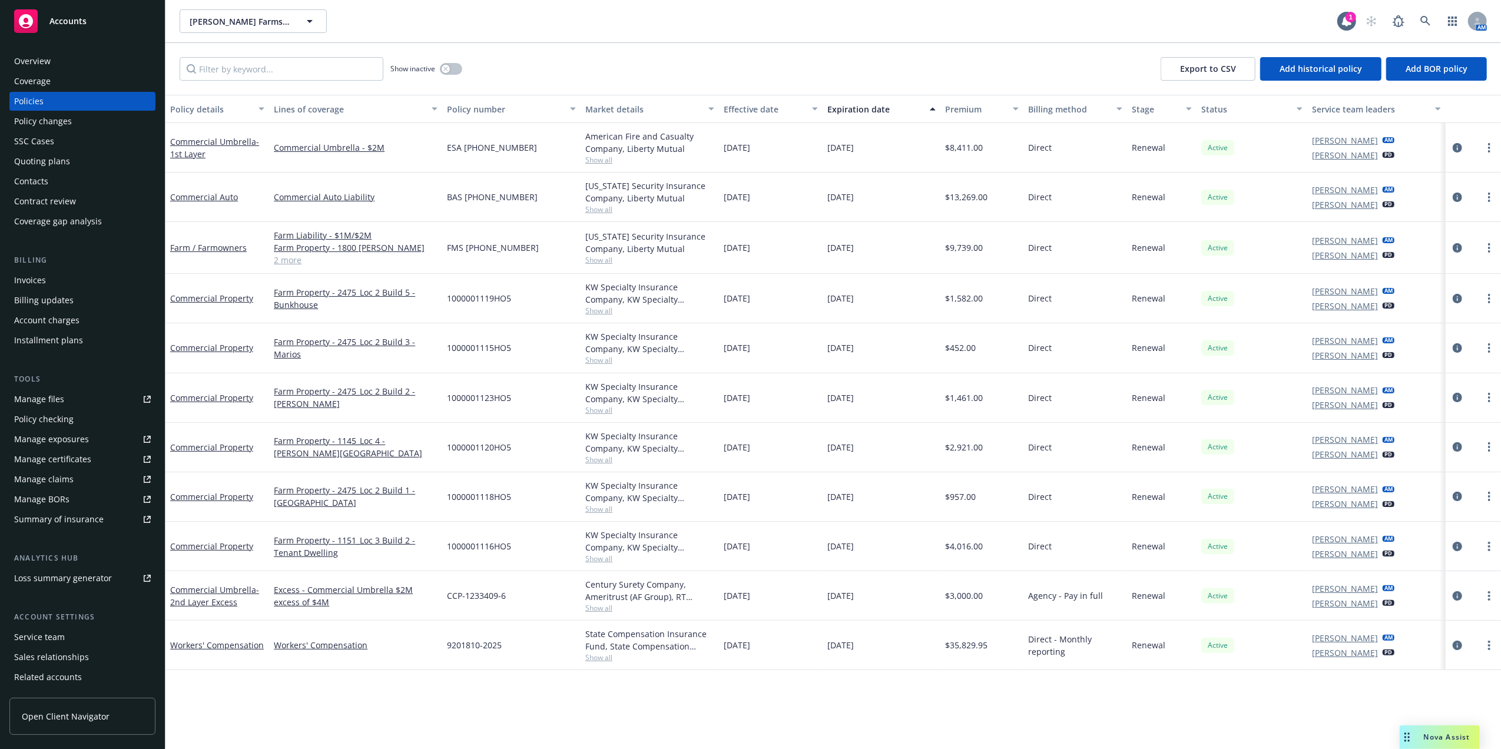
click at [43, 160] on div "Quoting plans" at bounding box center [42, 161] width 56 height 19
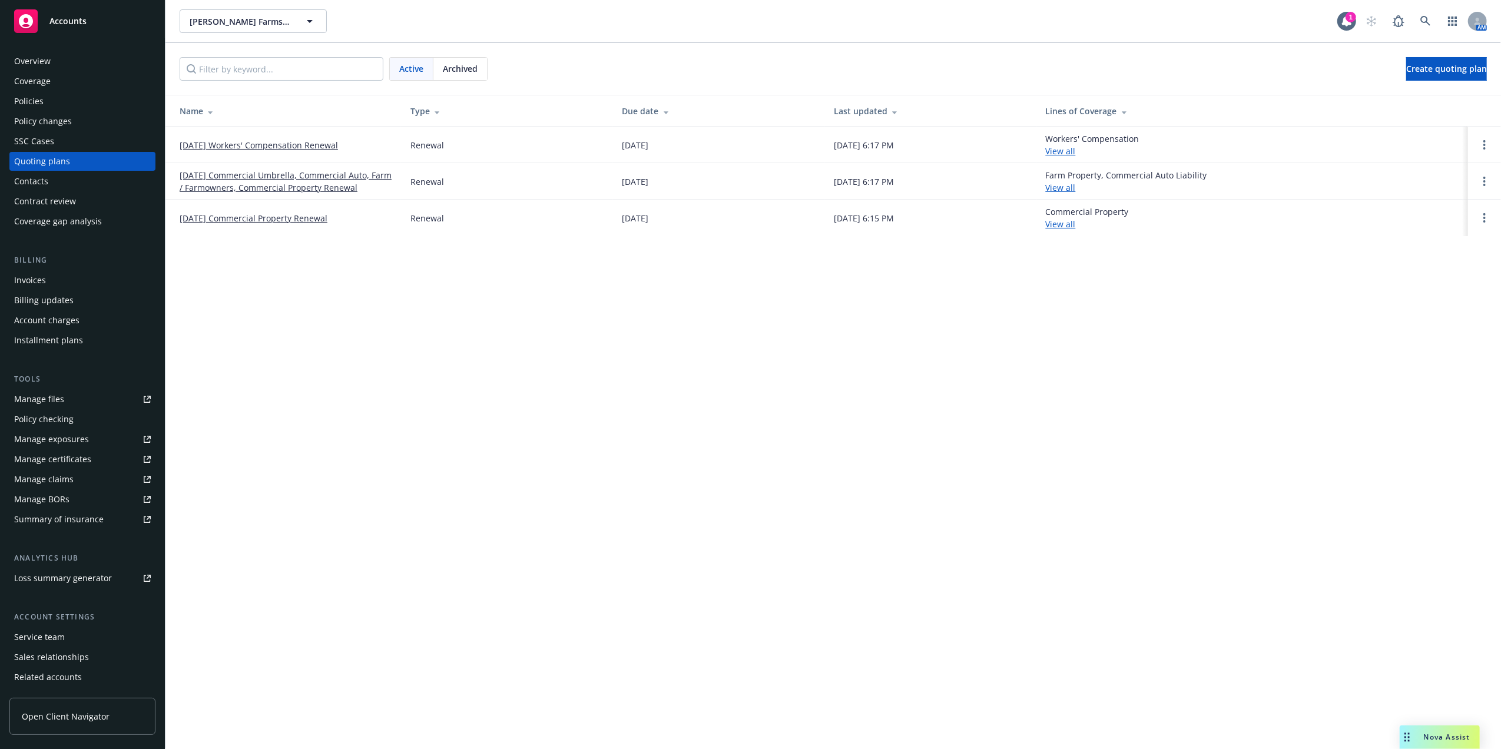
click at [289, 215] on link "[DATE] Commercial Property Renewal" at bounding box center [254, 218] width 148 height 12
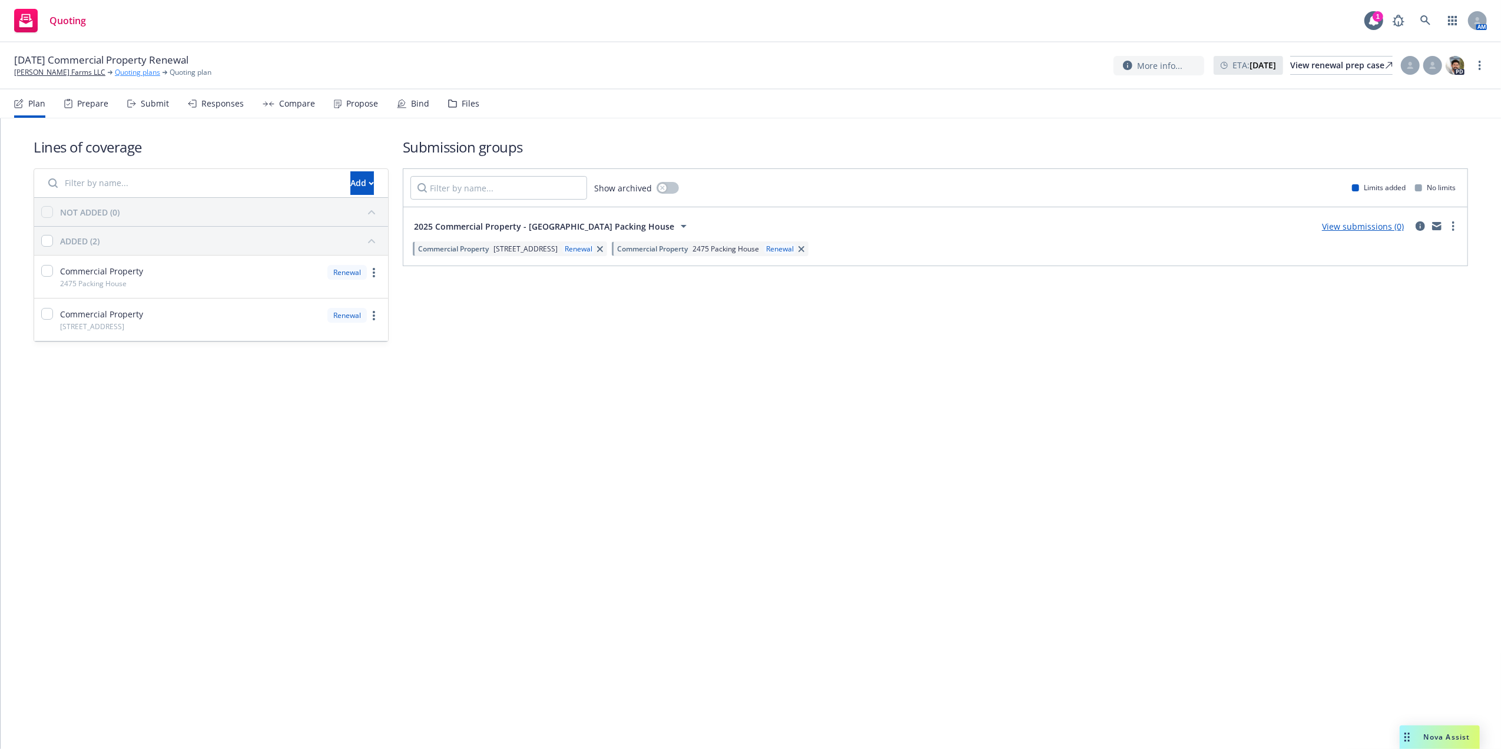
click at [115, 74] on link "Quoting plans" at bounding box center [137, 72] width 45 height 11
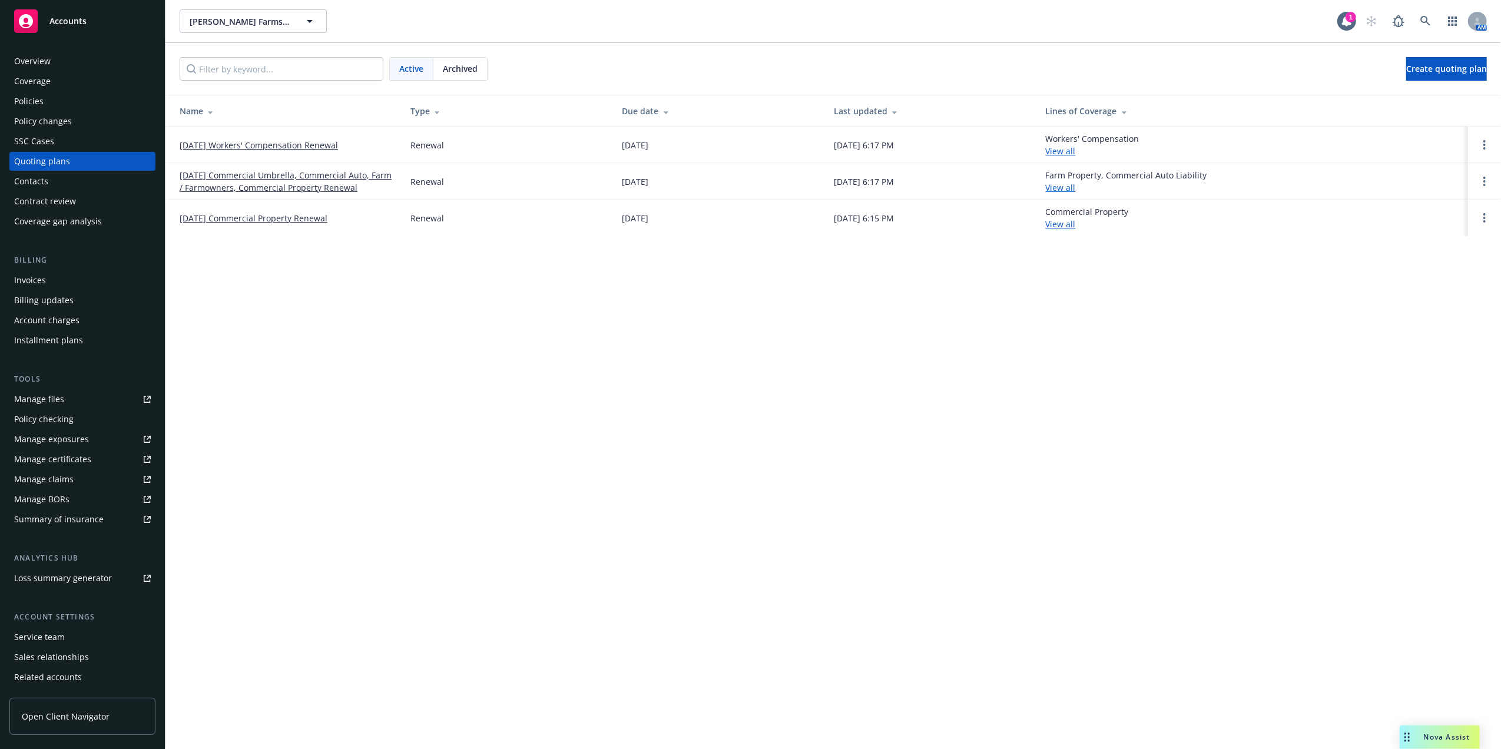
click at [467, 390] on div "[PERSON_NAME] Farms LLC [PERSON_NAME] Farms LLC 1 AM Active Archived Create quo…" at bounding box center [832, 374] width 1335 height 749
click at [317, 177] on link "[DATE] Commercial Umbrella, Commercial Auto, Farm / Farmowners, Commercial Prop…" at bounding box center [286, 181] width 212 height 25
click at [17, 100] on div "Policies" at bounding box center [28, 101] width 29 height 19
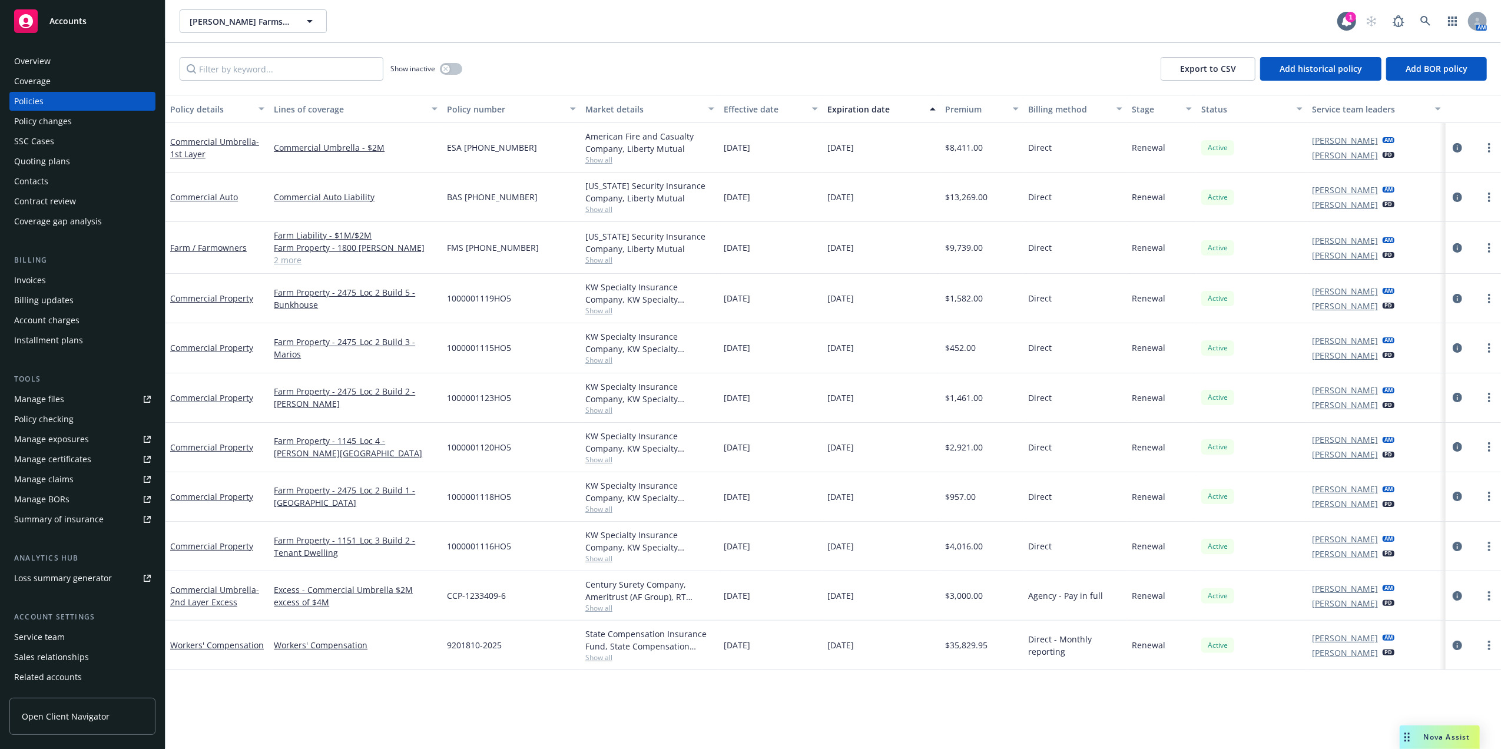
click at [35, 156] on div "Quoting plans" at bounding box center [42, 161] width 56 height 19
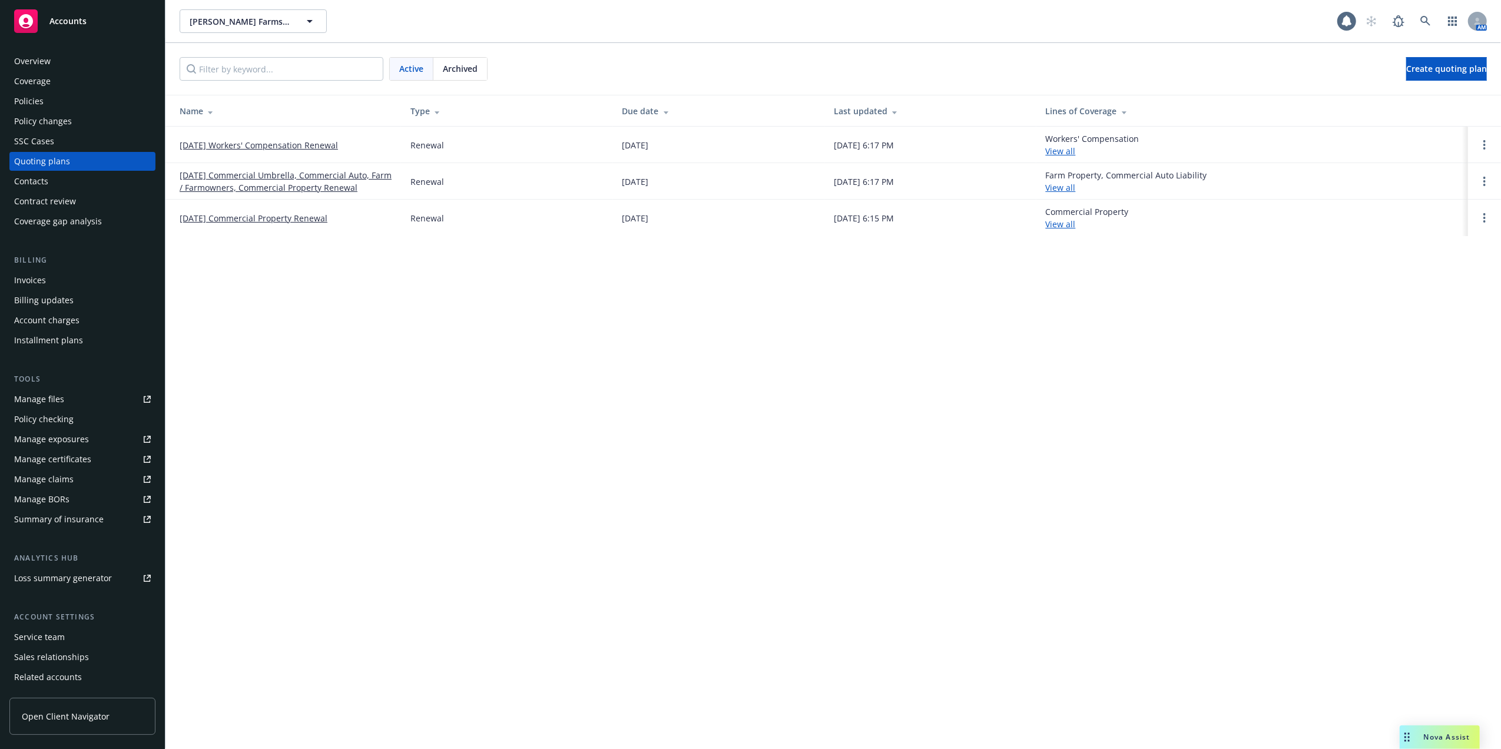
click at [265, 174] on link "[DATE] Commercial Umbrella, Commercial Auto, Farm / Farmowners, Commercial Prop…" at bounding box center [286, 181] width 212 height 25
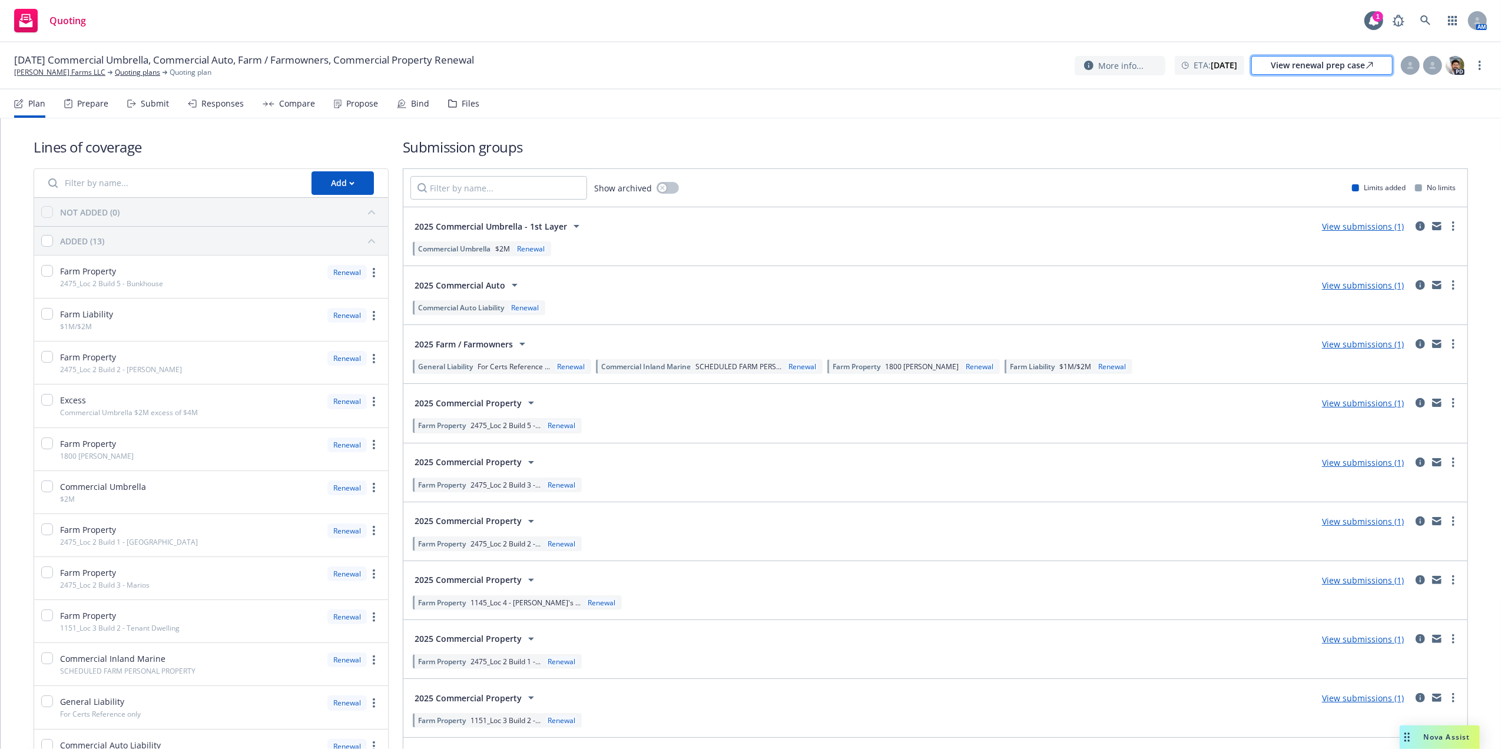
click at [1298, 66] on div "View renewal prep case" at bounding box center [1322, 66] width 102 height 18
drag, startPoint x: 87, startPoint y: 72, endPoint x: 85, endPoint y: 78, distance: 6.1
click at [115, 72] on link "Quoting plans" at bounding box center [137, 72] width 45 height 11
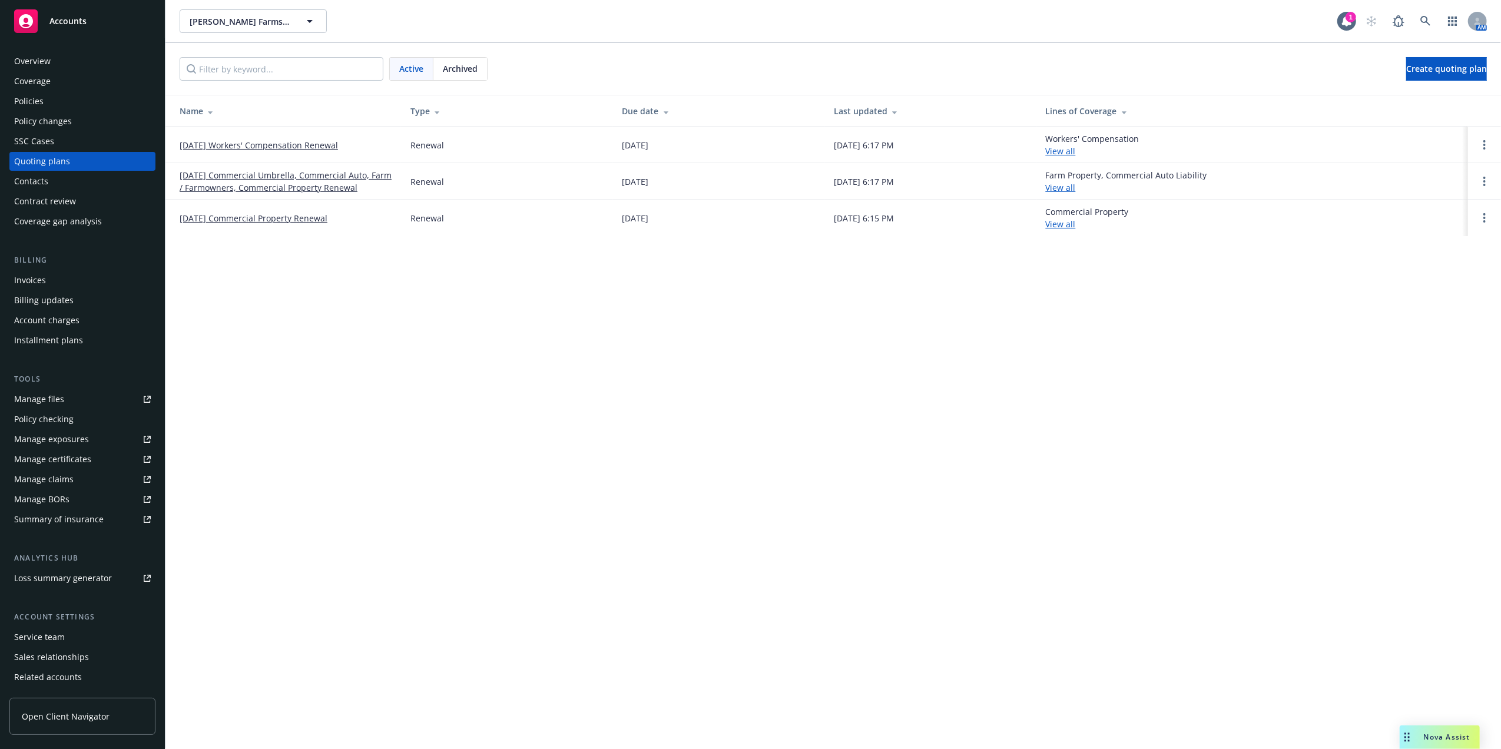
click at [271, 220] on link "[DATE] Commercial Property Renewal" at bounding box center [254, 218] width 148 height 12
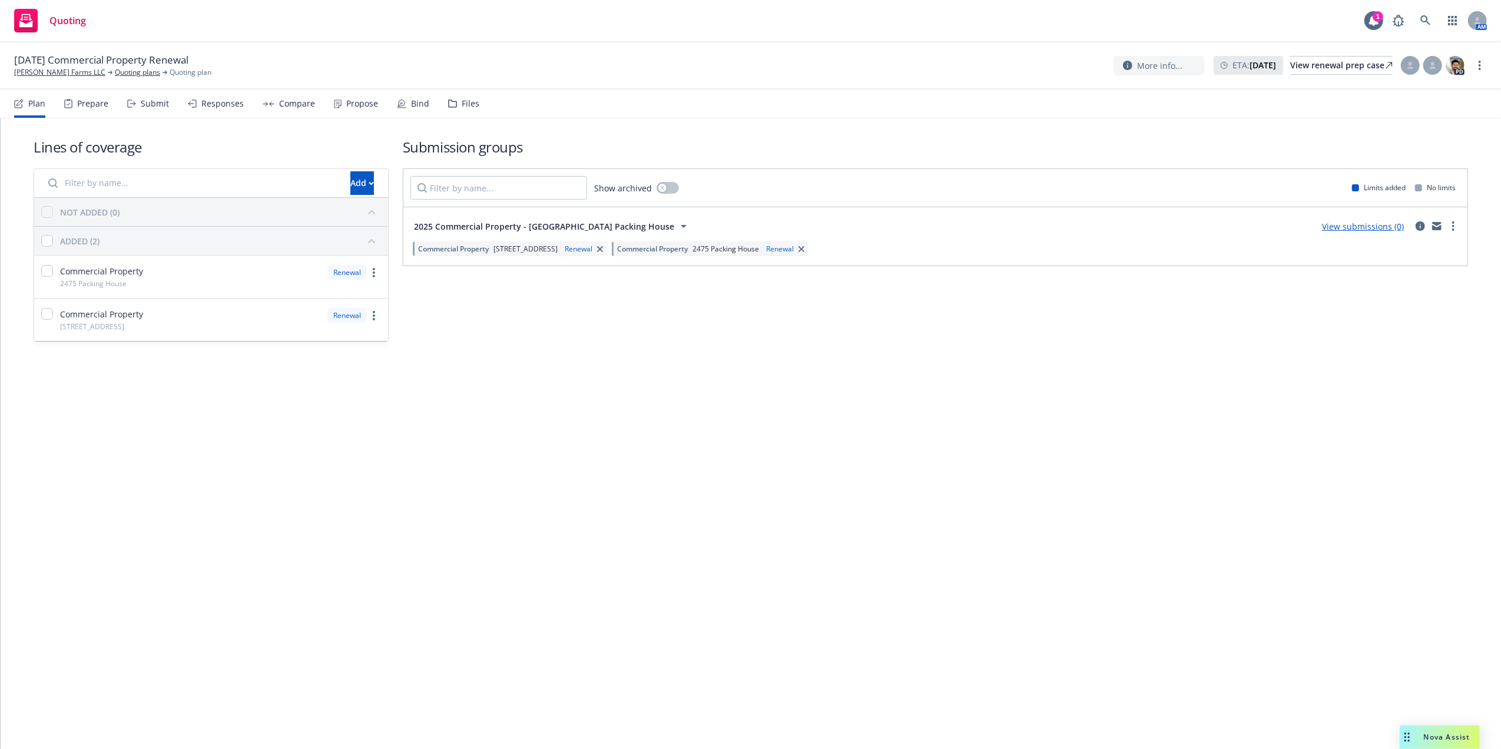
click at [1364, 226] on link "View submissions (0)" at bounding box center [1363, 226] width 82 height 11
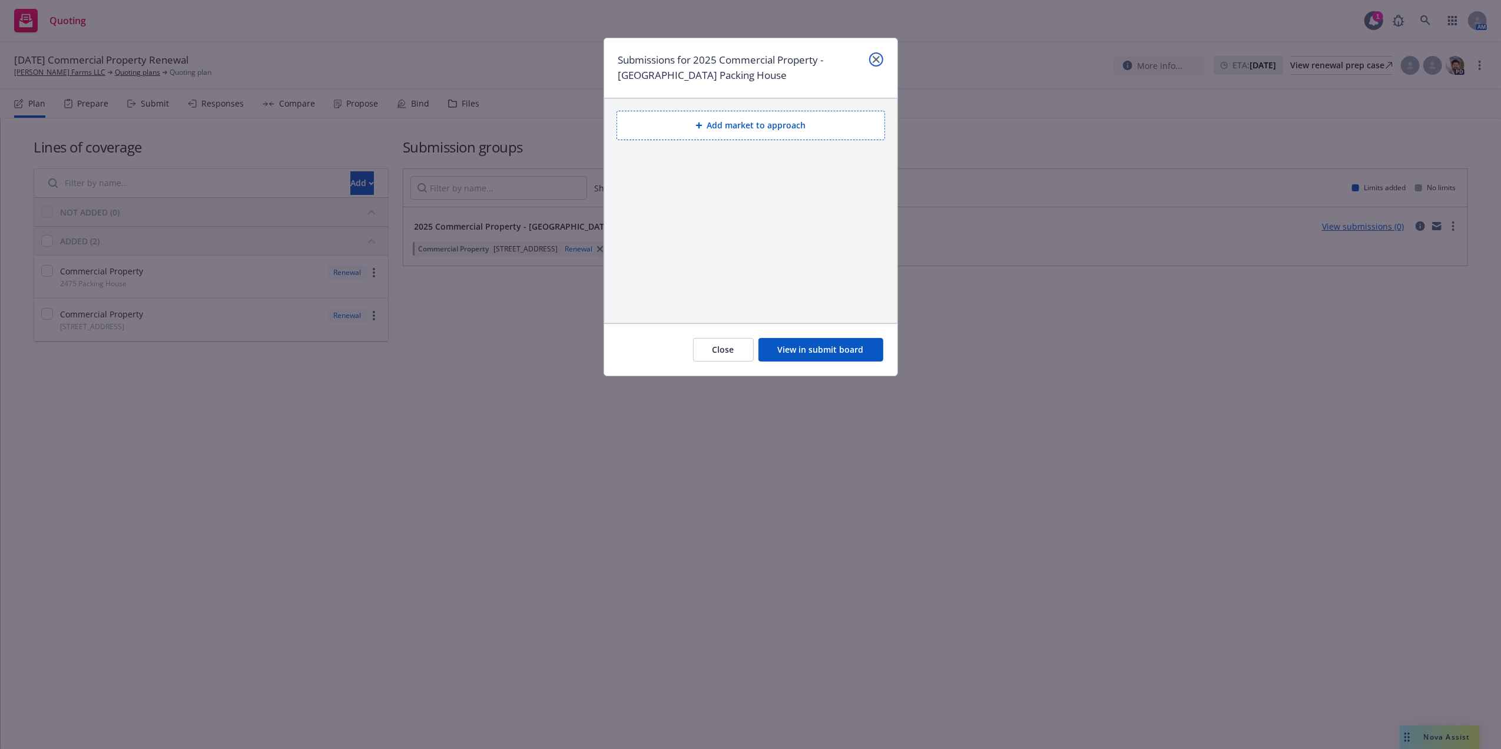
click at [873, 58] on icon "close" at bounding box center [876, 59] width 7 height 7
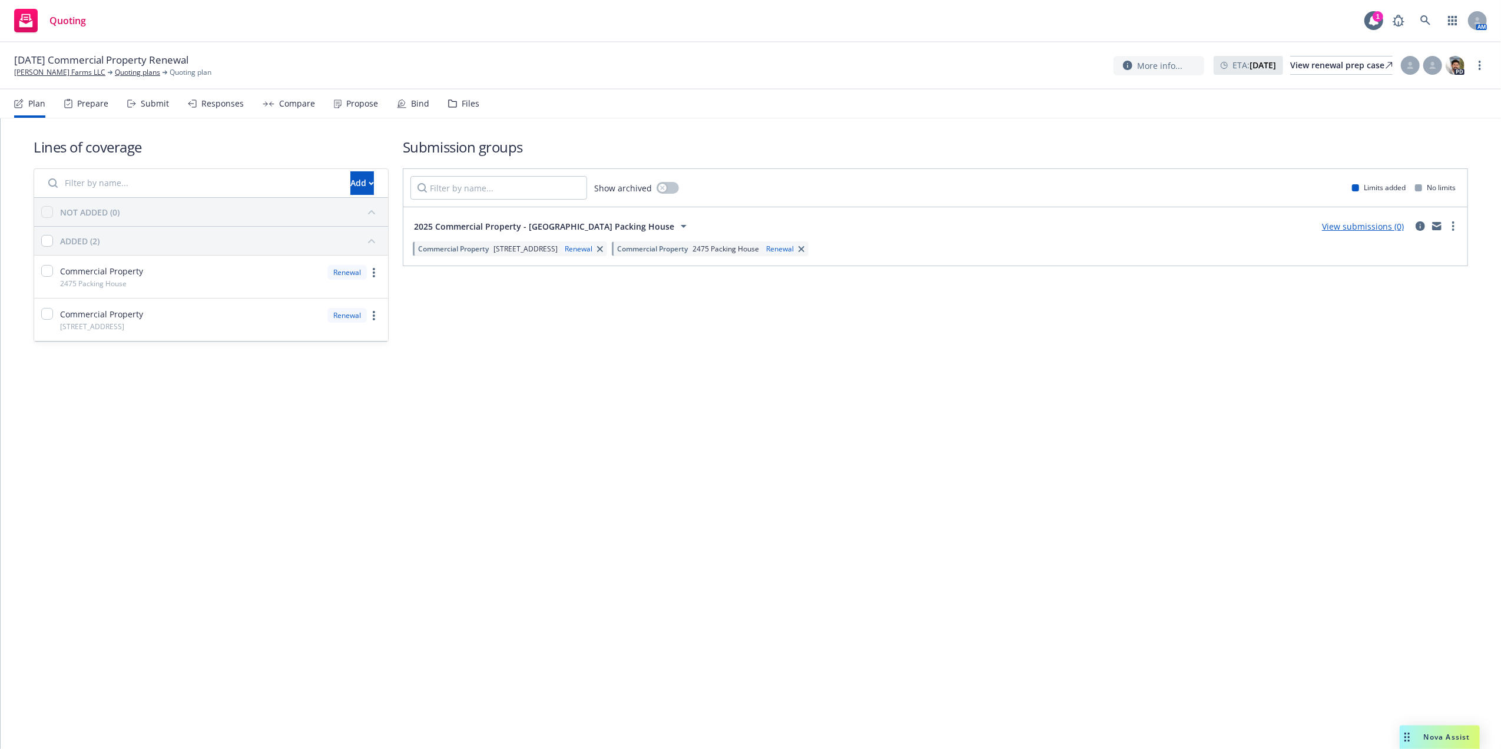
click at [1227, 609] on div "Lines of coverage Add NOT ADDED (0) ADDED (2) Commercial Property 2475 Packing …" at bounding box center [751, 433] width 1500 height 631
click at [115, 72] on link "Quoting plans" at bounding box center [137, 72] width 45 height 11
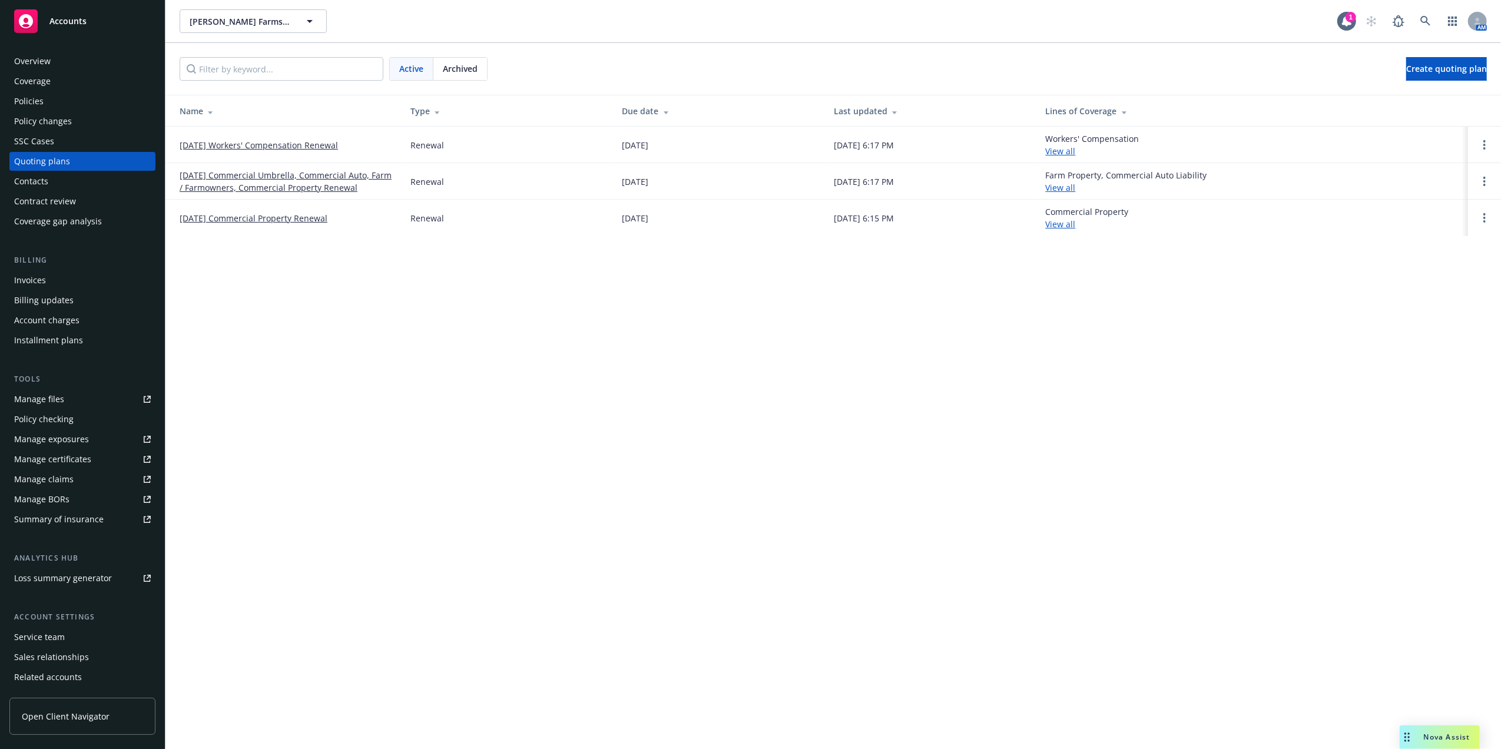
click at [45, 161] on div "Quoting plans" at bounding box center [42, 161] width 56 height 19
click at [250, 219] on link "[DATE] Commercial Property Renewal" at bounding box center [254, 218] width 148 height 12
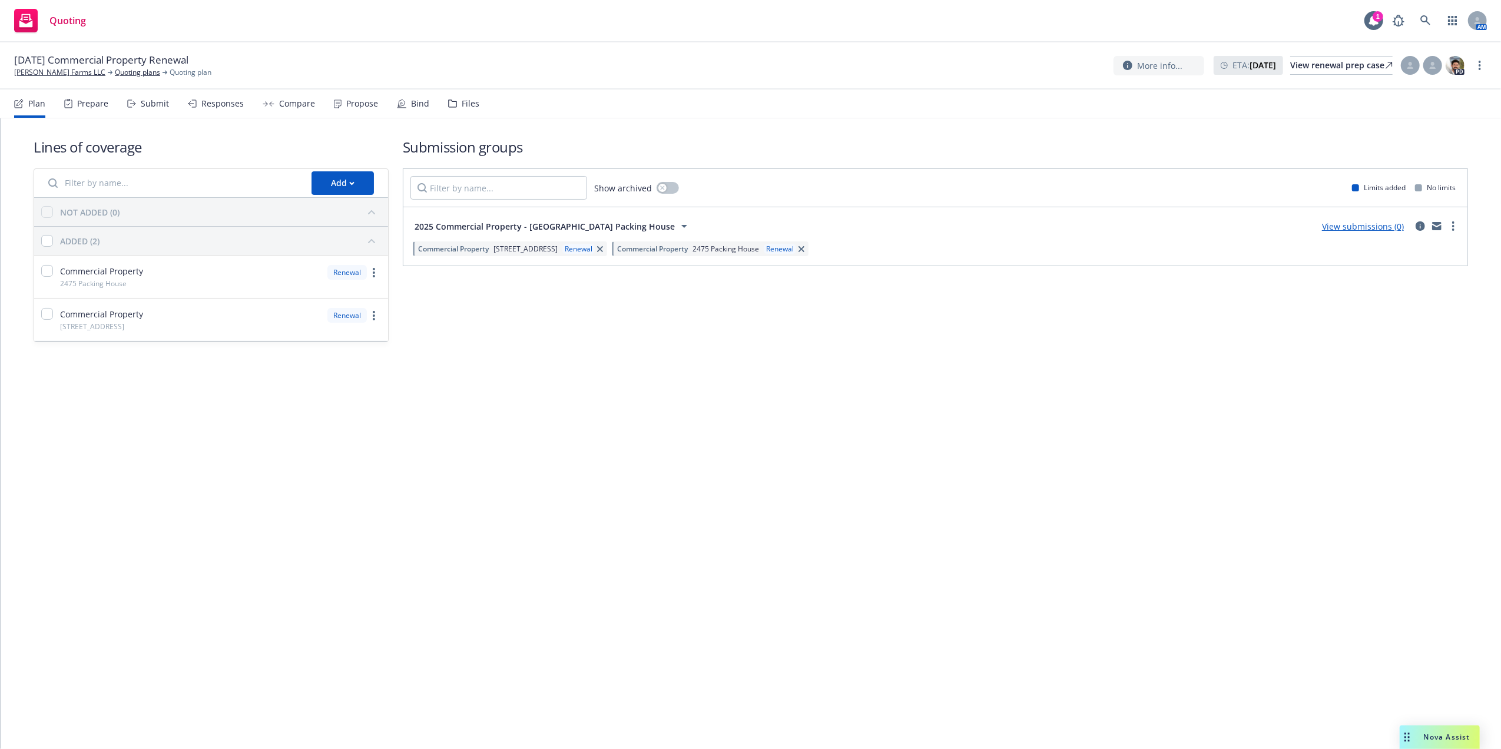
click at [729, 329] on div "Submission groups Show archived Limits added No limits 2025 Commercial Property…" at bounding box center [935, 239] width 1065 height 205
click at [1334, 68] on div "View renewal prep case" at bounding box center [1341, 66] width 102 height 18
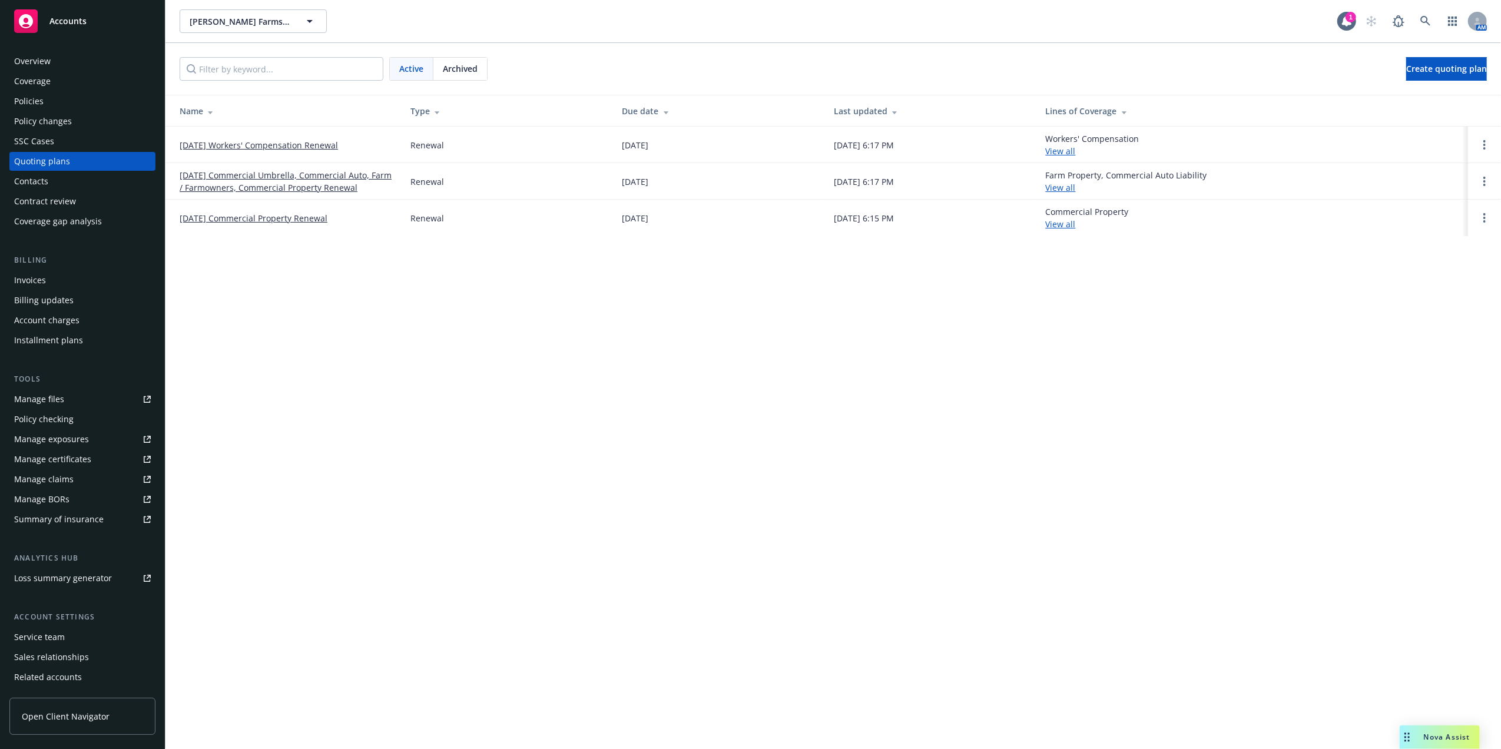
click at [31, 100] on div "Policies" at bounding box center [28, 101] width 29 height 19
